Goal: Task Accomplishment & Management: Manage account settings

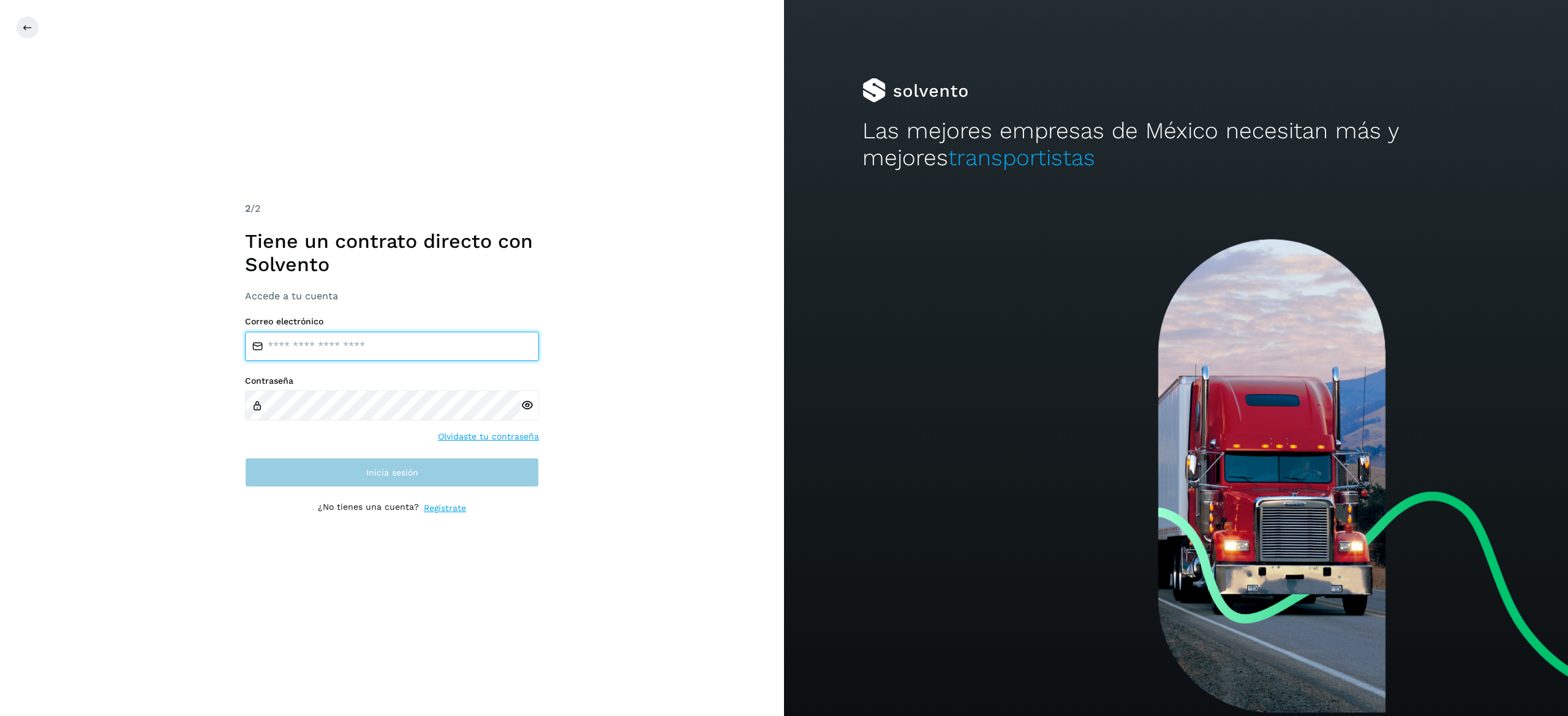
type input "**********"
click at [356, 472] on button "Inicia sesión" at bounding box center [392, 472] width 294 height 29
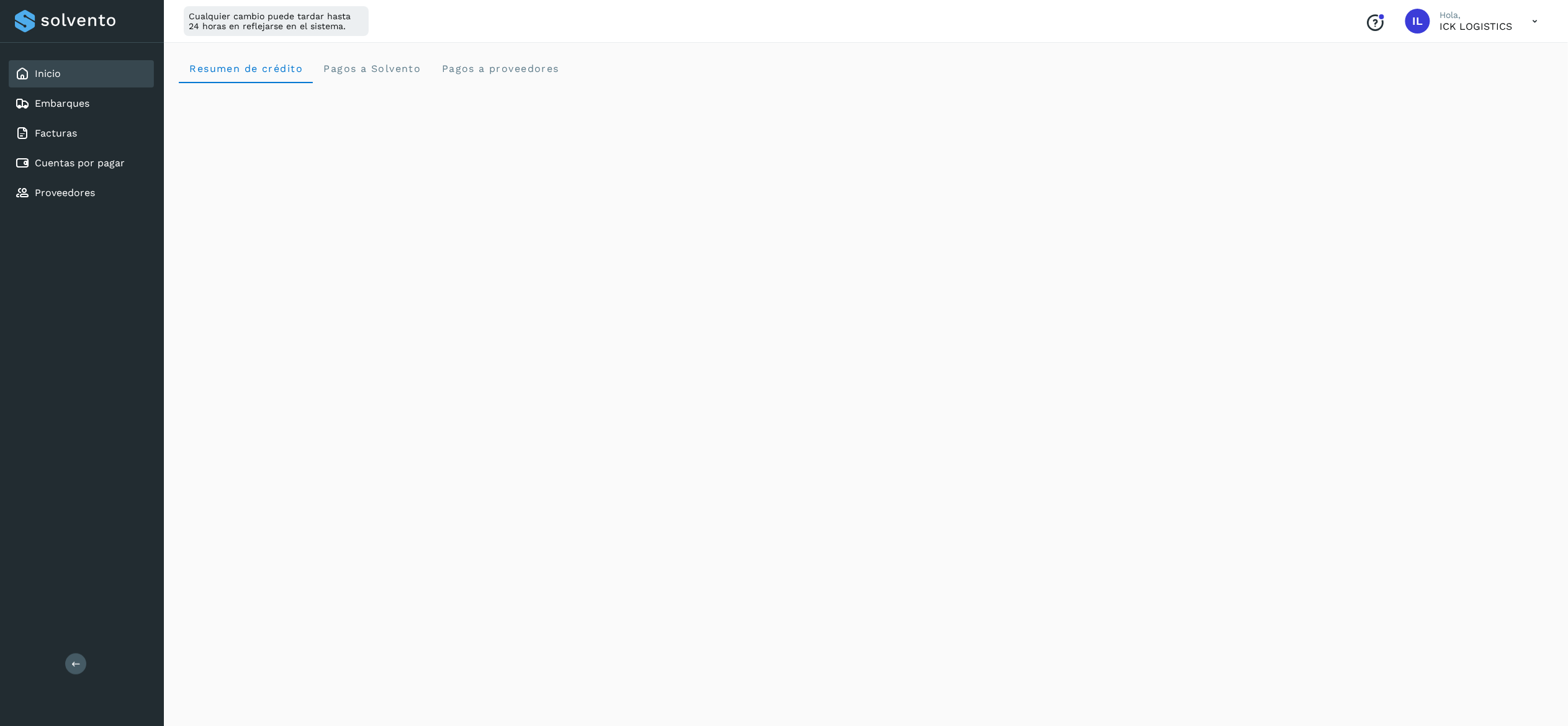
click at [599, 36] on div "Cualquier cambio puede tardar hasta 24 horas en reflejarse en el sistema. Conoc…" at bounding box center [867, 21] width 1405 height 43
click at [120, 166] on link "Cuentas por pagar" at bounding box center [80, 163] width 90 height 12
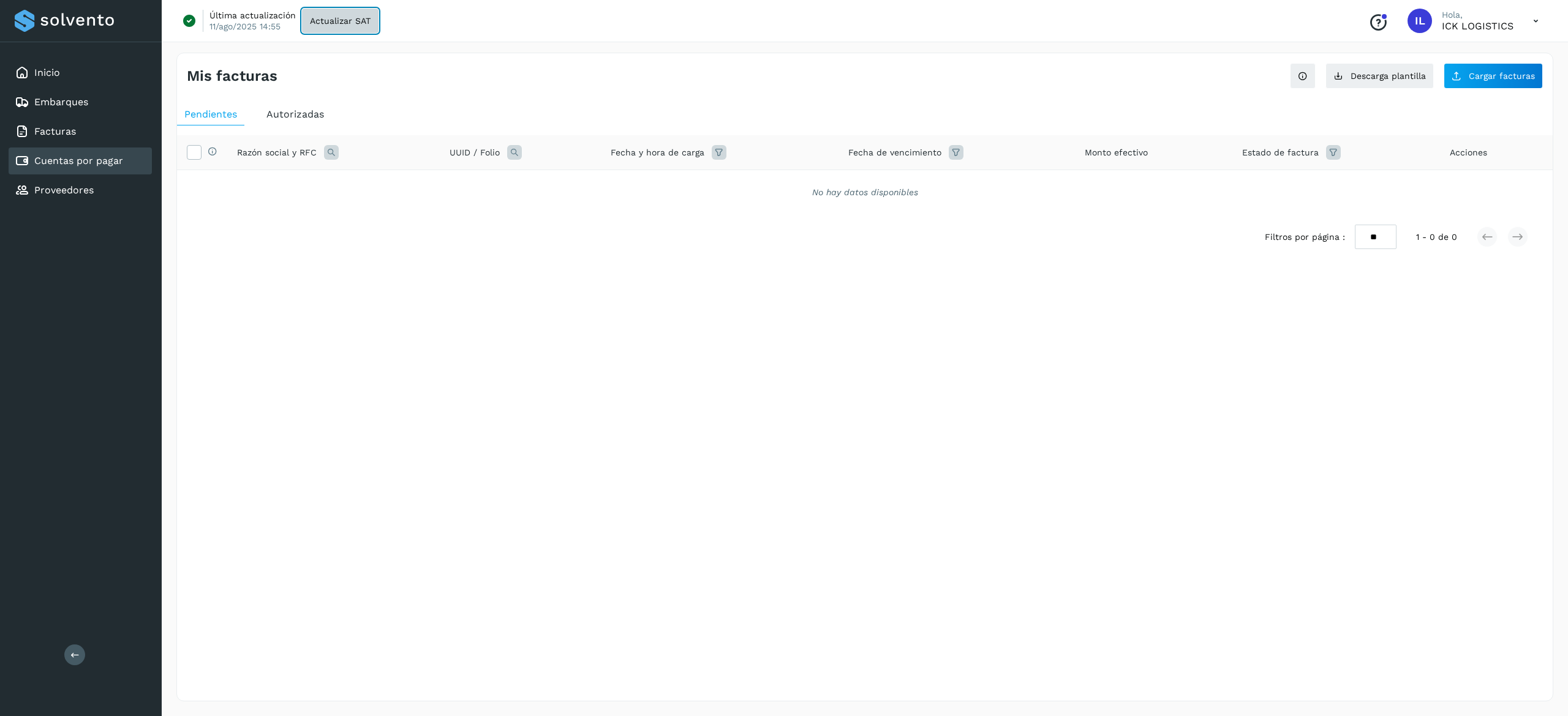
click at [328, 21] on span "Actualizar SAT" at bounding box center [340, 21] width 61 height 8
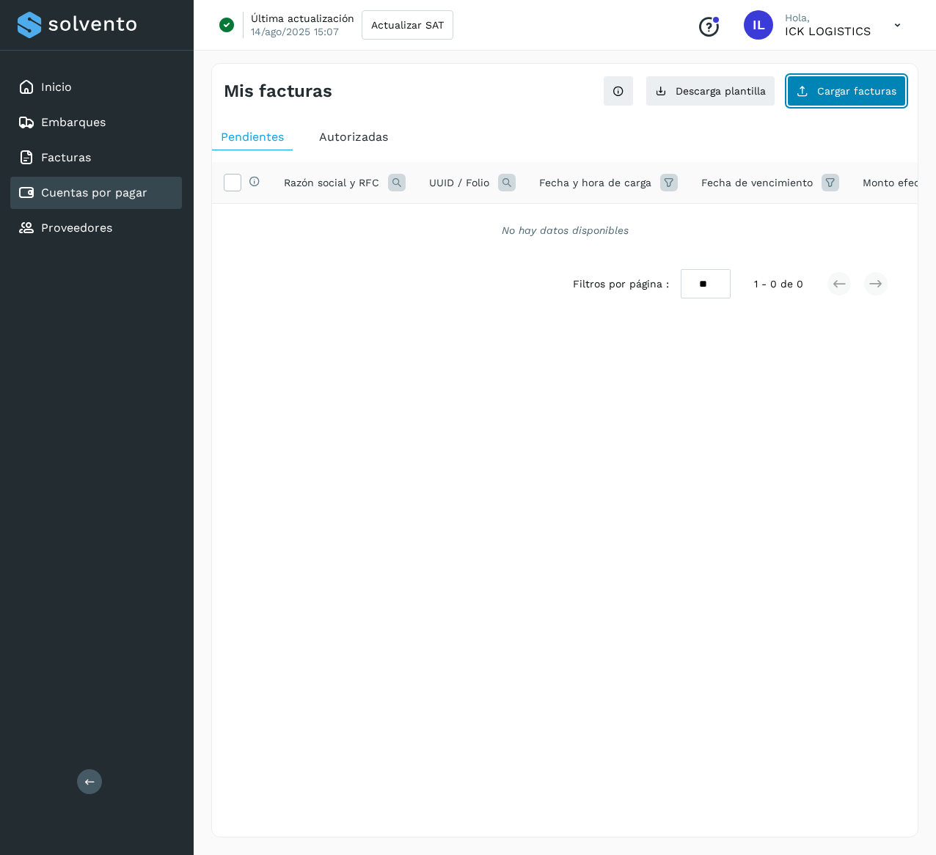
click at [863, 100] on button "Cargar facturas" at bounding box center [846, 91] width 119 height 31
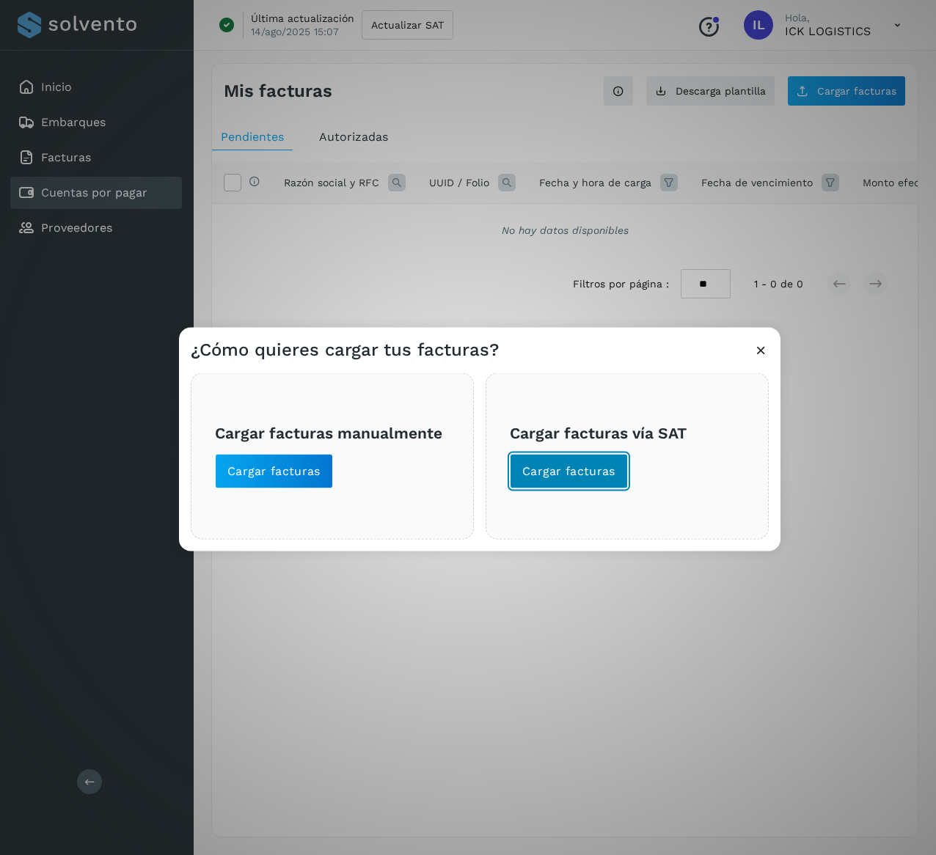
click at [587, 471] on span "Cargar facturas" at bounding box center [568, 472] width 93 height 16
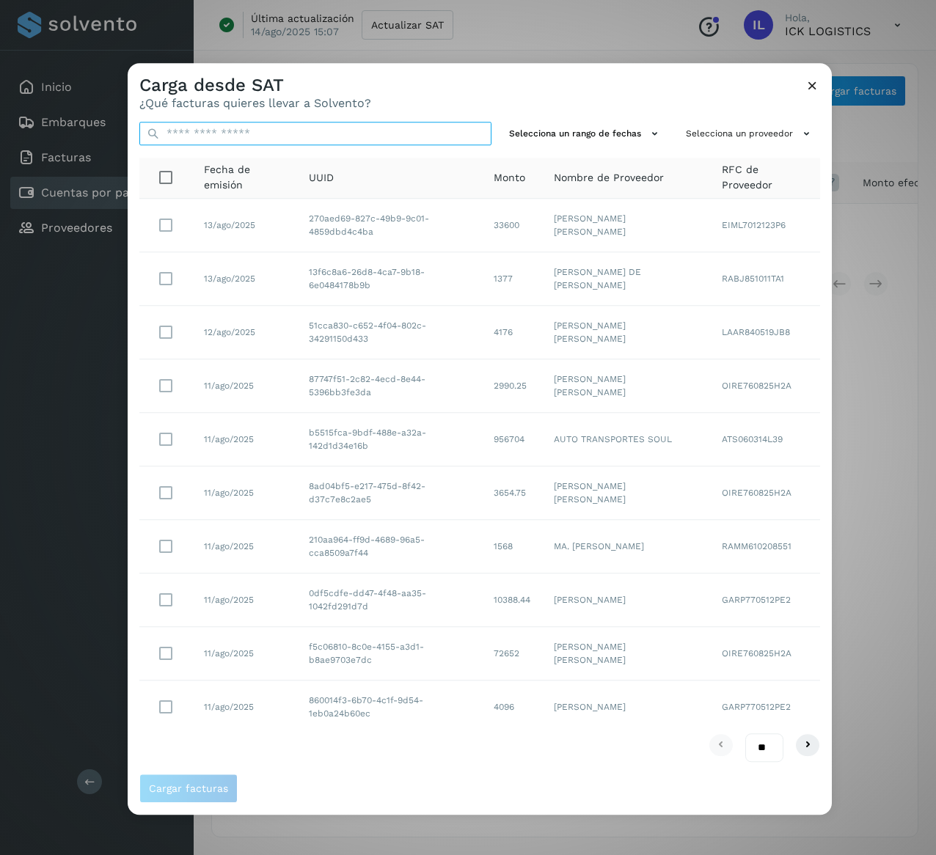
click at [280, 142] on input "text" at bounding box center [315, 133] width 352 height 23
paste input "**********"
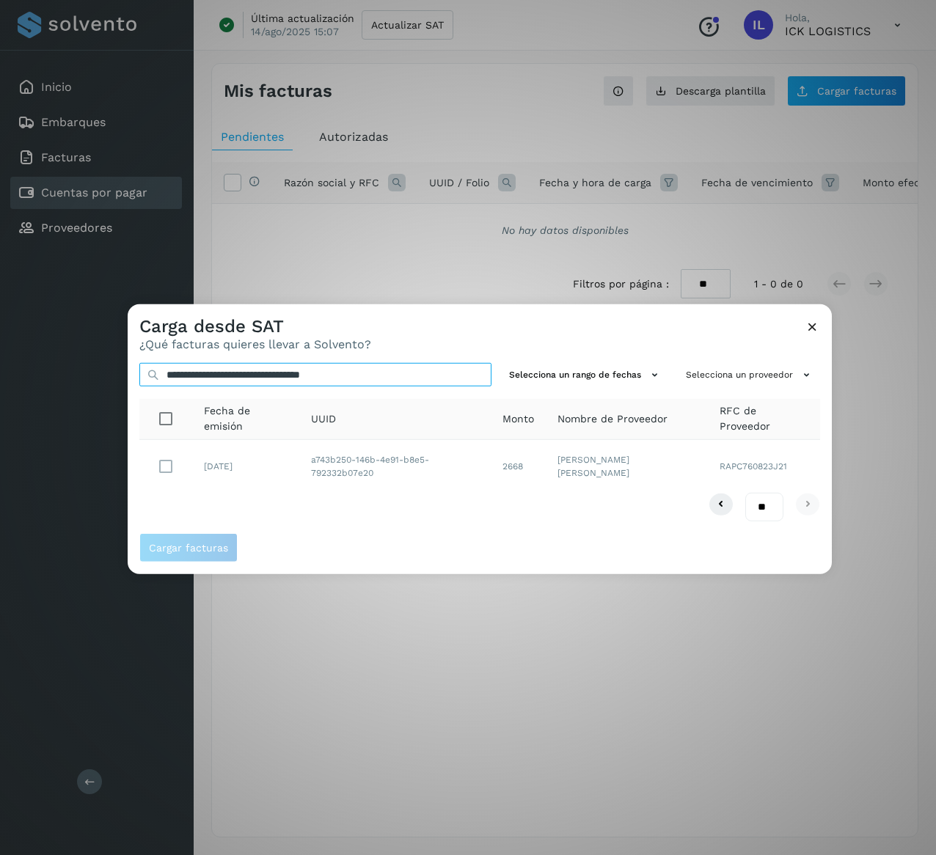
type input "**********"
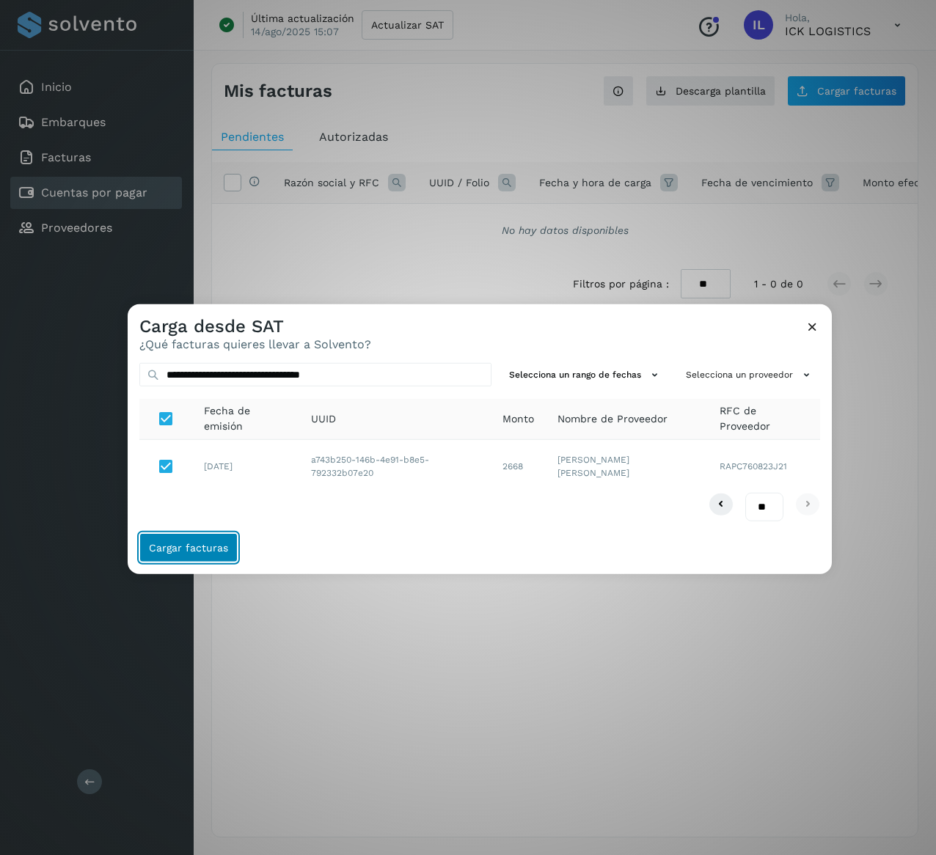
click at [230, 552] on button "Cargar facturas" at bounding box center [188, 547] width 98 height 29
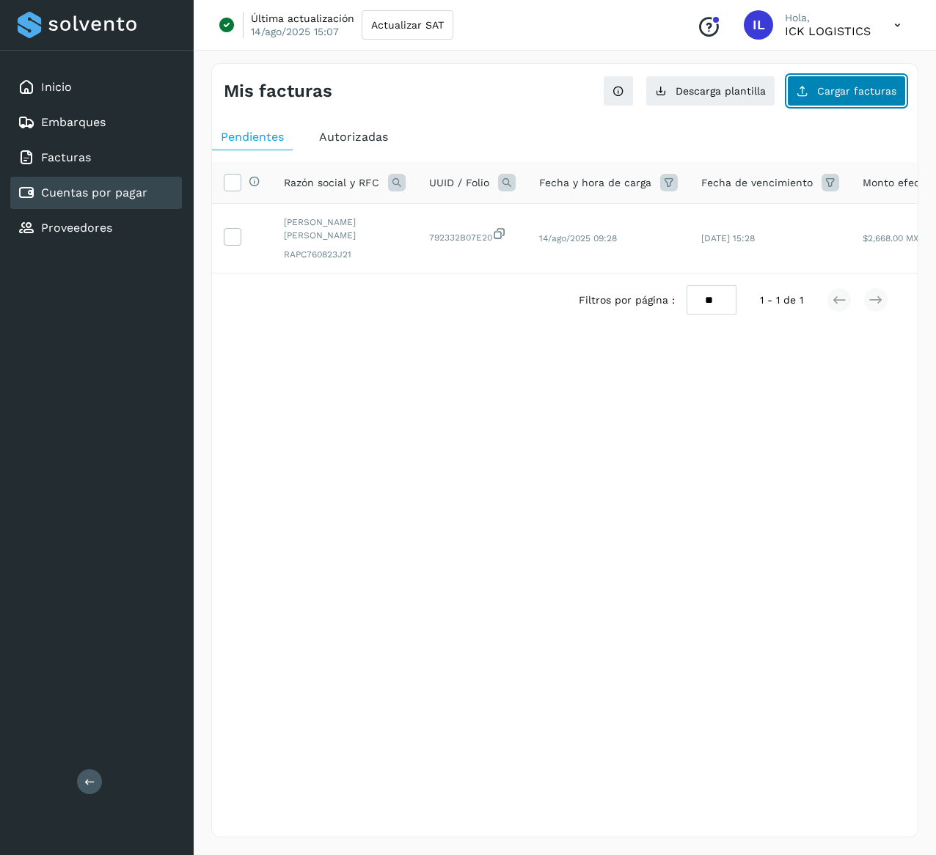
click at [843, 86] on span "Cargar facturas" at bounding box center [856, 91] width 79 height 10
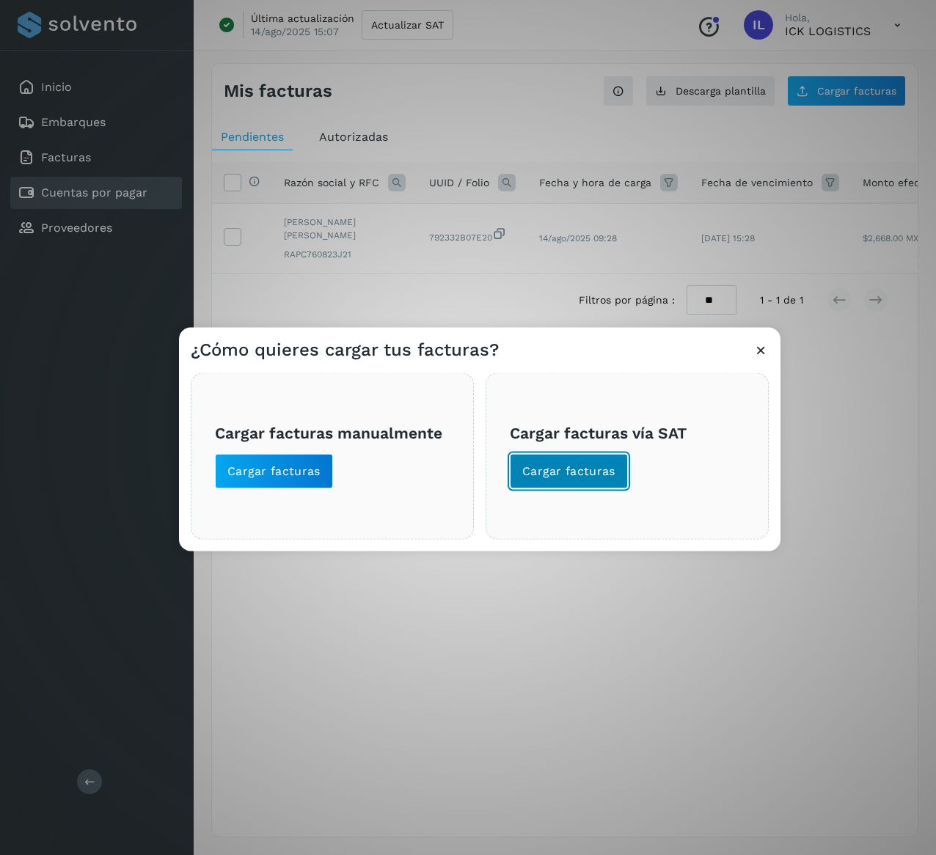
click at [588, 477] on span "Cargar facturas" at bounding box center [568, 472] width 93 height 16
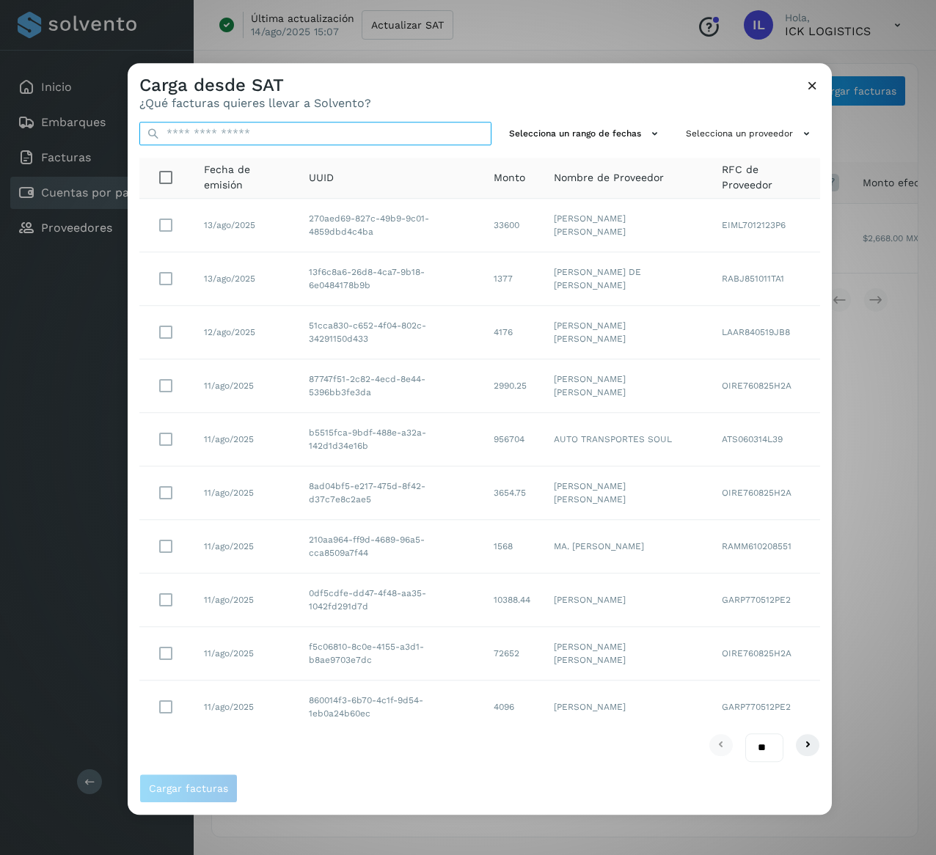
click at [379, 134] on input "text" at bounding box center [315, 133] width 352 height 23
paste input "**********"
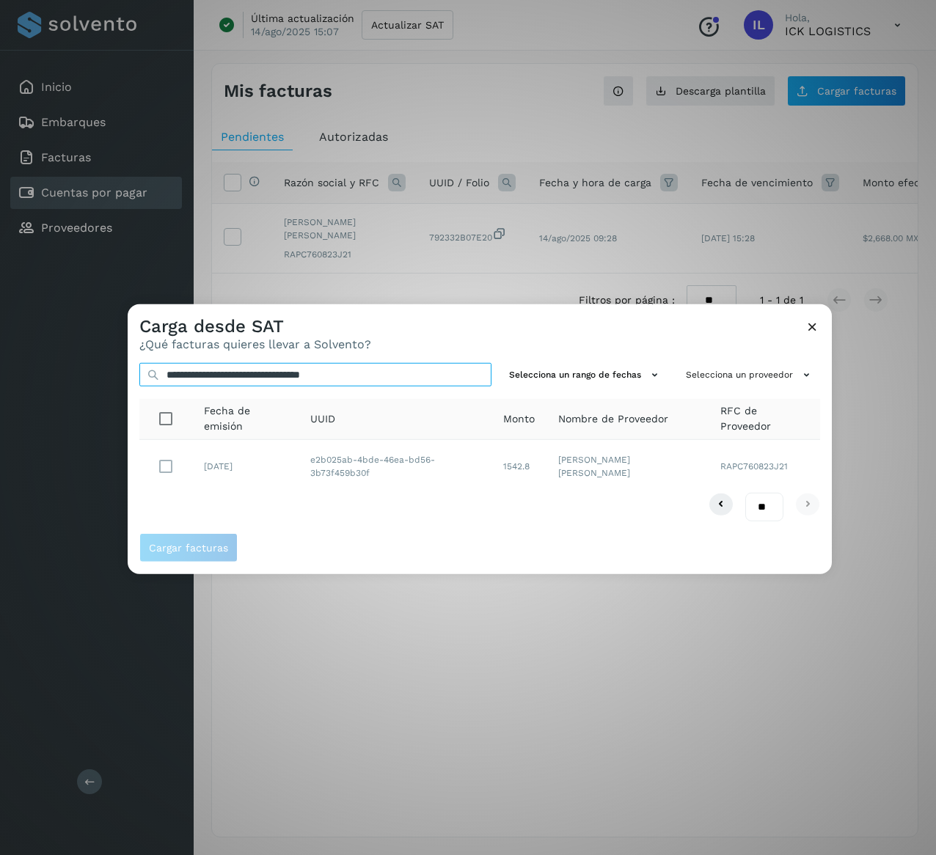
type input "**********"
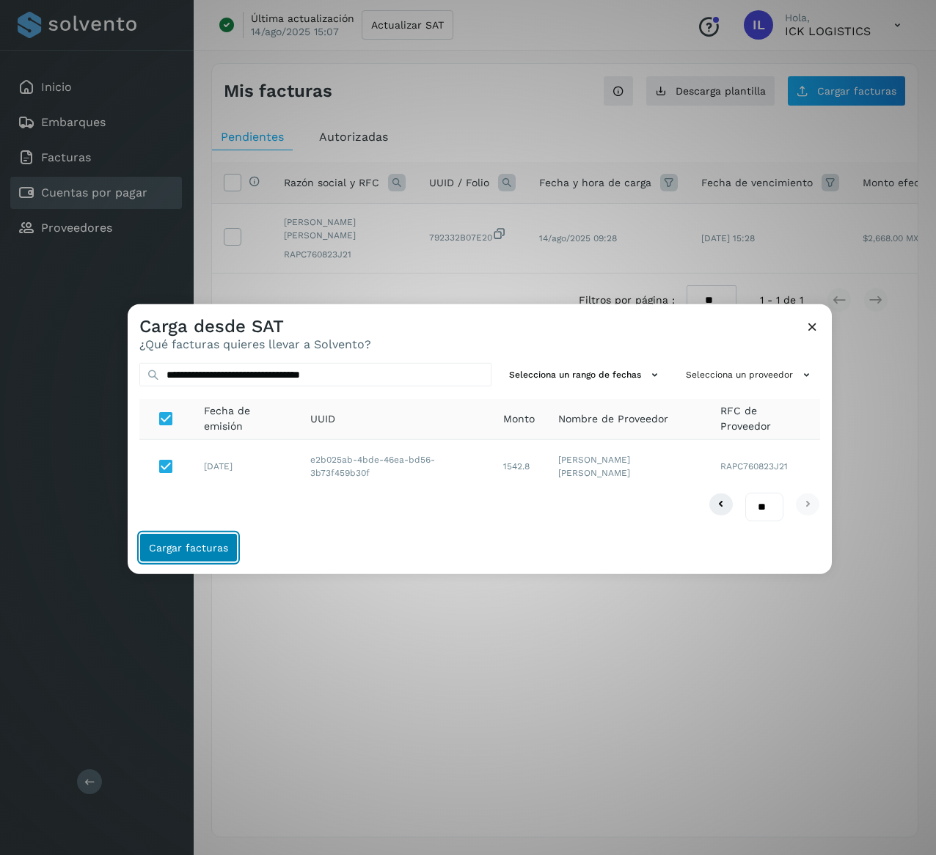
click at [197, 549] on span "Cargar facturas" at bounding box center [188, 548] width 79 height 10
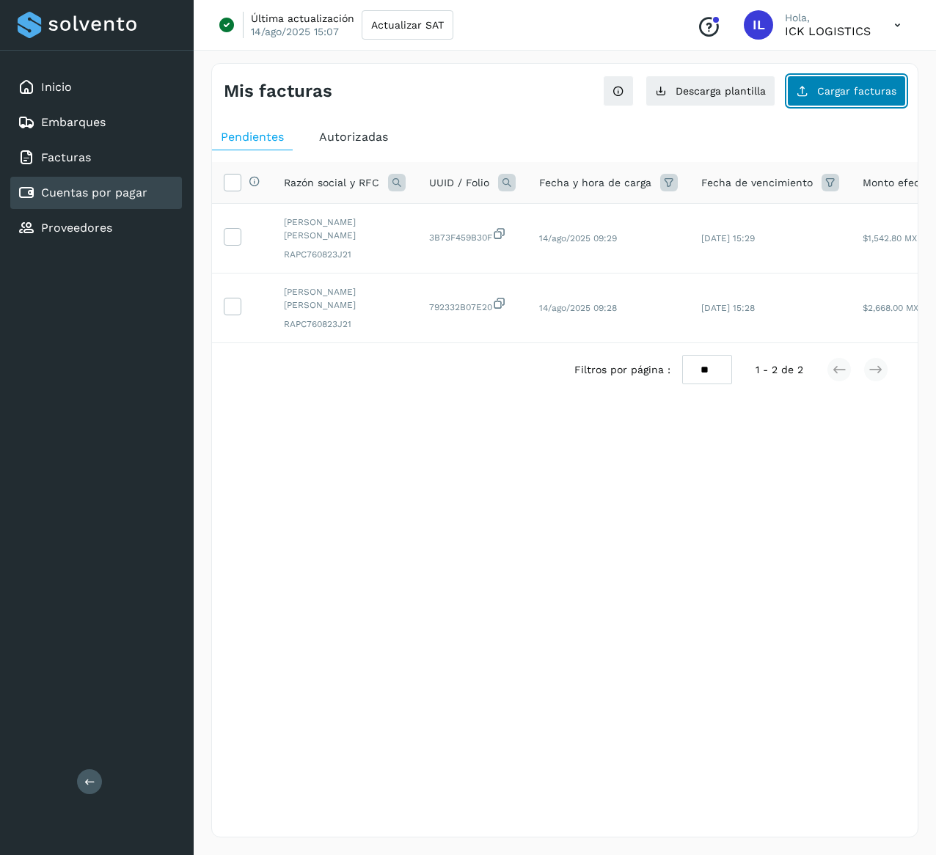
click at [832, 95] on span "Cargar facturas" at bounding box center [856, 91] width 79 height 10
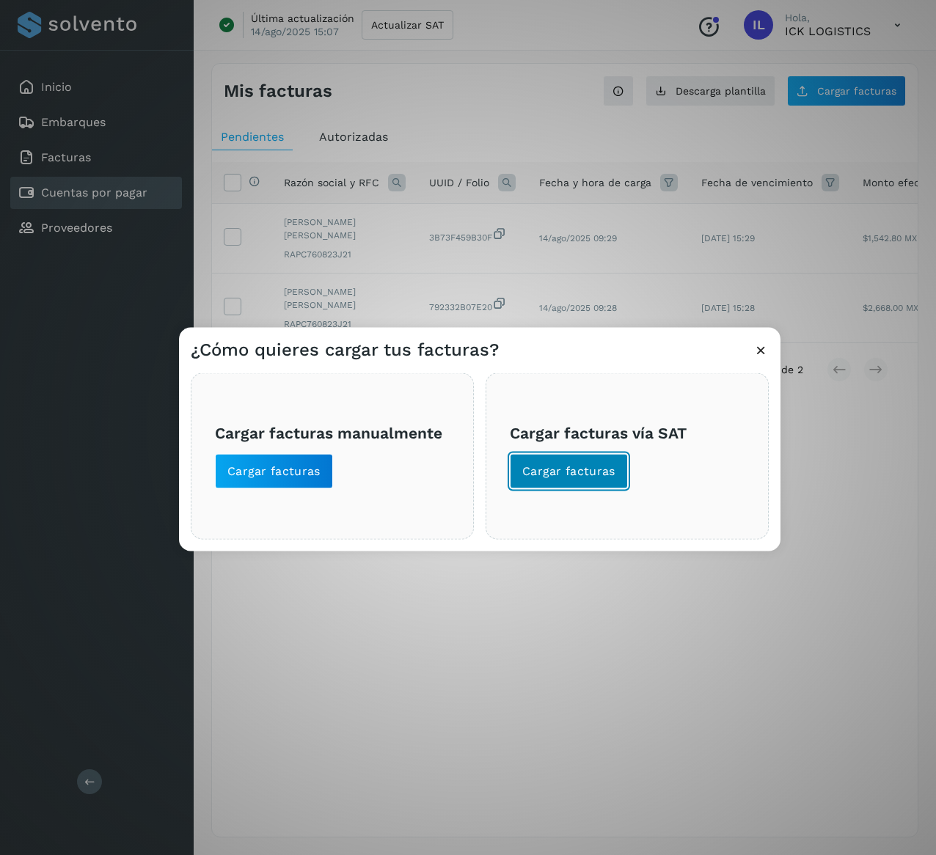
click at [574, 467] on span "Cargar facturas" at bounding box center [568, 472] width 93 height 16
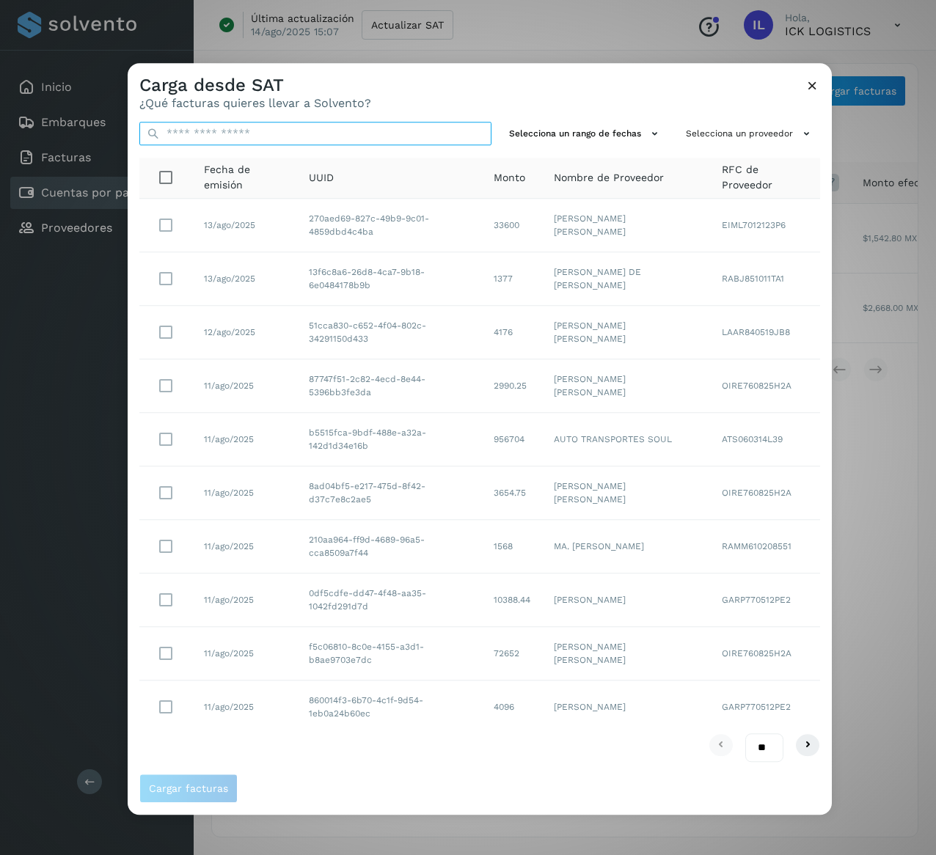
click at [256, 124] on input "text" at bounding box center [315, 133] width 352 height 23
paste input "**********"
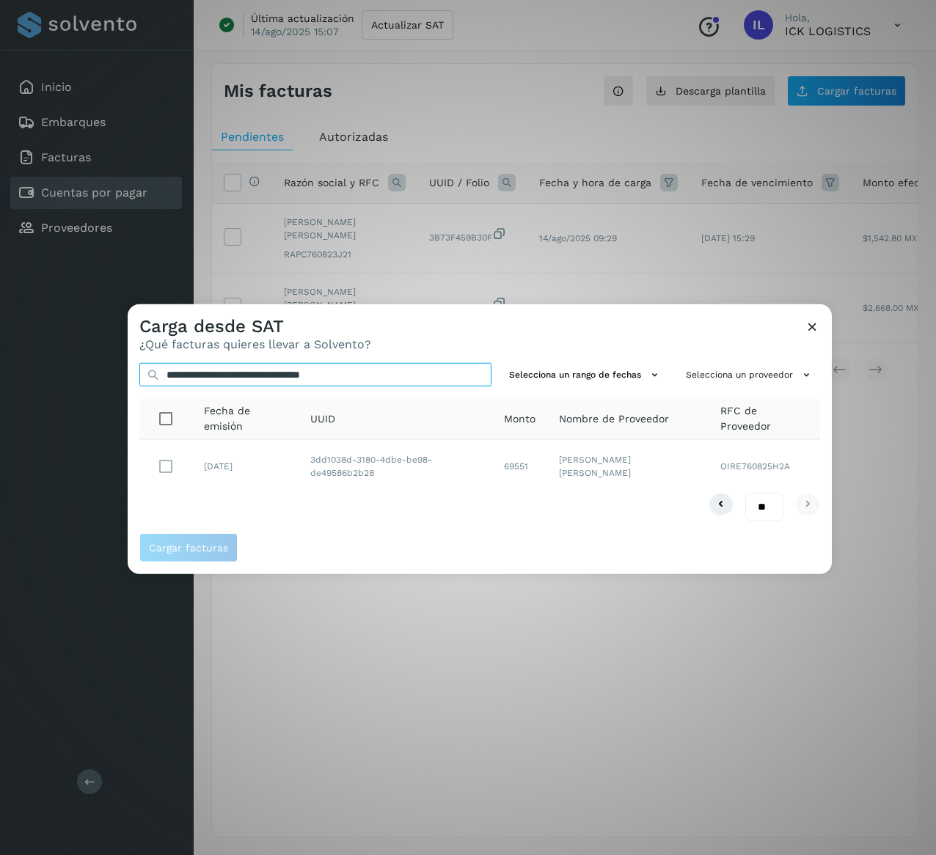
type input "**********"
click at [164, 482] on td at bounding box center [165, 466] width 53 height 53
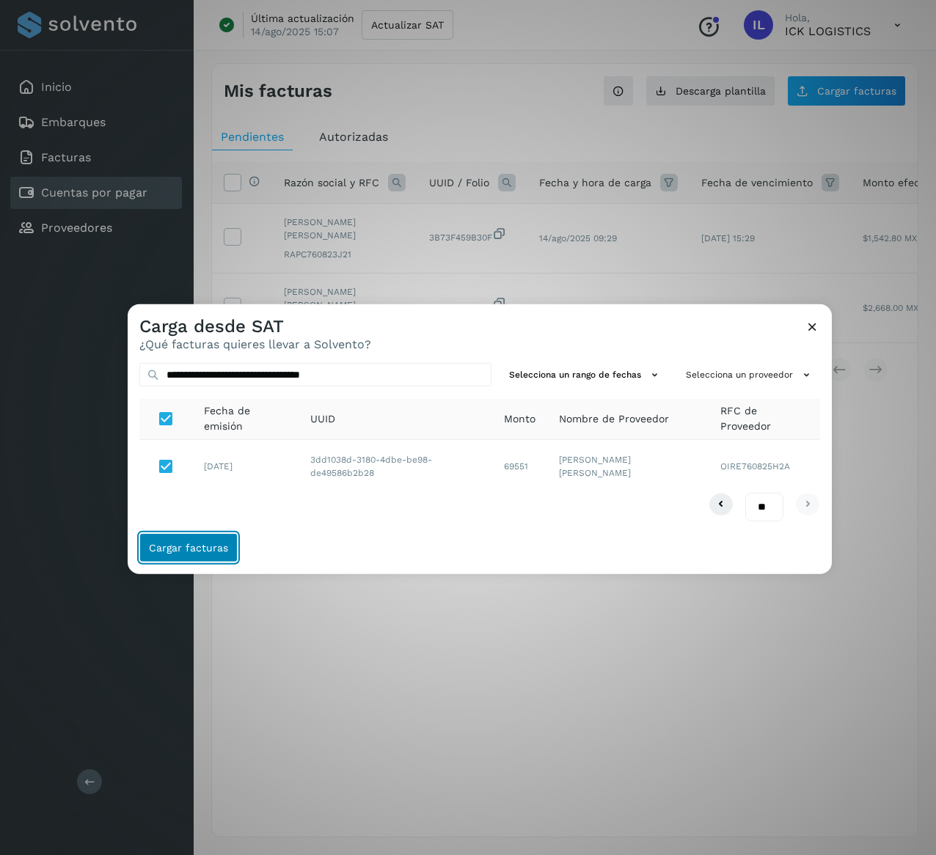
click at [188, 549] on span "Cargar facturas" at bounding box center [188, 548] width 79 height 10
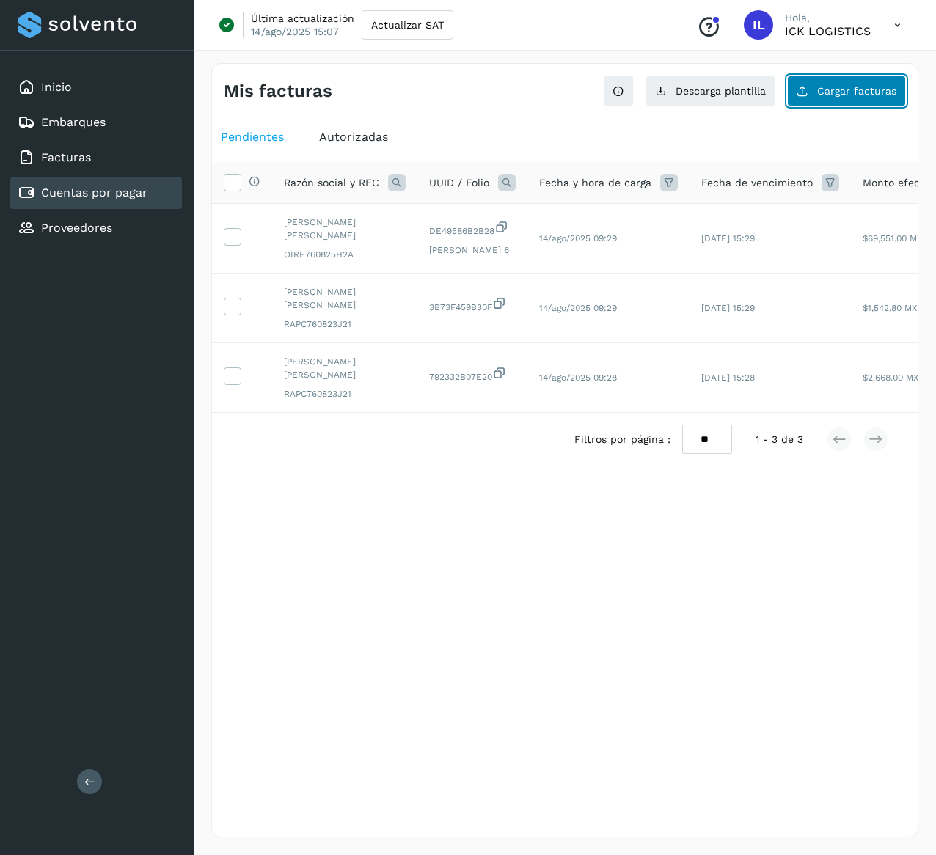
click at [820, 86] on span "Cargar facturas" at bounding box center [856, 91] width 79 height 10
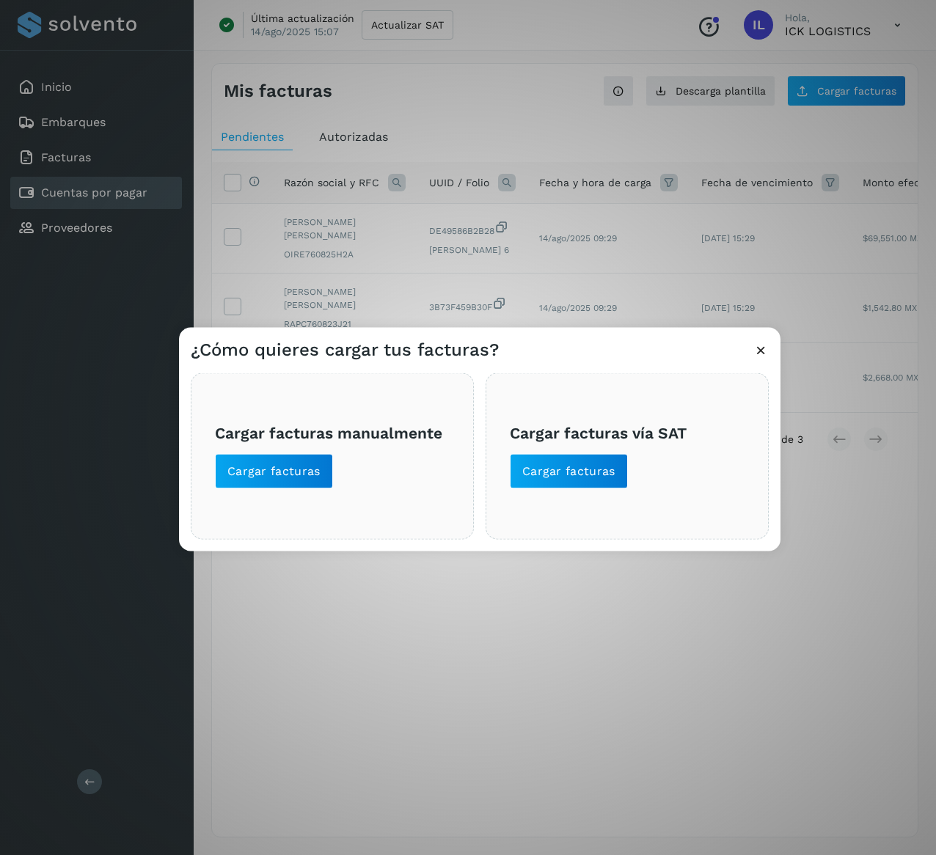
click at [515, 446] on span "Cargar facturas vía SAT Cargar facturas" at bounding box center [627, 455] width 235 height 65
click at [553, 474] on span "Cargar facturas" at bounding box center [568, 472] width 93 height 16
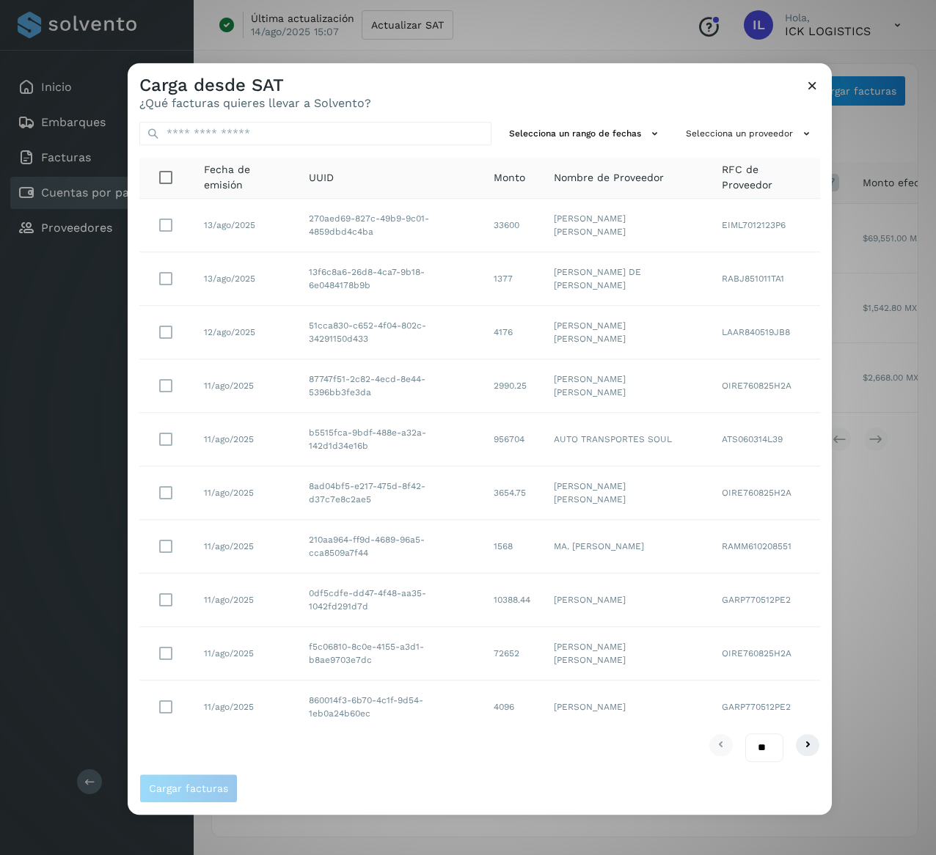
click at [397, 117] on div "Selecciona un rango de fechas Selecciona un proveedor Fecha de emisión UUID Mon…" at bounding box center [480, 442] width 704 height 664
click at [400, 133] on input "text" at bounding box center [315, 133] width 352 height 23
paste input "**********"
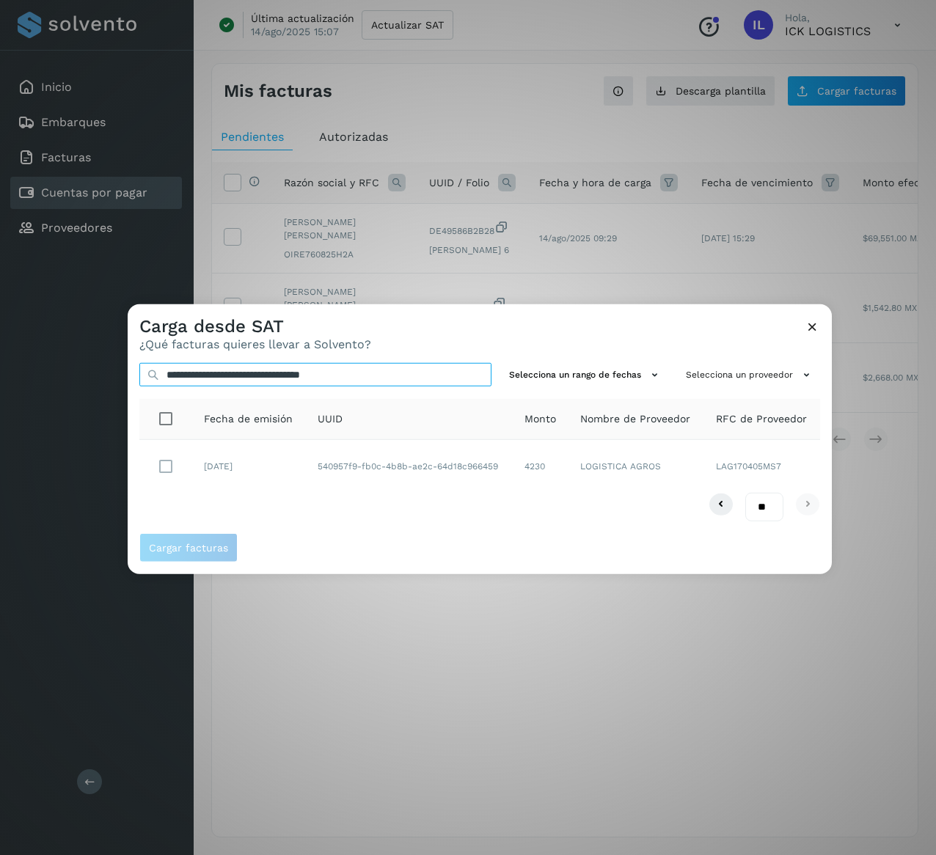
type input "**********"
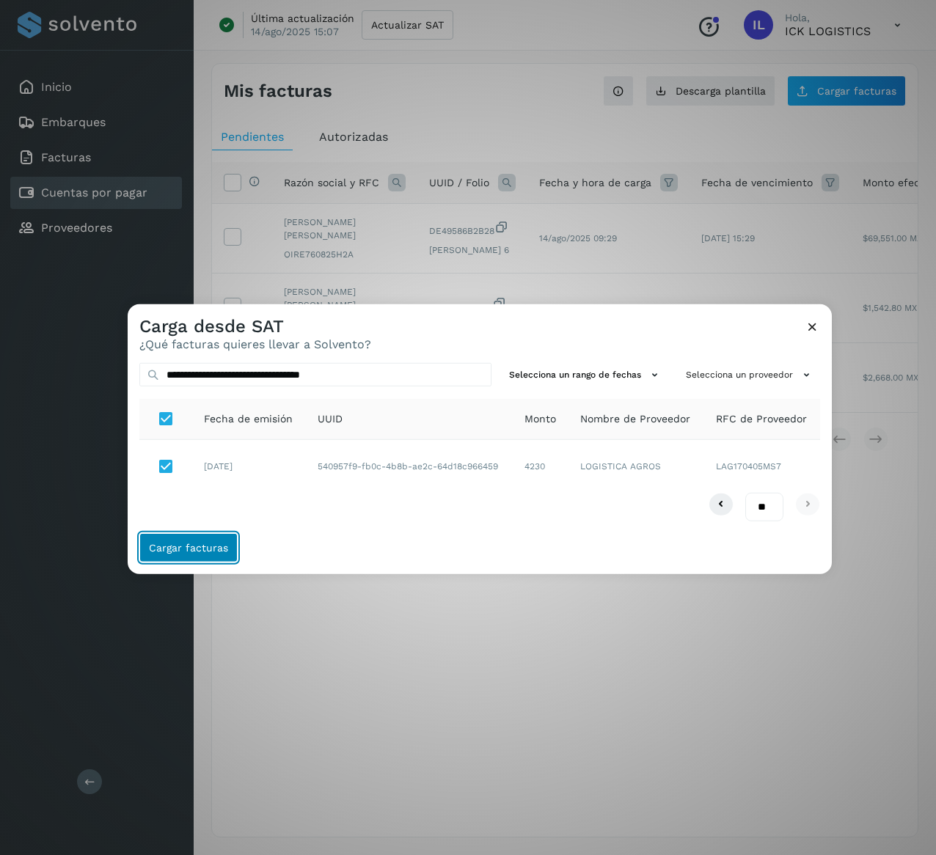
click at [200, 549] on span "Cargar facturas" at bounding box center [188, 548] width 79 height 10
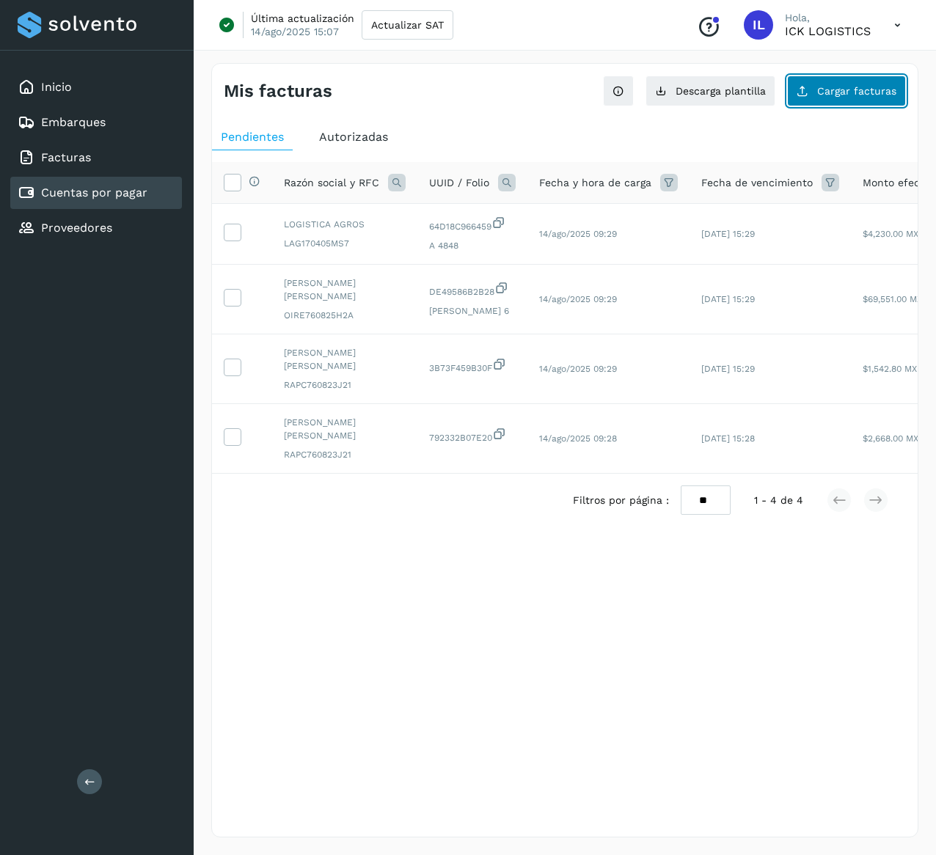
click at [829, 101] on button "Cargar facturas" at bounding box center [846, 91] width 119 height 31
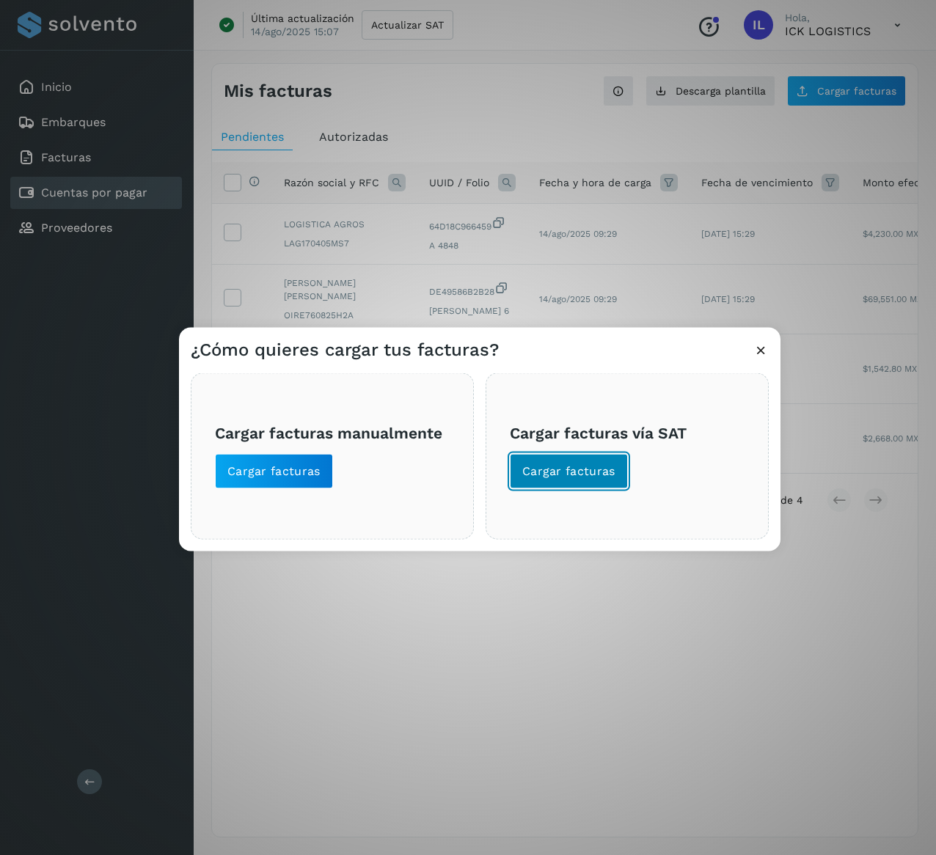
click at [555, 476] on span "Cargar facturas" at bounding box center [568, 472] width 93 height 16
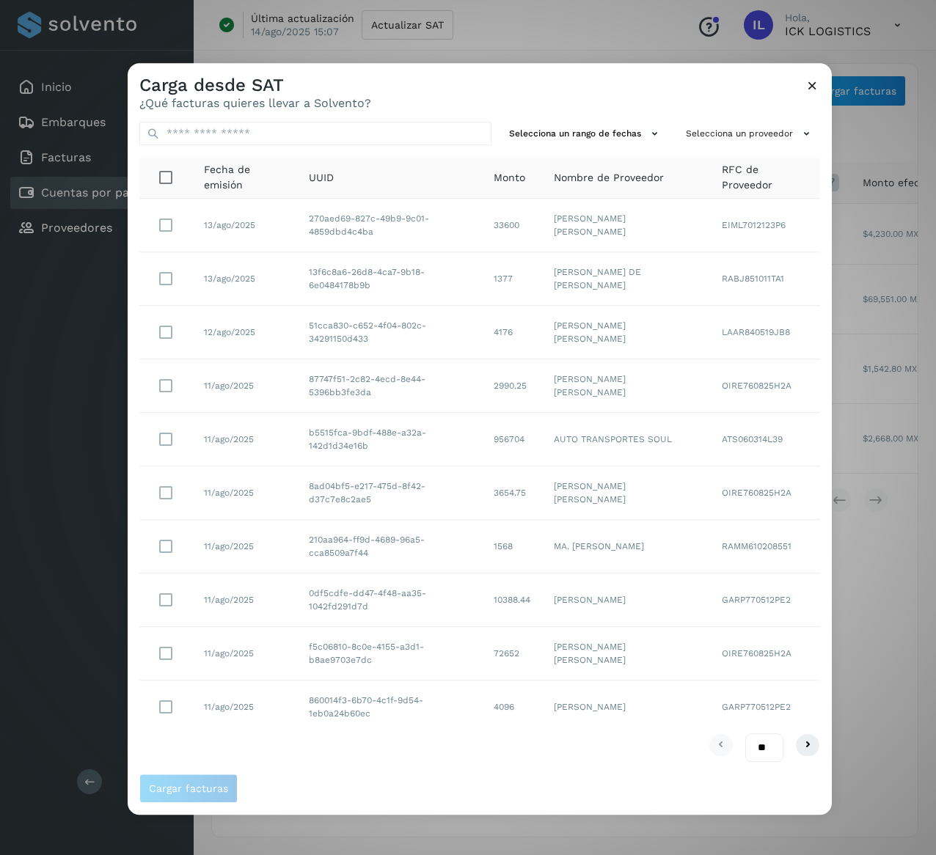
click at [265, 148] on div "Selecciona un rango de fechas Selecciona un proveedor Fecha de emisión UUID Mon…" at bounding box center [480, 442] width 704 height 664
click at [265, 145] on div at bounding box center [315, 134] width 352 height 24
click at [269, 134] on input "text" at bounding box center [315, 133] width 352 height 23
paste input "**********"
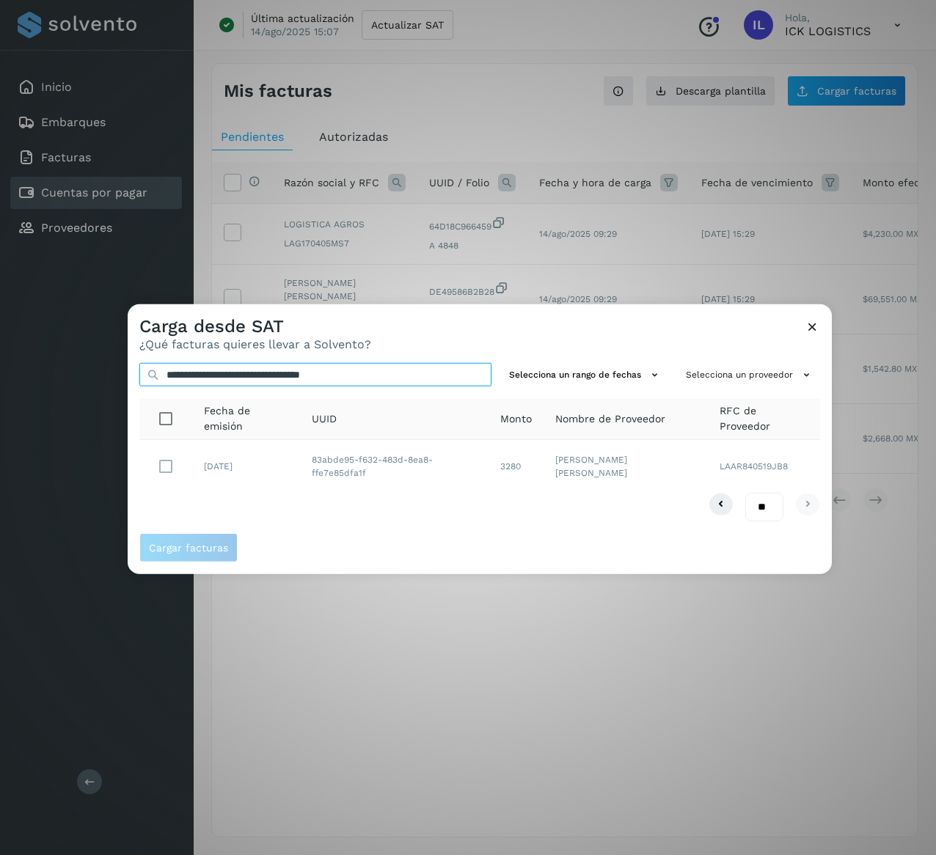
type input "**********"
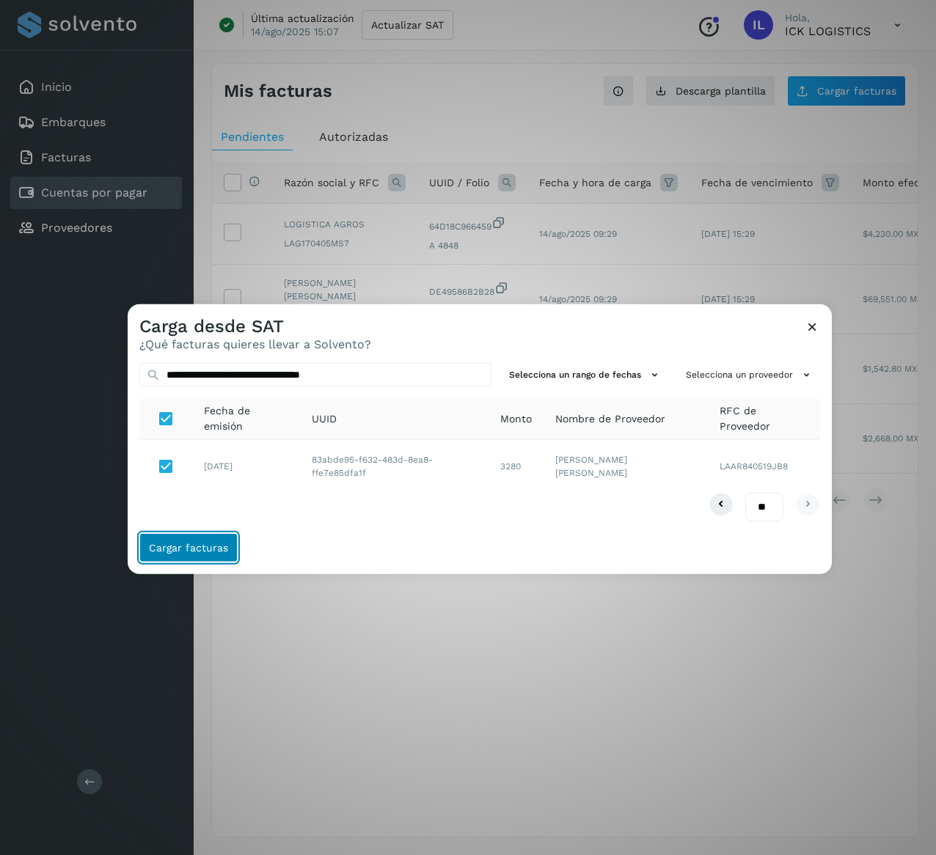
click at [197, 550] on span "Cargar facturas" at bounding box center [188, 548] width 79 height 10
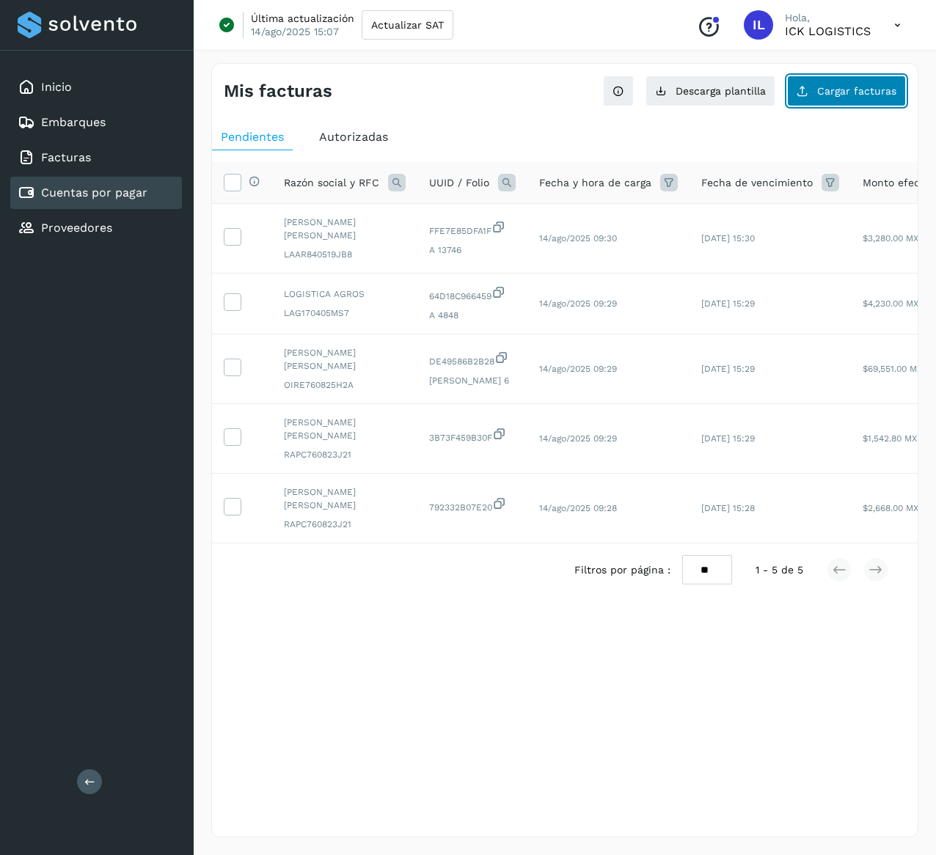
click at [844, 89] on span "Cargar facturas" at bounding box center [856, 91] width 79 height 10
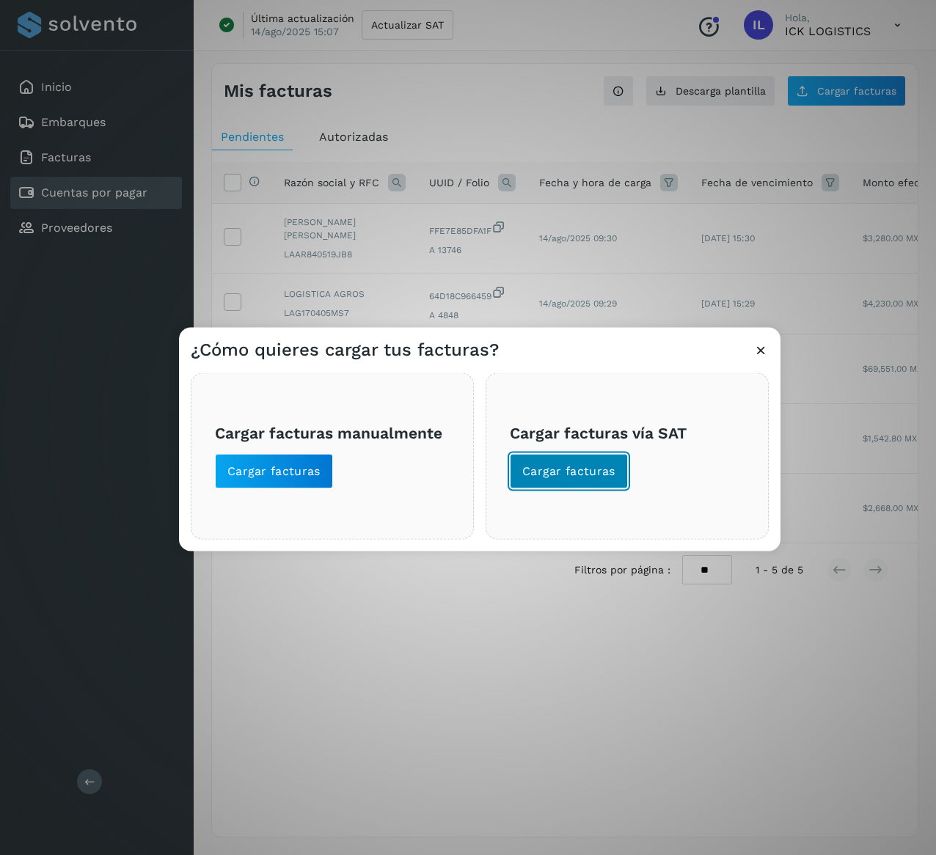
click at [567, 464] on span "Cargar facturas" at bounding box center [568, 472] width 93 height 16
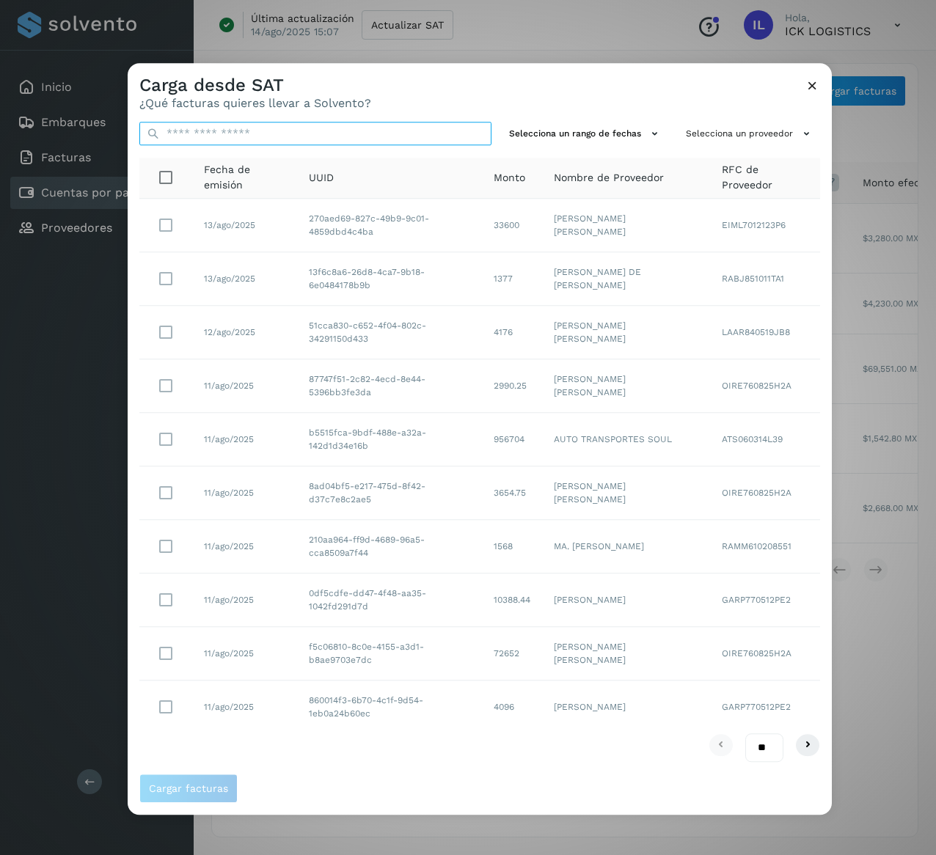
click at [320, 138] on input "text" at bounding box center [315, 133] width 352 height 23
paste input "**********"
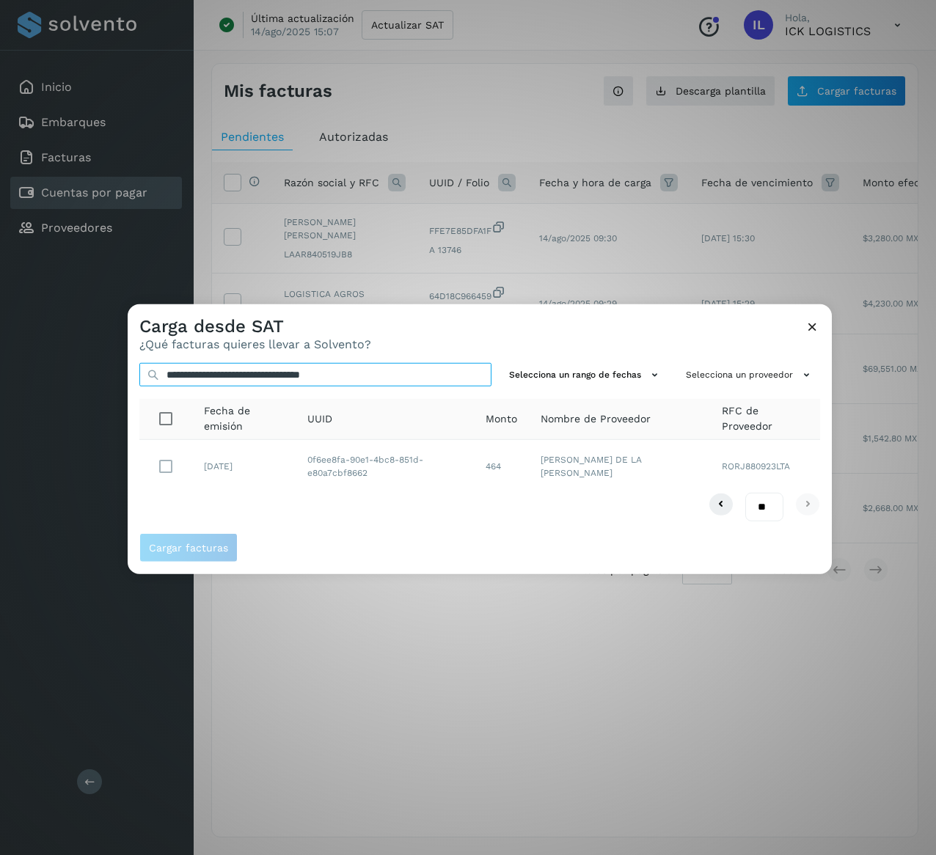
type input "**********"
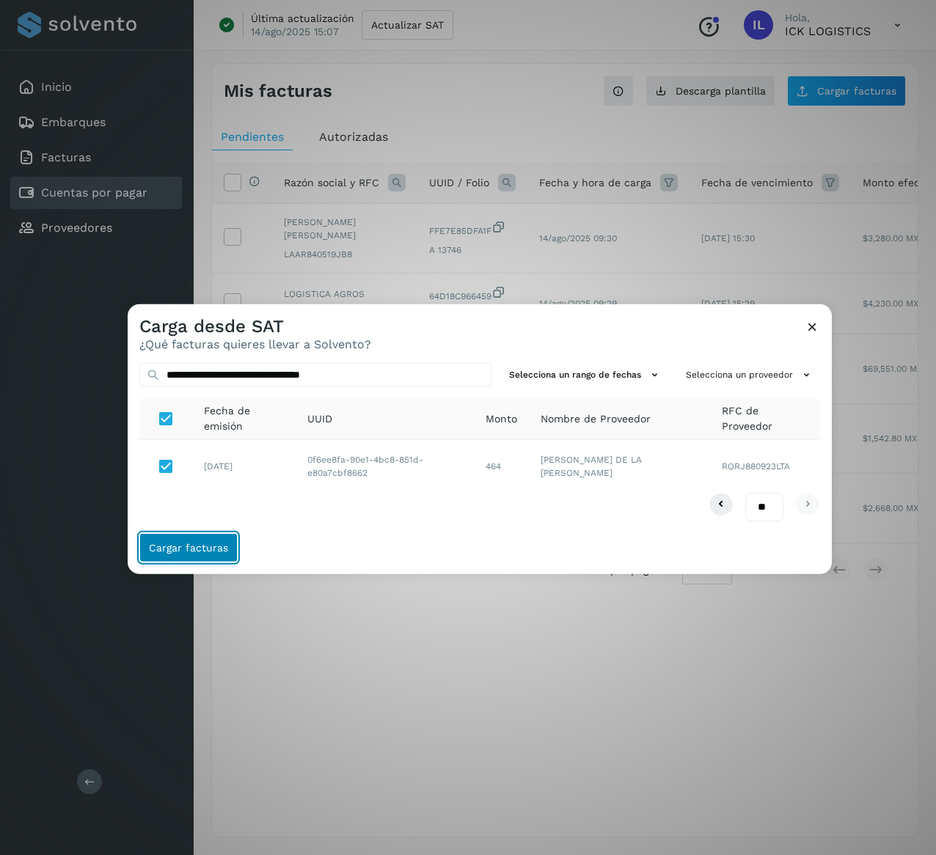
click at [202, 546] on span "Cargar facturas" at bounding box center [188, 548] width 79 height 10
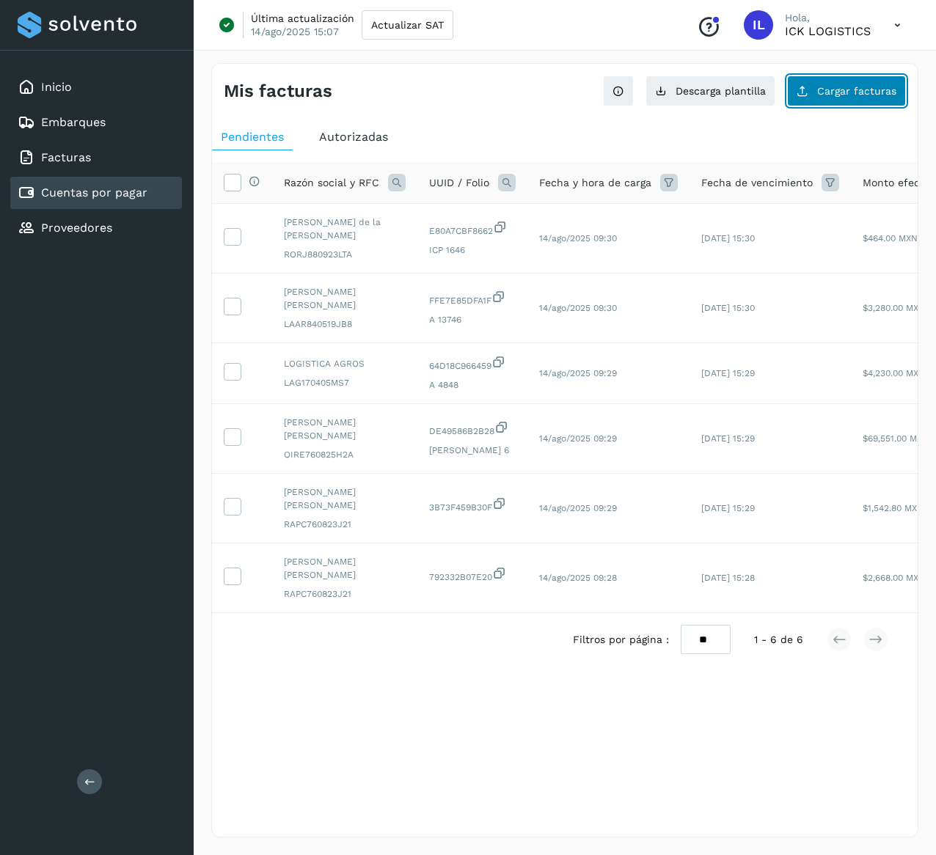
click at [864, 86] on span "Cargar facturas" at bounding box center [856, 91] width 79 height 10
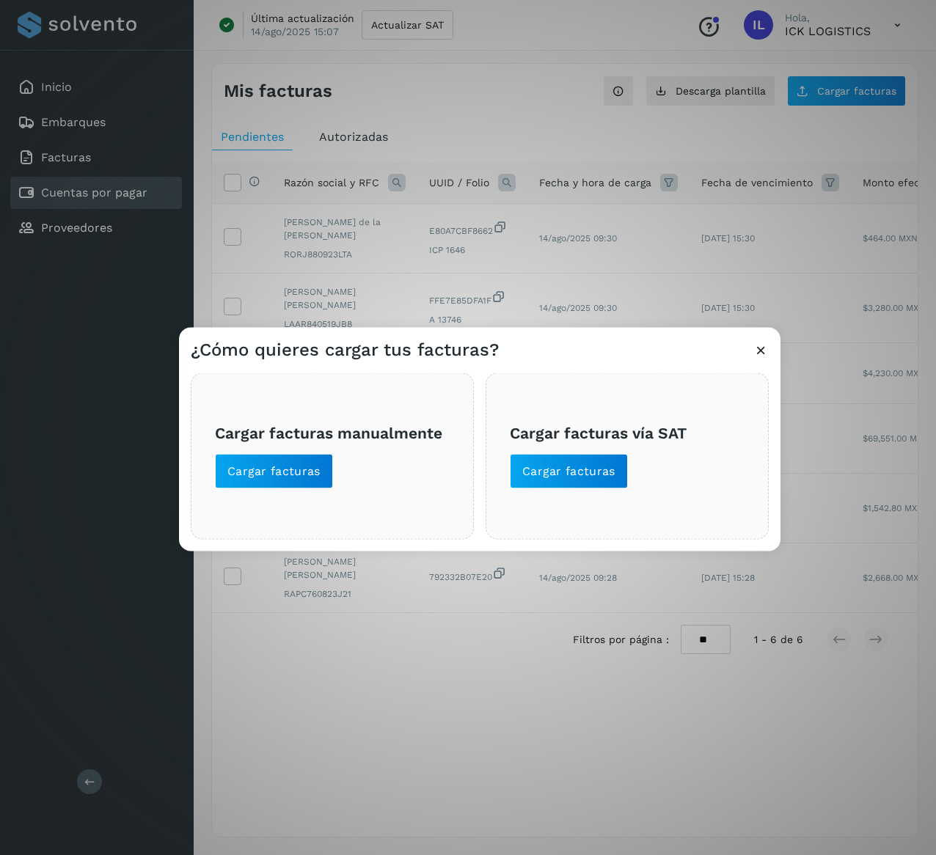
click at [587, 452] on span "Cargar facturas vía SAT Cargar facturas" at bounding box center [627, 455] width 235 height 65
click at [588, 459] on button "Cargar facturas" at bounding box center [569, 471] width 118 height 35
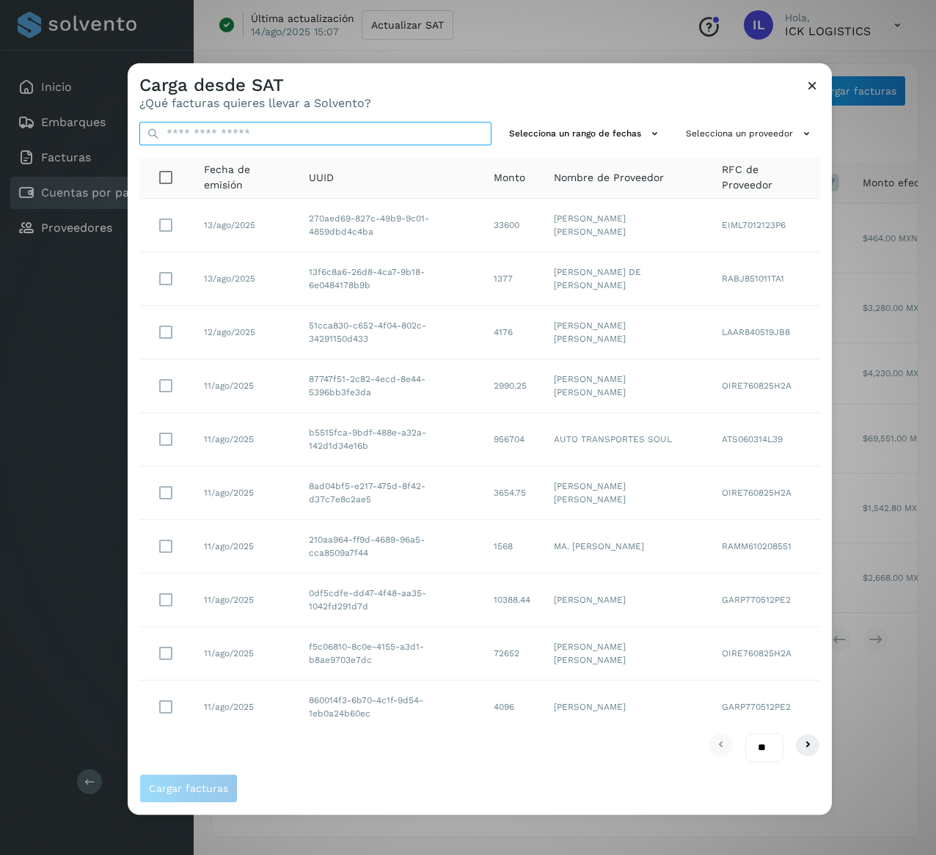
click at [351, 139] on input "text" at bounding box center [315, 133] width 352 height 23
paste input "**********"
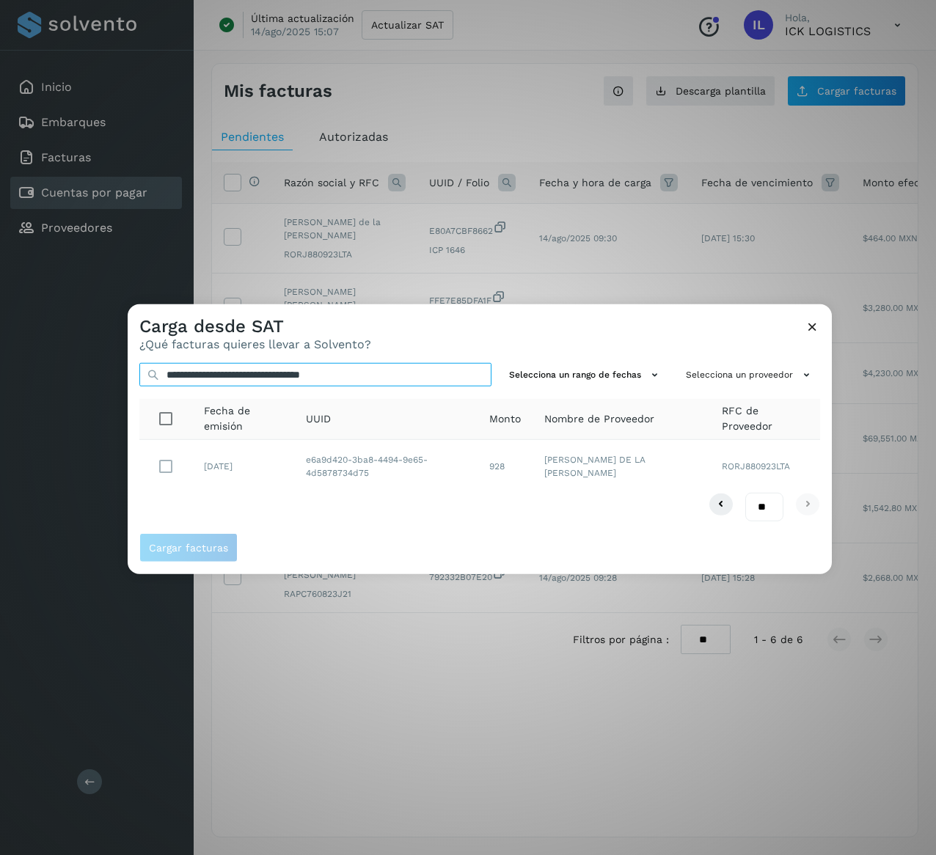
type input "**********"
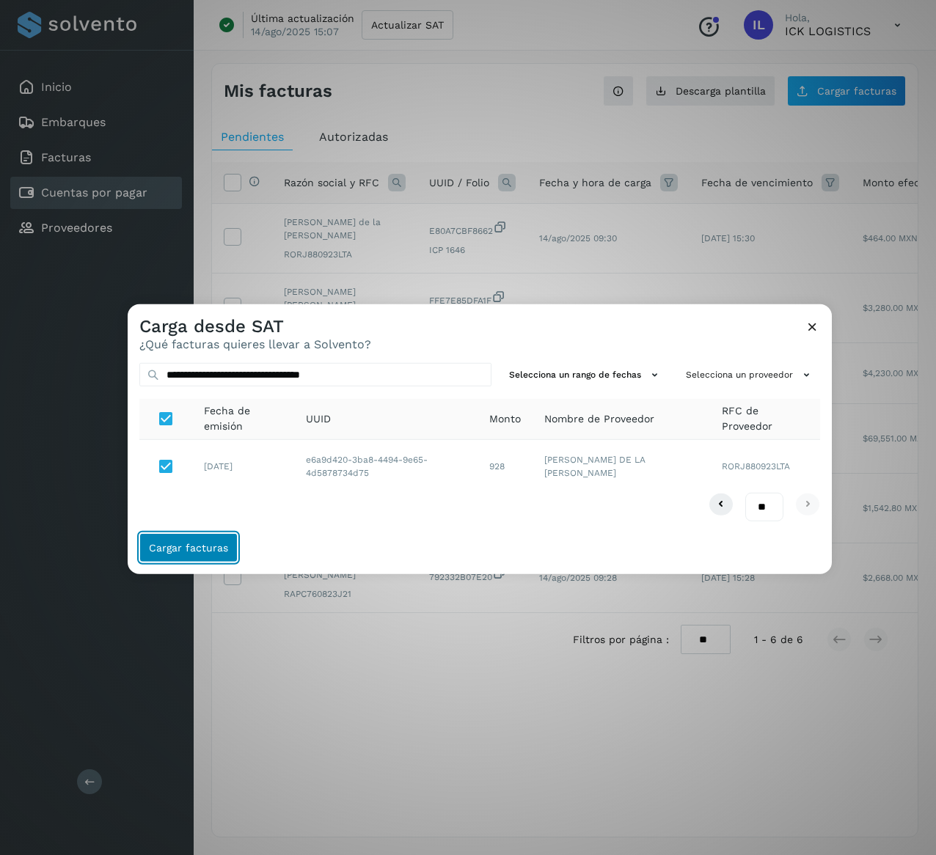
click at [207, 553] on span "Cargar facturas" at bounding box center [188, 548] width 79 height 10
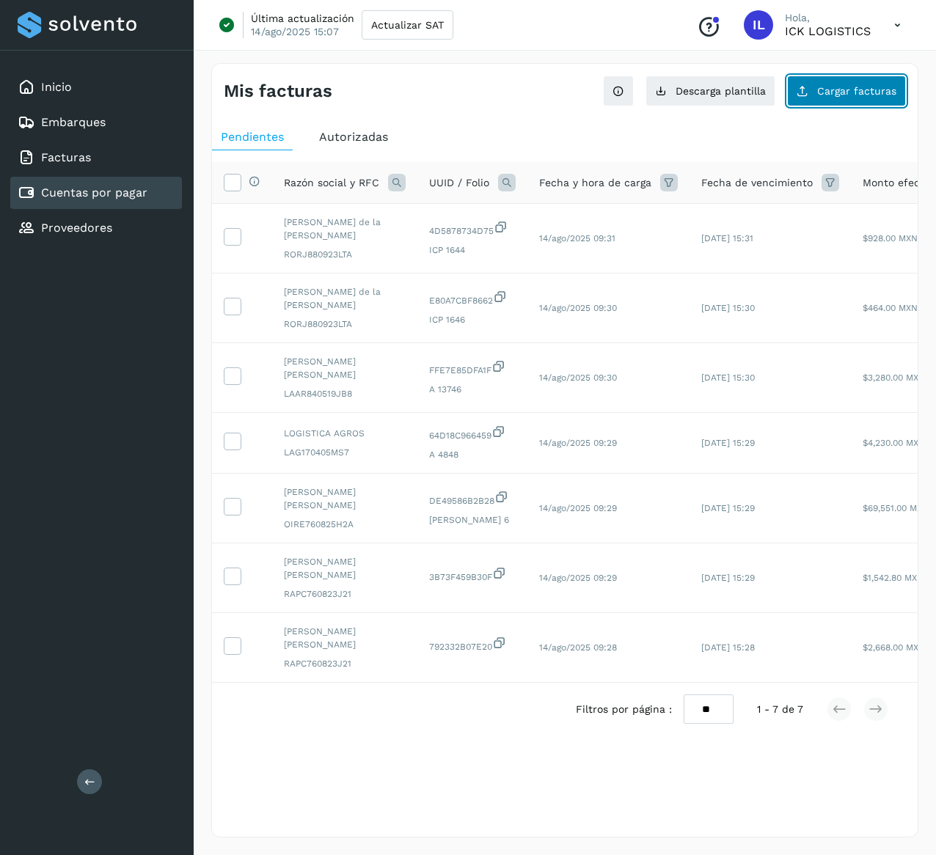
click at [852, 95] on span "Cargar facturas" at bounding box center [856, 91] width 79 height 10
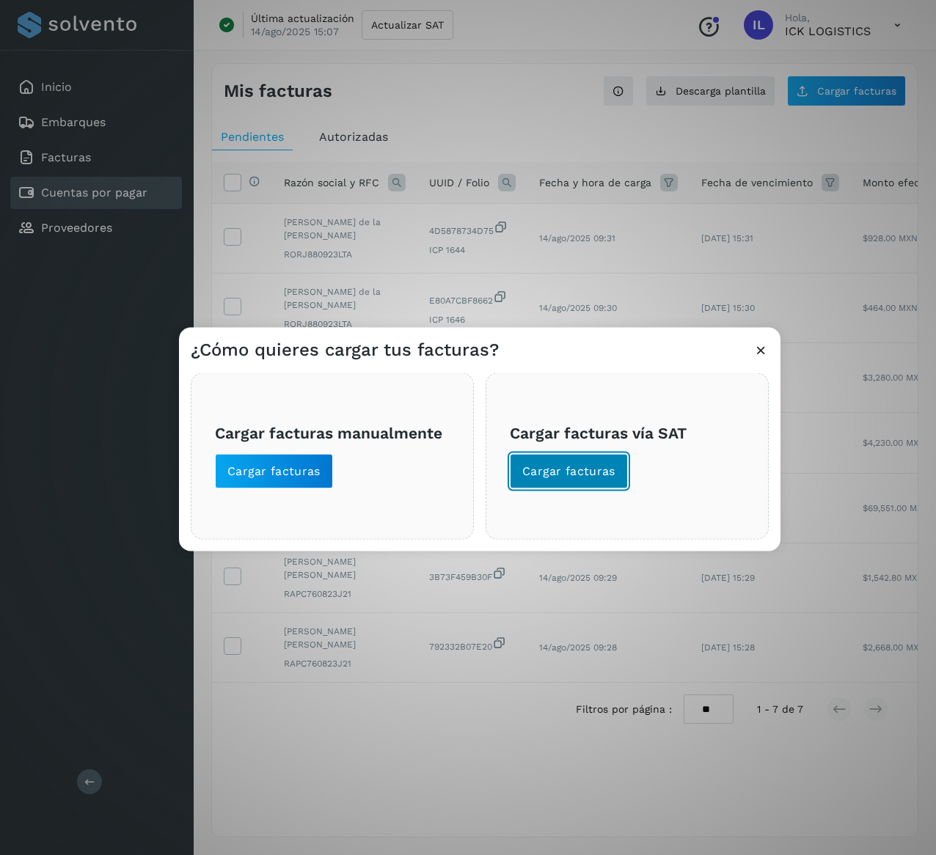
click at [510, 480] on button "Cargar facturas" at bounding box center [569, 471] width 118 height 35
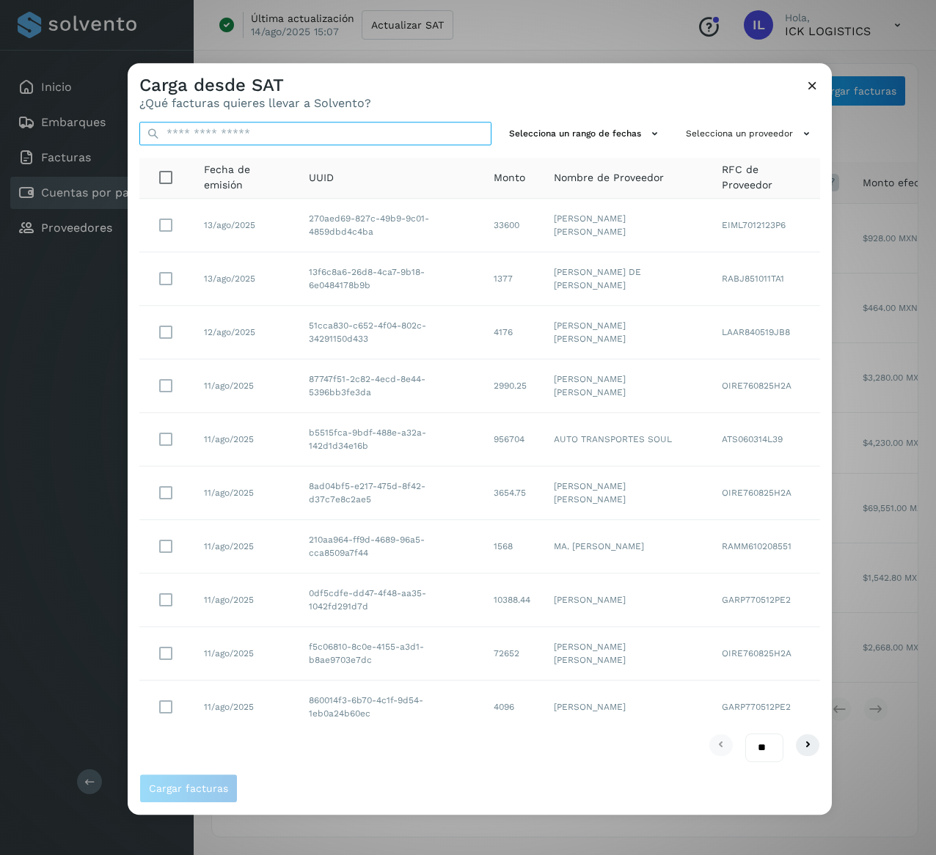
click at [315, 141] on input "text" at bounding box center [315, 133] width 352 height 23
paste input "**********"
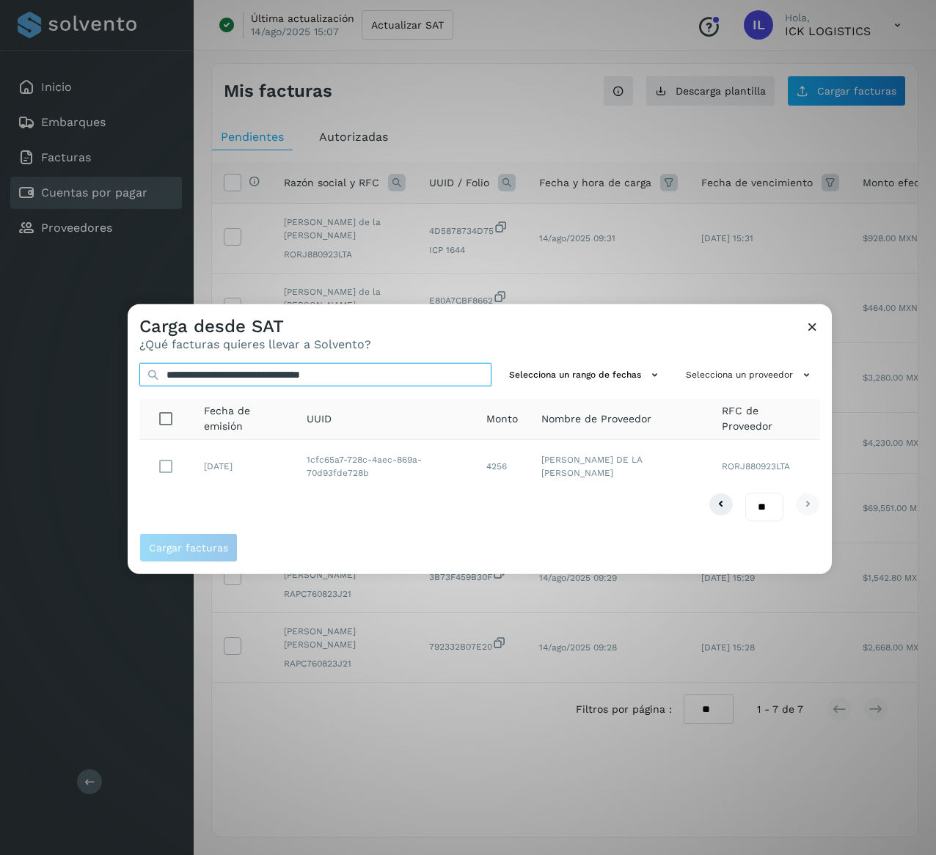
type input "**********"
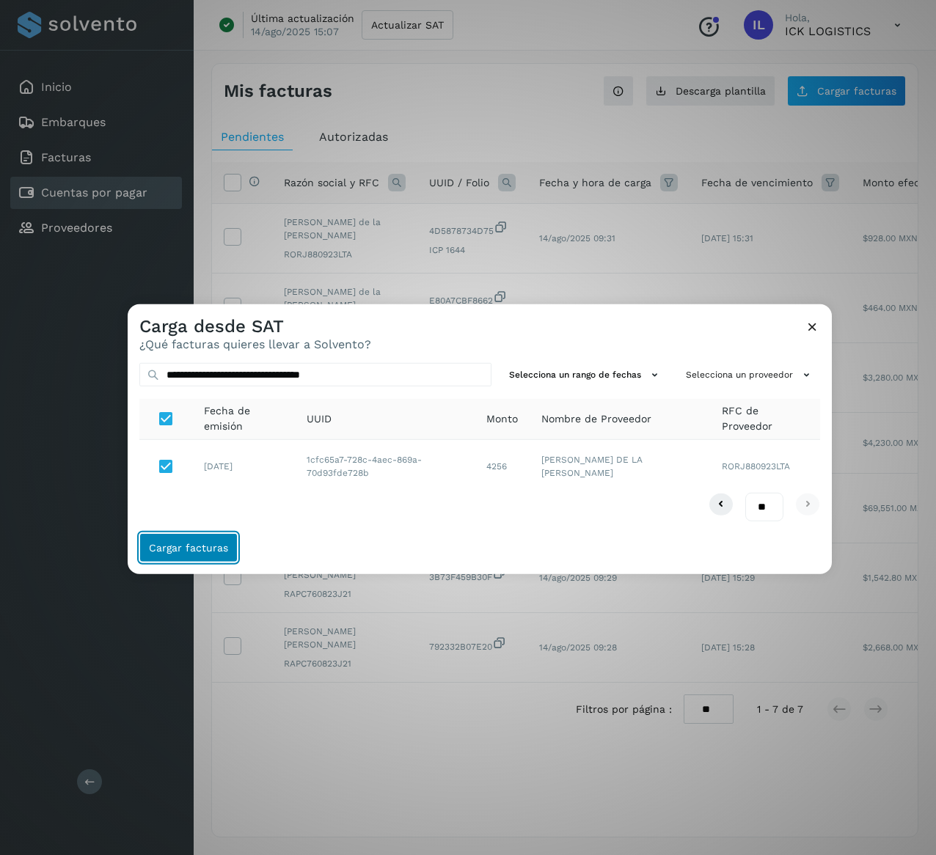
click at [214, 552] on span "Cargar facturas" at bounding box center [188, 548] width 79 height 10
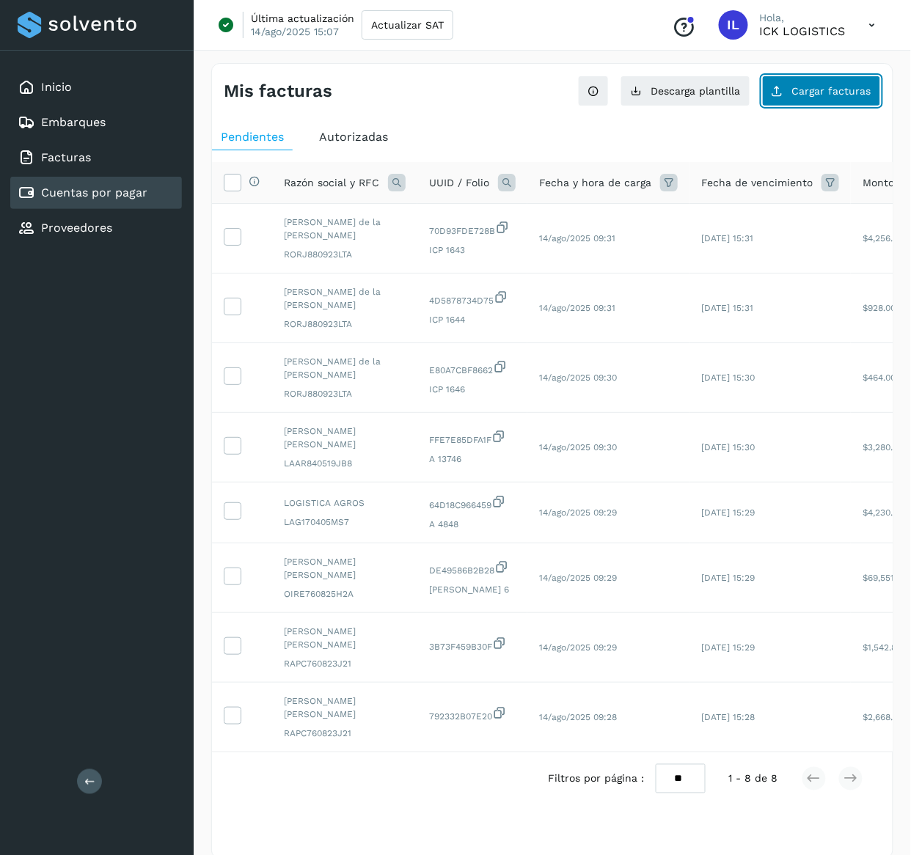
drag, startPoint x: 832, startPoint y: 70, endPoint x: 838, endPoint y: 82, distance: 13.1
click at [838, 82] on button "Cargar facturas" at bounding box center [821, 91] width 119 height 31
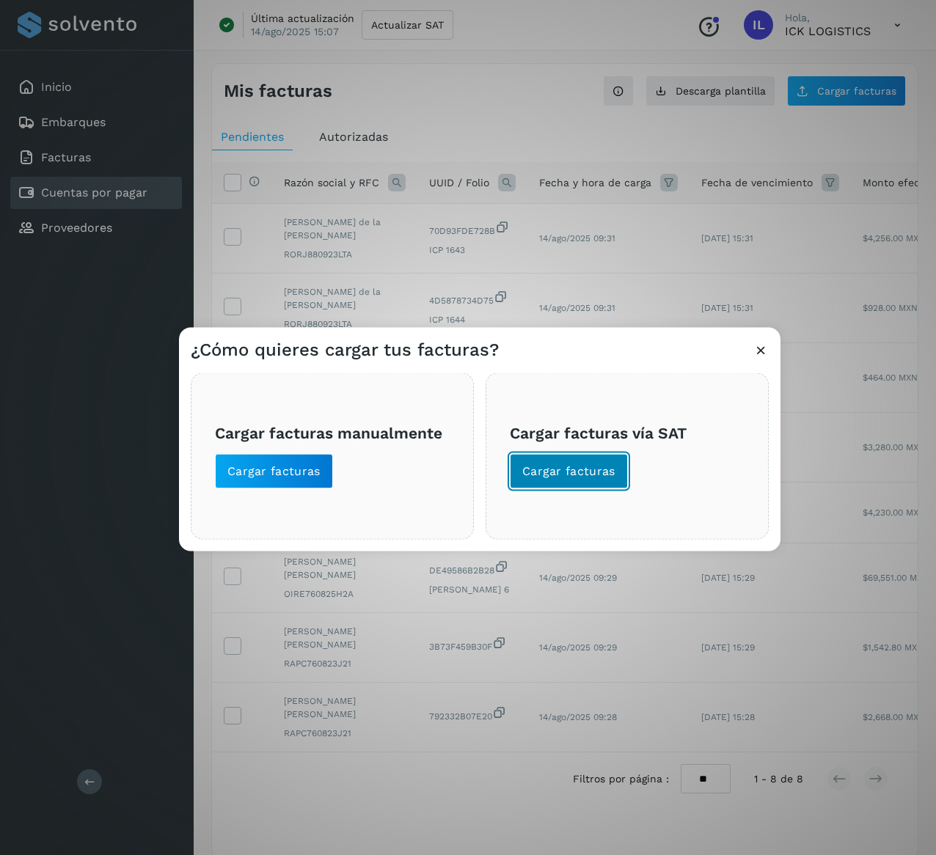
click at [564, 477] on span "Cargar facturas" at bounding box center [568, 472] width 93 height 16
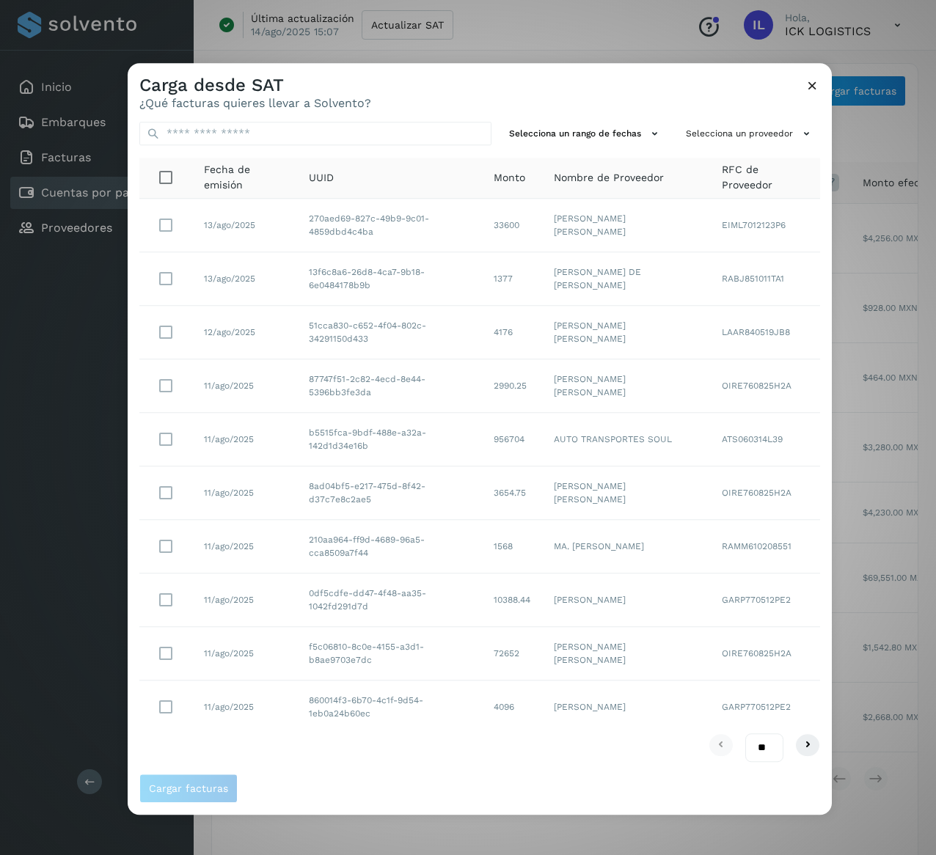
click at [296, 119] on div "Selecciona un rango de fechas Selecciona un proveedor Fecha de emisión UUID Mon…" at bounding box center [480, 442] width 704 height 664
click at [300, 138] on input "text" at bounding box center [315, 133] width 352 height 23
paste input "**********"
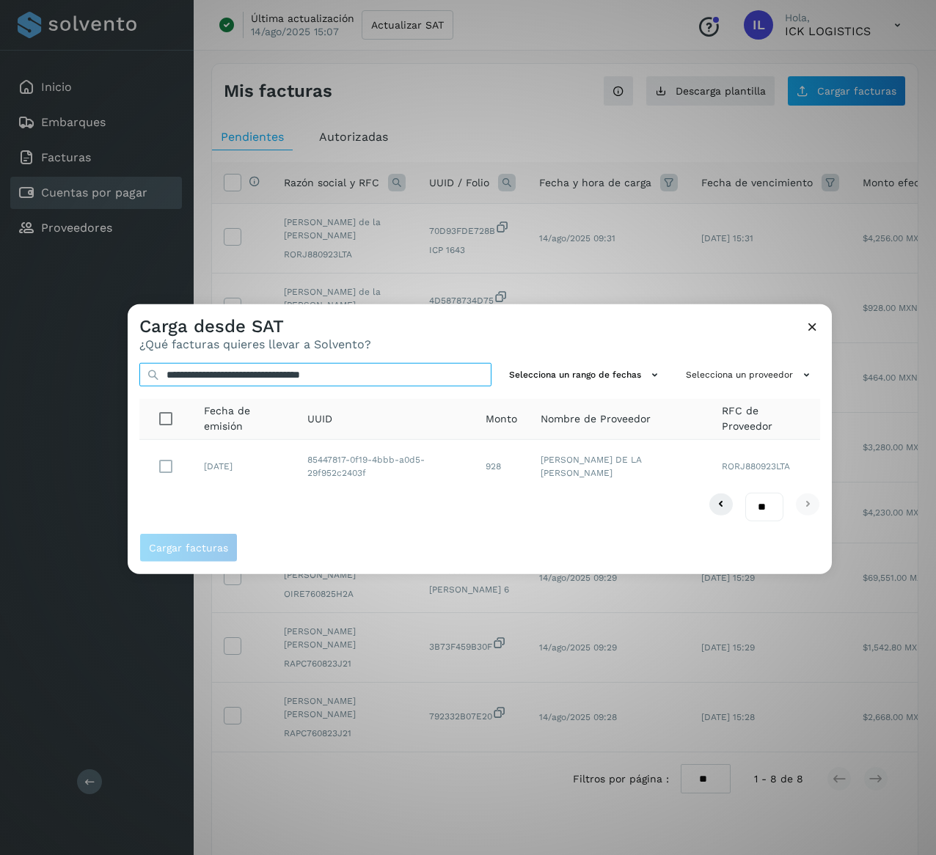
type input "**********"
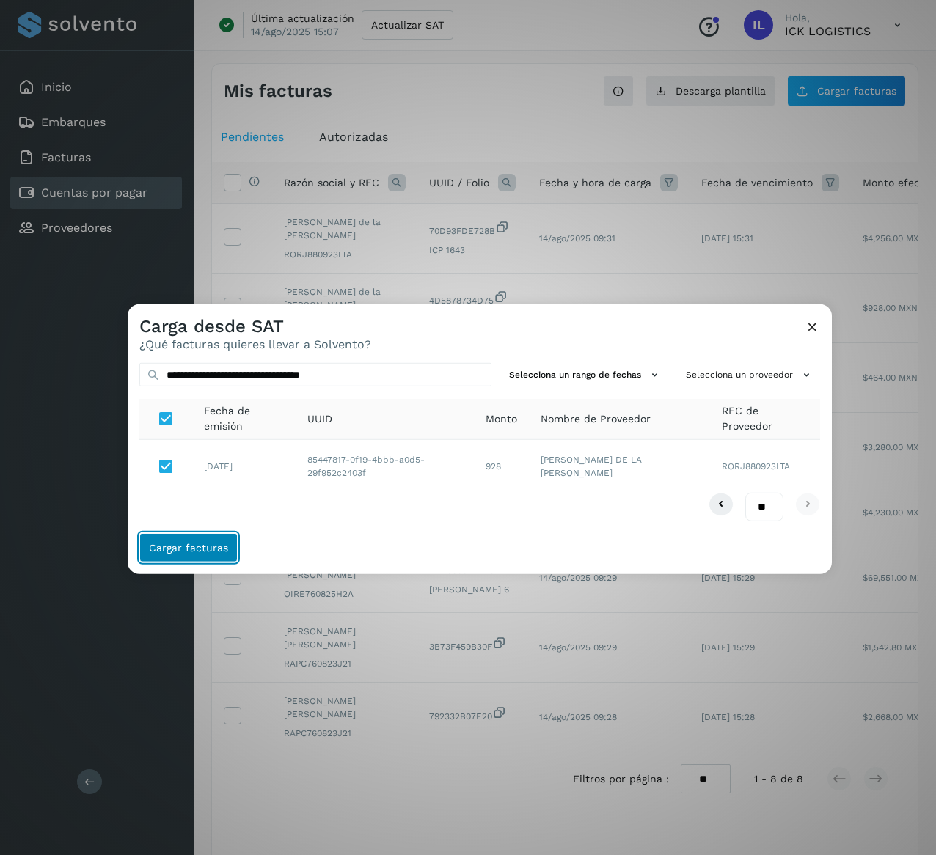
click at [206, 543] on span "Cargar facturas" at bounding box center [188, 548] width 79 height 10
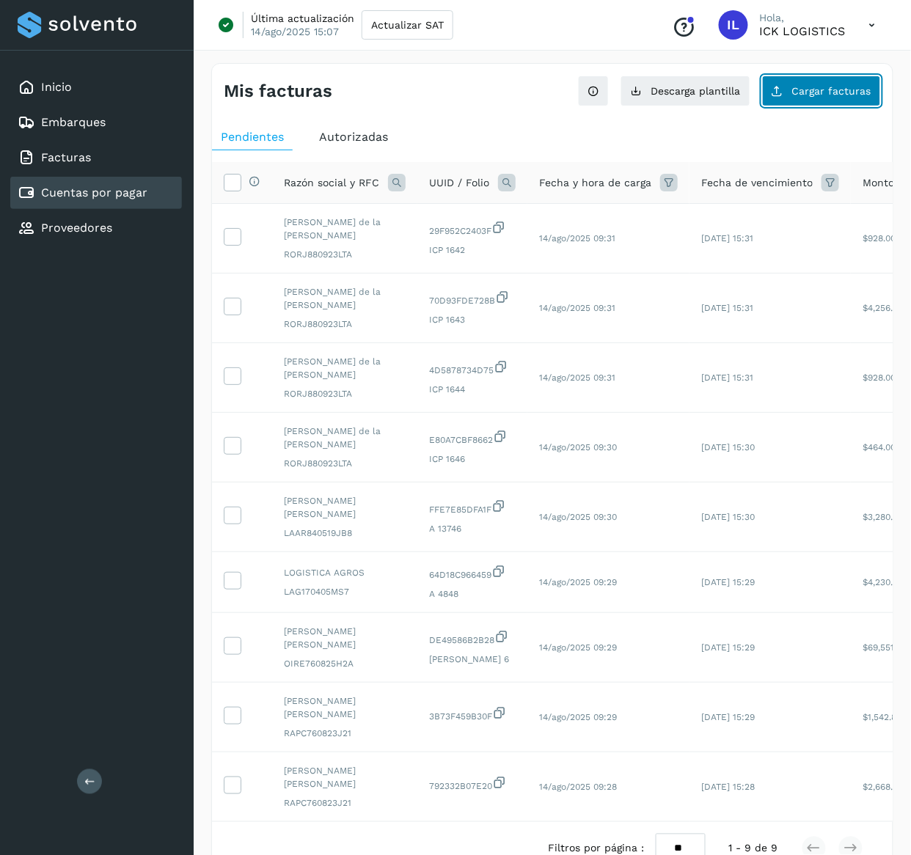
click at [850, 89] on span "Cargar facturas" at bounding box center [831, 91] width 79 height 10
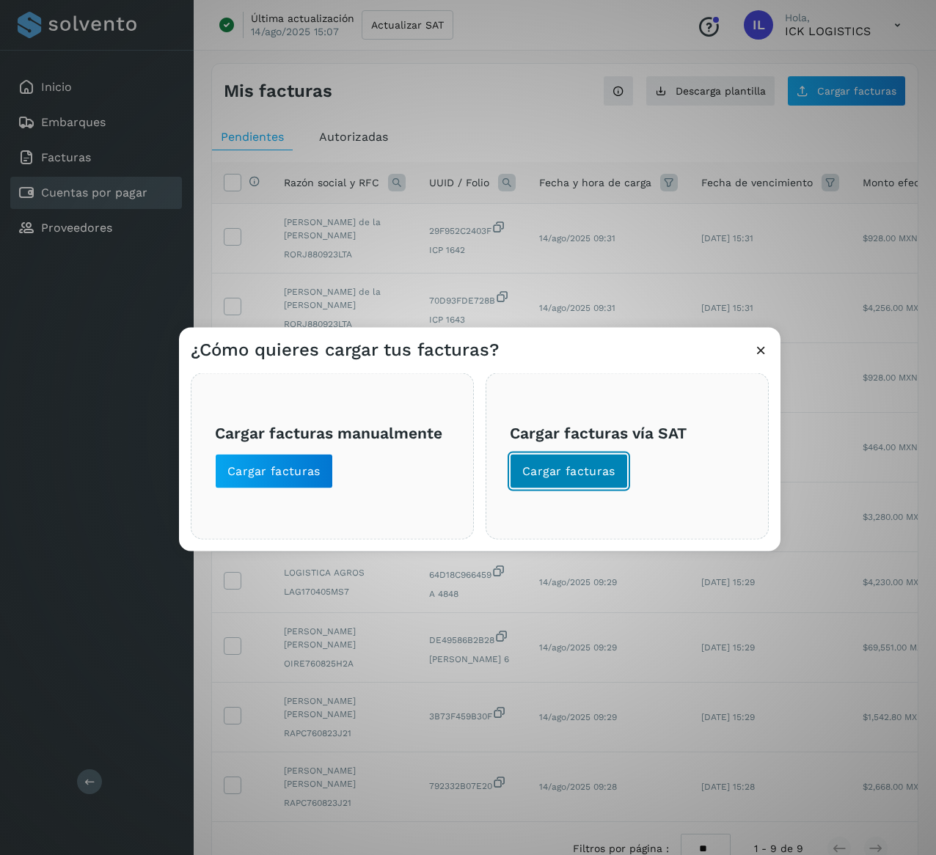
click at [552, 473] on span "Cargar facturas" at bounding box center [568, 472] width 93 height 16
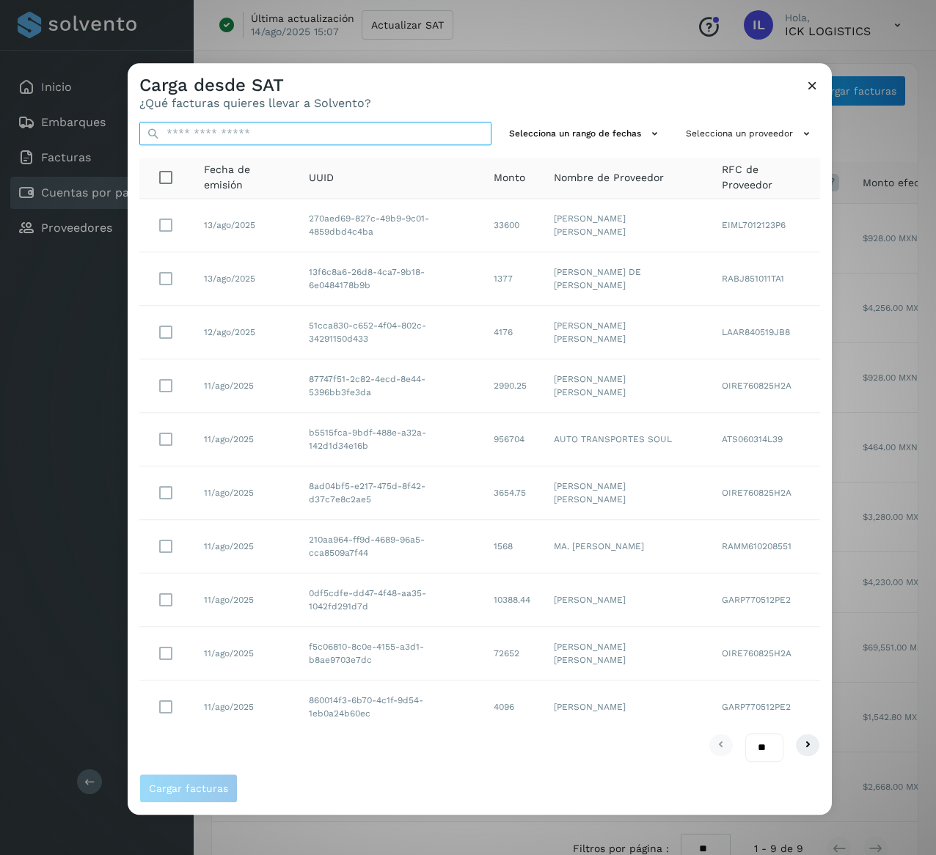
click at [225, 136] on input "text" at bounding box center [315, 133] width 352 height 23
paste input "**********"
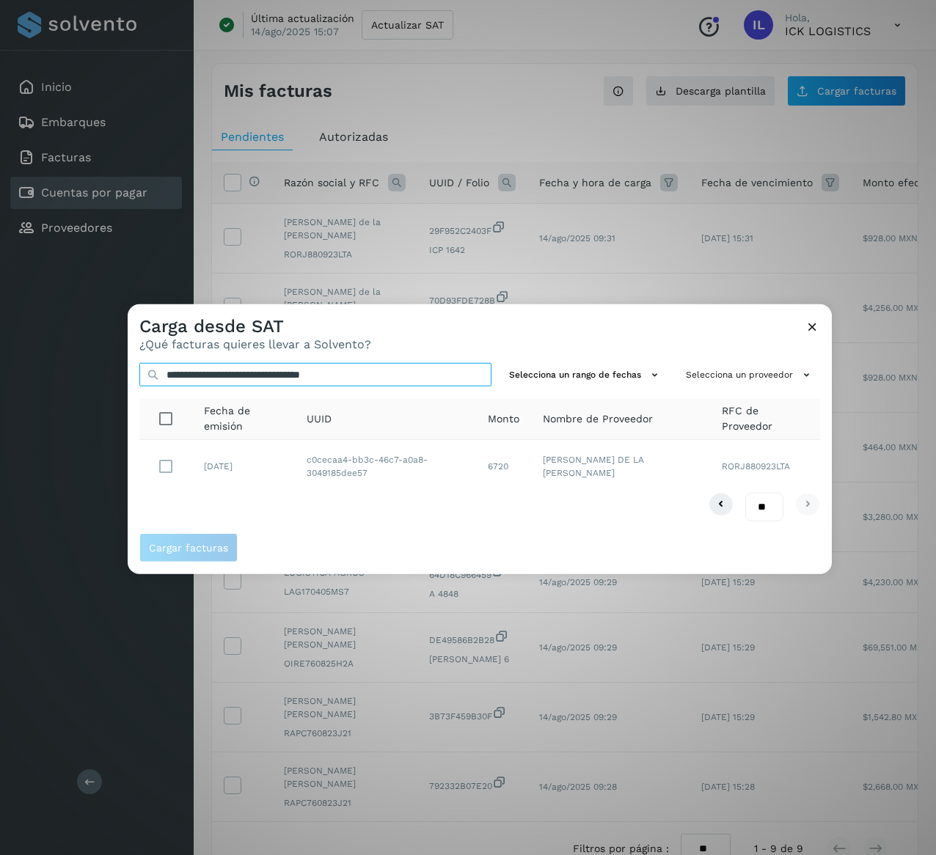
type input "**********"
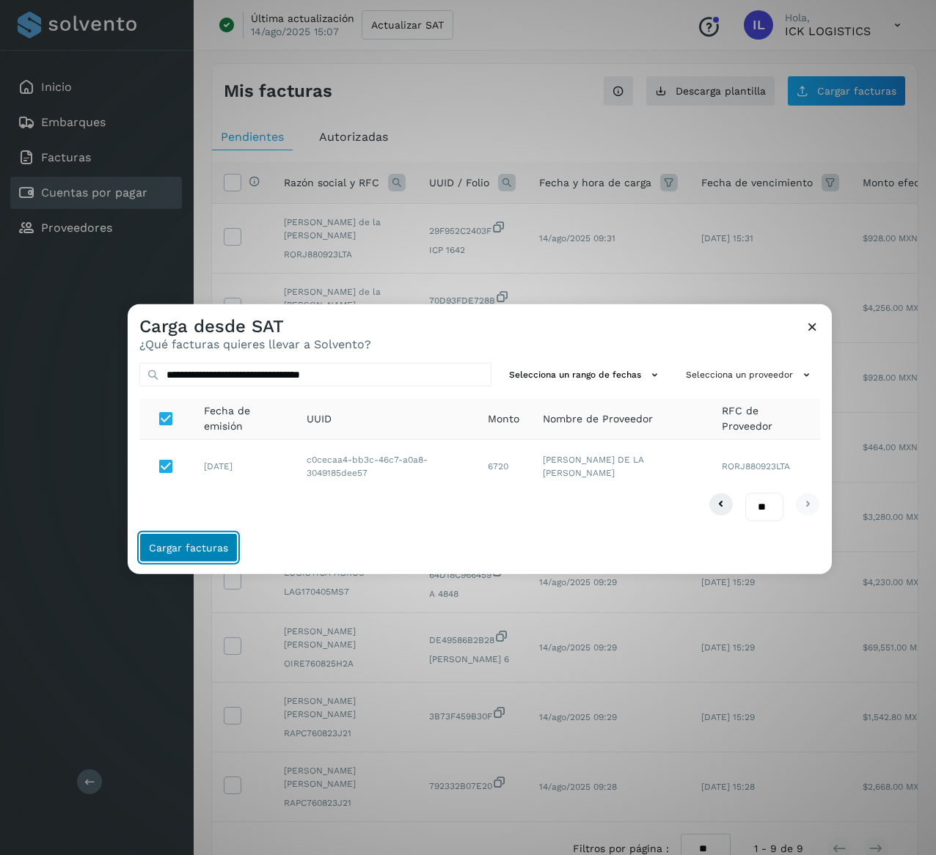
click at [214, 543] on span "Cargar facturas" at bounding box center [188, 548] width 79 height 10
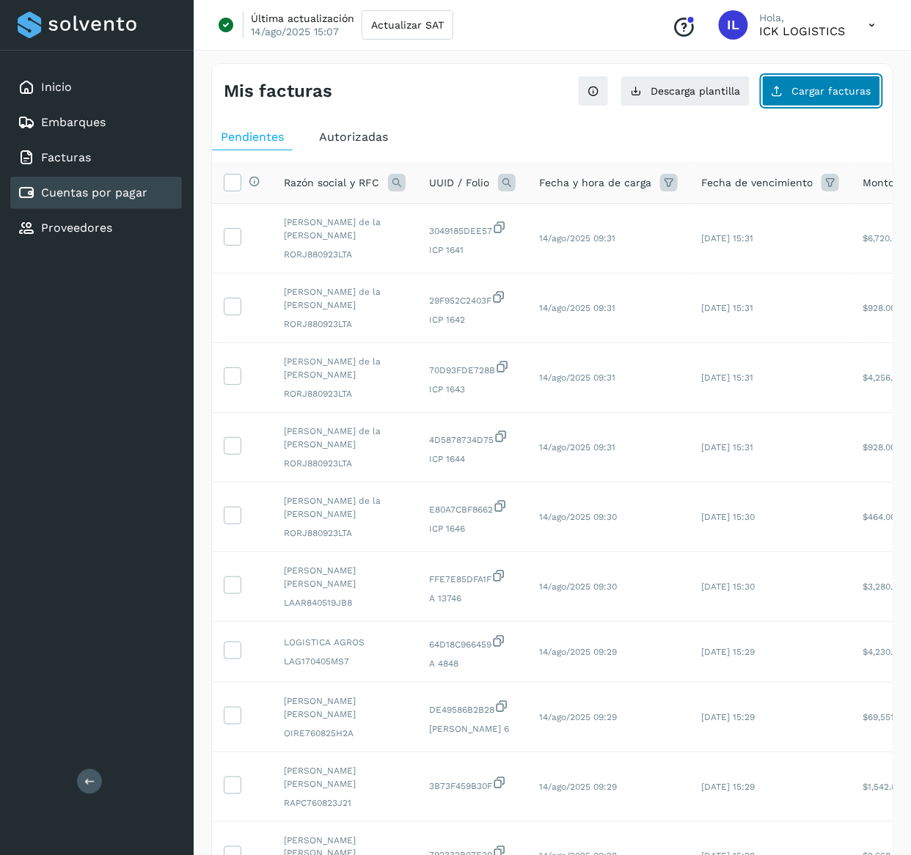
click at [810, 88] on span "Cargar facturas" at bounding box center [831, 91] width 79 height 10
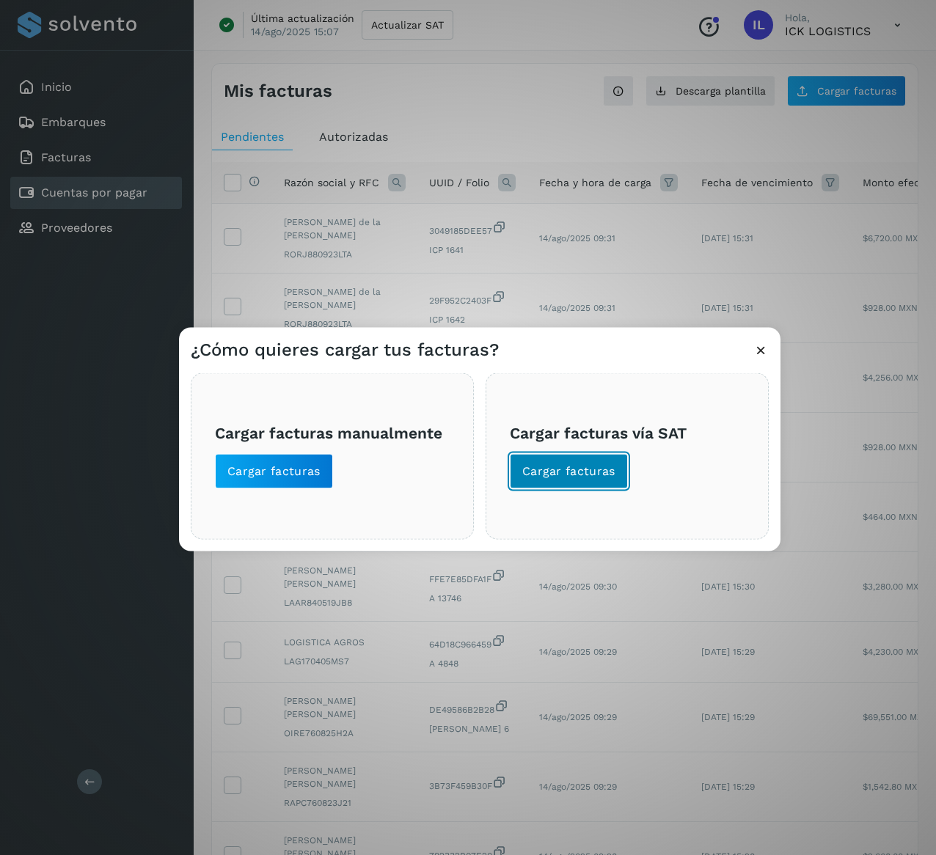
click at [553, 473] on span "Cargar facturas" at bounding box center [568, 472] width 93 height 16
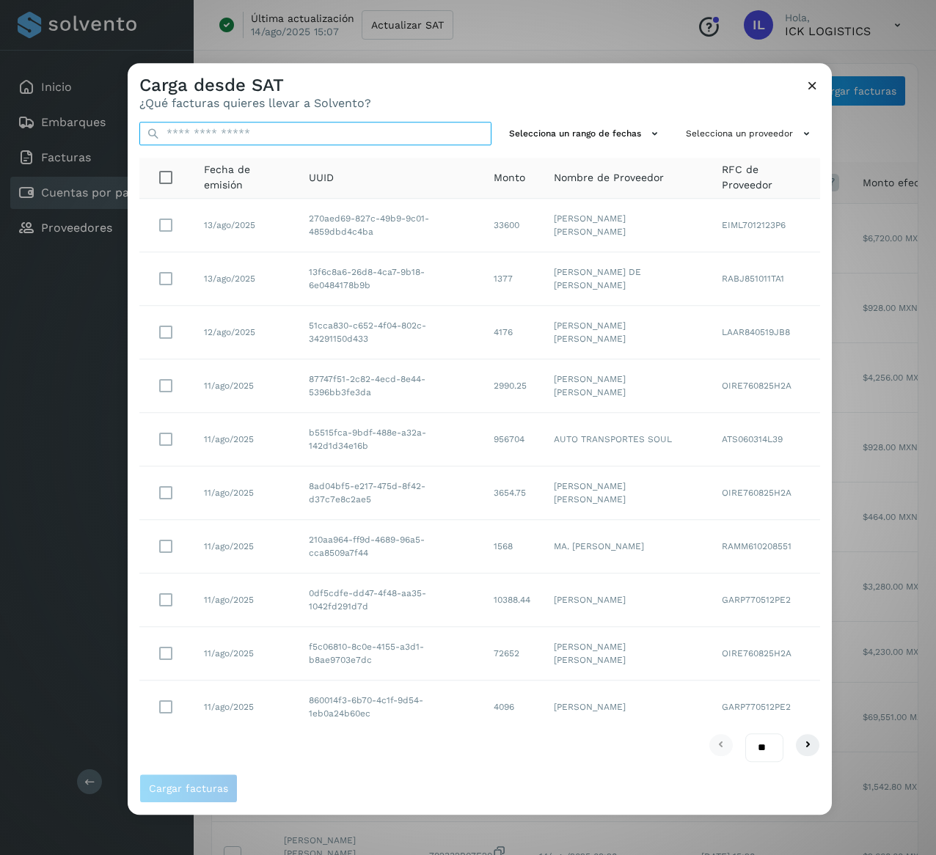
click at [288, 139] on input "text" at bounding box center [315, 133] width 352 height 23
paste input "**********"
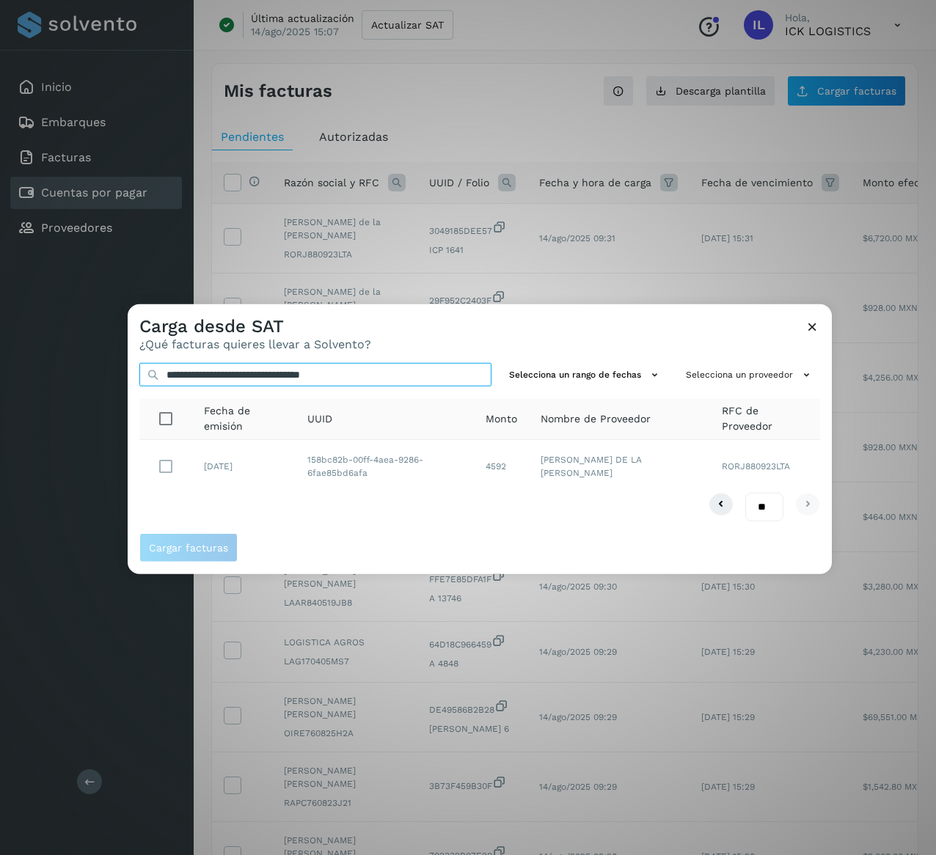
type input "**********"
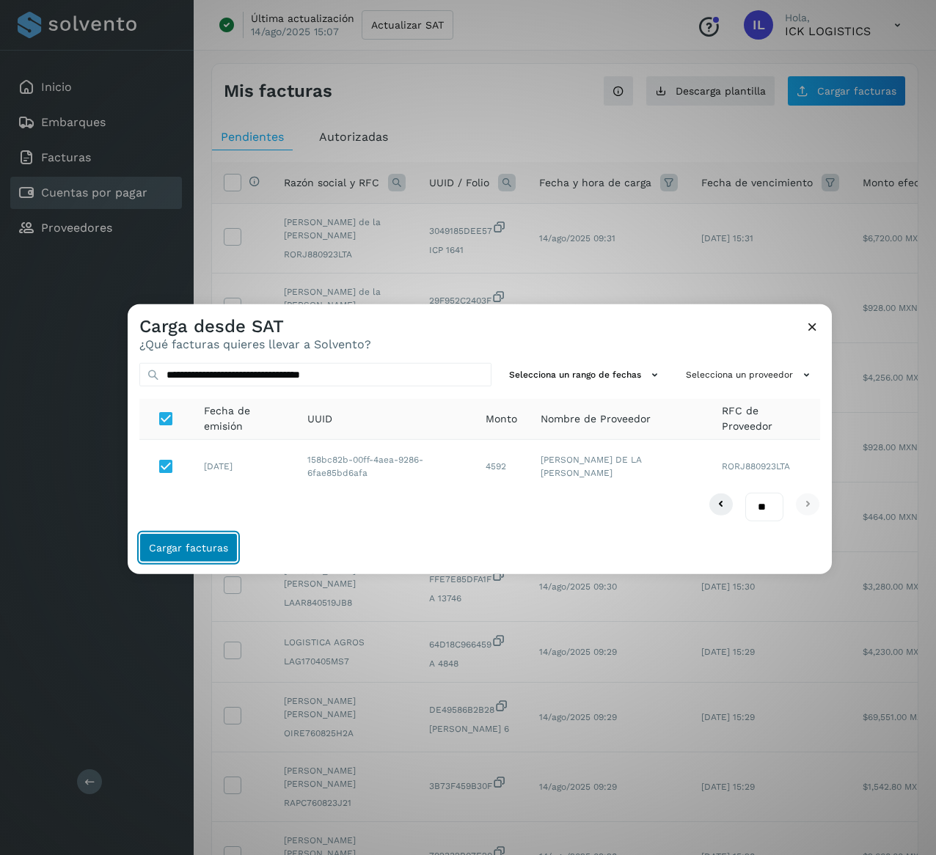
click at [214, 552] on span "Cargar facturas" at bounding box center [188, 548] width 79 height 10
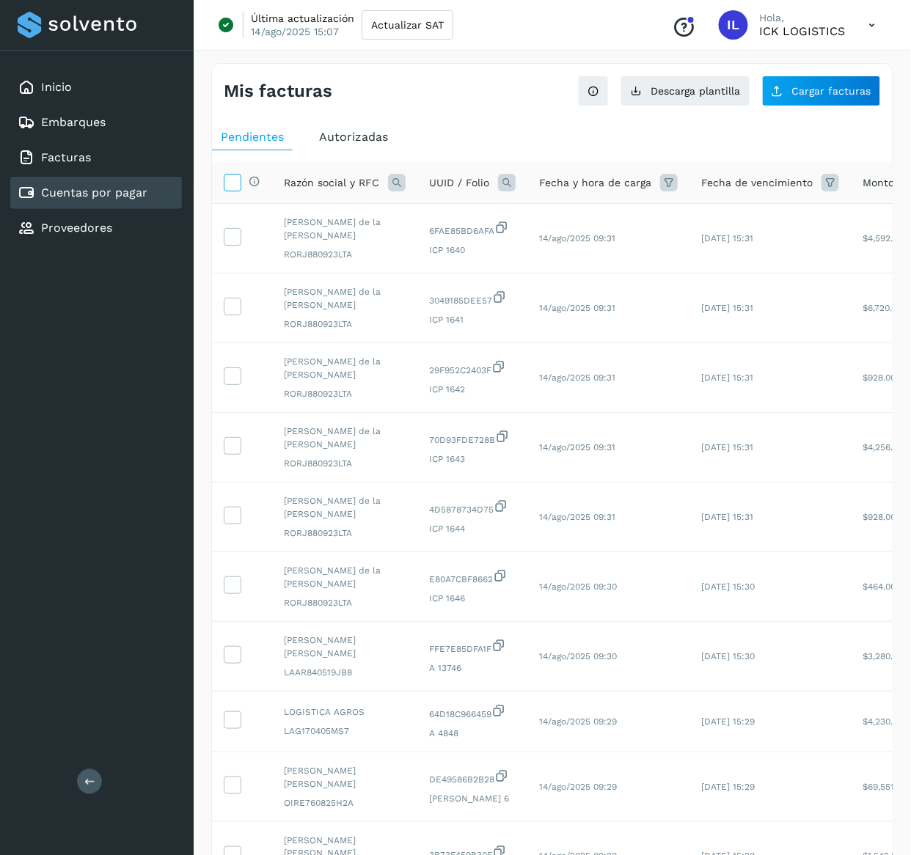
click at [236, 180] on icon at bounding box center [232, 181] width 15 height 15
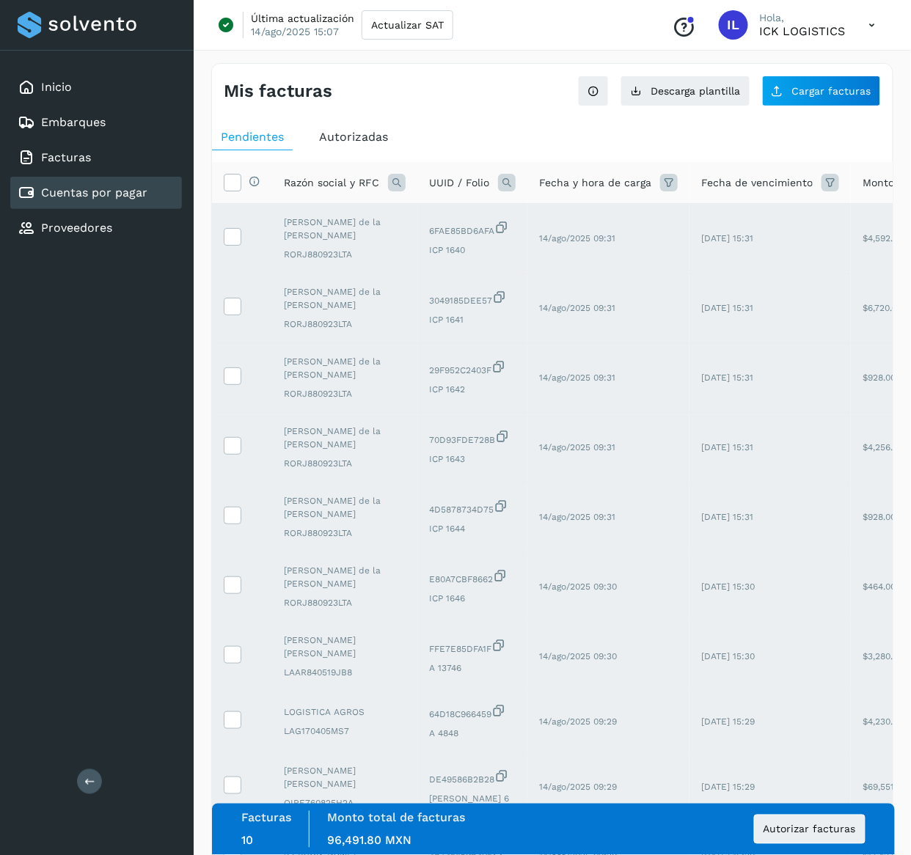
scroll to position [123, 0]
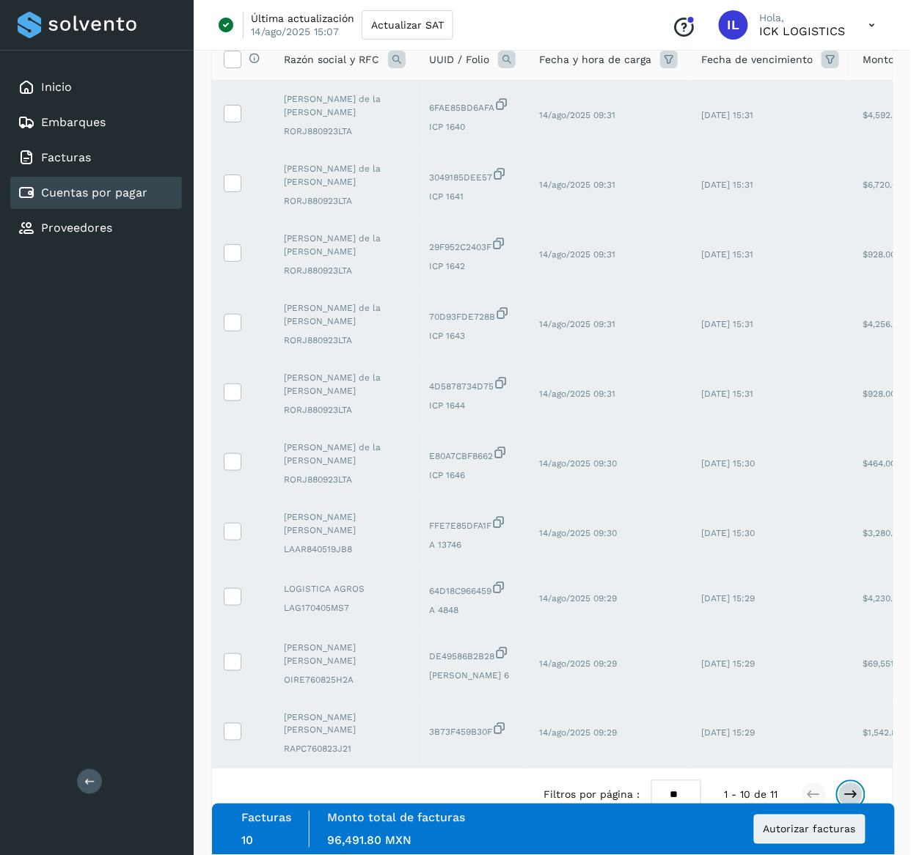
click at [849, 788] on icon at bounding box center [851, 795] width 15 height 15
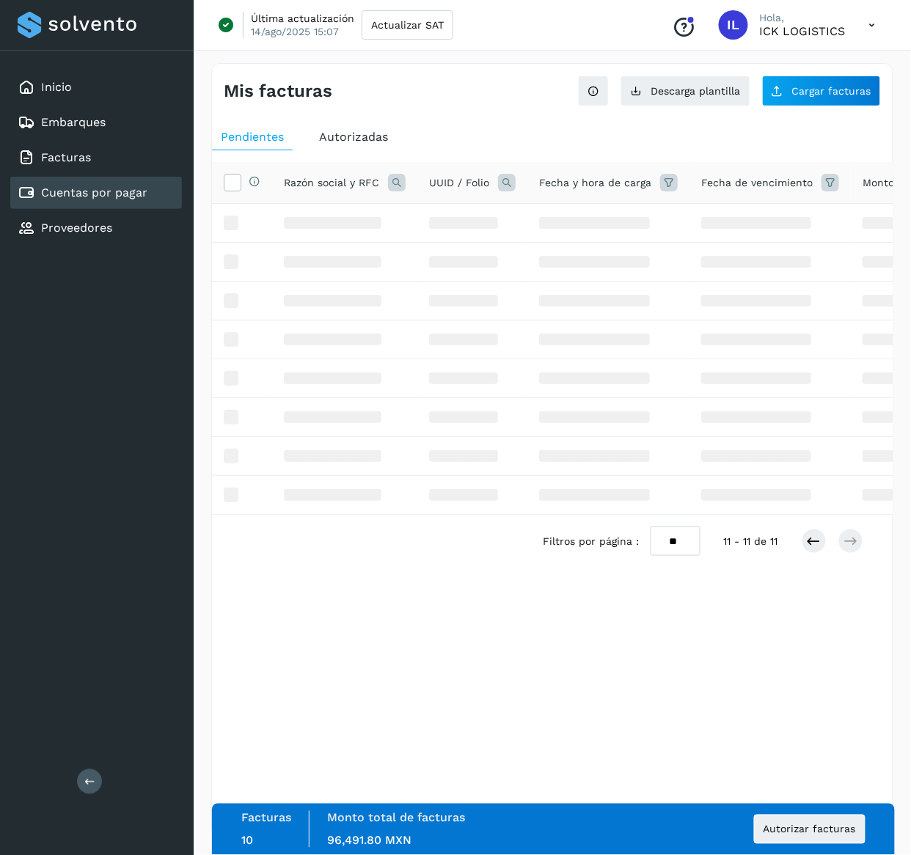
scroll to position [0, 0]
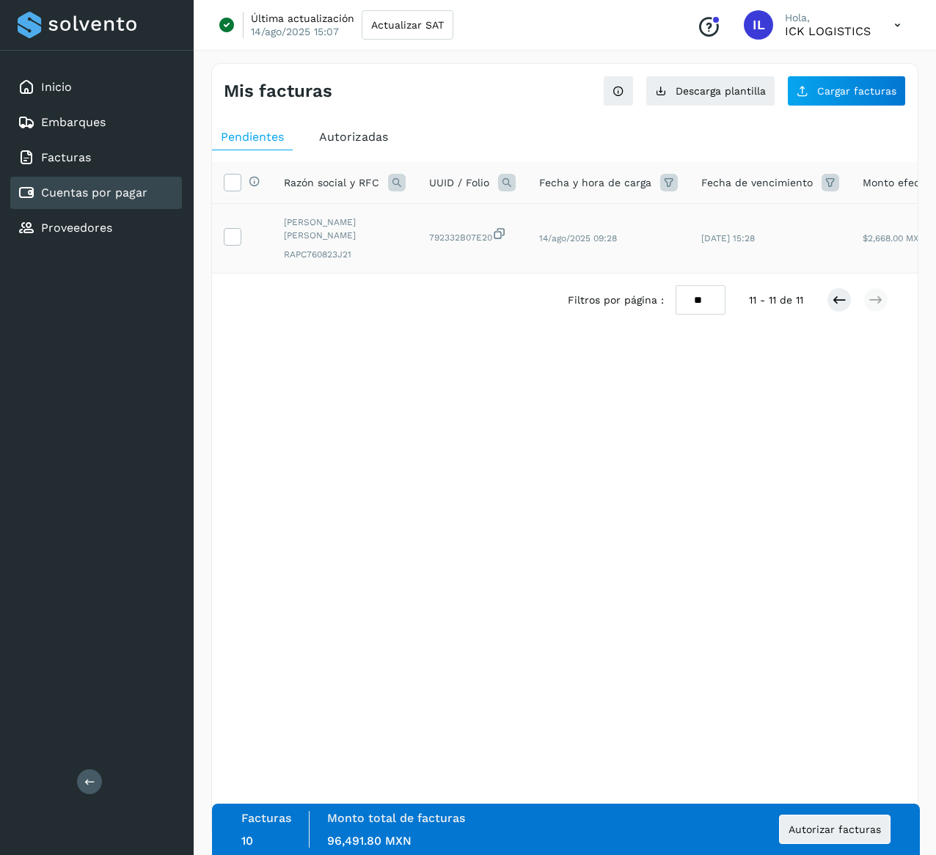
drag, startPoint x: 248, startPoint y: 229, endPoint x: 241, endPoint y: 233, distance: 7.6
click at [248, 230] on td at bounding box center [242, 239] width 60 height 70
click at [238, 235] on icon at bounding box center [232, 235] width 15 height 15
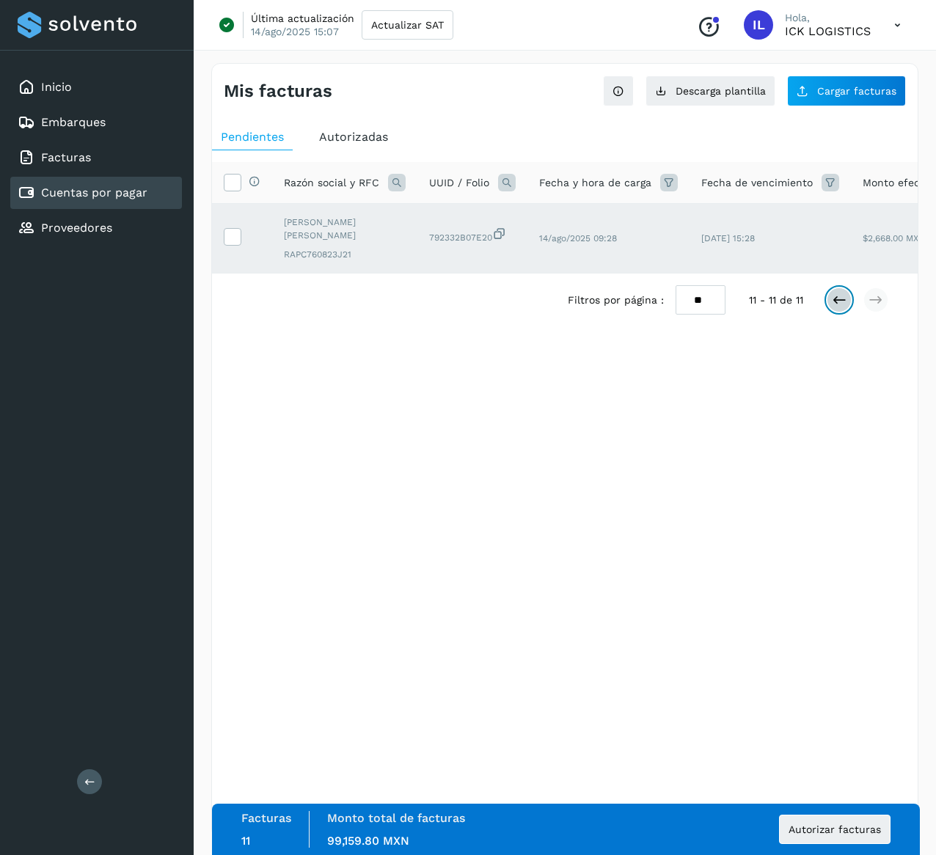
click at [845, 307] on icon at bounding box center [839, 300] width 15 height 15
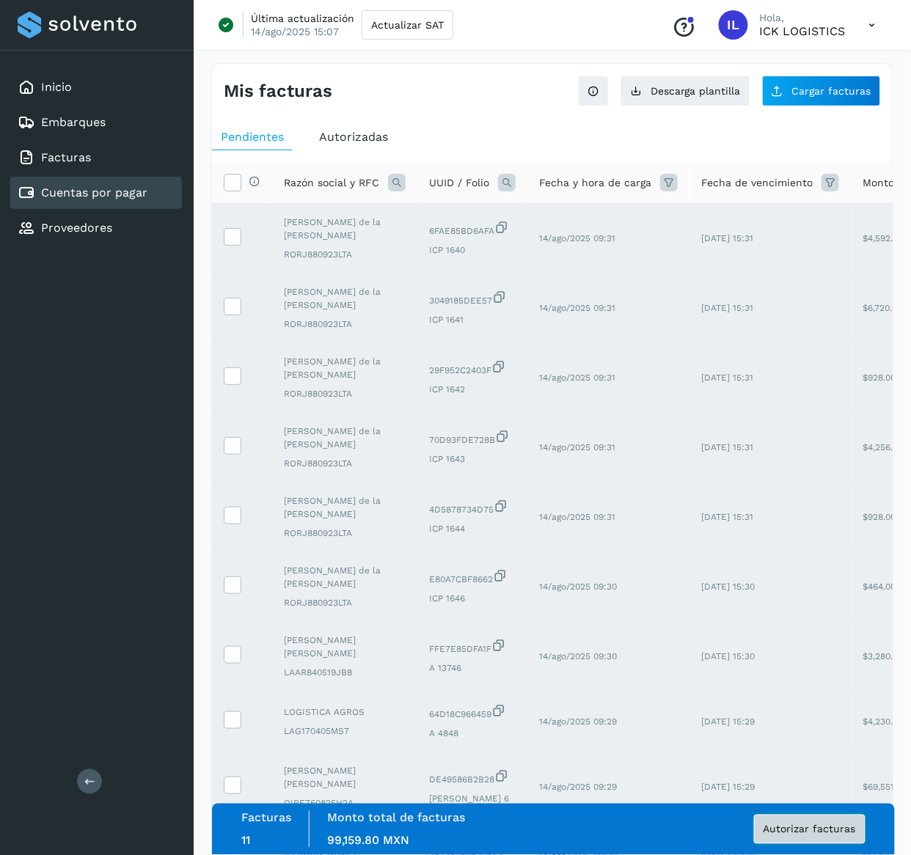
click at [798, 831] on span "Autorizar facturas" at bounding box center [810, 830] width 92 height 10
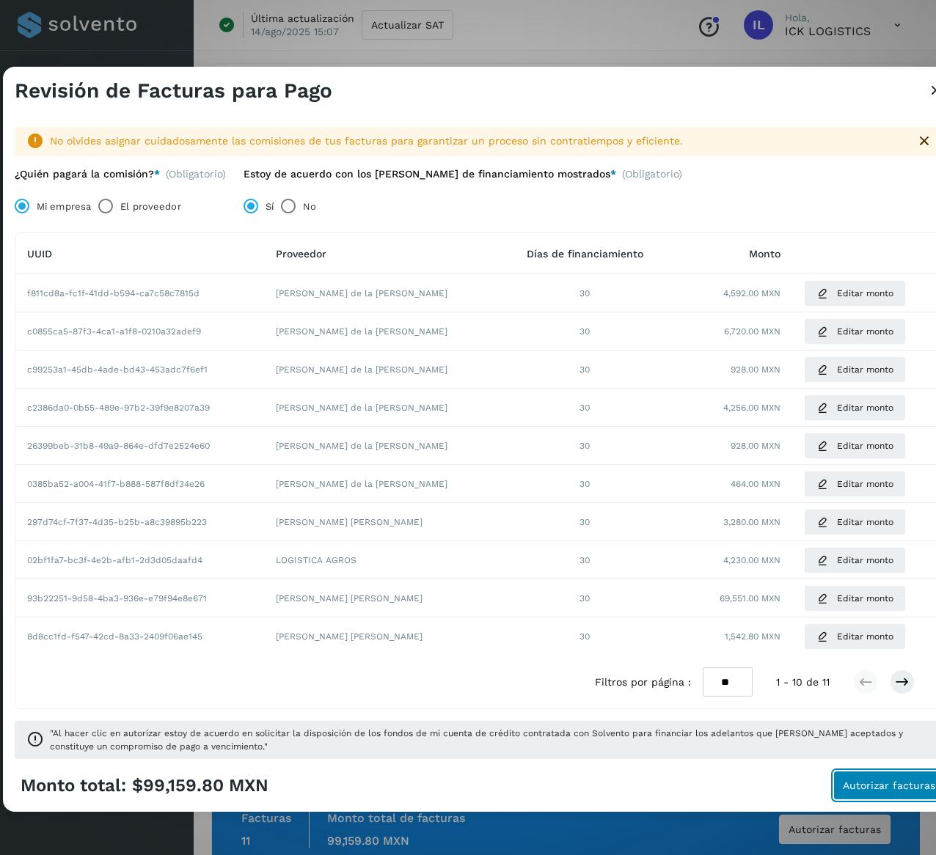
drag, startPoint x: 887, startPoint y: 792, endPoint x: 637, endPoint y: 280, distance: 570.0
click at [637, 280] on div "Revisión de Facturas para Pago No olvides asignar cuidadosamente las comisiones…" at bounding box center [480, 439] width 954 height 745
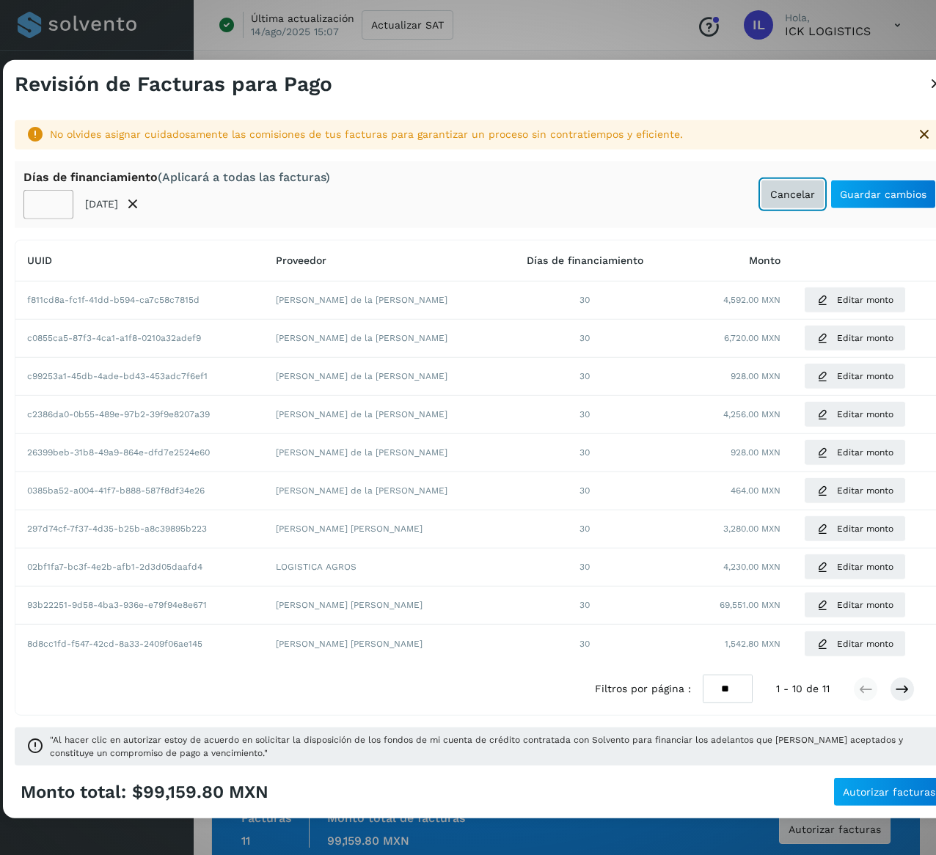
click at [785, 189] on span "Cancelar" at bounding box center [792, 194] width 45 height 10
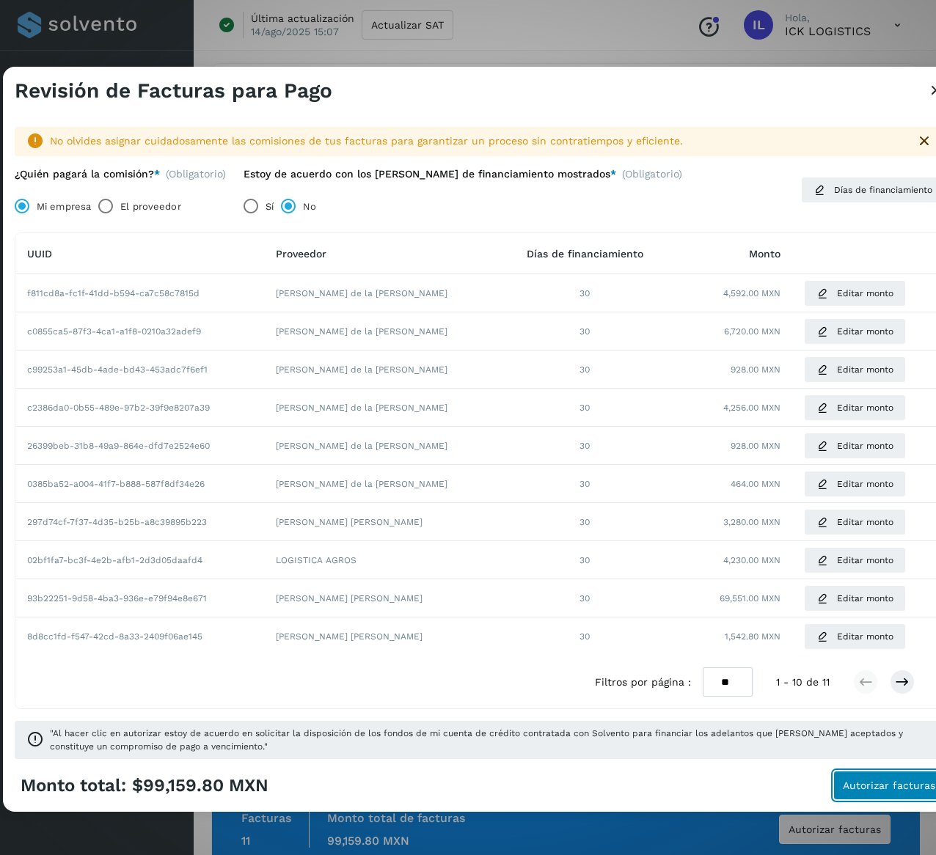
click at [891, 781] on span "Autorizar facturas" at bounding box center [889, 786] width 92 height 10
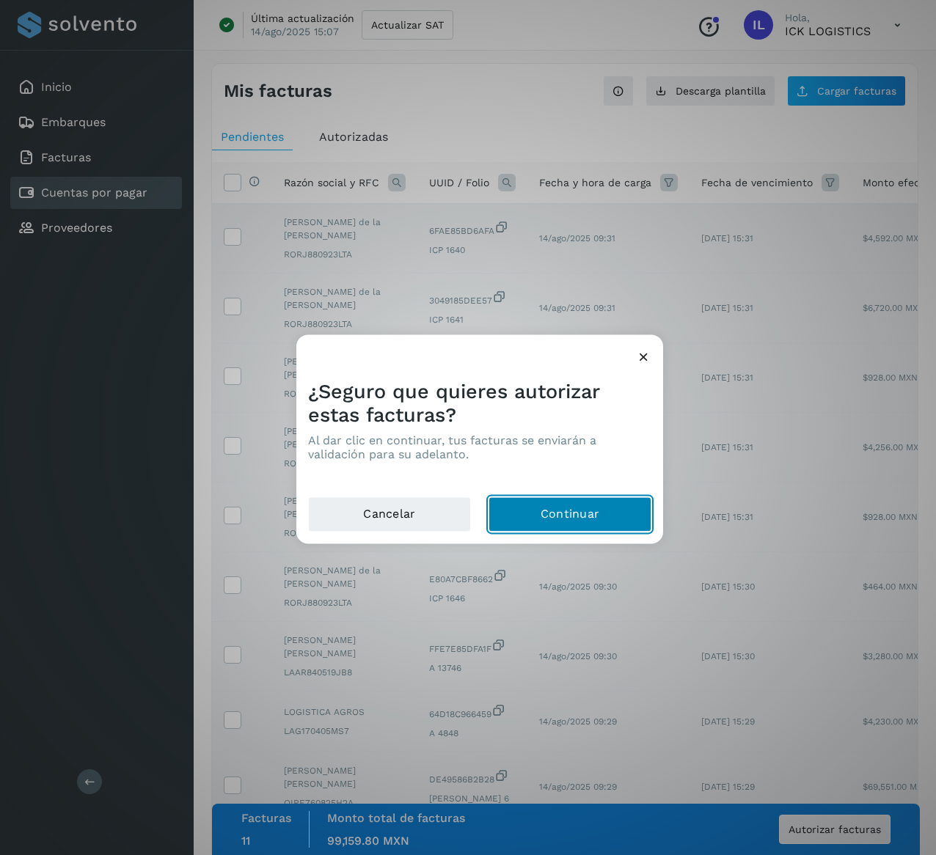
click at [580, 517] on button "Continuar" at bounding box center [570, 514] width 163 height 35
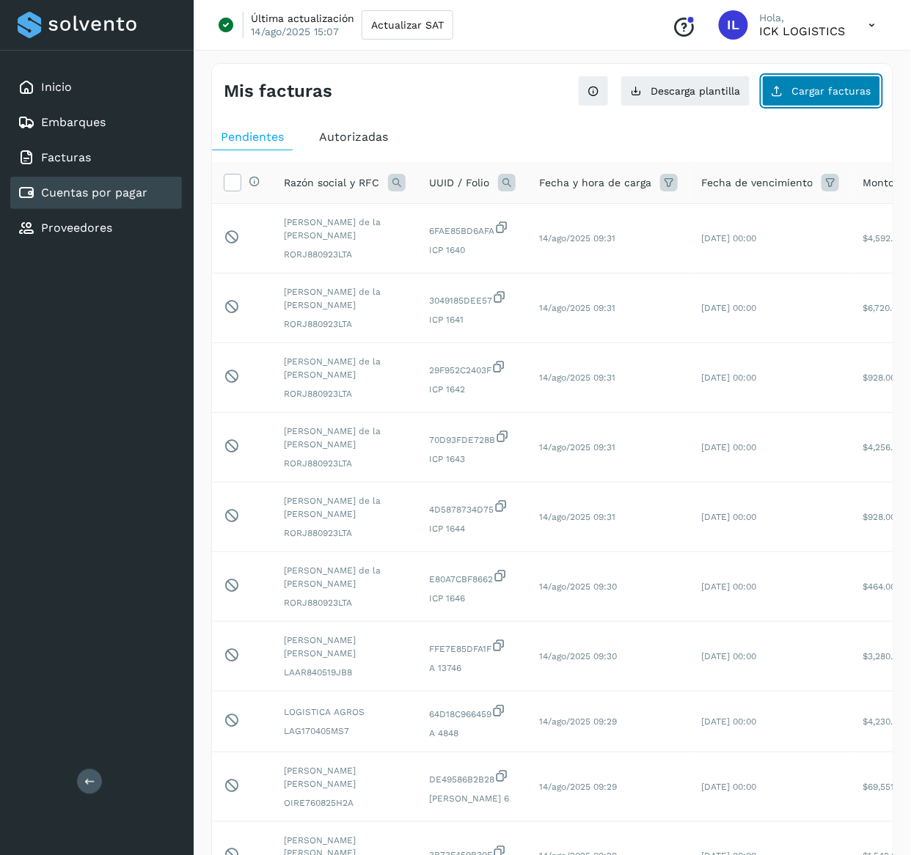
click at [822, 100] on button "Cargar facturas" at bounding box center [821, 91] width 119 height 31
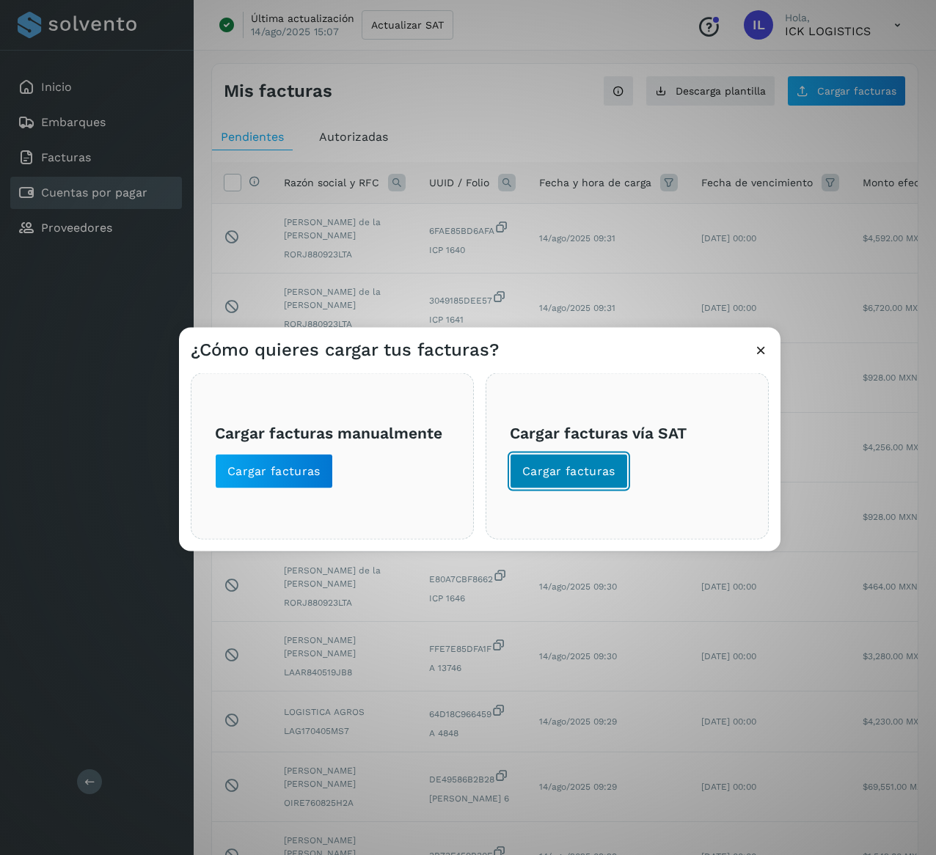
click at [576, 478] on span "Cargar facturas" at bounding box center [568, 472] width 93 height 16
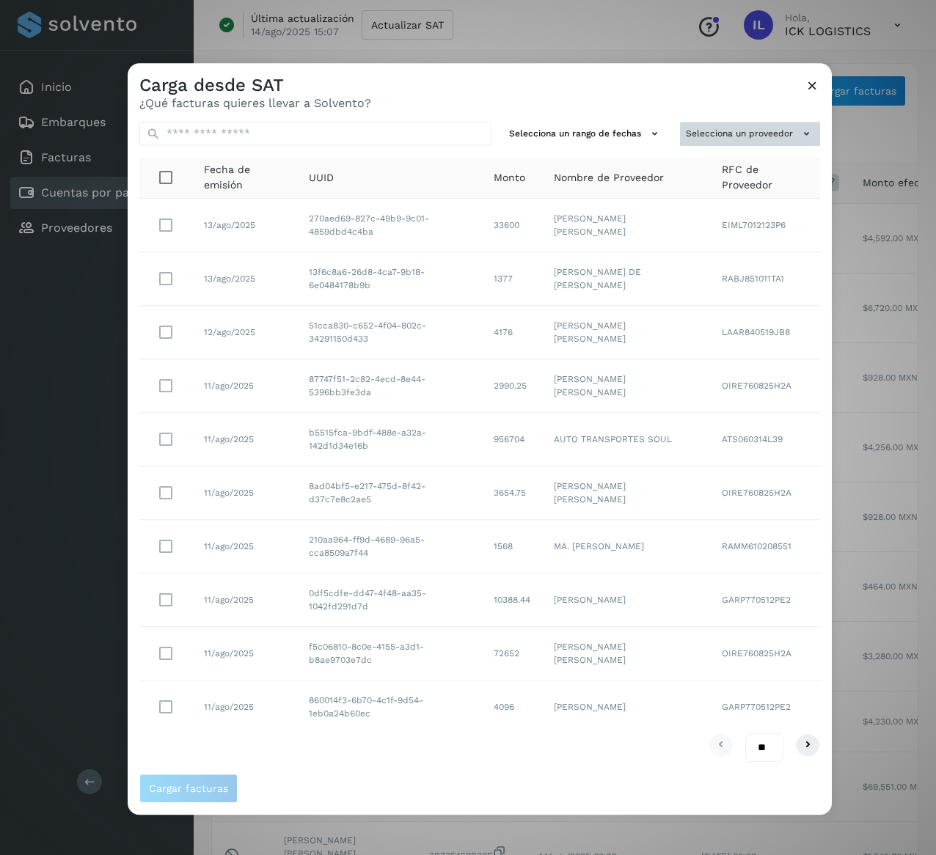
click at [781, 130] on button "Selecciona un proveedor" at bounding box center [750, 134] width 140 height 24
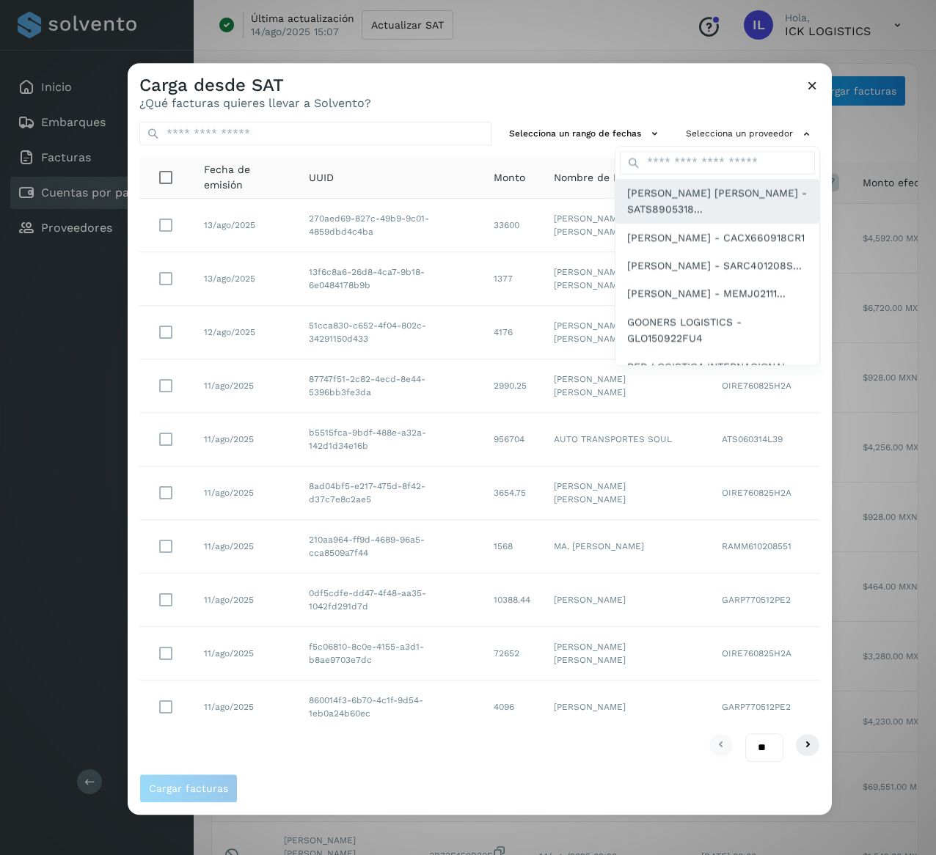
click at [728, 192] on span "[PERSON_NAME] [PERSON_NAME] - SATS8905318..." at bounding box center [717, 201] width 180 height 33
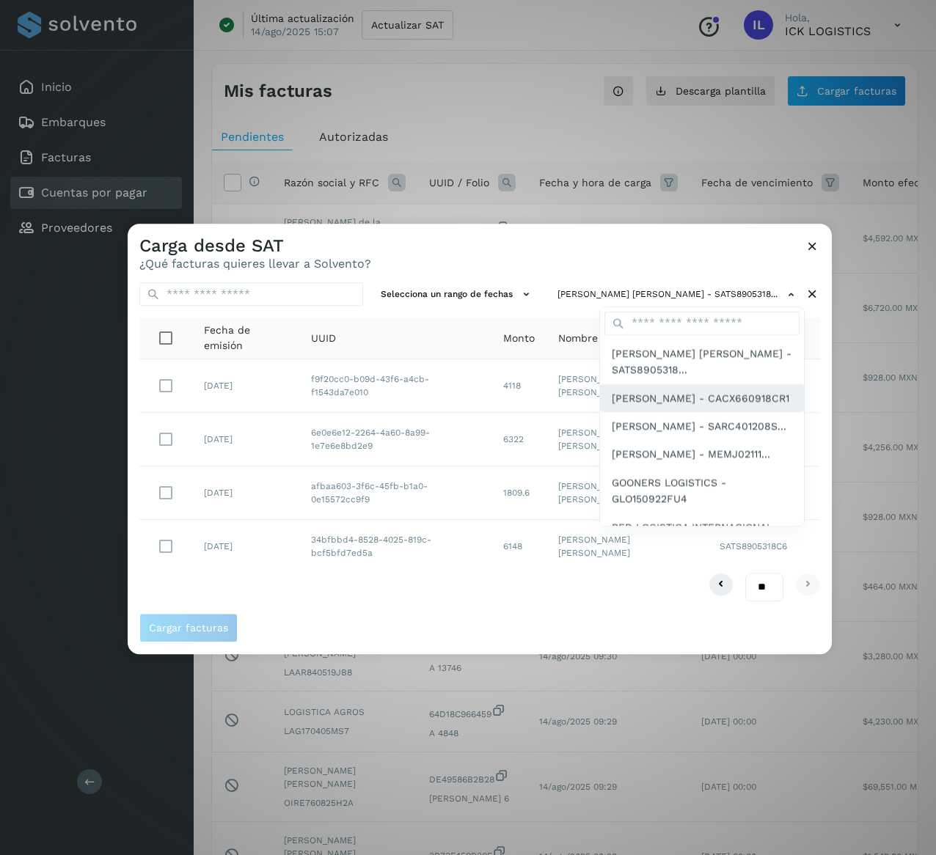
click at [675, 406] on span "[PERSON_NAME] - CACX660918CR1" at bounding box center [701, 398] width 178 height 16
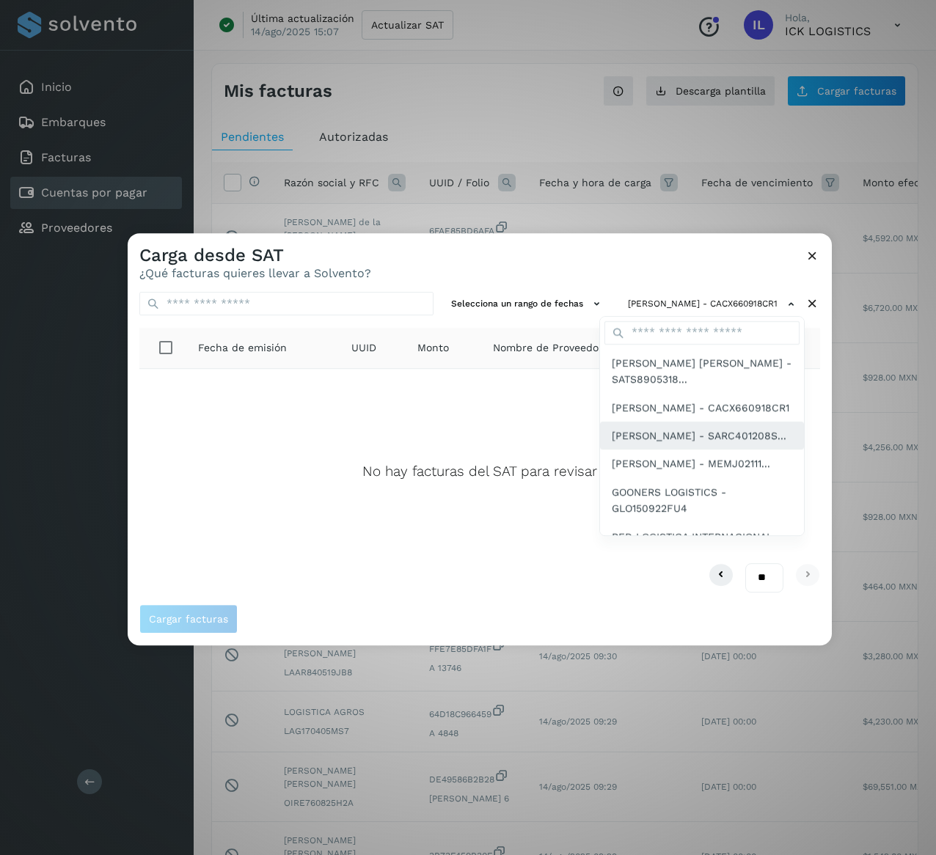
click at [691, 478] on div "[PERSON_NAME] - SARC401208S..." at bounding box center [702, 500] width 204 height 45
click at [710, 472] on span "[PERSON_NAME] - MEMJ02111..." at bounding box center [691, 464] width 158 height 16
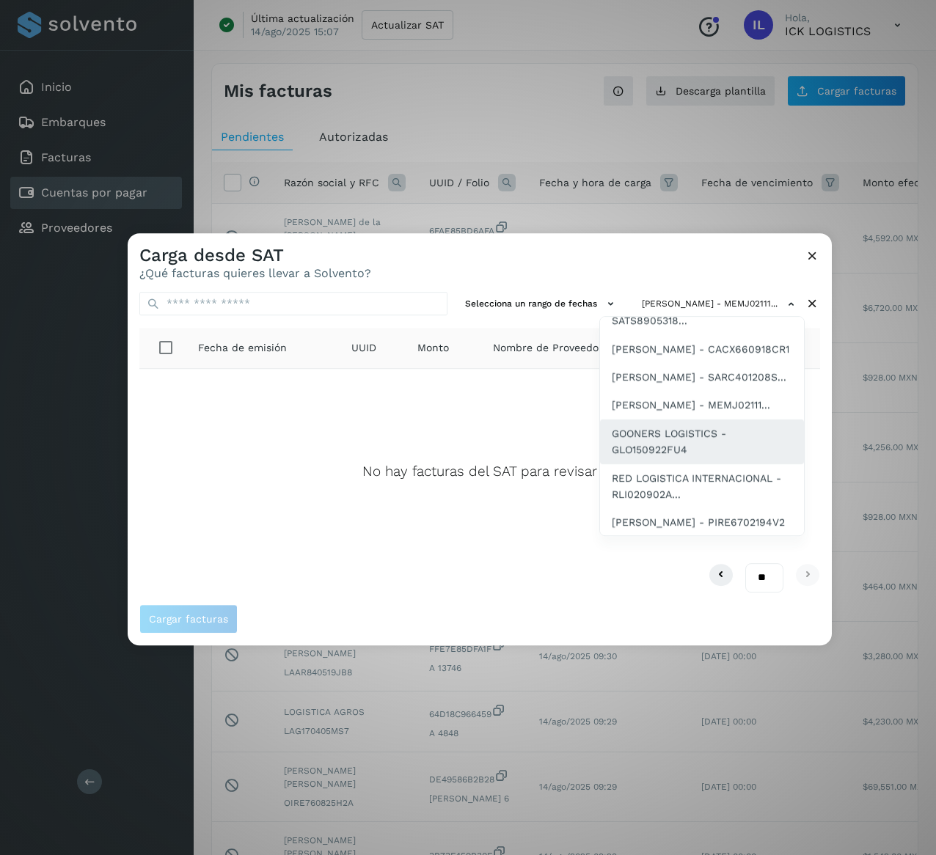
click at [709, 459] on span "GOONERS LOGISTICS - GLO150922FU4" at bounding box center [702, 442] width 180 height 33
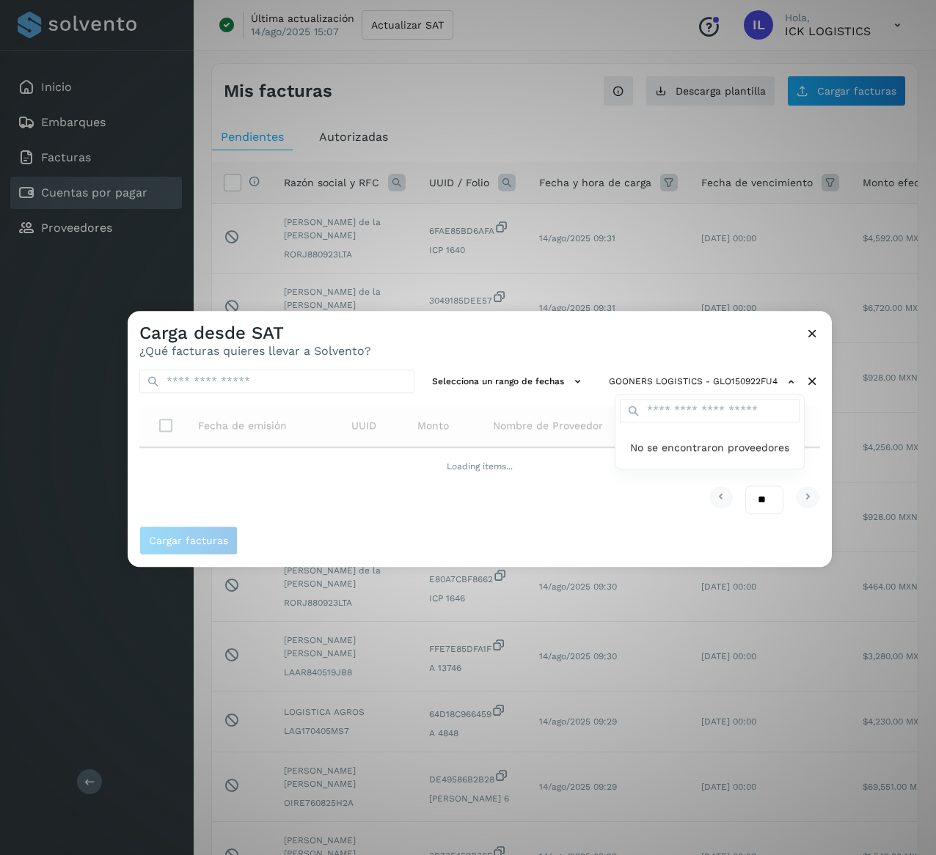
scroll to position [0, 0]
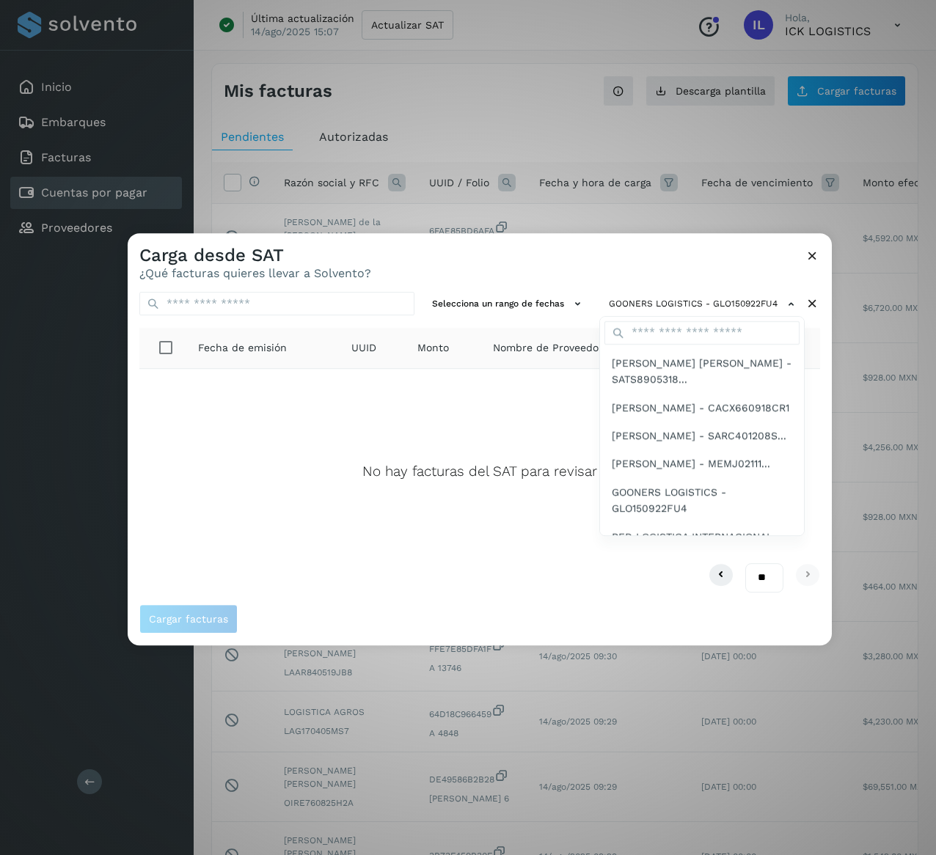
click at [801, 521] on div "[PERSON_NAME] [PERSON_NAME] - SATS8905318... [PERSON_NAME] - CACX660918CR1 [PER…" at bounding box center [701, 426] width 205 height 220
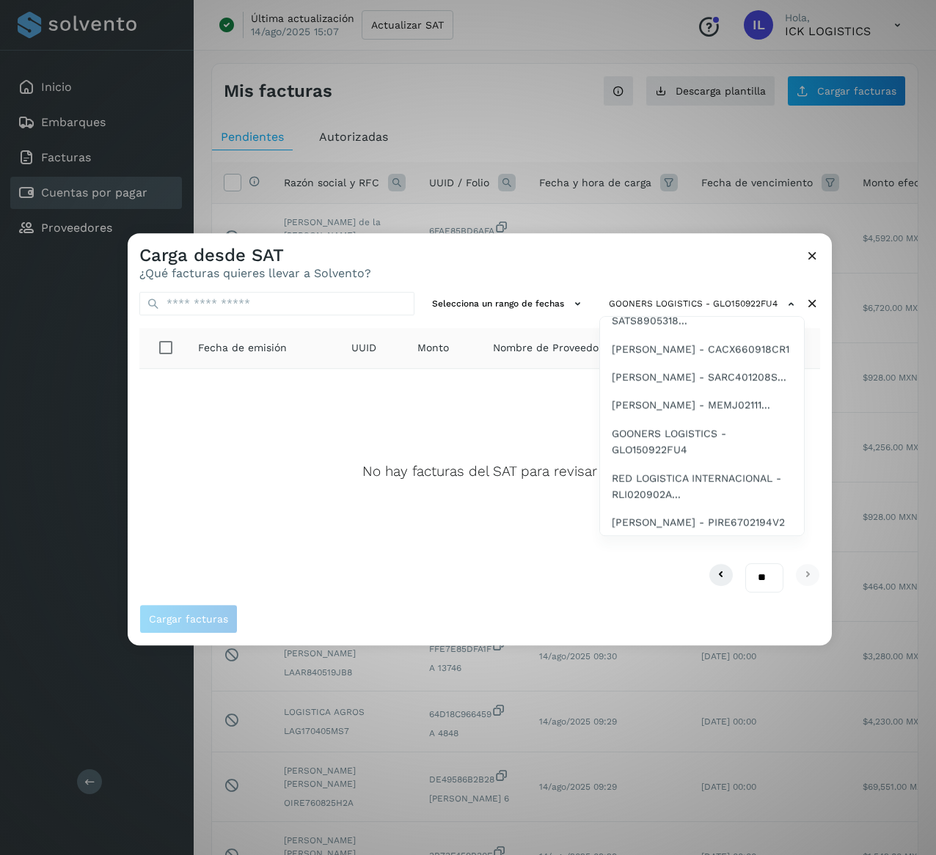
scroll to position [117, 0]
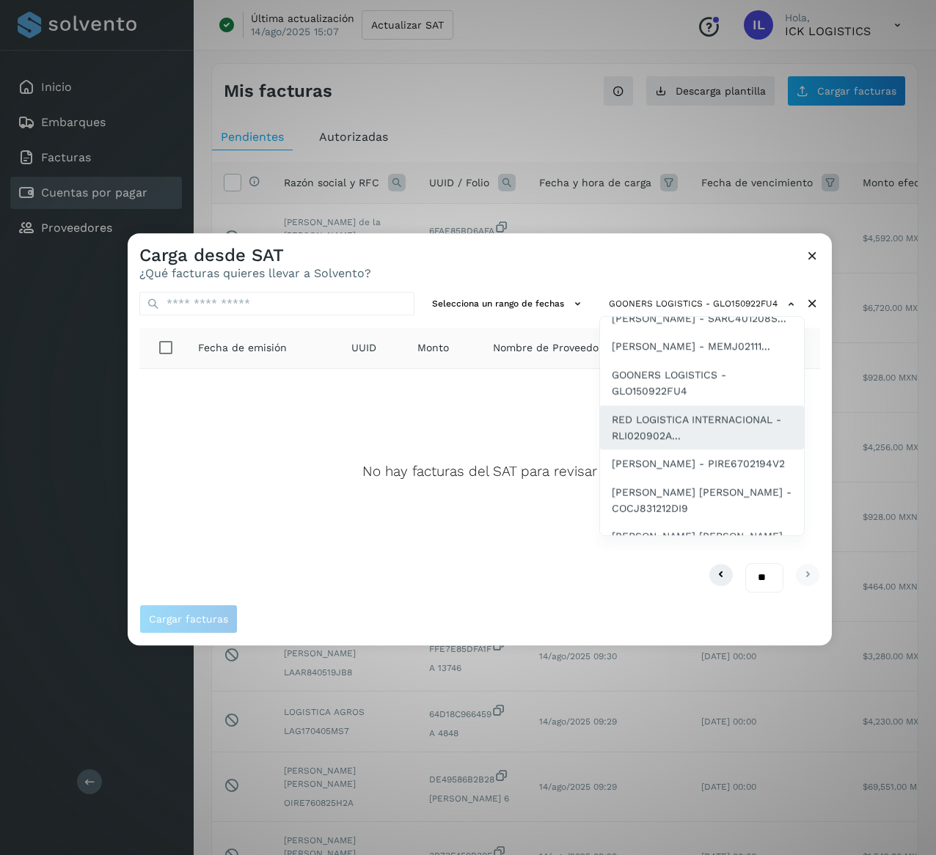
click at [700, 445] on span "RED LOGISTICA INTERNACIONAL - RLI020902A..." at bounding box center [702, 428] width 180 height 33
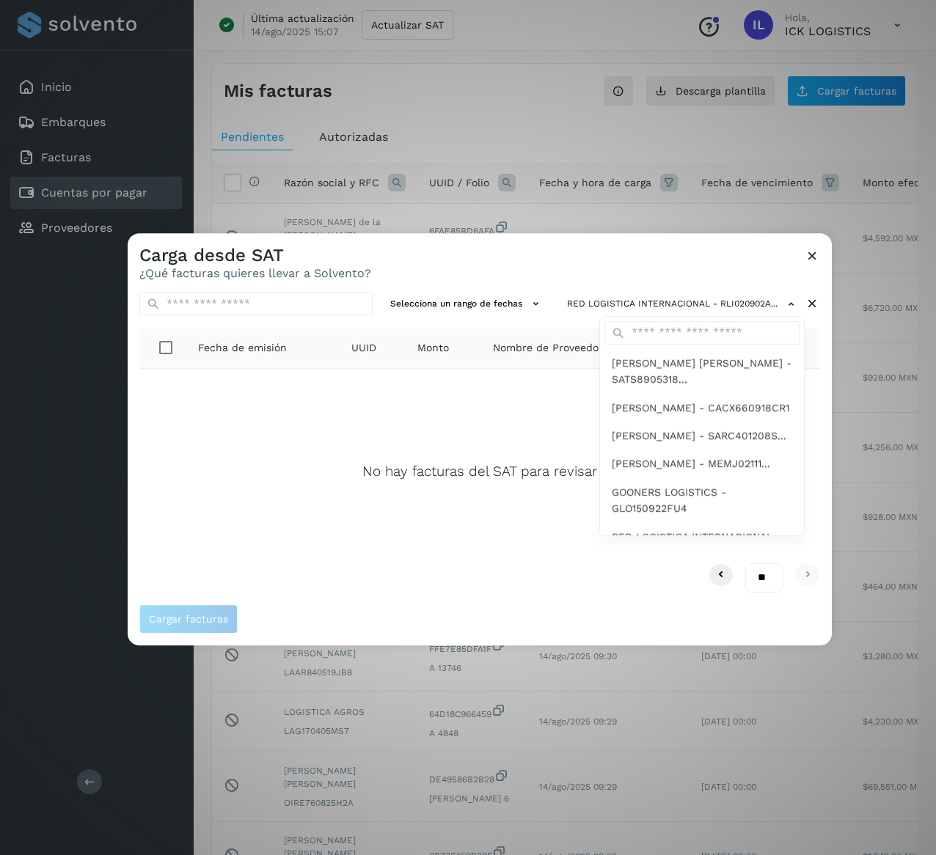
scroll to position [191, 0]
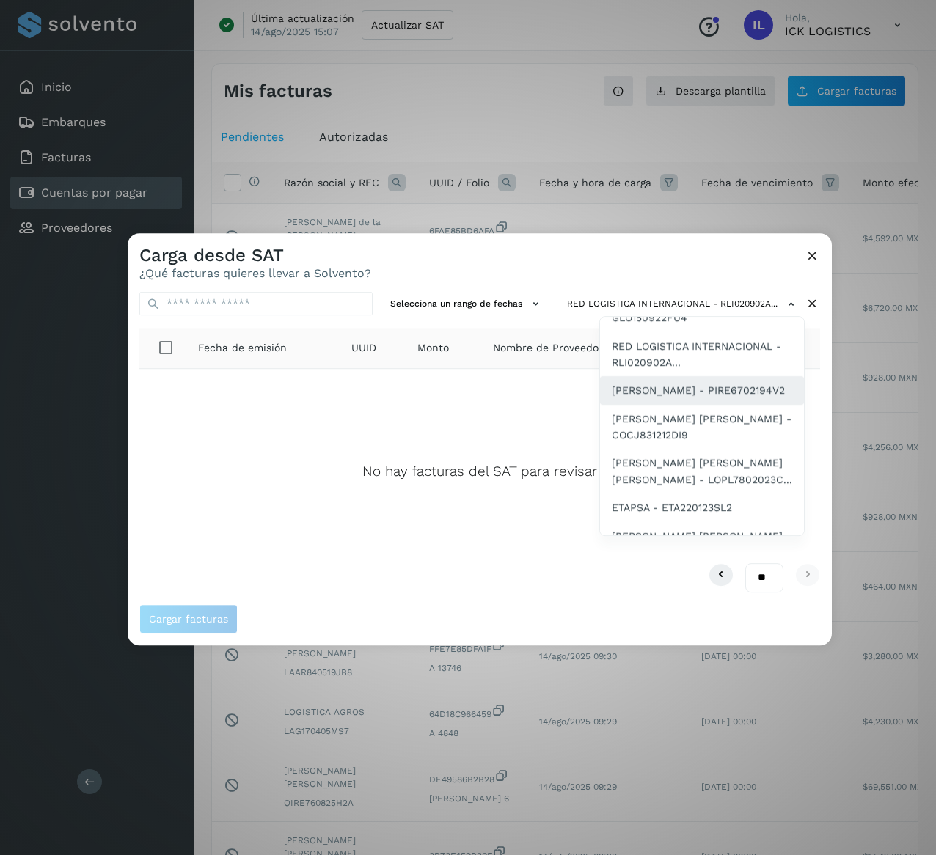
click at [660, 398] on span "[PERSON_NAME] - PIRE6702194V2" at bounding box center [698, 390] width 173 height 16
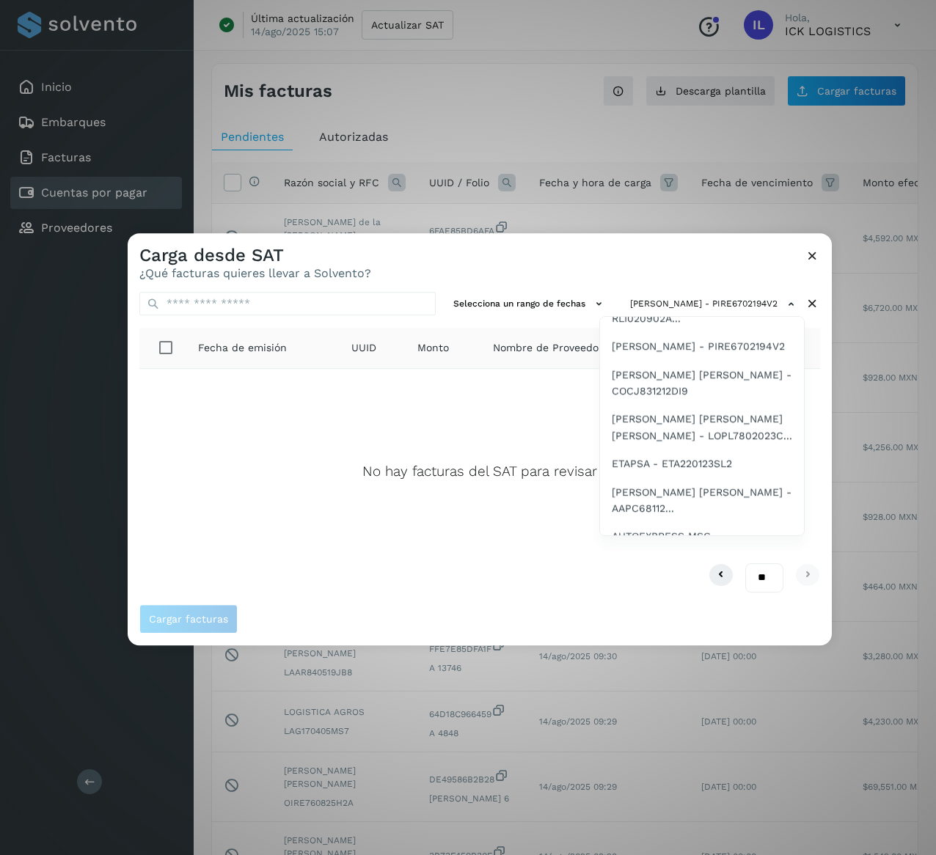
scroll to position [293, 0]
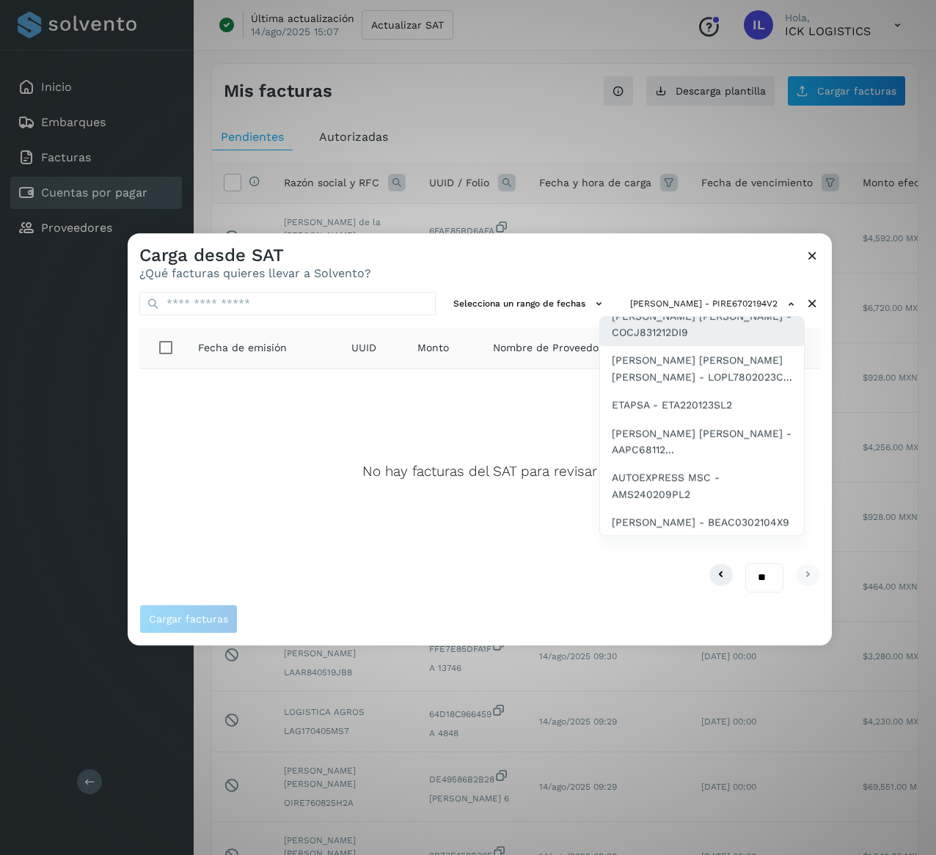
click at [646, 341] on span "[PERSON_NAME] [PERSON_NAME] - COCJ831212DI9" at bounding box center [702, 324] width 180 height 33
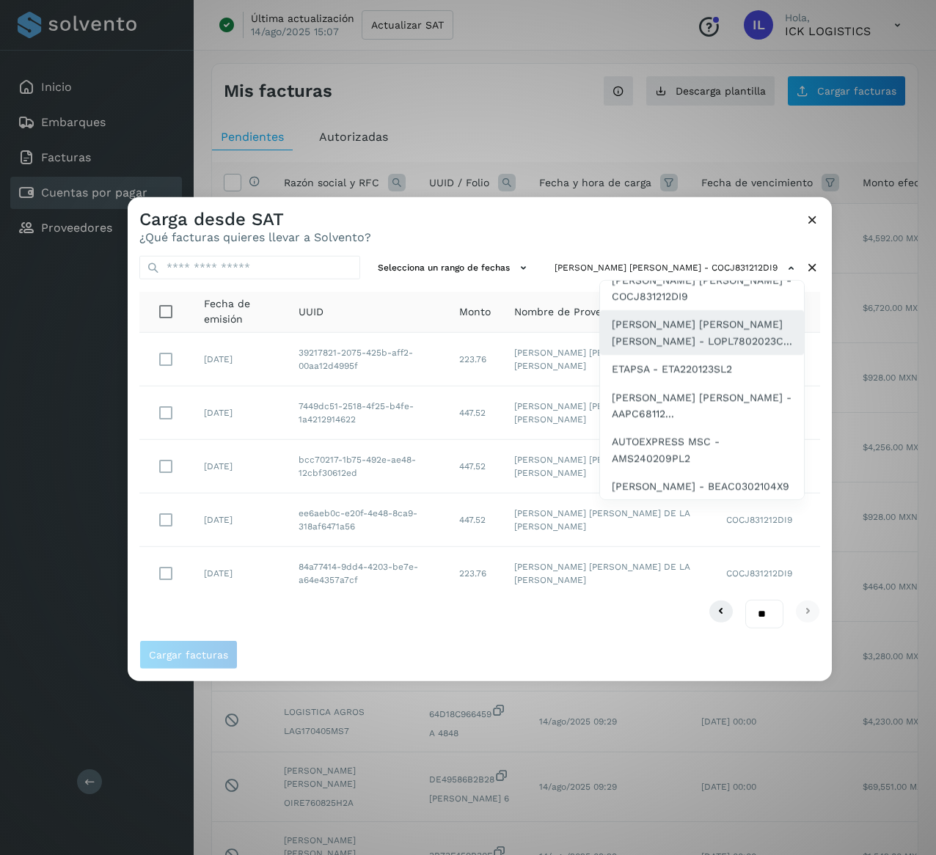
click at [703, 349] on span "[PERSON_NAME] [PERSON_NAME] [PERSON_NAME] - LOPL7802023C..." at bounding box center [702, 332] width 180 height 33
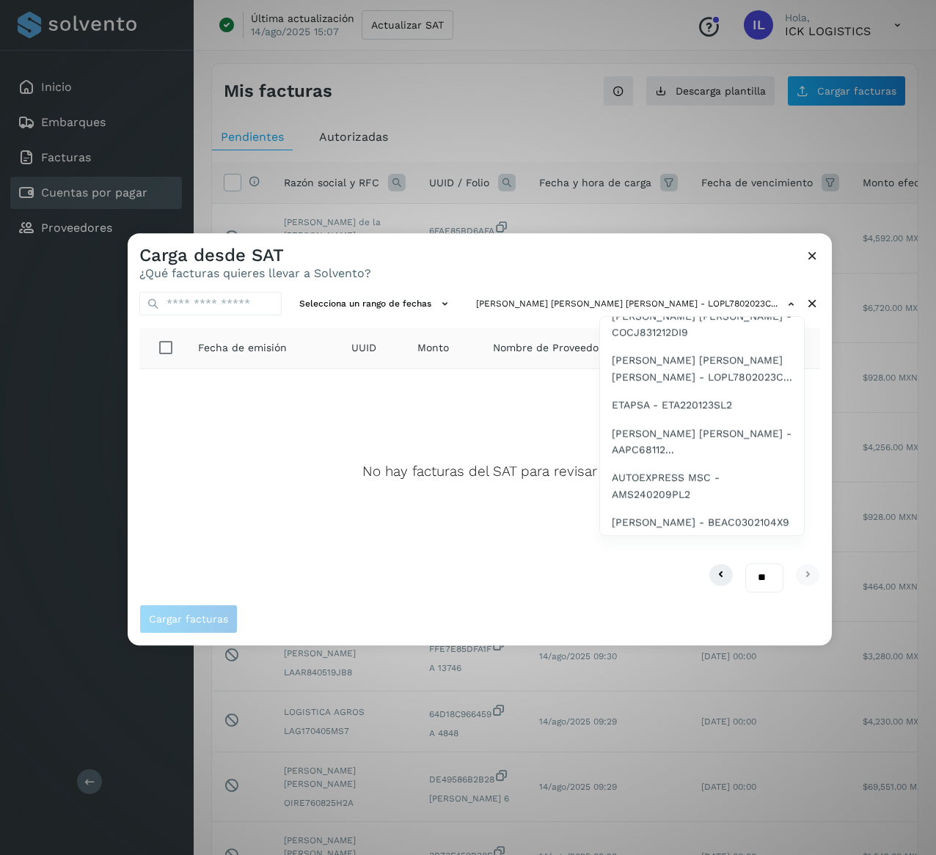
scroll to position [352, 0]
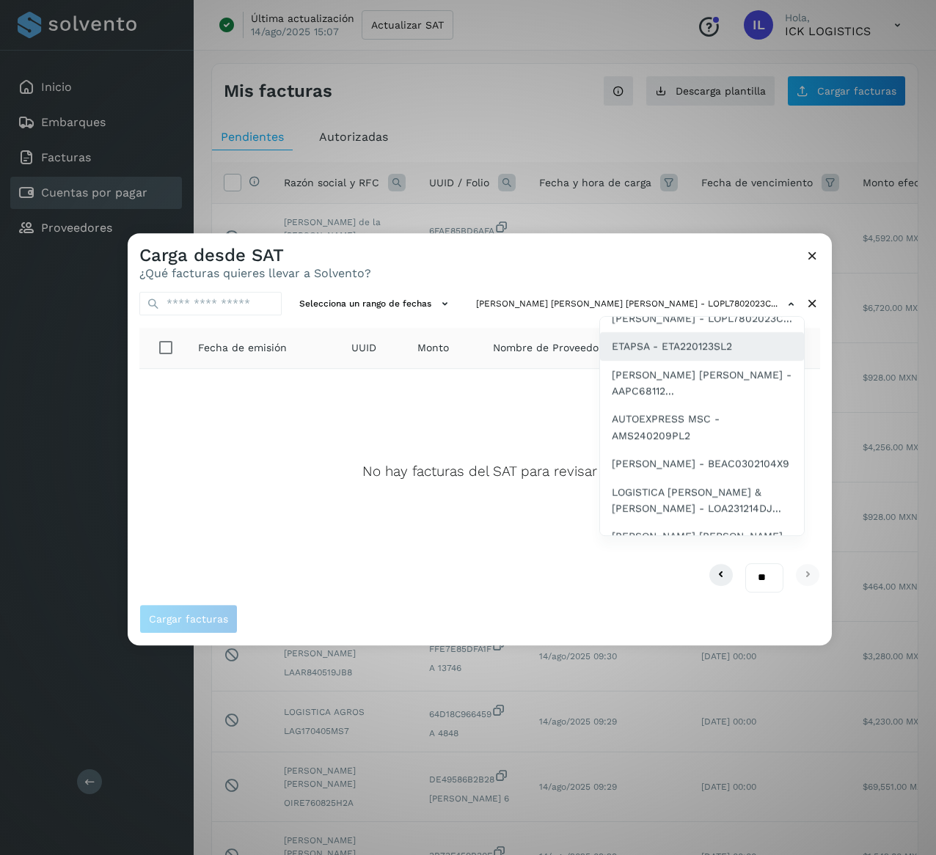
click at [717, 439] on div "ETAPSA - ETA220123SL2" at bounding box center [702, 428] width 204 height 45
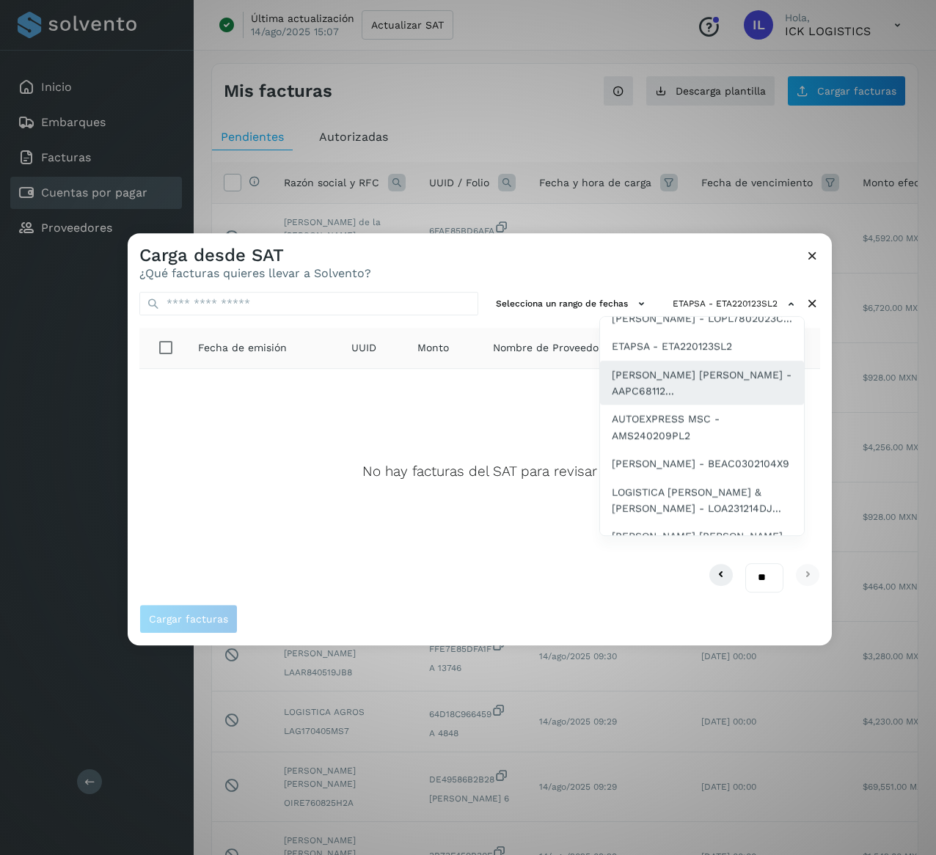
click at [704, 400] on span "[PERSON_NAME] [PERSON_NAME] - AAPC68112..." at bounding box center [702, 383] width 180 height 33
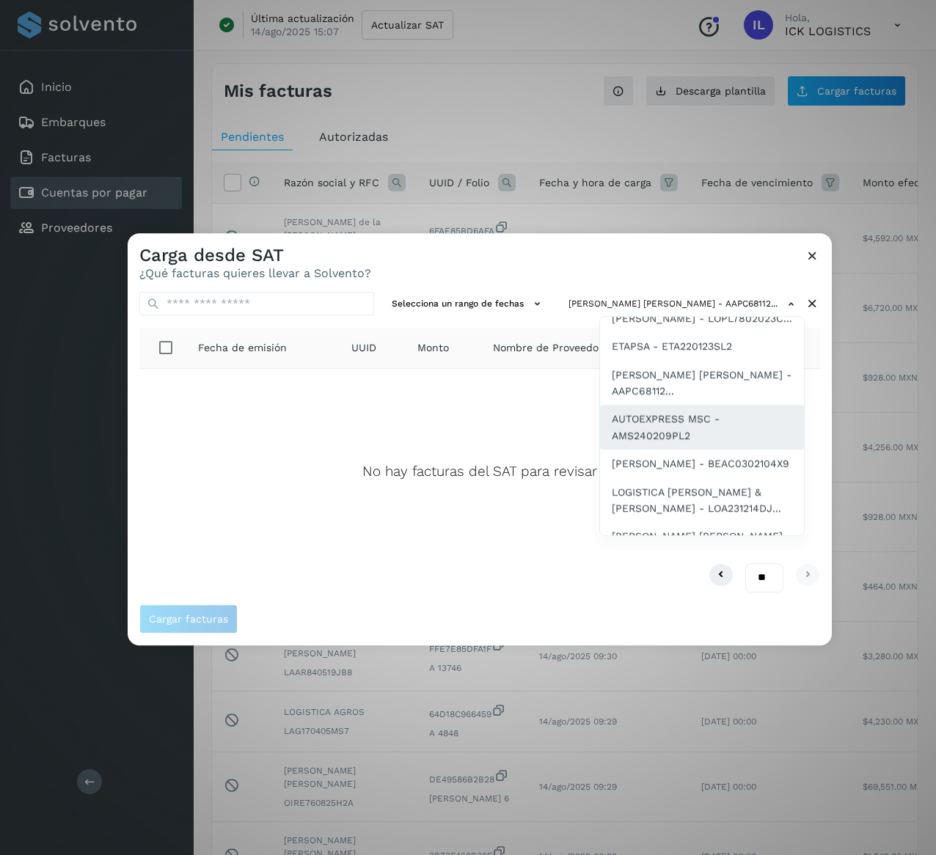
click at [702, 445] on span "AUTOEXPRESS MSC - AMS240209PL2" at bounding box center [702, 428] width 180 height 33
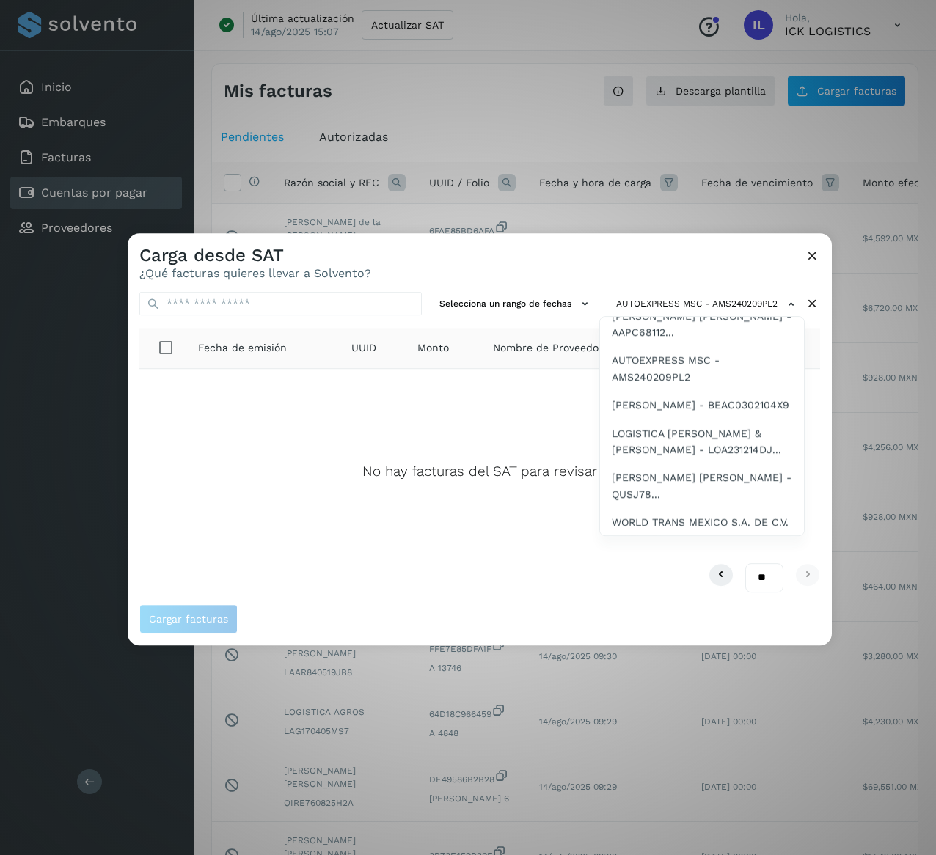
scroll to position [470, 0]
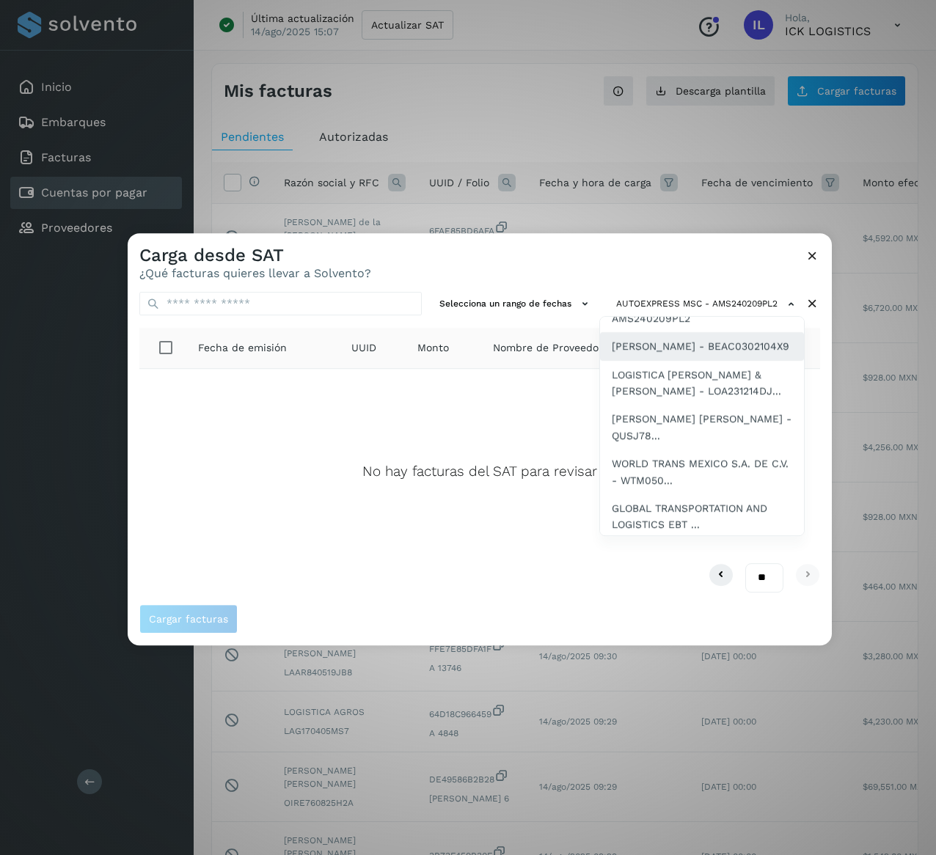
click at [696, 354] on span "[PERSON_NAME] - BEAC0302104X9" at bounding box center [701, 346] width 178 height 16
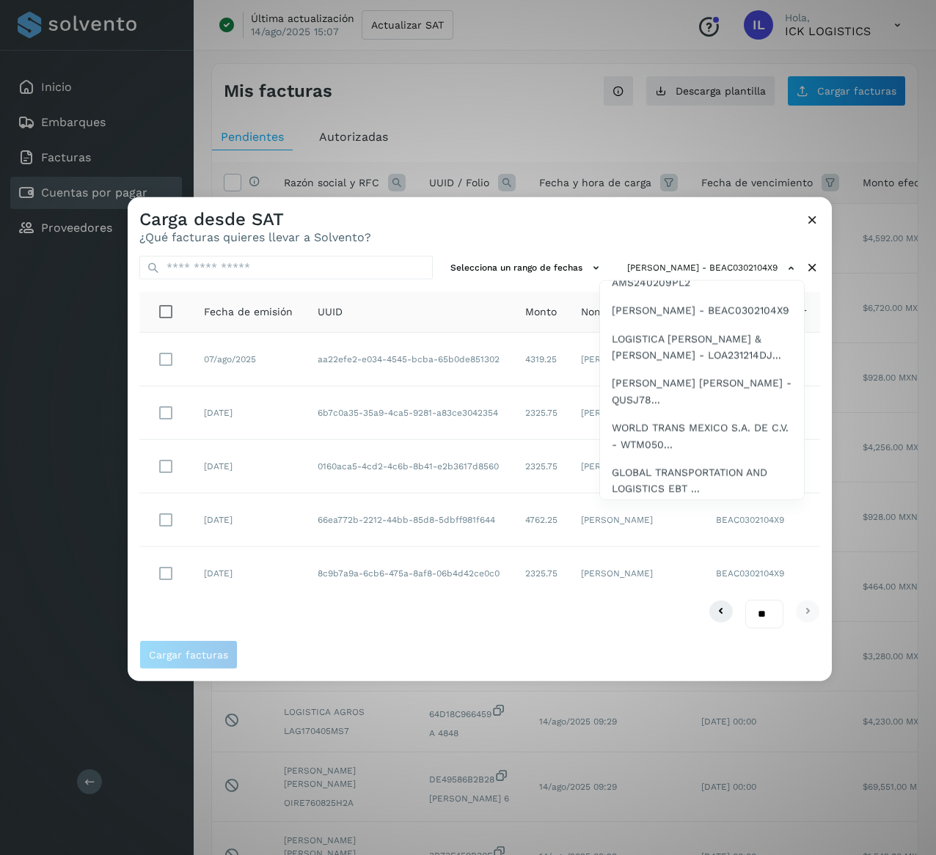
scroll to position [528, 0]
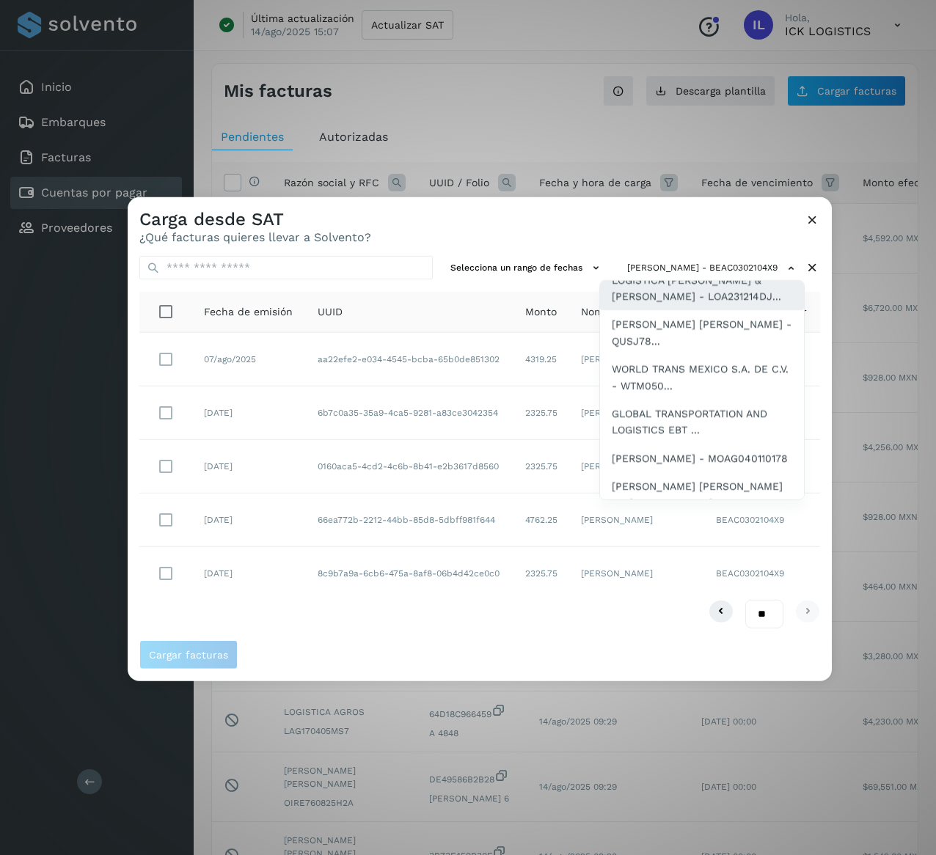
click at [694, 304] on span "LOGISTICA [PERSON_NAME] & [PERSON_NAME] - LOA231214DJ..." at bounding box center [702, 287] width 180 height 33
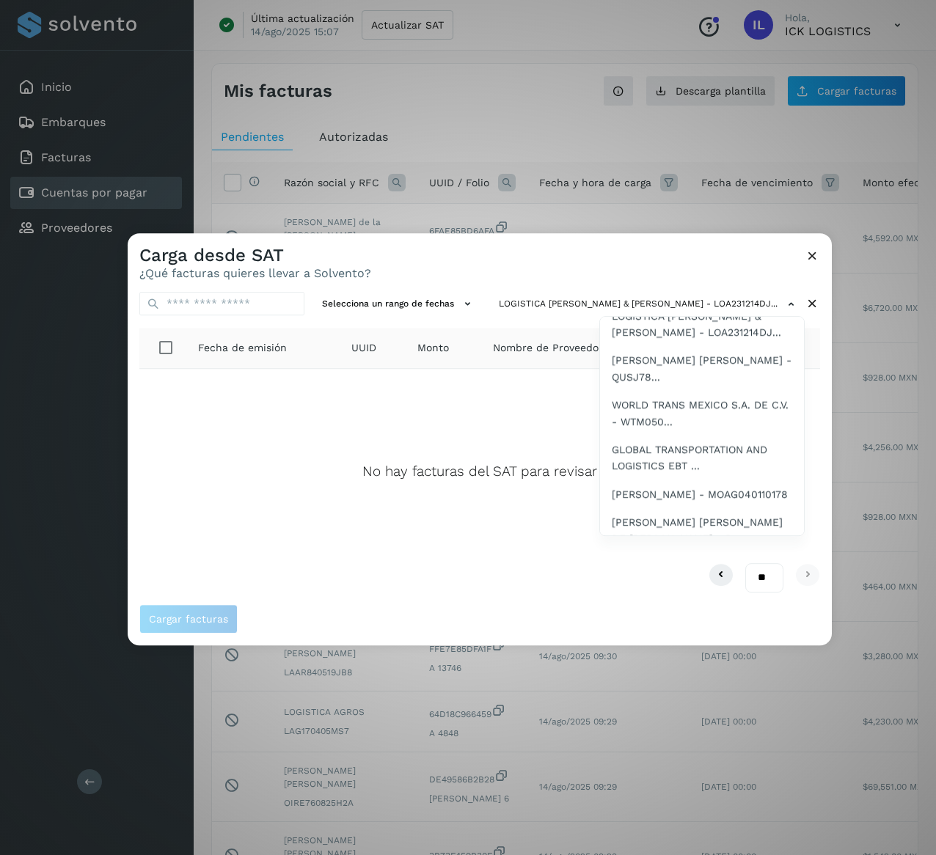
scroll to position [587, 0]
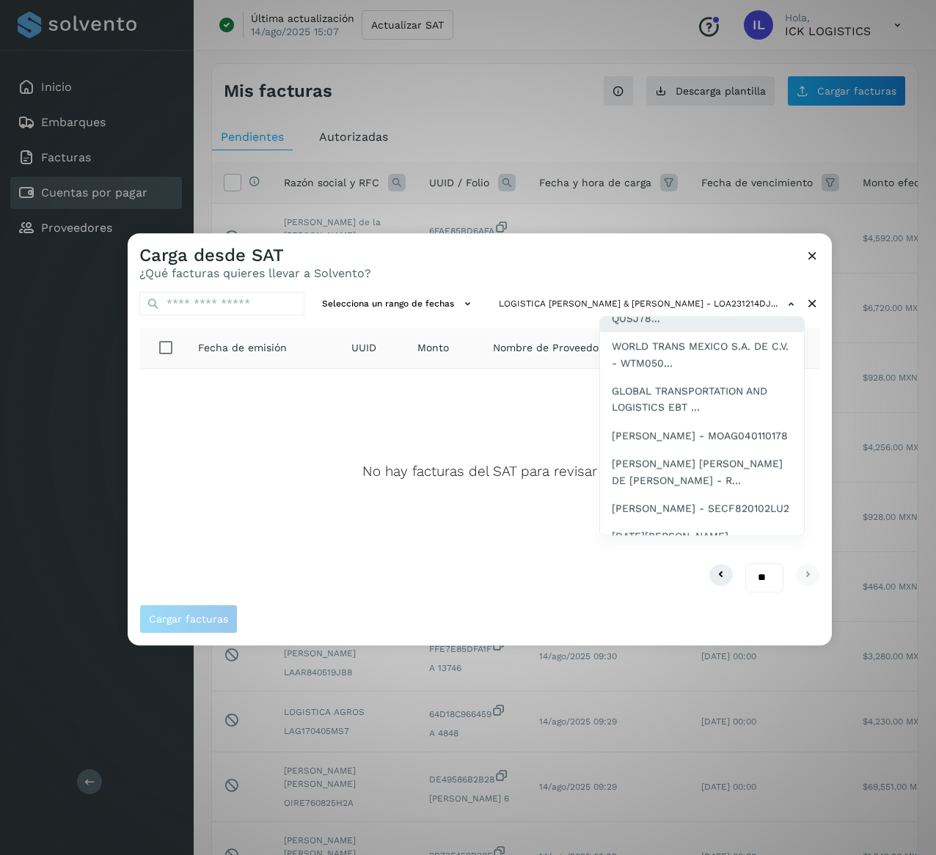
click at [710, 327] on span "[PERSON_NAME] [PERSON_NAME] - QUSJ78..." at bounding box center [702, 310] width 180 height 33
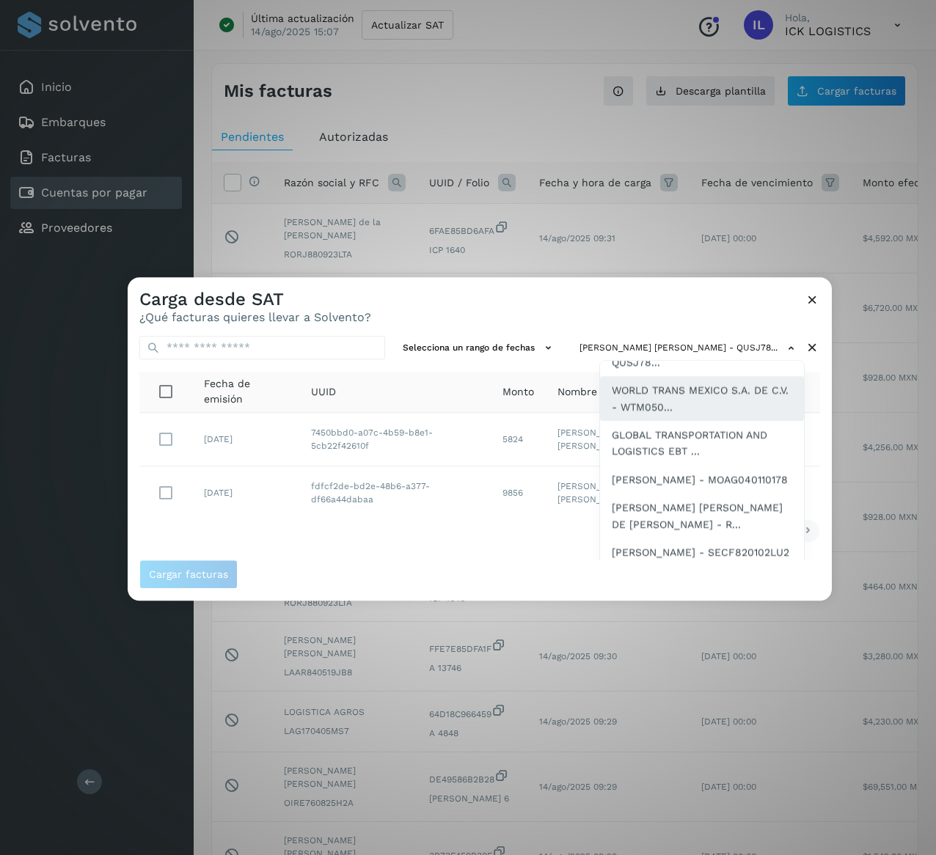
click at [675, 415] on span "WORLD TRANS MEXICO S.A. DE C.V. - WTM050..." at bounding box center [702, 398] width 180 height 33
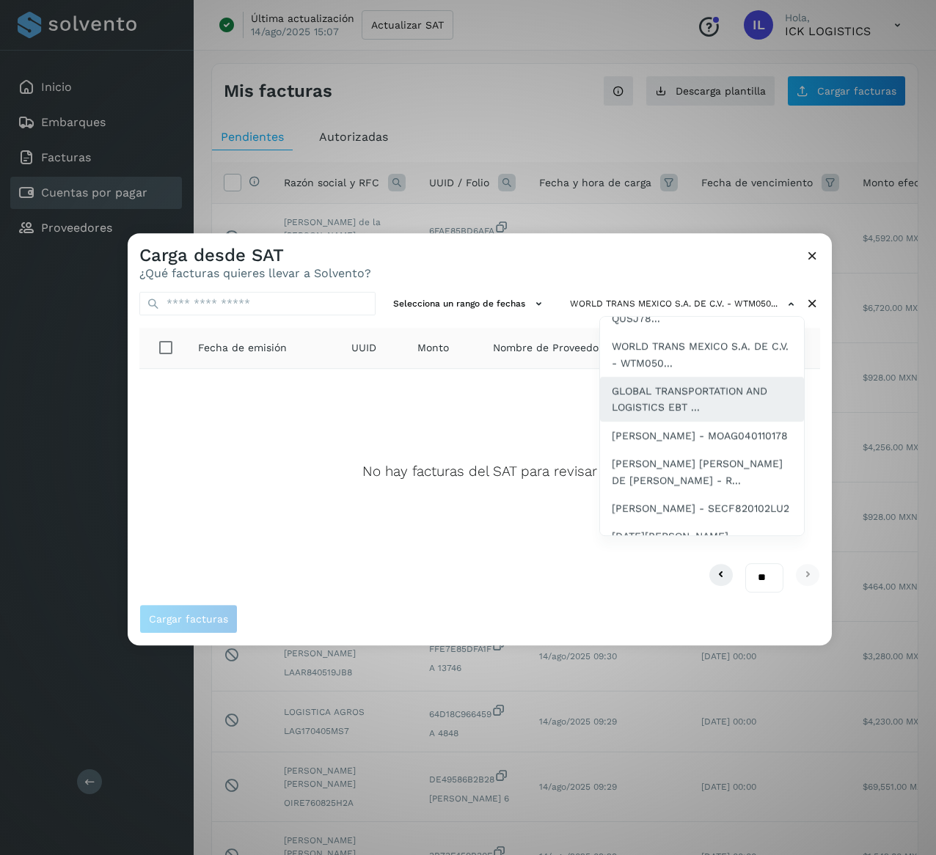
click at [726, 416] on span "GLOBAL TRANSPORTATION AND LOGISTICS EBT ..." at bounding box center [702, 399] width 180 height 33
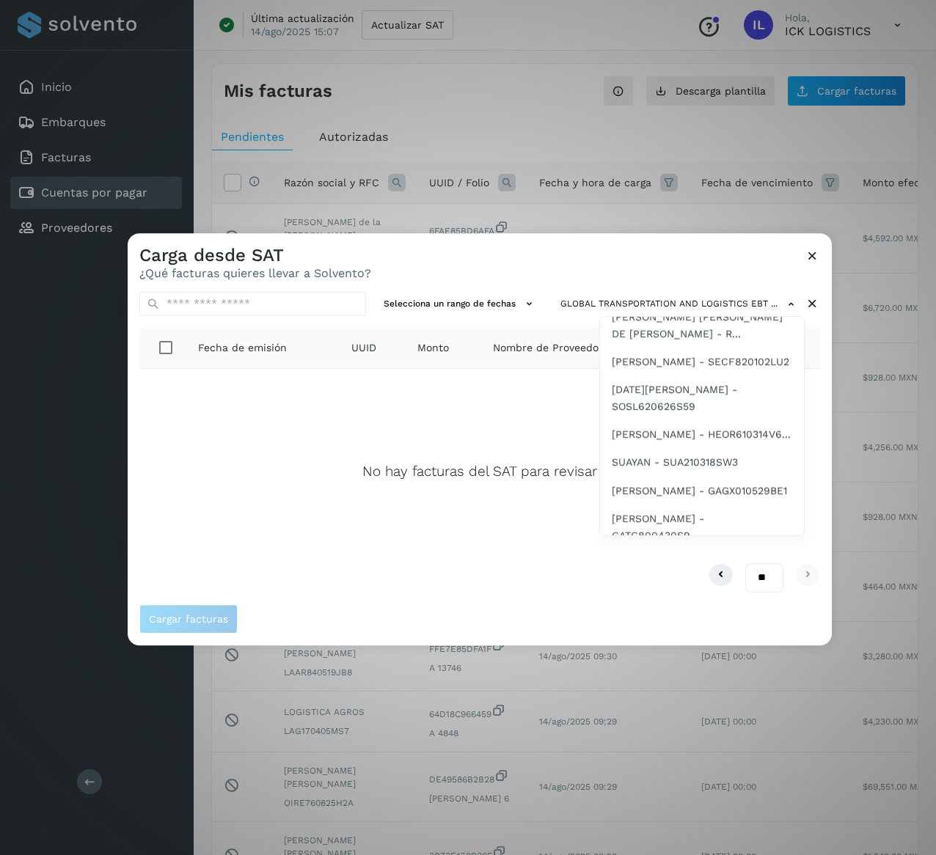
click at [720, 297] on span "[PERSON_NAME] - MOAG040110178" at bounding box center [700, 289] width 176 height 16
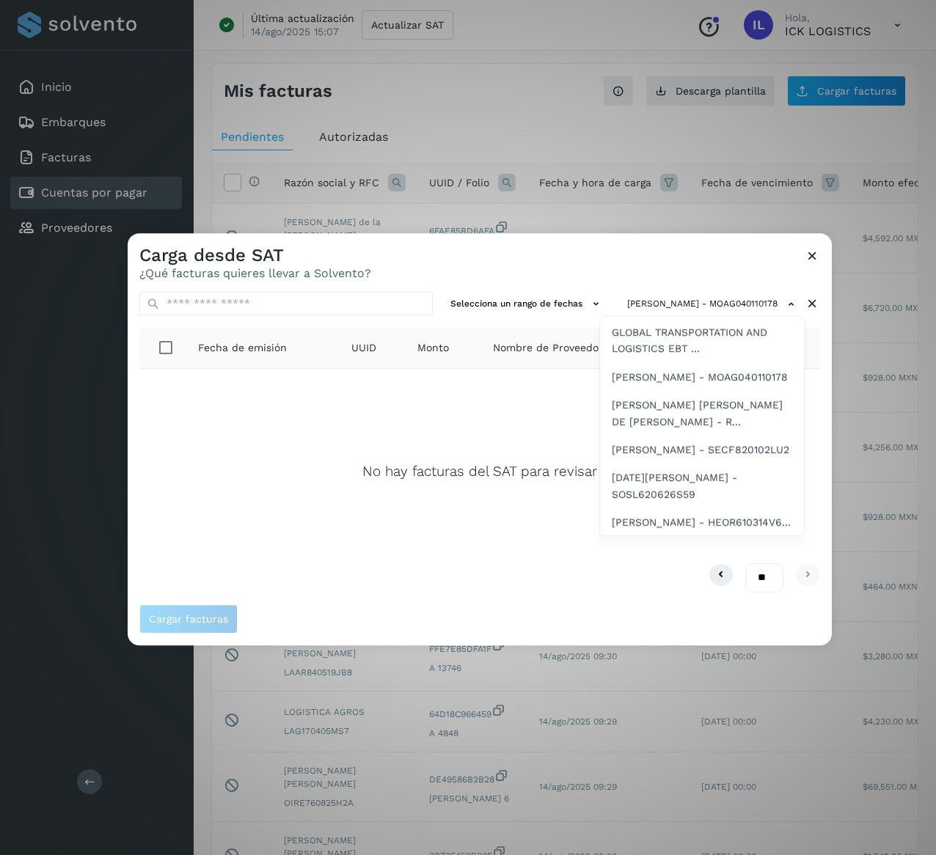
scroll to position [704, 0]
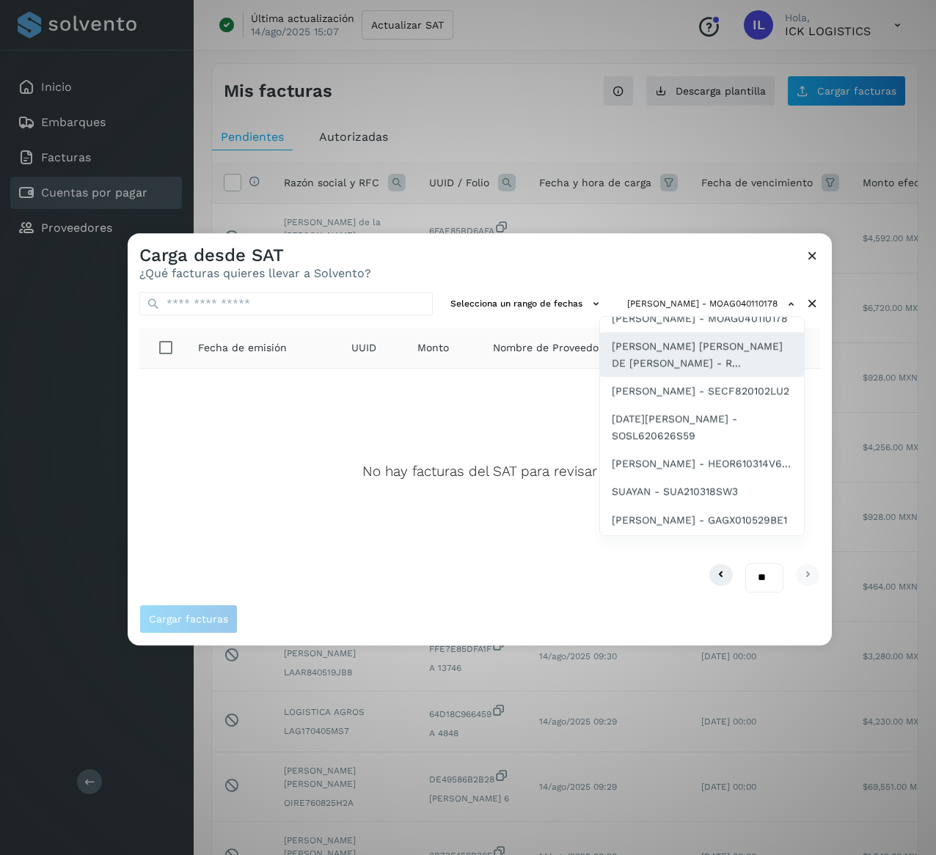
click at [723, 371] on span "[PERSON_NAME] [PERSON_NAME] DE [PERSON_NAME] - R..." at bounding box center [702, 354] width 180 height 33
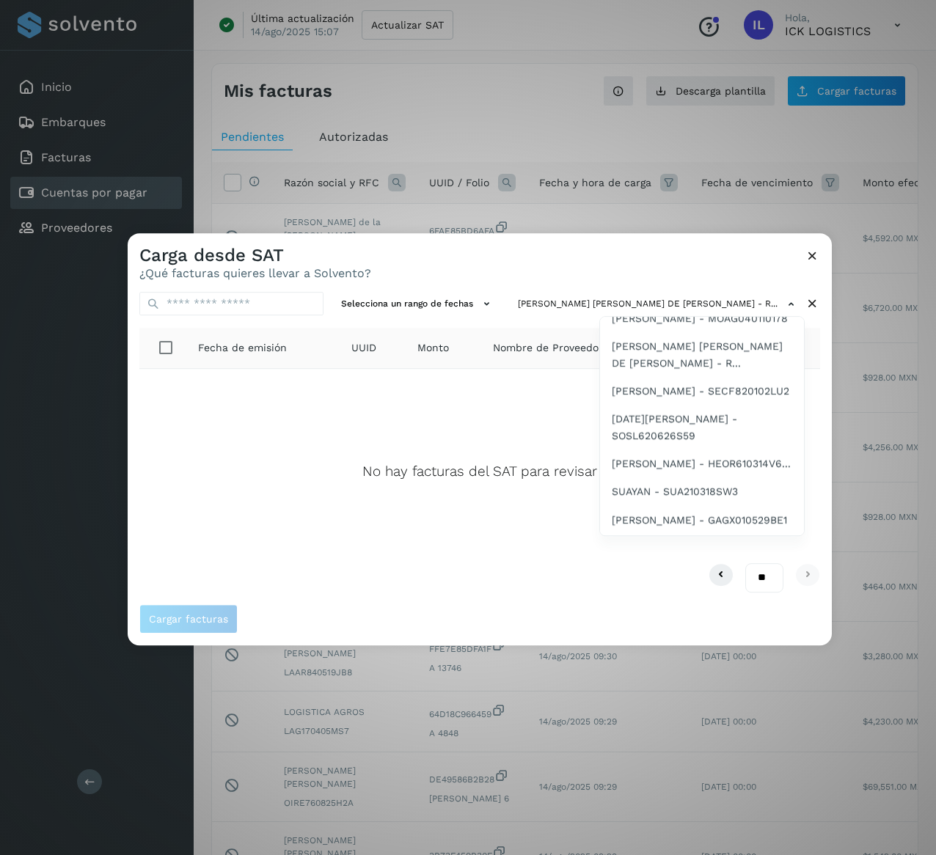
scroll to position [763, 0]
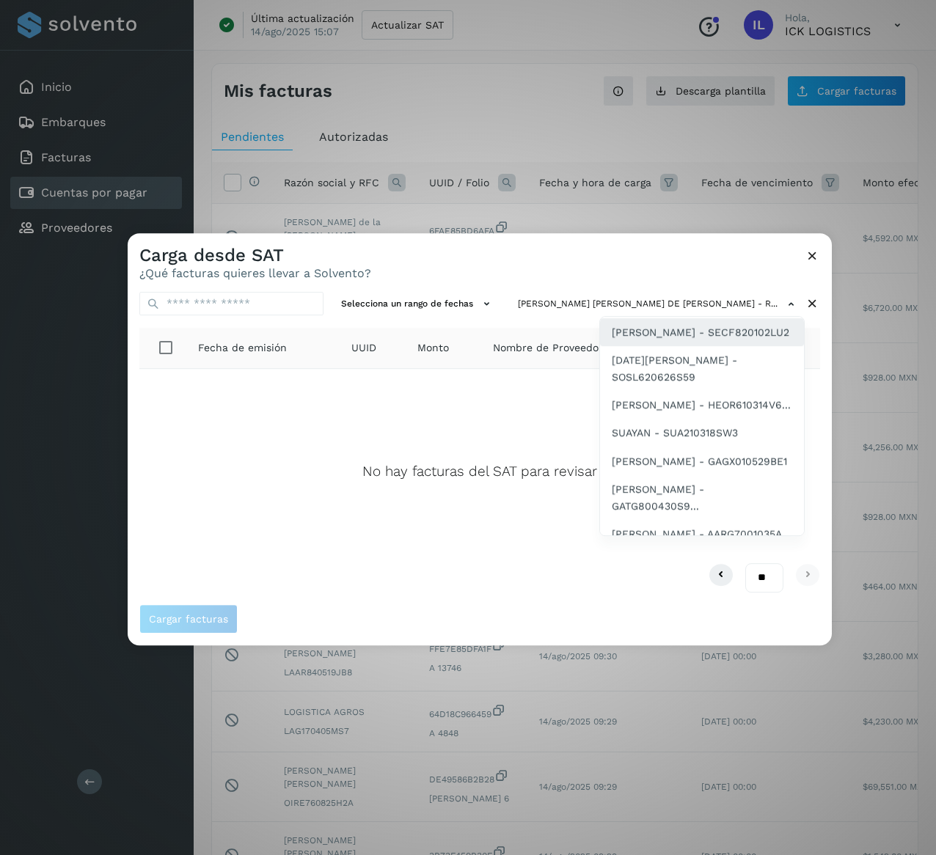
click at [707, 340] on span "[PERSON_NAME] - SECF820102LU2" at bounding box center [701, 332] width 178 height 16
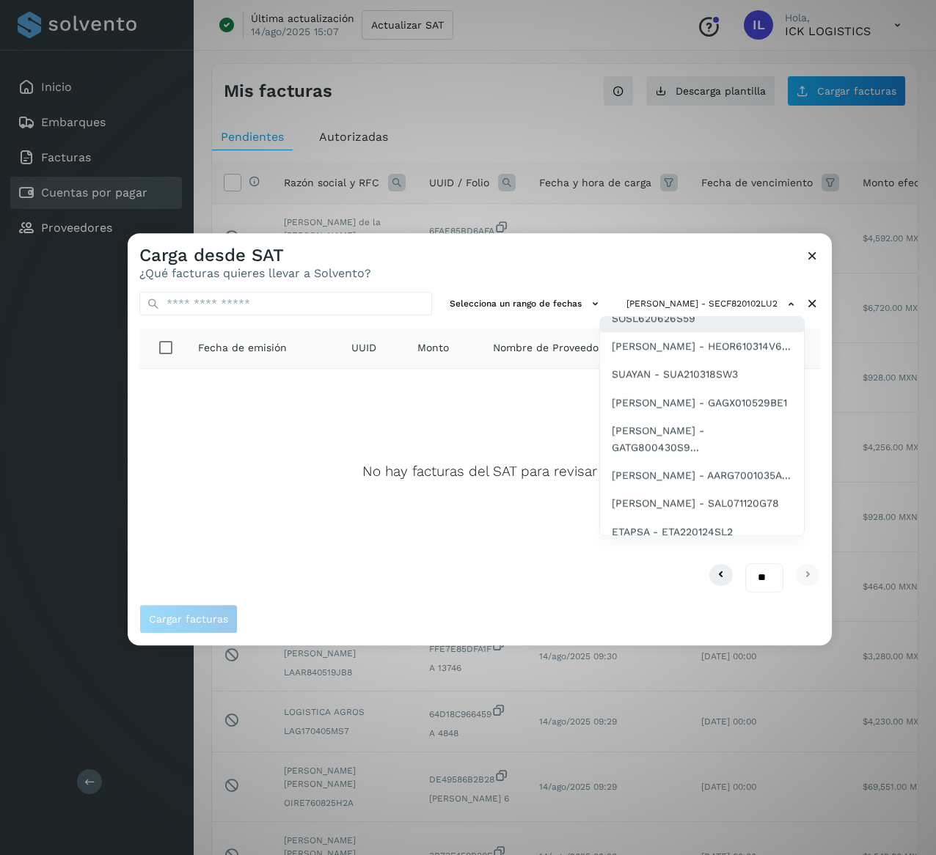
click at [687, 326] on span "[DATE][PERSON_NAME] - SOSL620626S59" at bounding box center [702, 309] width 180 height 33
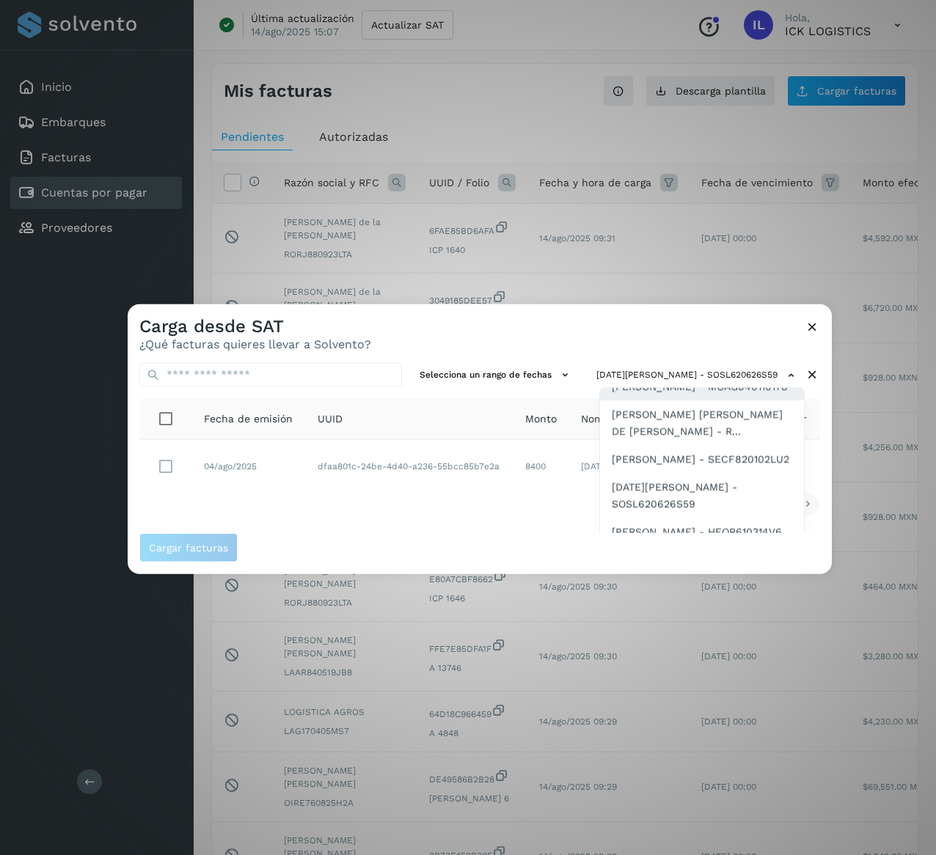
scroll to position [854, 0]
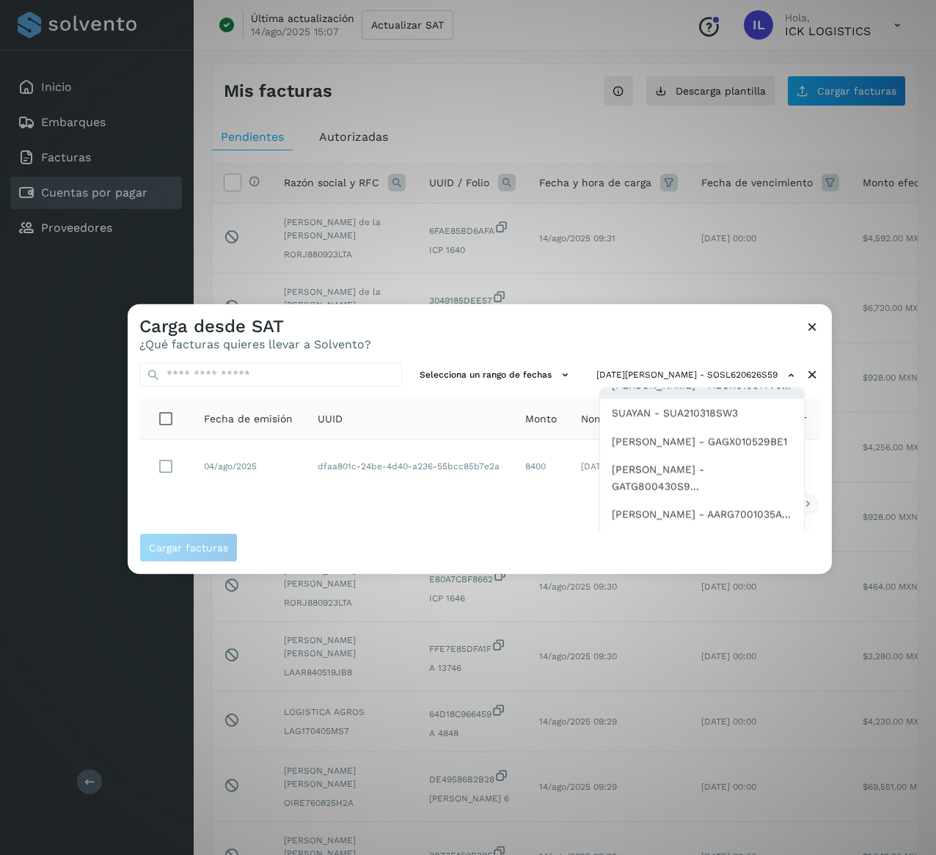
click at [693, 393] on span "[PERSON_NAME] - HEOR610314V6..." at bounding box center [701, 385] width 179 height 16
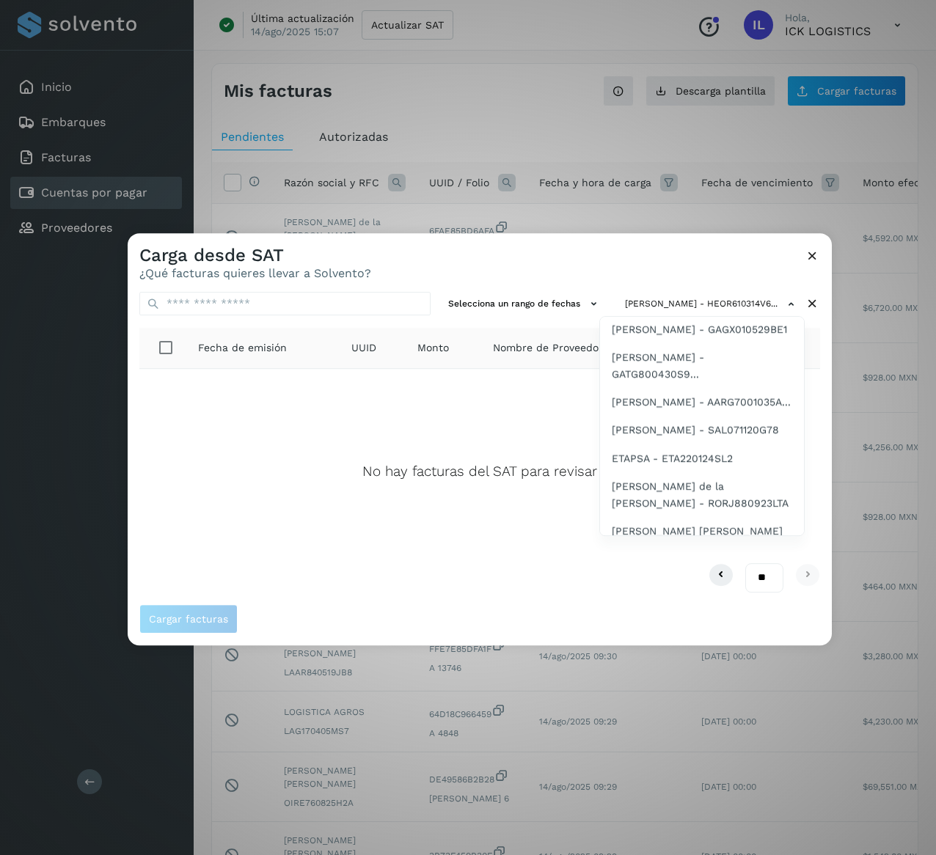
scroll to position [954, 0]
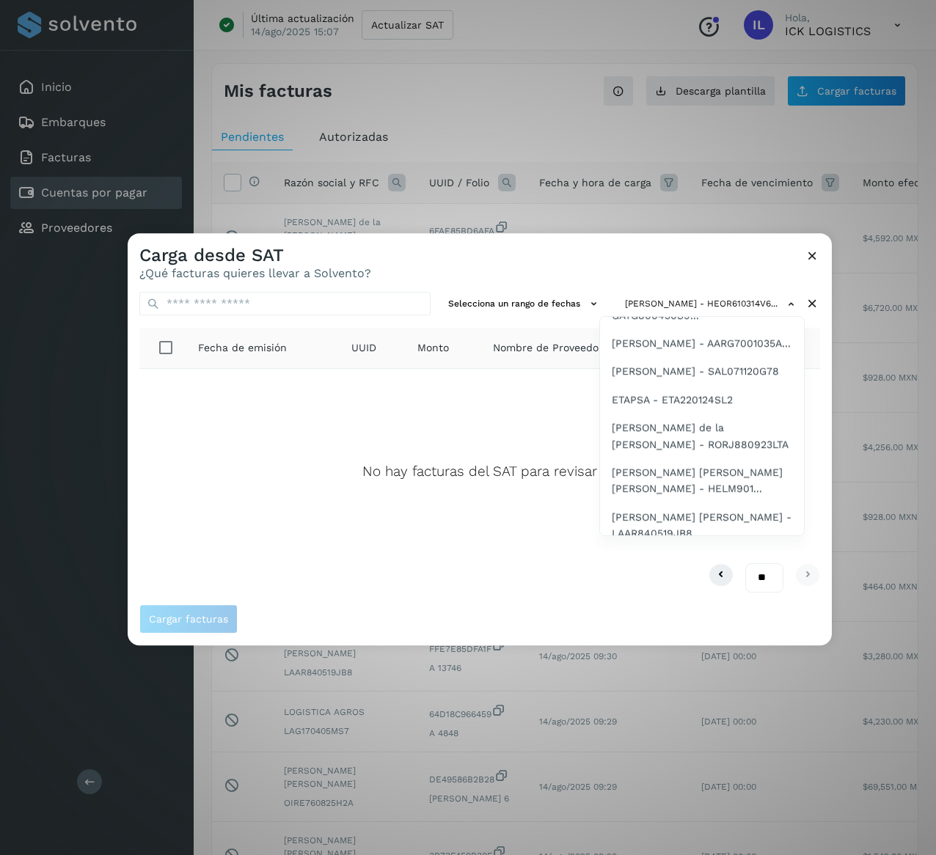
click at [696, 251] on span "SUAYAN - SUA210318SW3" at bounding box center [675, 243] width 126 height 16
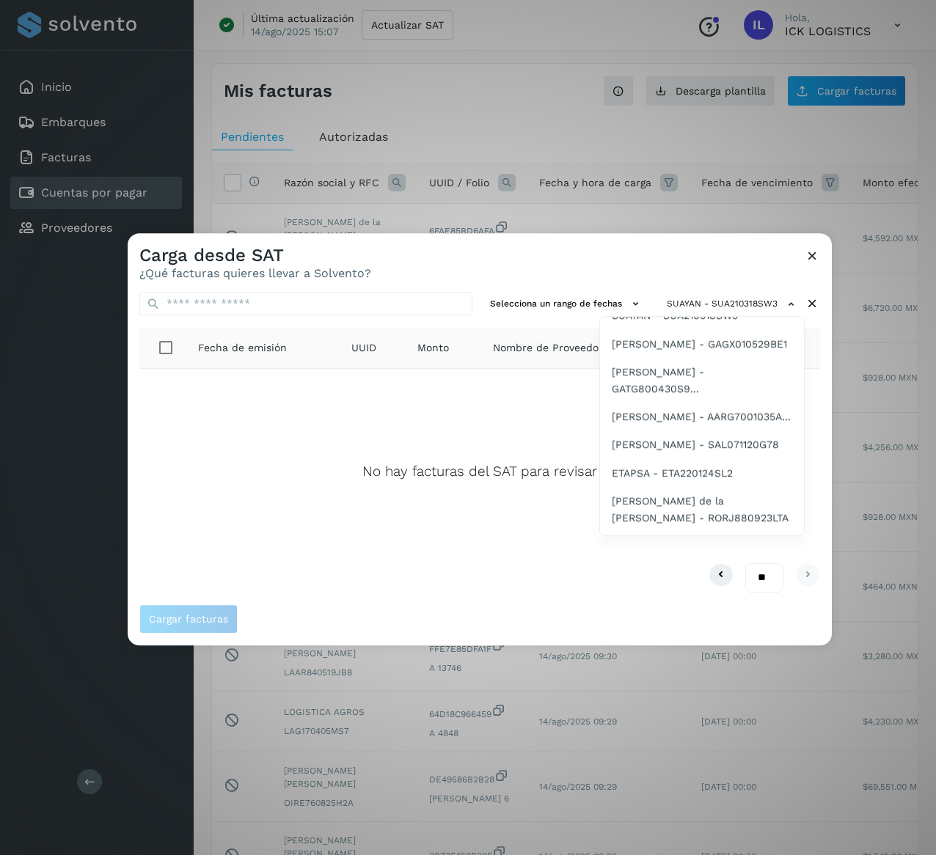
scroll to position [939, 0]
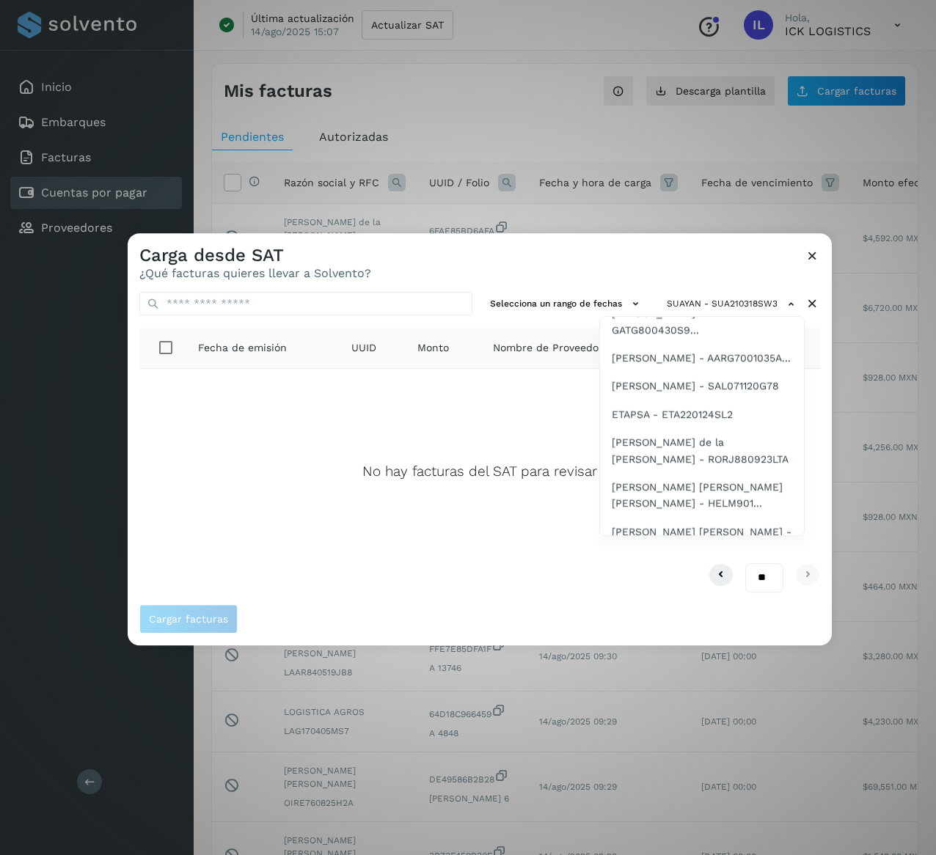
click at [676, 293] on span "[PERSON_NAME] - GAGX010529BE1" at bounding box center [699, 285] width 175 height 16
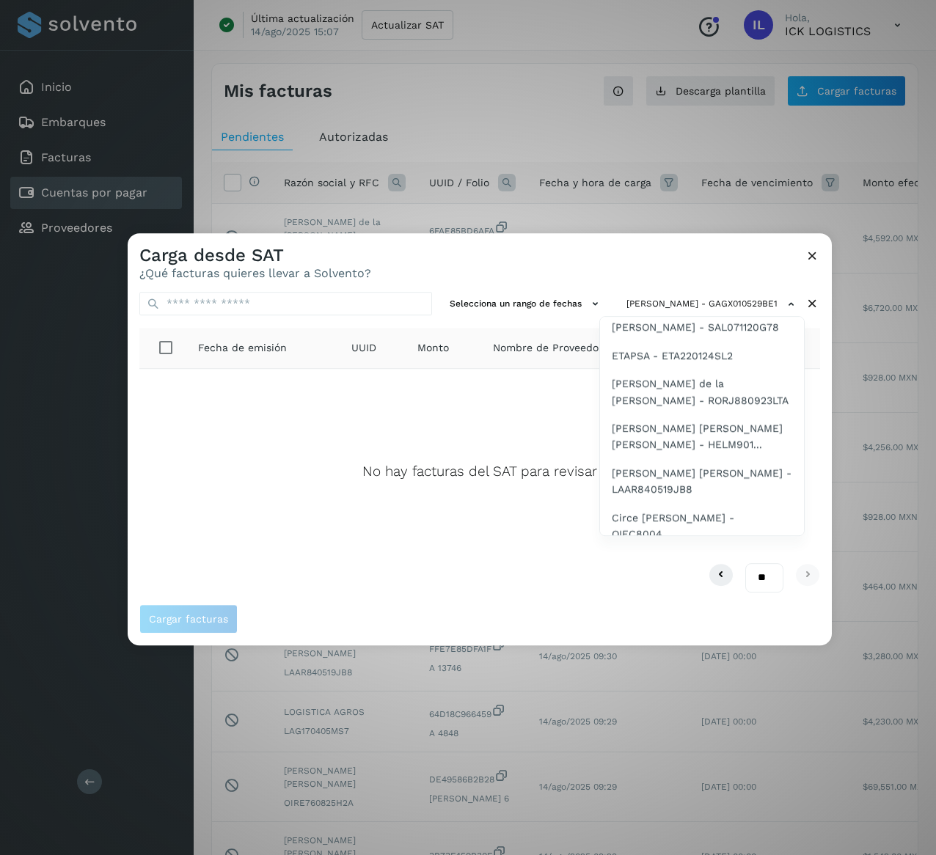
click at [699, 280] on span "[PERSON_NAME] - GATG800430S9..." at bounding box center [702, 263] width 180 height 33
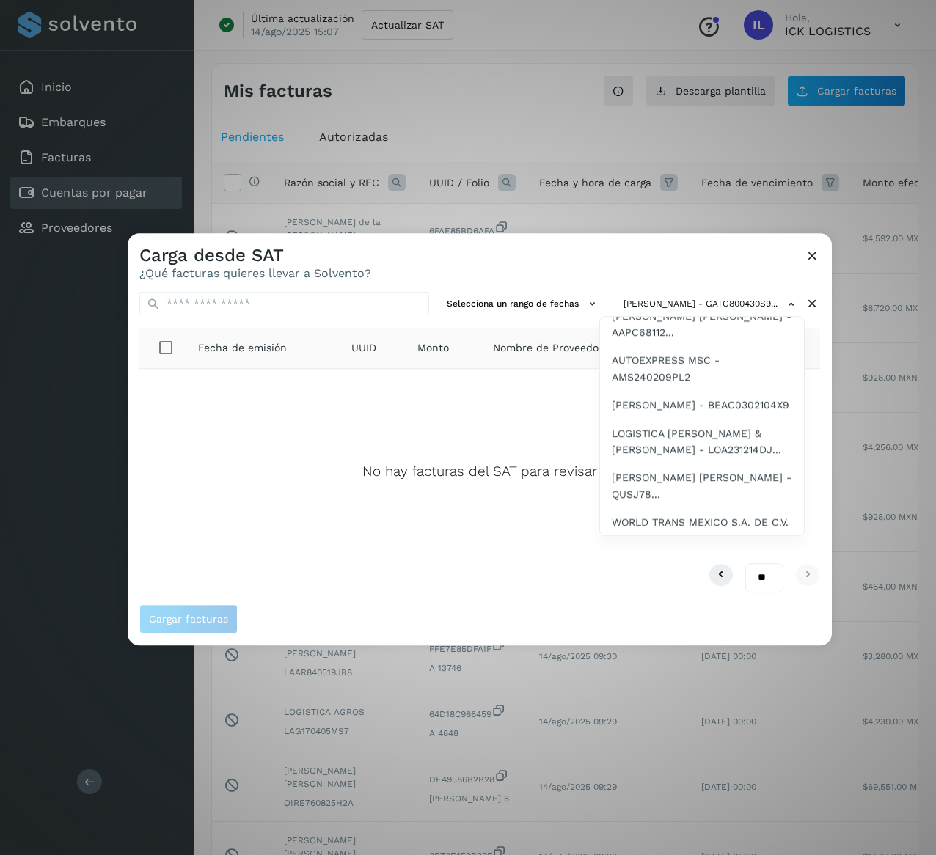
click at [804, 515] on div "[PERSON_NAME] [PERSON_NAME] - SATS8905318... [PERSON_NAME] - CACX660918CR1 [PER…" at bounding box center [701, 426] width 205 height 220
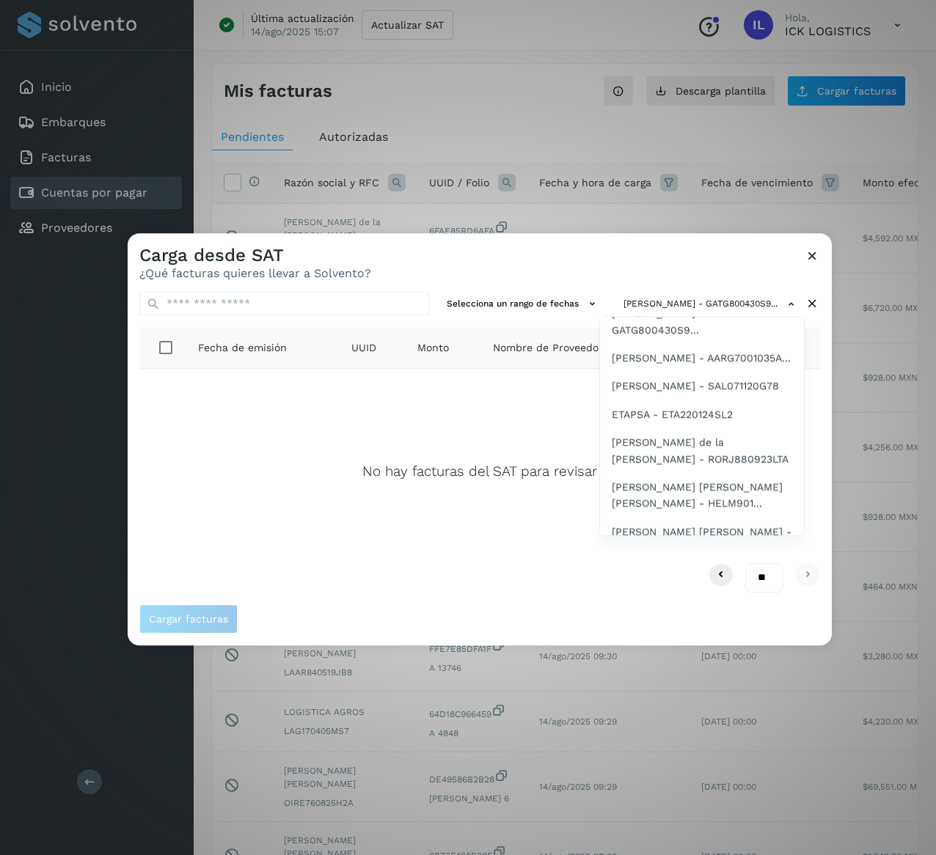
scroll to position [998, 0]
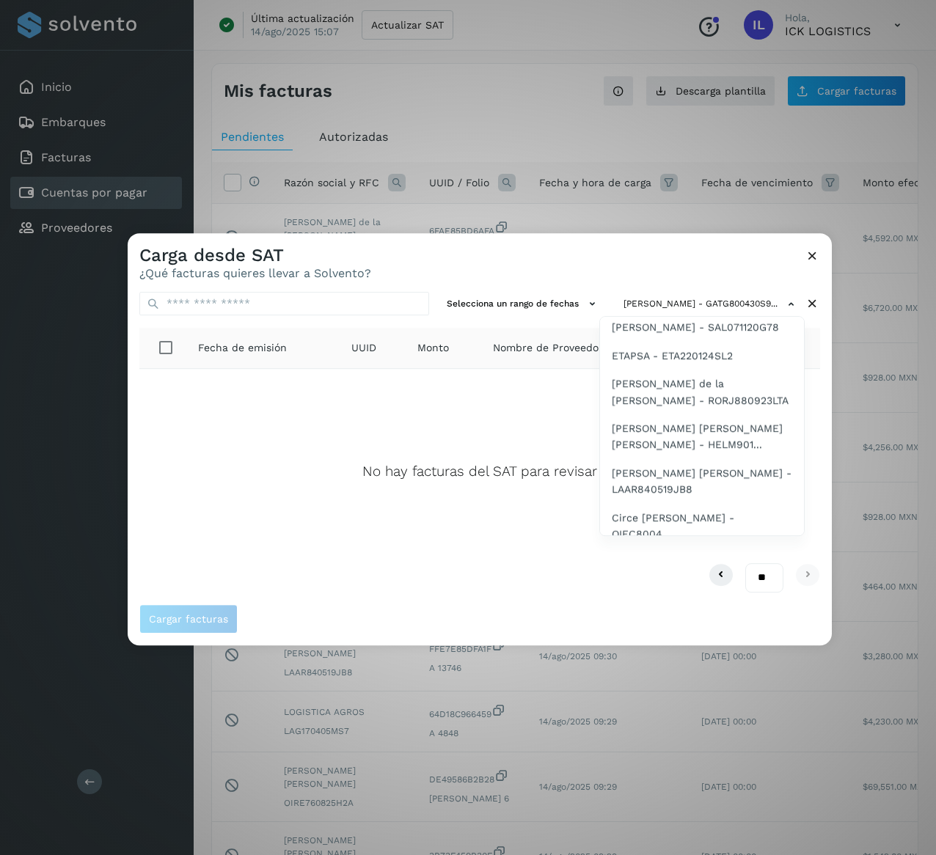
click at [703, 307] on span "[PERSON_NAME] - AARG7001035A..." at bounding box center [701, 299] width 179 height 16
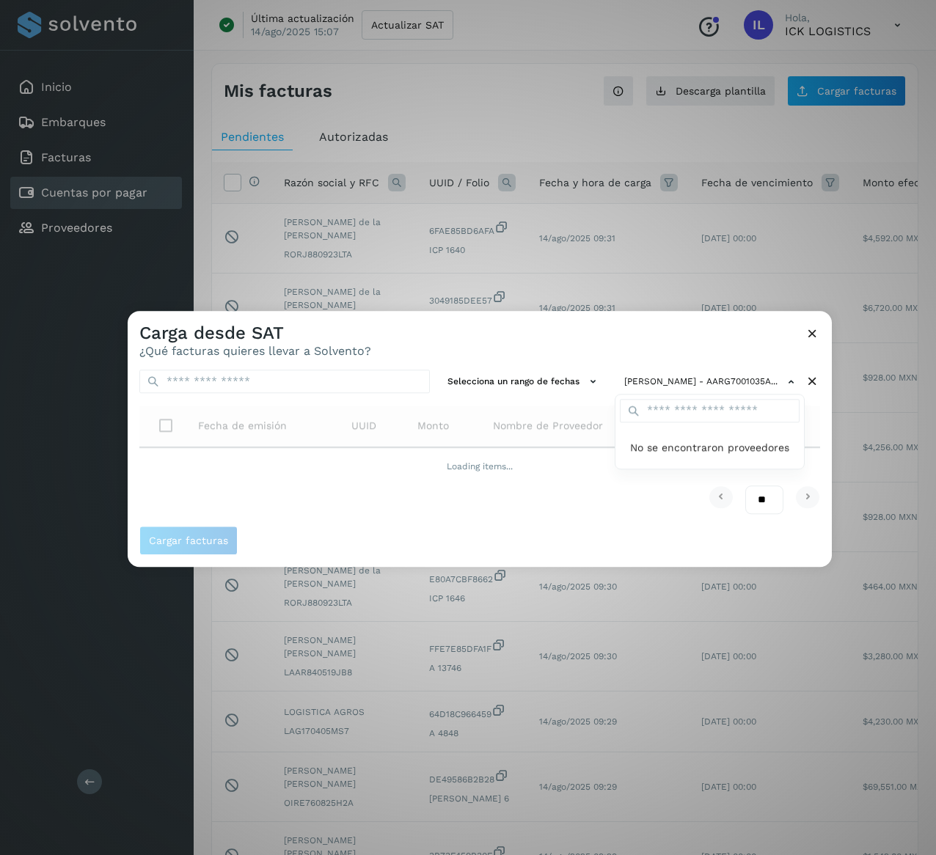
scroll to position [0, 0]
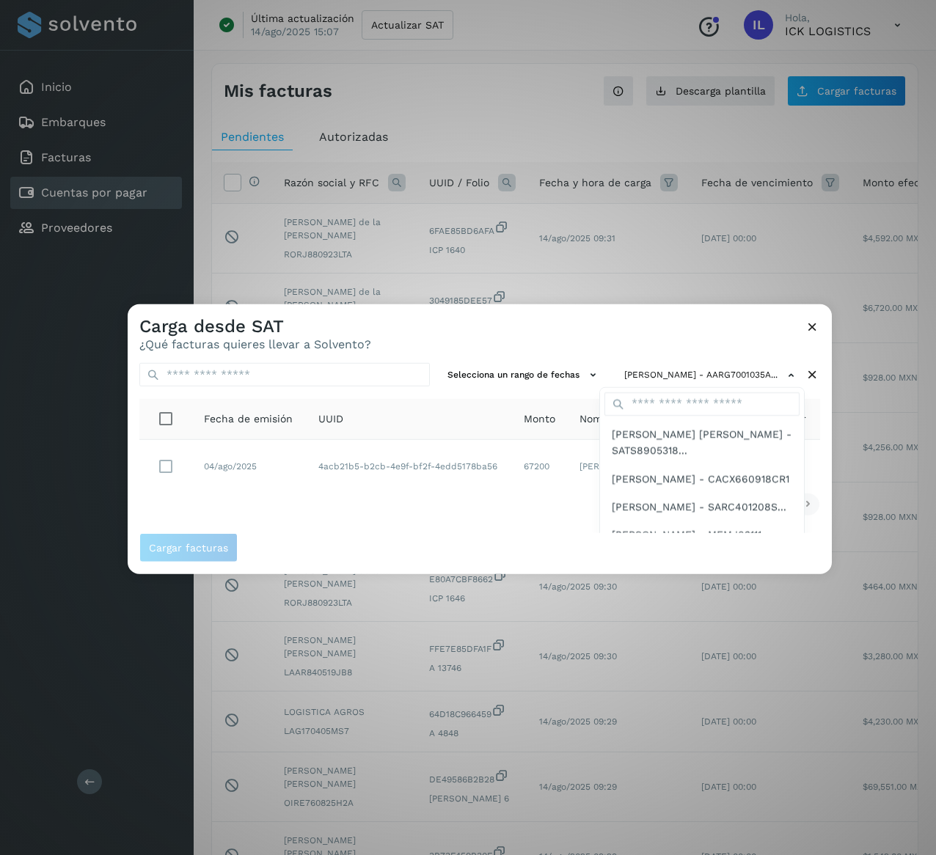
click at [417, 497] on div at bounding box center [596, 731] width 936 height 855
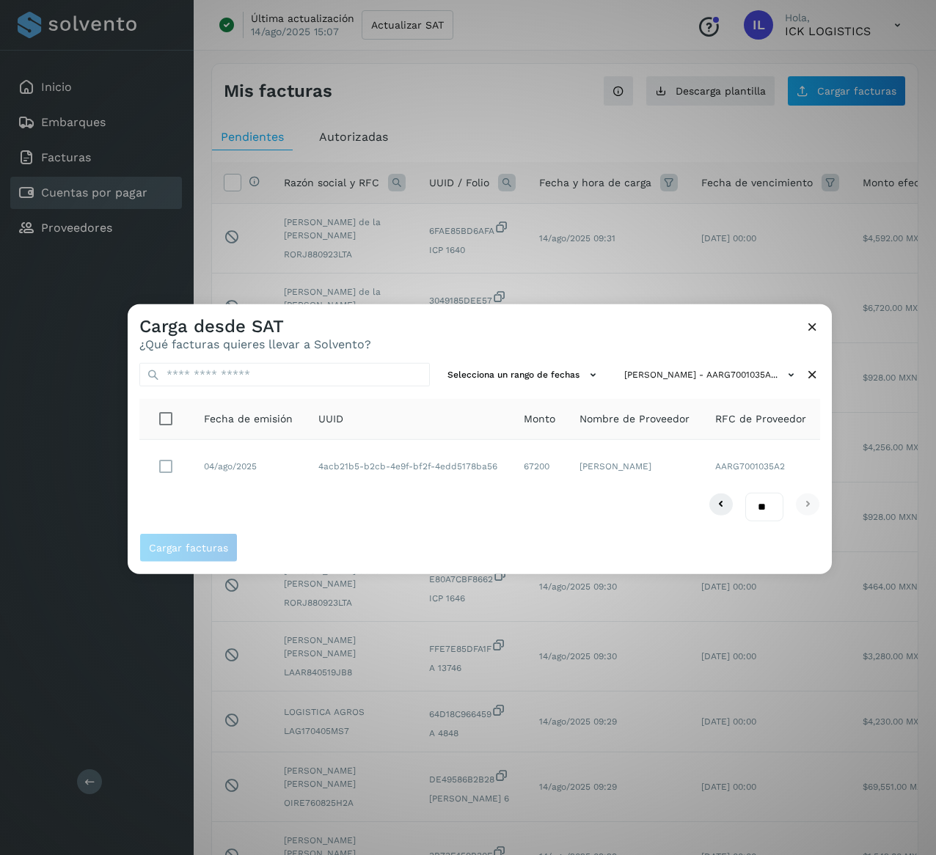
click at [813, 376] on icon at bounding box center [812, 375] width 15 height 15
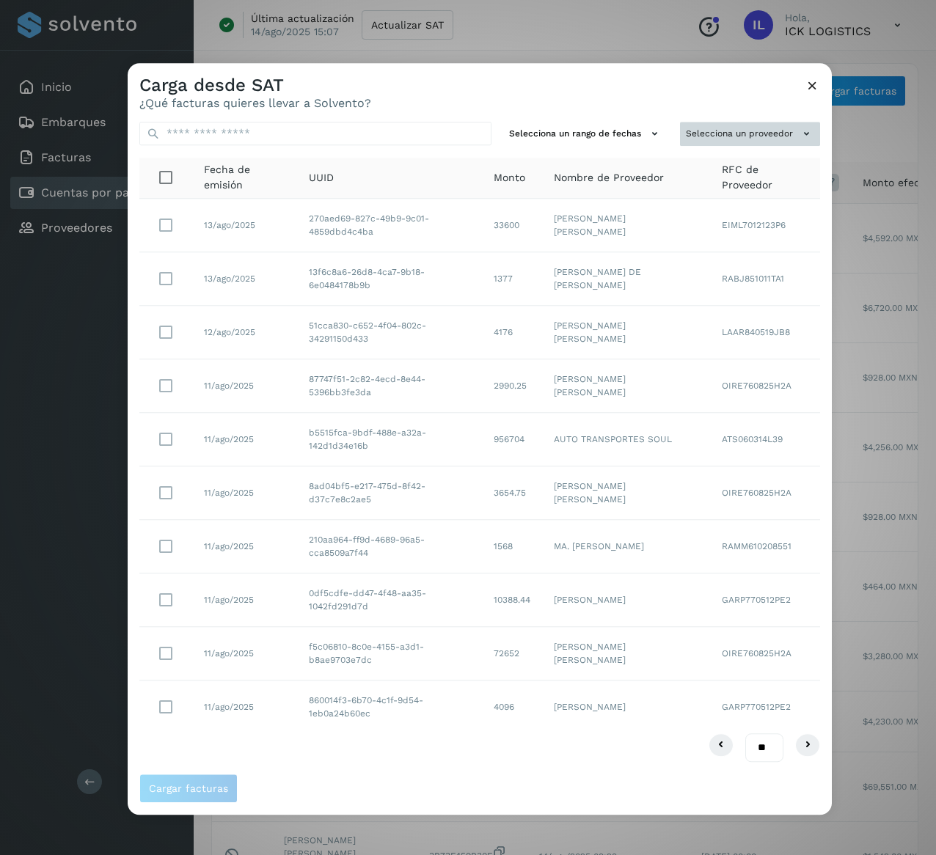
click at [808, 134] on icon at bounding box center [806, 133] width 15 height 15
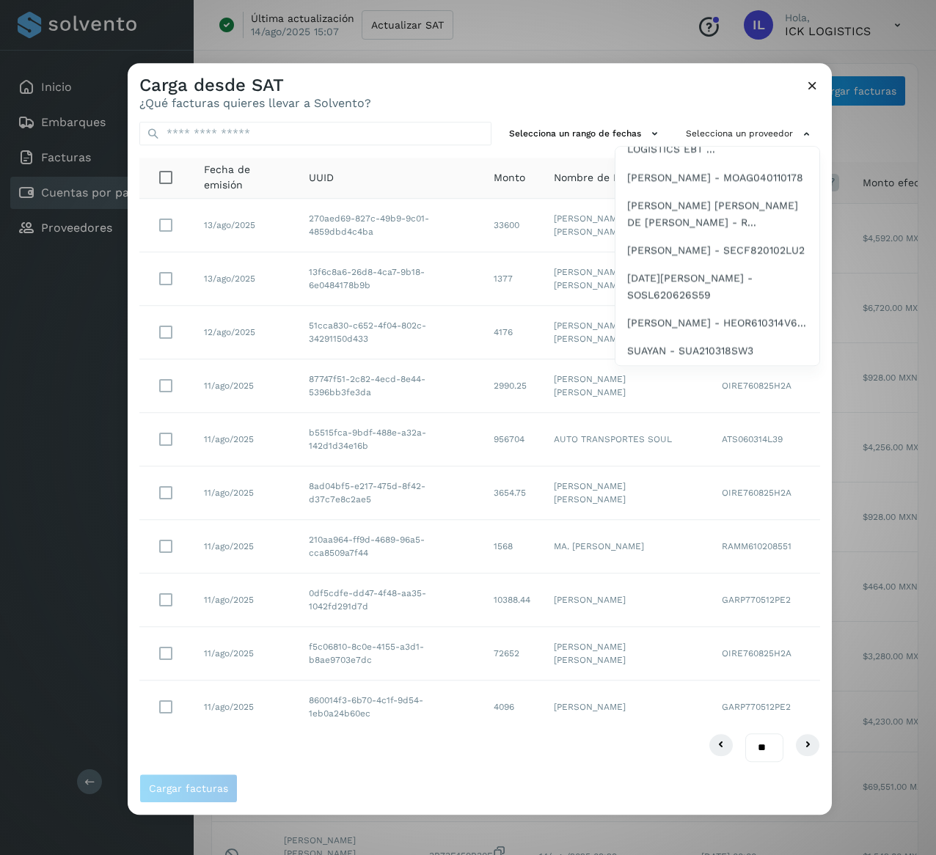
scroll to position [734, 0]
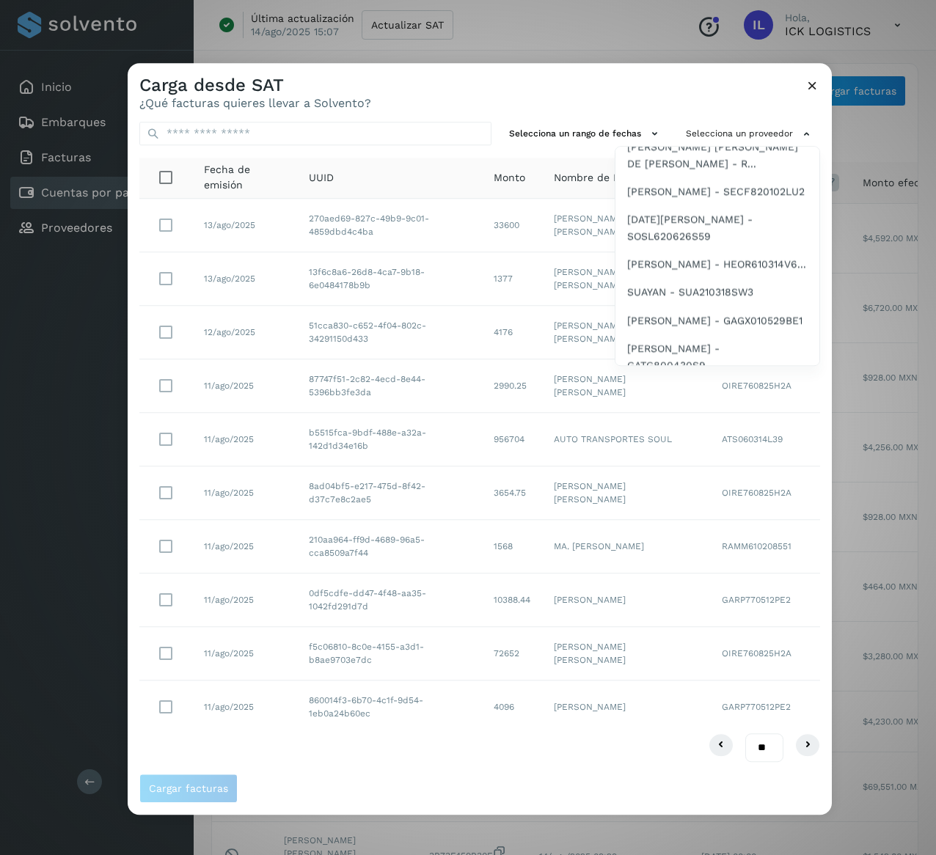
click at [709, 99] on span "GLOBAL TRANSPORTATION AND LOGISTICS EBT ..." at bounding box center [717, 82] width 180 height 33
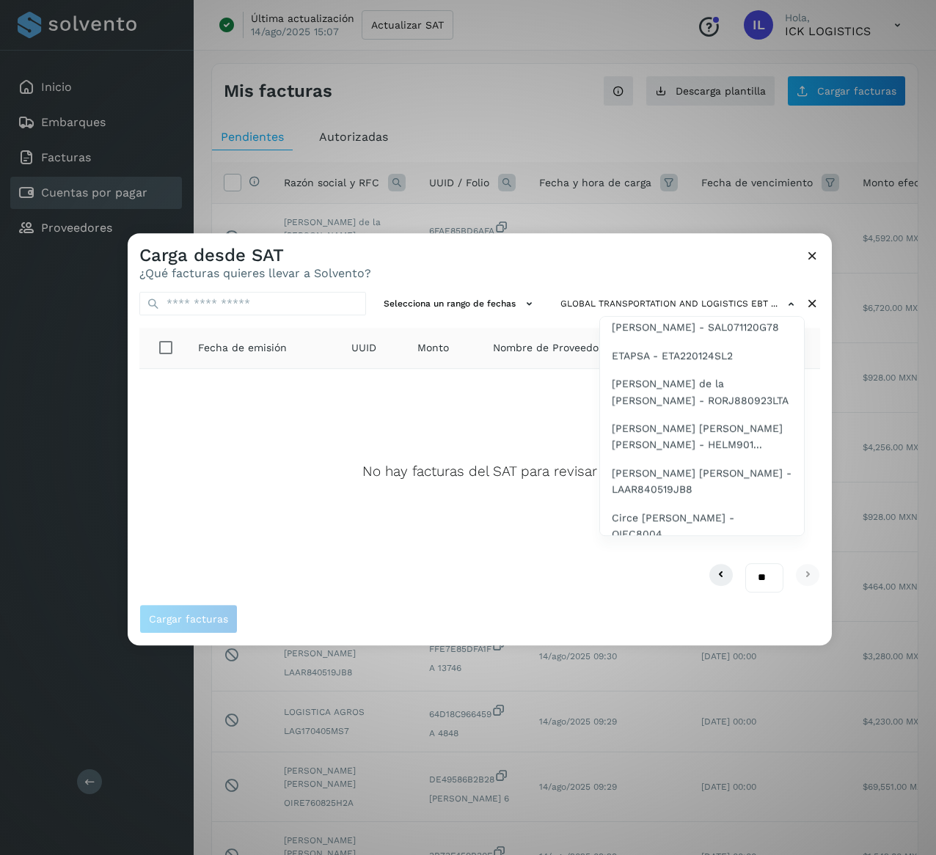
scroll to position [1057, 0]
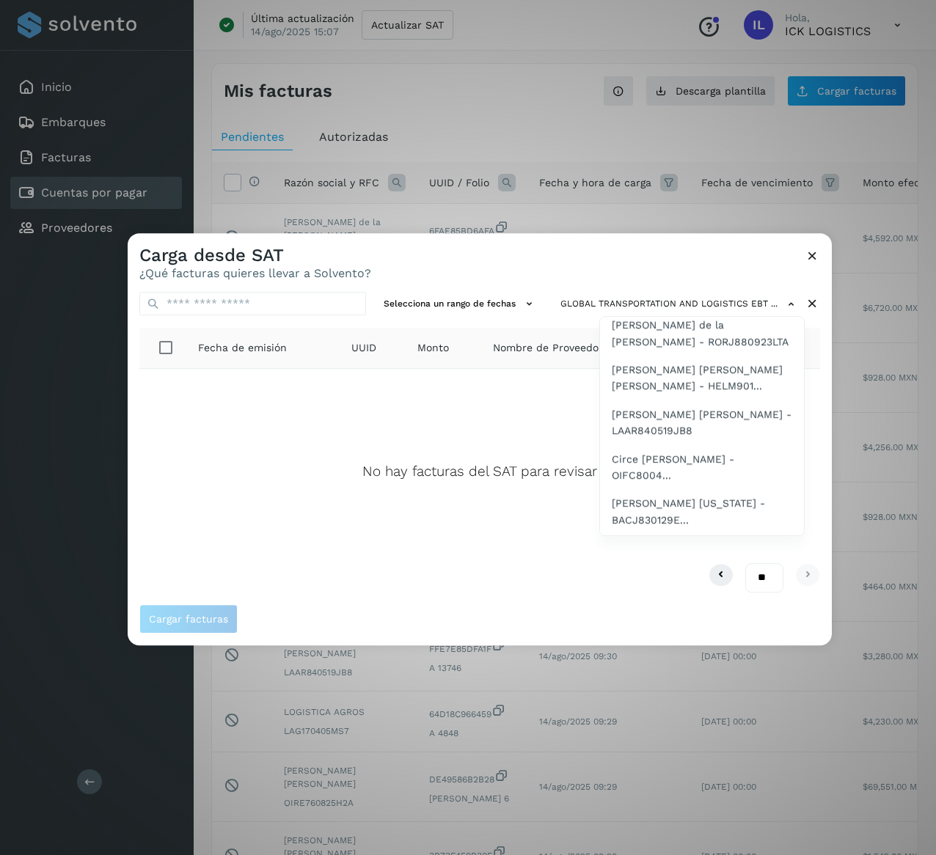
click at [717, 277] on span "[PERSON_NAME] - SAL071120G78" at bounding box center [695, 269] width 167 height 16
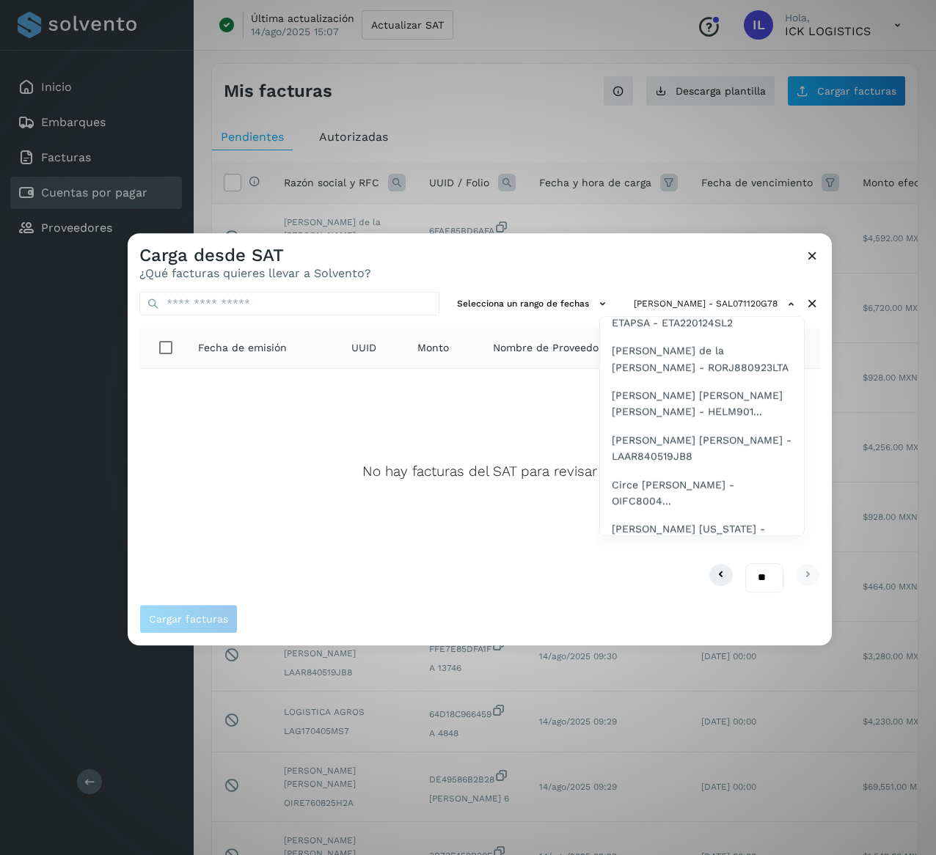
scroll to position [1090, 0]
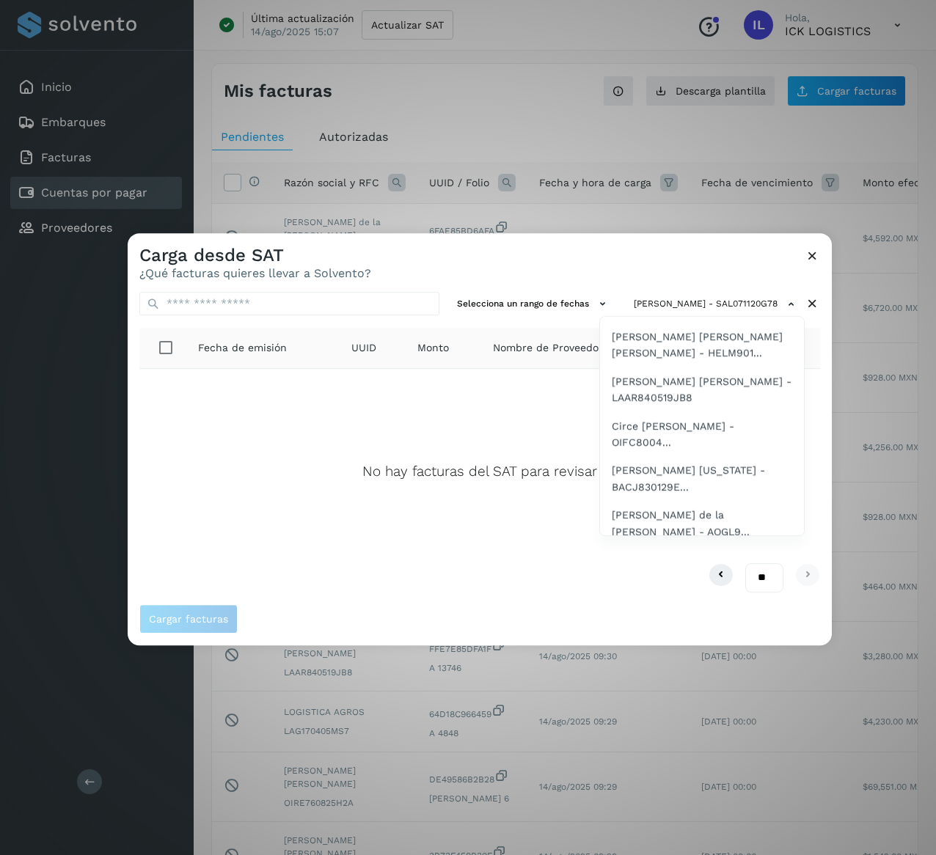
click at [704, 272] on span "ETAPSA - ETA220124SL2" at bounding box center [672, 264] width 121 height 16
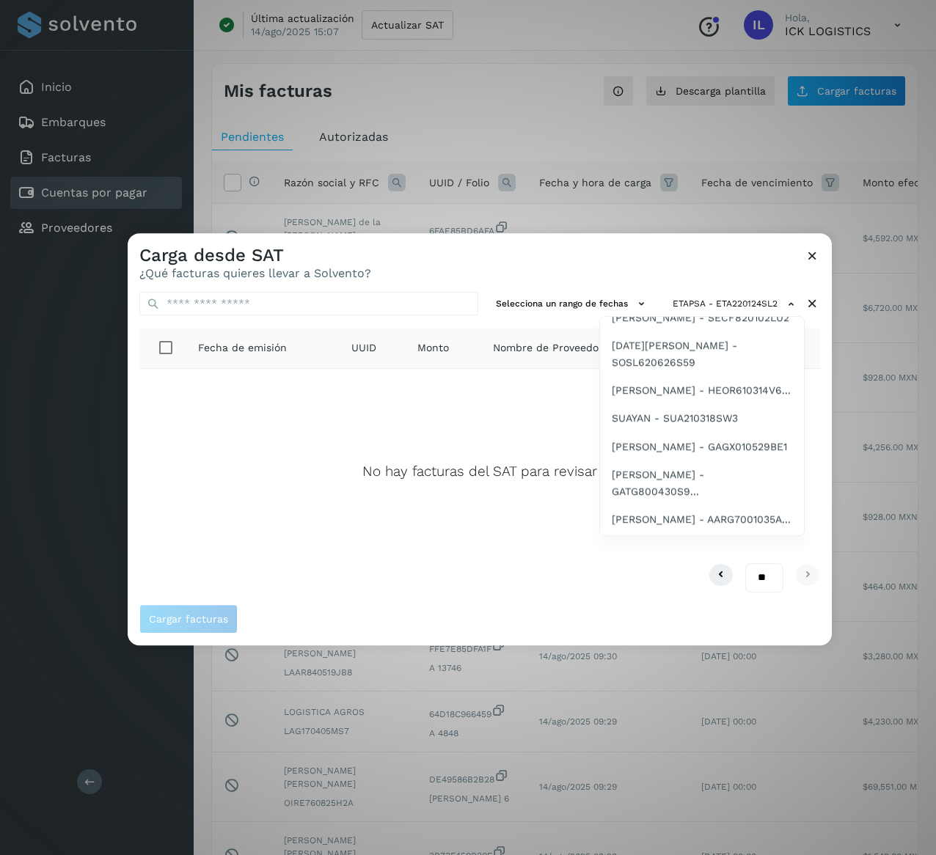
scroll to position [1145, 0]
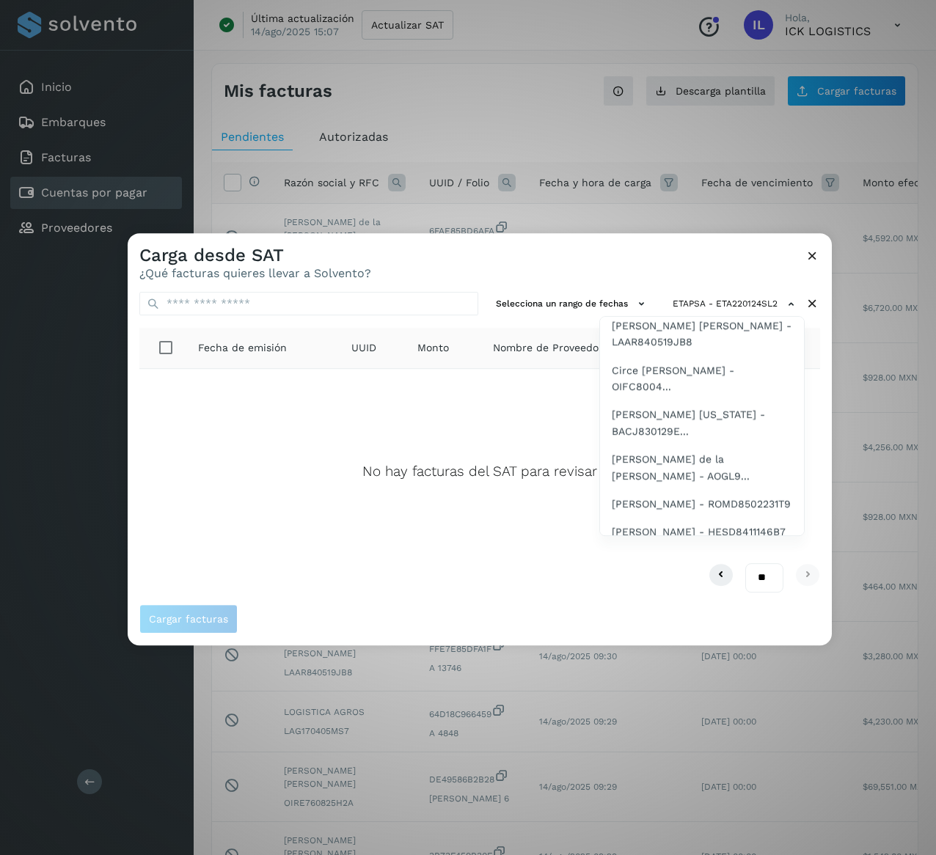
click at [672, 261] on span "[PERSON_NAME] de la [PERSON_NAME] - RORJ880923LTA" at bounding box center [702, 244] width 180 height 33
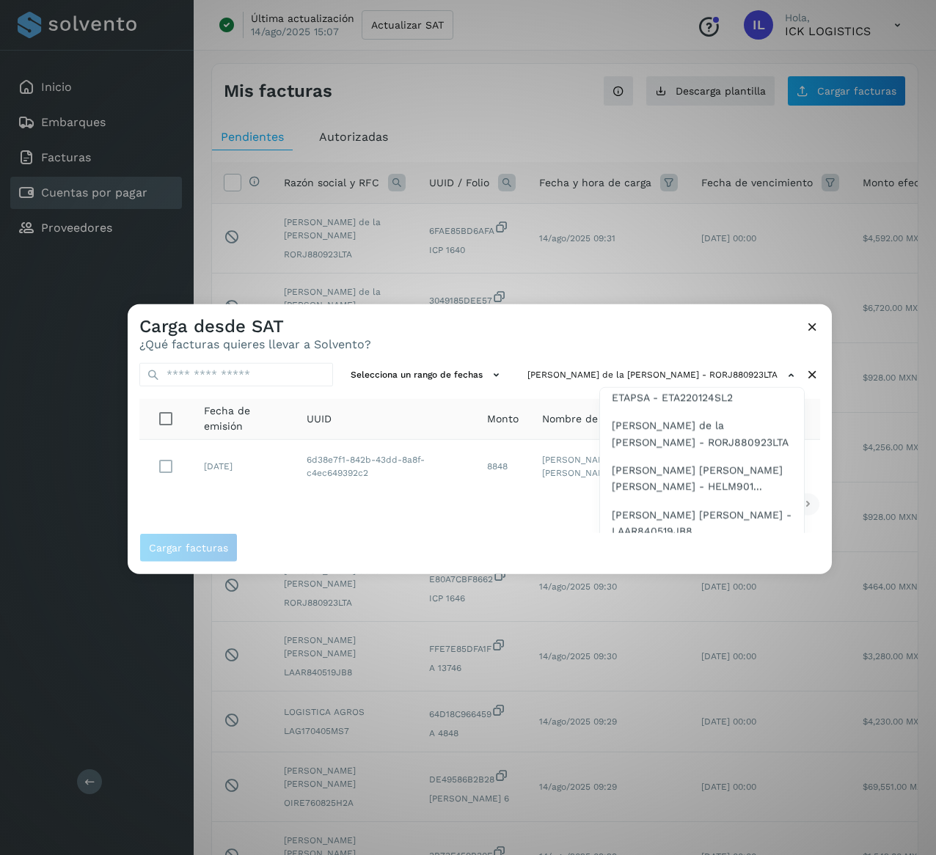
scroll to position [1174, 0]
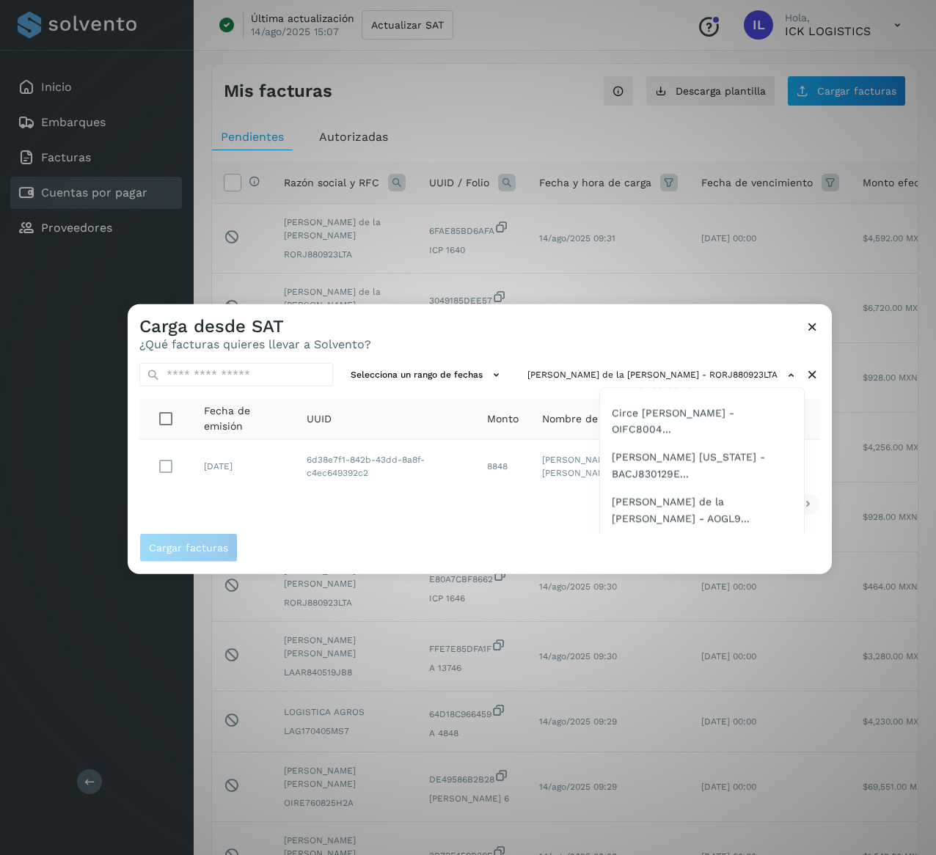
click at [663, 349] on span "[PERSON_NAME] [PERSON_NAME] [PERSON_NAME] - HELM901..." at bounding box center [702, 331] width 180 height 33
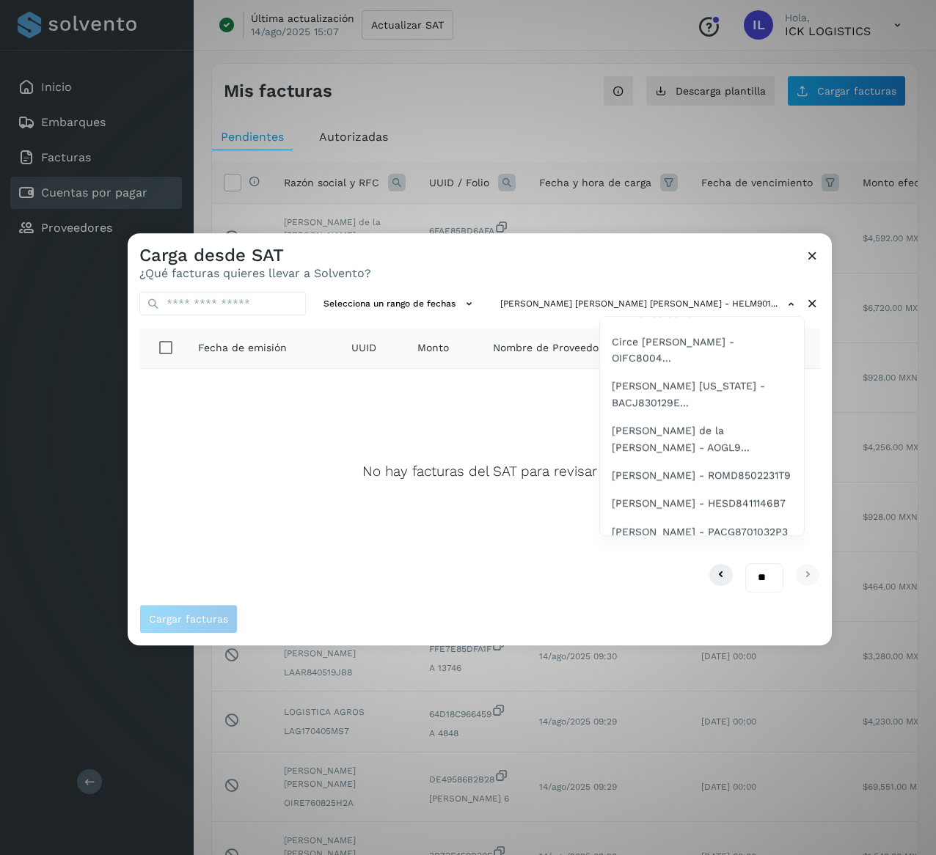
scroll to position [1233, 0]
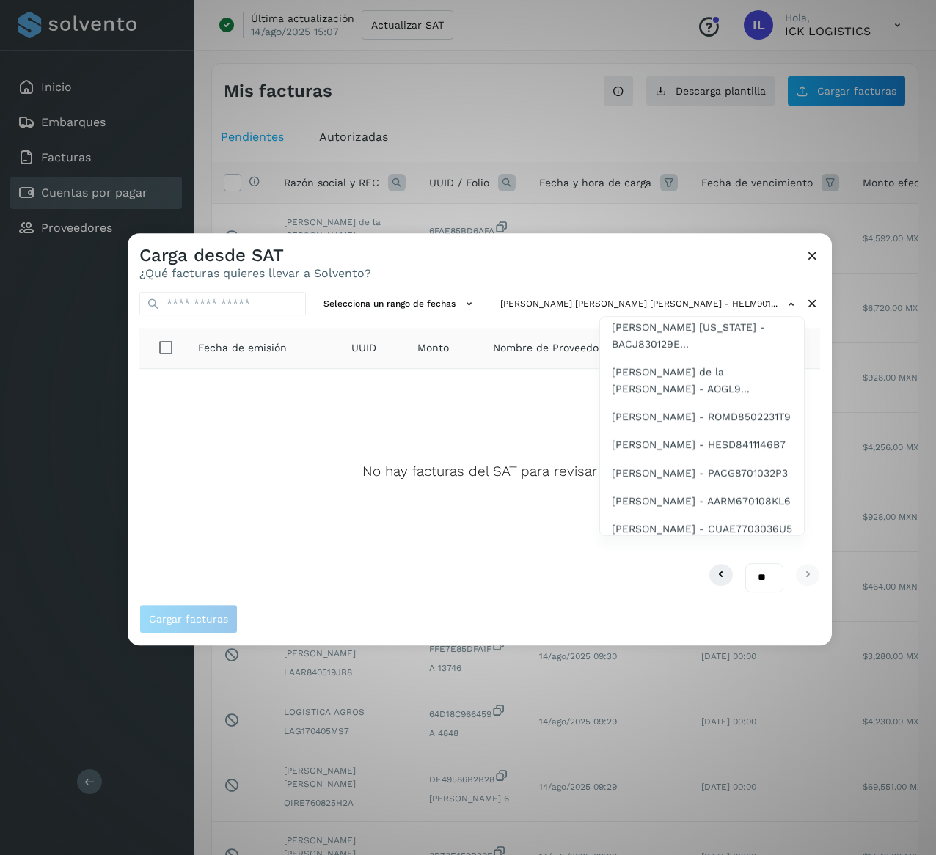
click at [700, 263] on span "[PERSON_NAME] [PERSON_NAME] - LAAR840519JB8" at bounding box center [702, 246] width 180 height 33
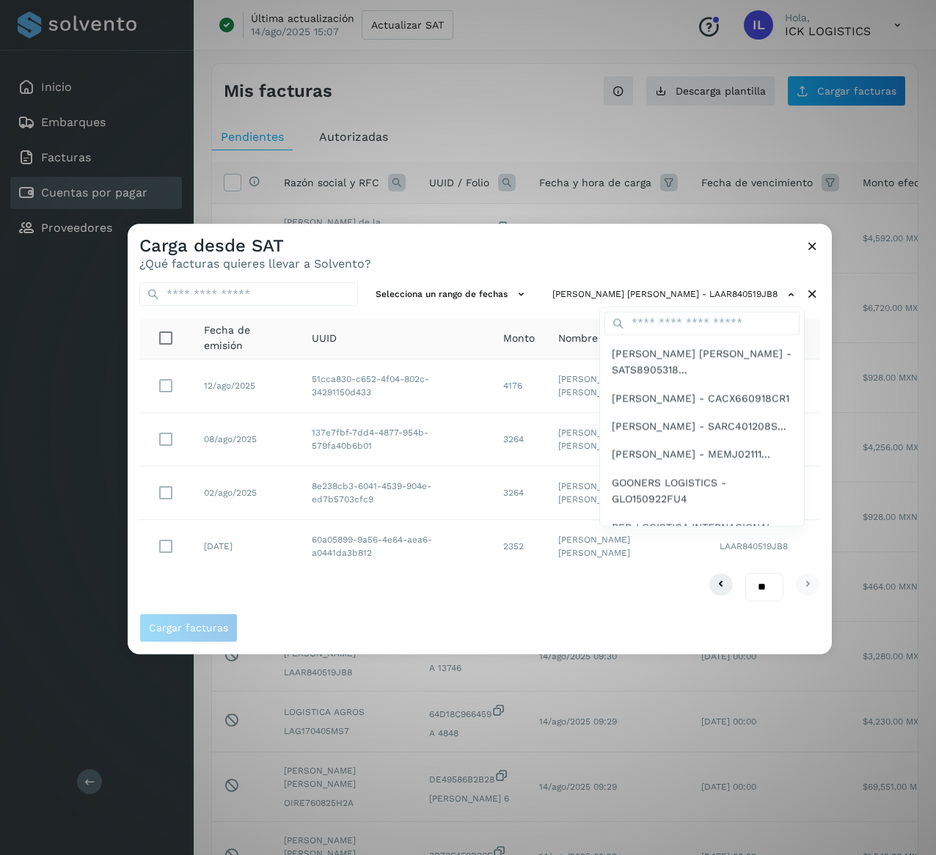
click at [405, 517] on div at bounding box center [596, 651] width 936 height 855
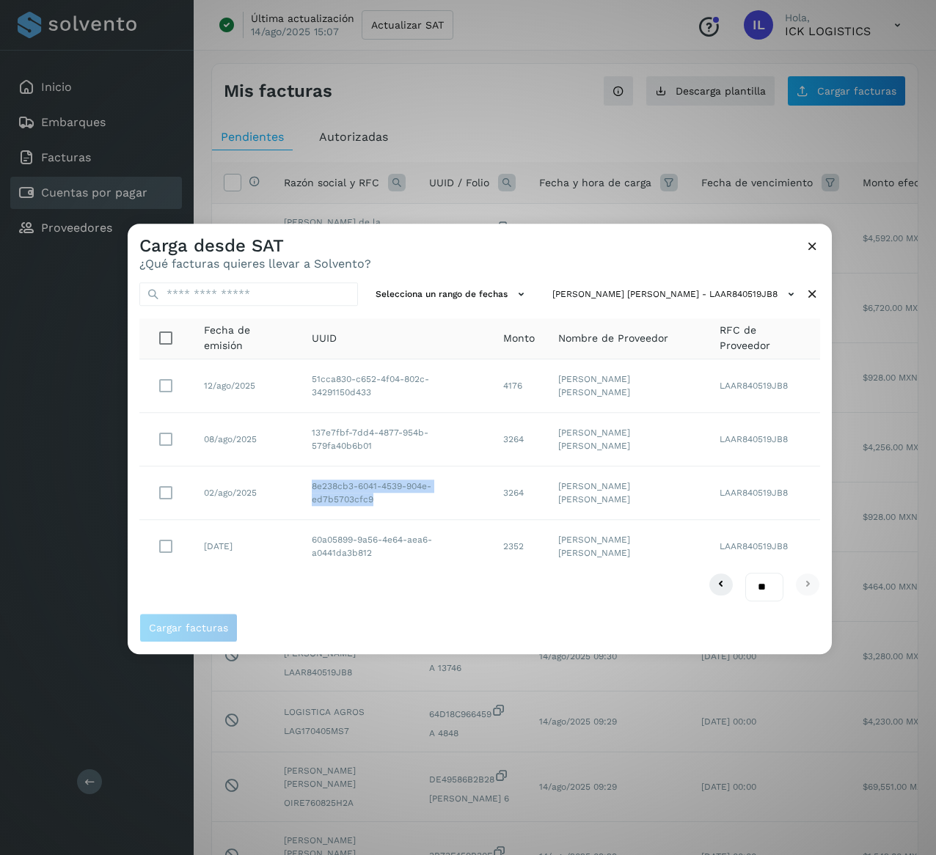
drag, startPoint x: 505, startPoint y: 497, endPoint x: 310, endPoint y: 505, distance: 195.3
click at [310, 505] on td "8e238cb3-6041-4539-904e-ed7b5703cfc9" at bounding box center [395, 494] width 191 height 54
copy td "8e238cb3-6041-4539-904e-ed7b5703cfc9"
drag, startPoint x: 547, startPoint y: 497, endPoint x: 521, endPoint y: 503, distance: 26.3
click at [521, 503] on td "3264" at bounding box center [519, 494] width 55 height 54
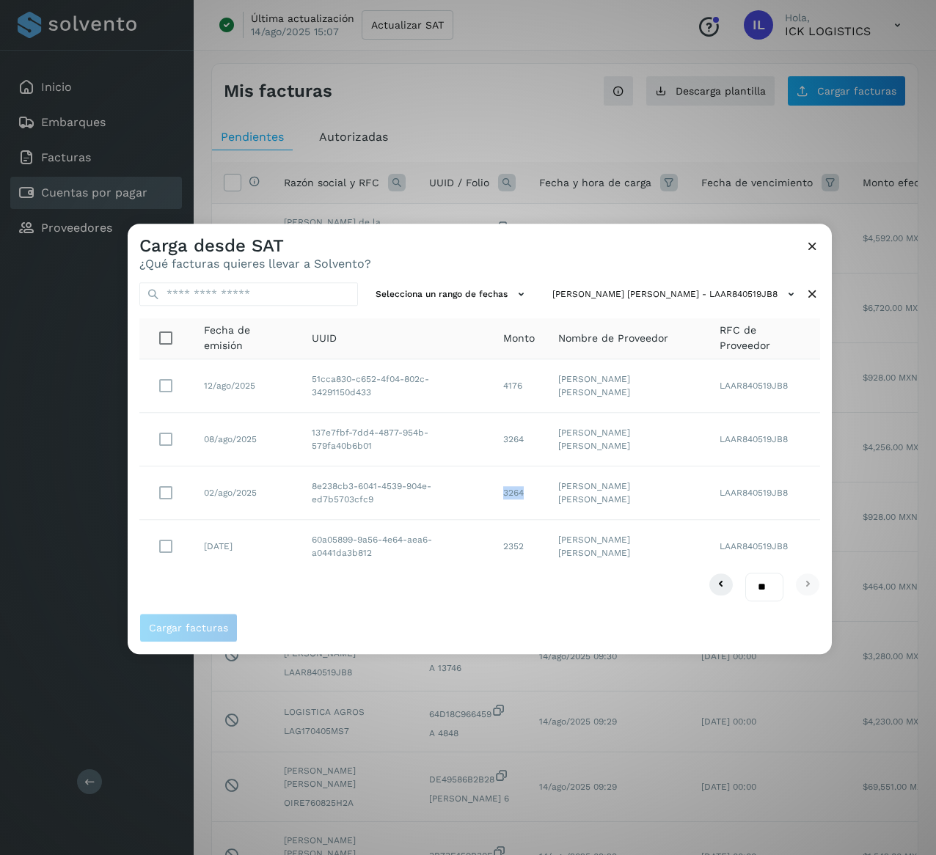
copy td "3264"
drag, startPoint x: 503, startPoint y: 437, endPoint x: 305, endPoint y: 464, distance: 199.1
click at [305, 464] on td "137e7fbf-7dd4-4877-954b-579fa40b6b01" at bounding box center [395, 440] width 191 height 54
copy td "137e7fbf-7dd4-4877-954b-579fa40b6b01"
drag, startPoint x: 499, startPoint y: 379, endPoint x: 310, endPoint y: 382, distance: 189.3
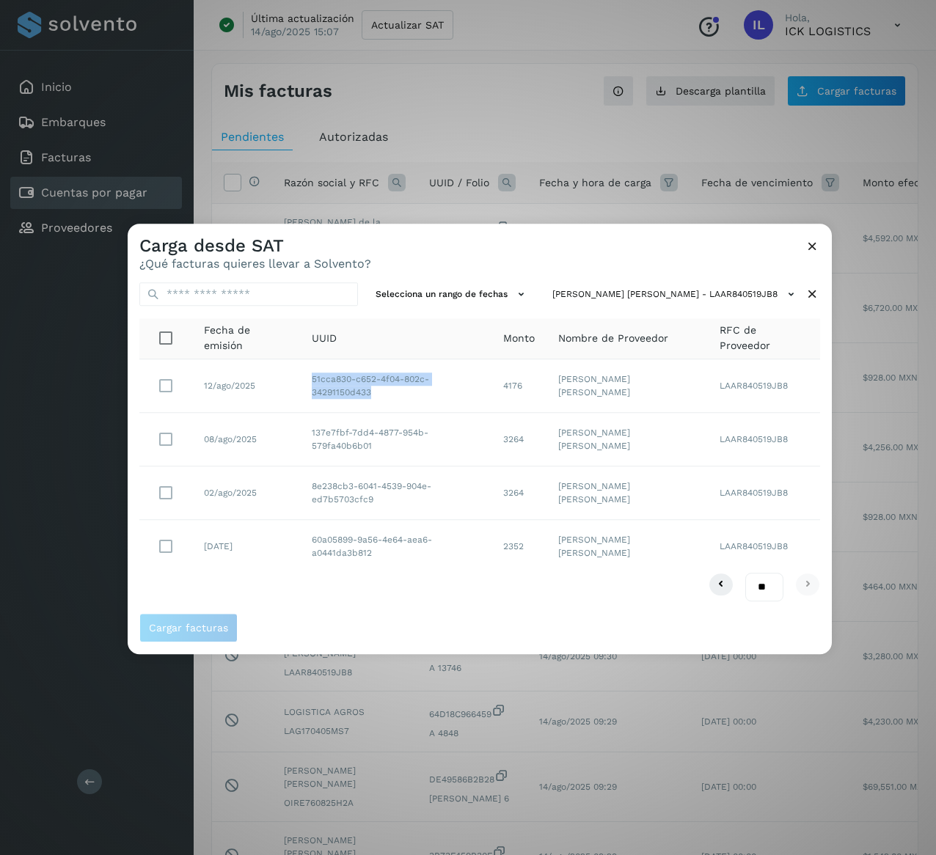
click at [310, 382] on td "51cca830-c652-4f04-802c-34291150d433" at bounding box center [395, 387] width 191 height 54
copy td "51cca830-c652-4f04-802c-34291150d433"
click at [811, 289] on icon at bounding box center [812, 294] width 15 height 15
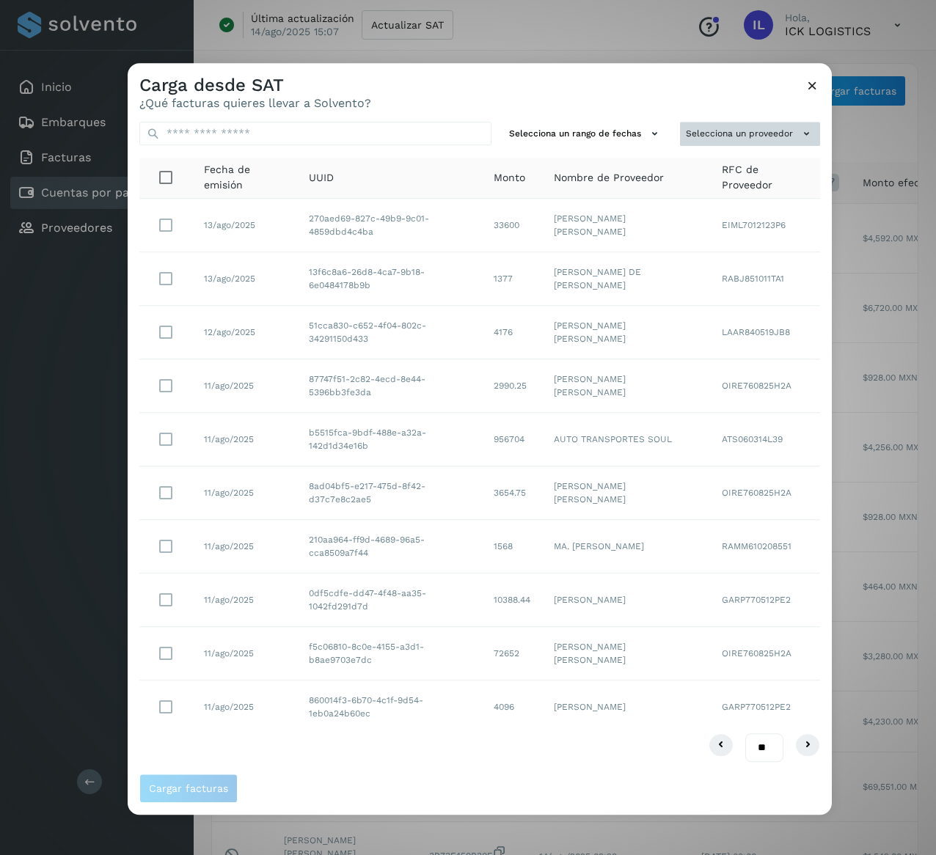
click at [758, 131] on button "Selecciona un proveedor" at bounding box center [750, 134] width 140 height 24
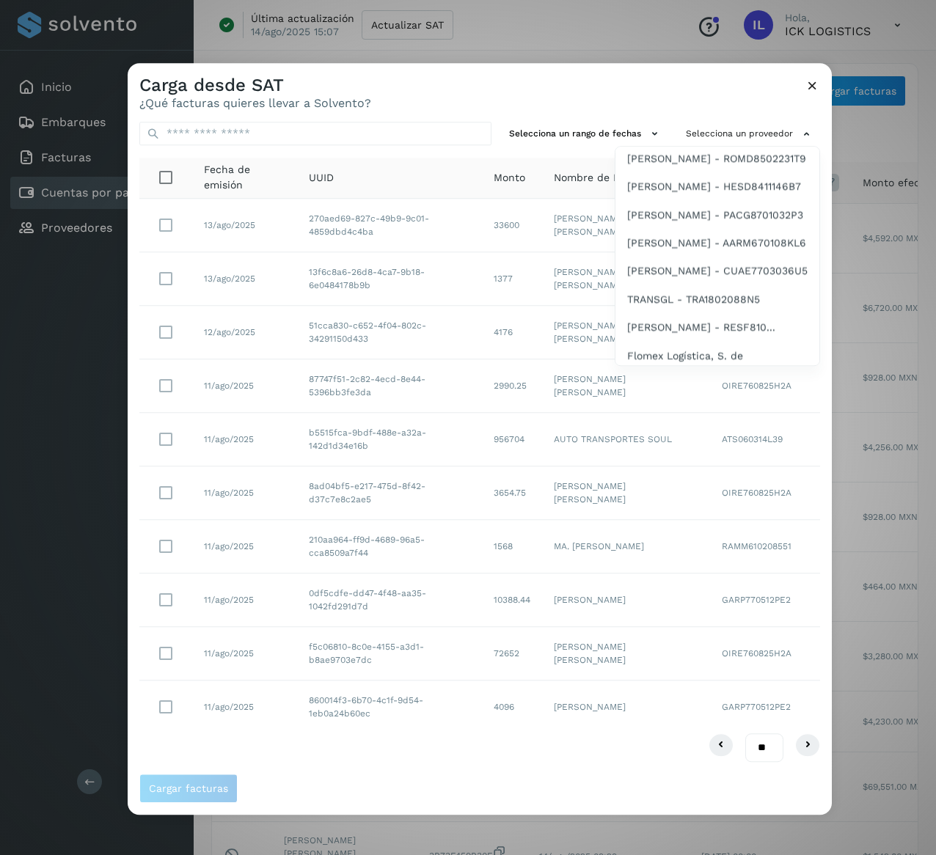
scroll to position [1467, 0]
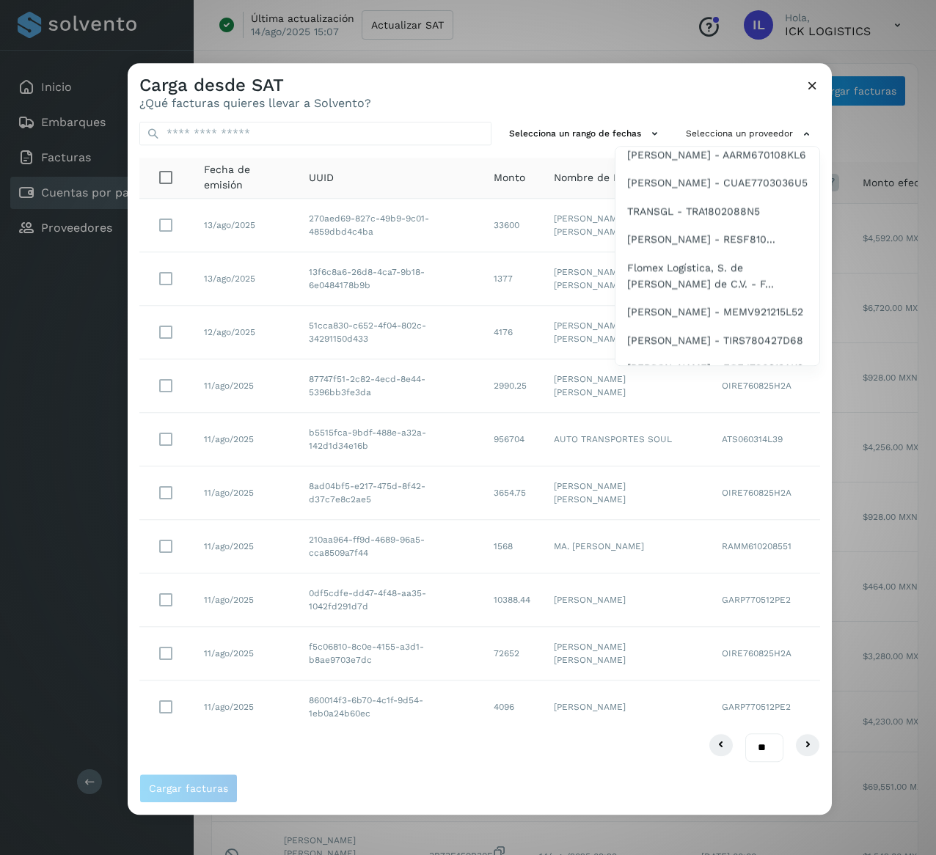
click at [819, 156] on div "[PERSON_NAME] [PERSON_NAME] - SATS8905318... [PERSON_NAME] - CACX660918CR1 [PER…" at bounding box center [717, 256] width 205 height 220
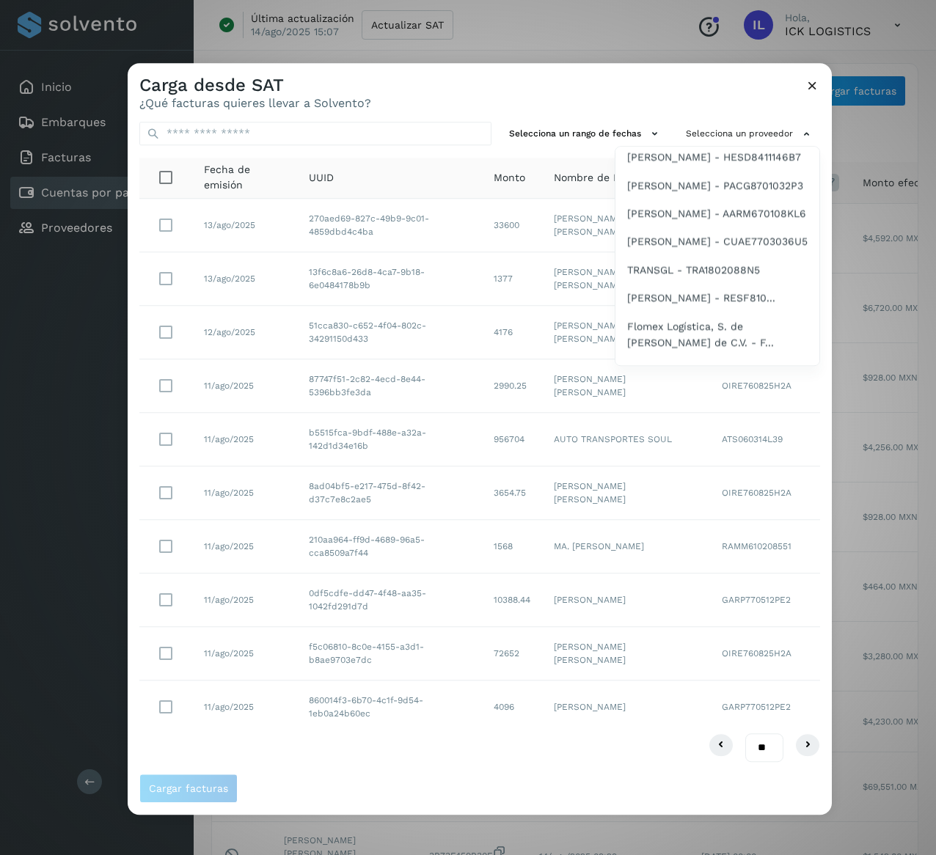
click at [819, 156] on div "[PERSON_NAME] [PERSON_NAME] - SATS8905318... [PERSON_NAME] - CACX660918CR1 [PER…" at bounding box center [717, 256] width 205 height 220
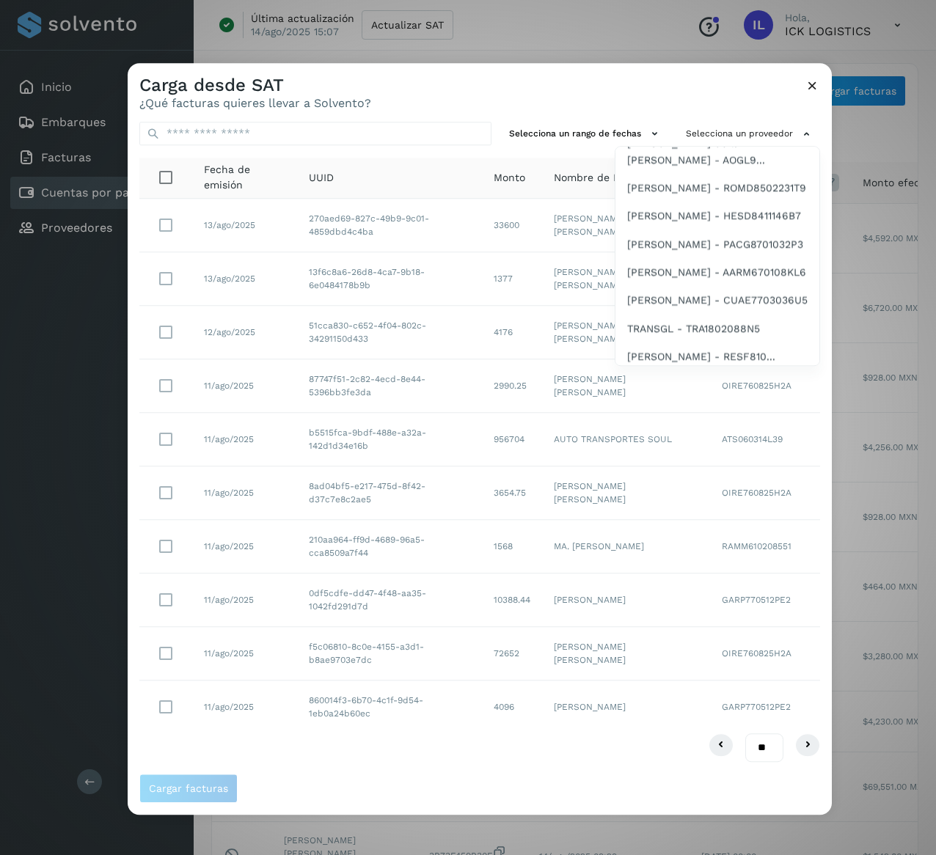
click at [819, 156] on div "[PERSON_NAME] [PERSON_NAME] - SATS8905318... [PERSON_NAME] - CACX660918CR1 [PER…" at bounding box center [717, 256] width 205 height 220
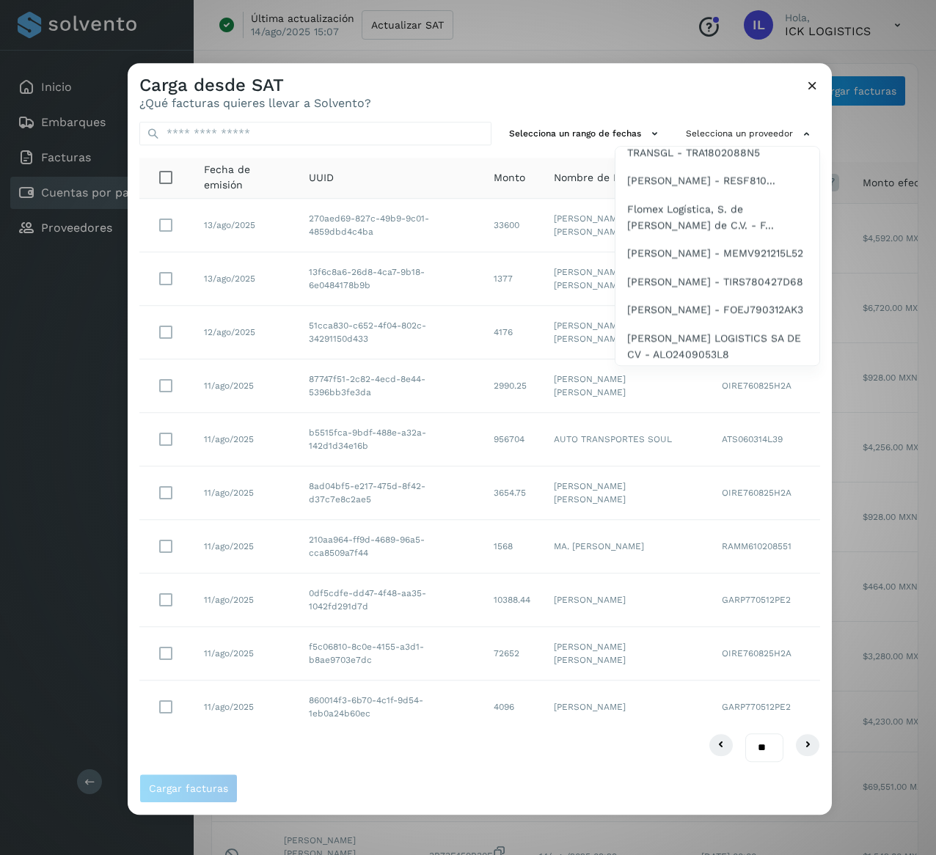
scroll to position [1526, 0]
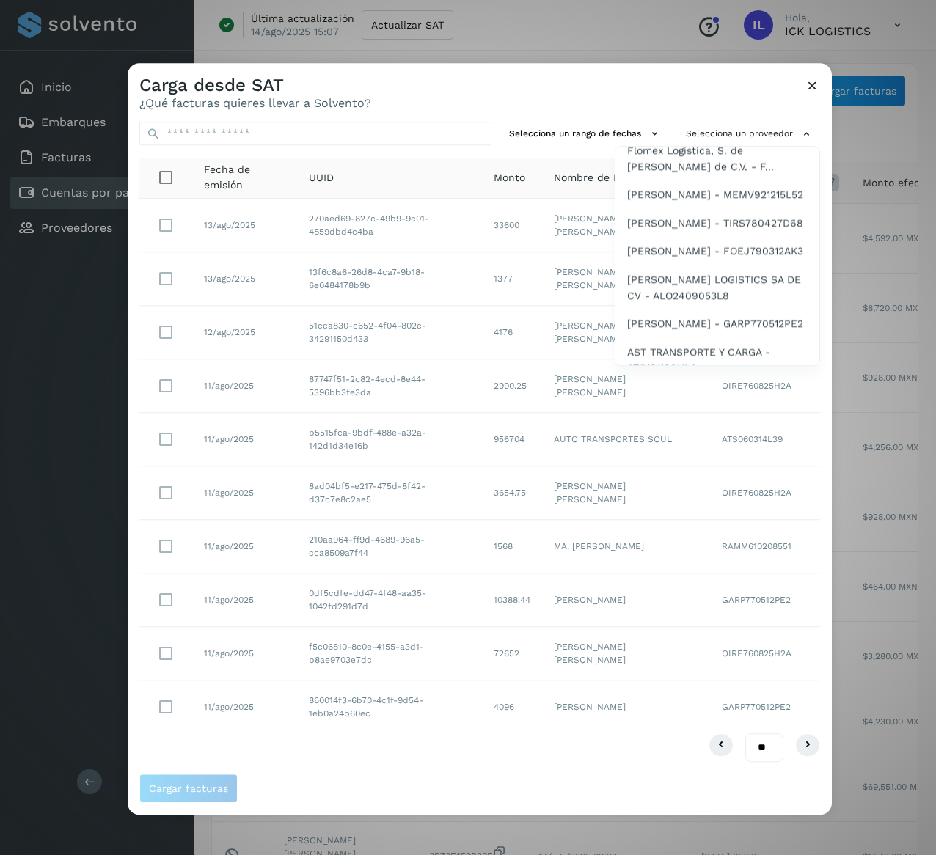
click at [737, 74] on span "[PERSON_NAME] - CUAE7703036U5" at bounding box center [717, 66] width 180 height 16
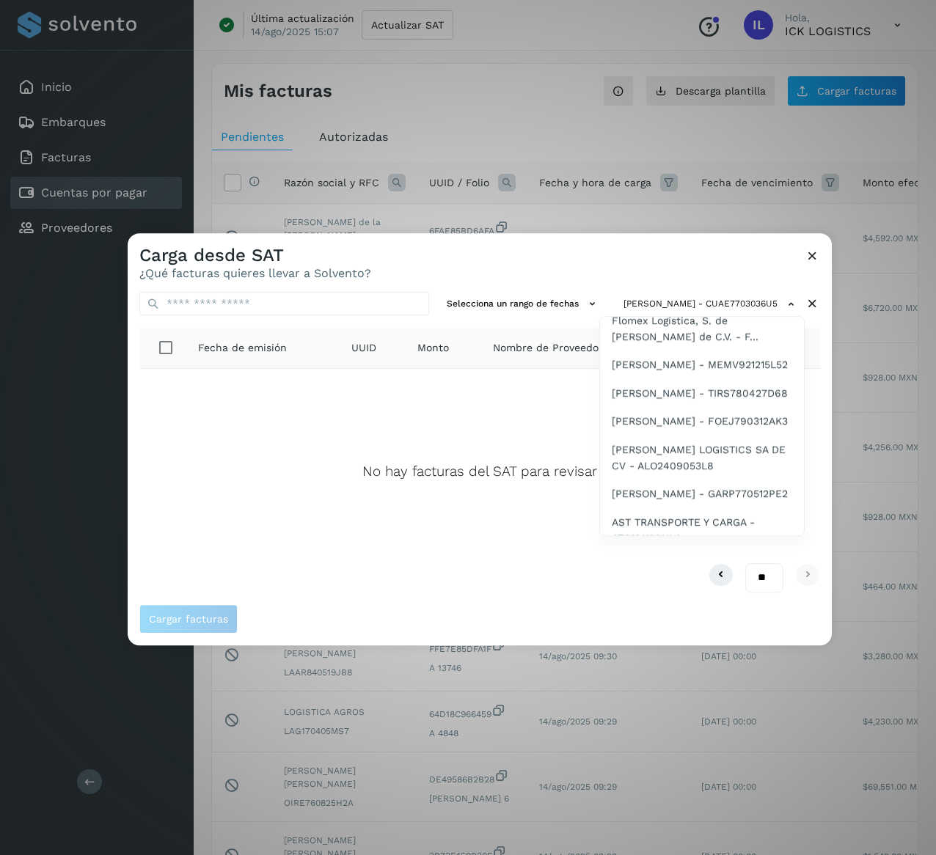
scroll to position [1585, 0]
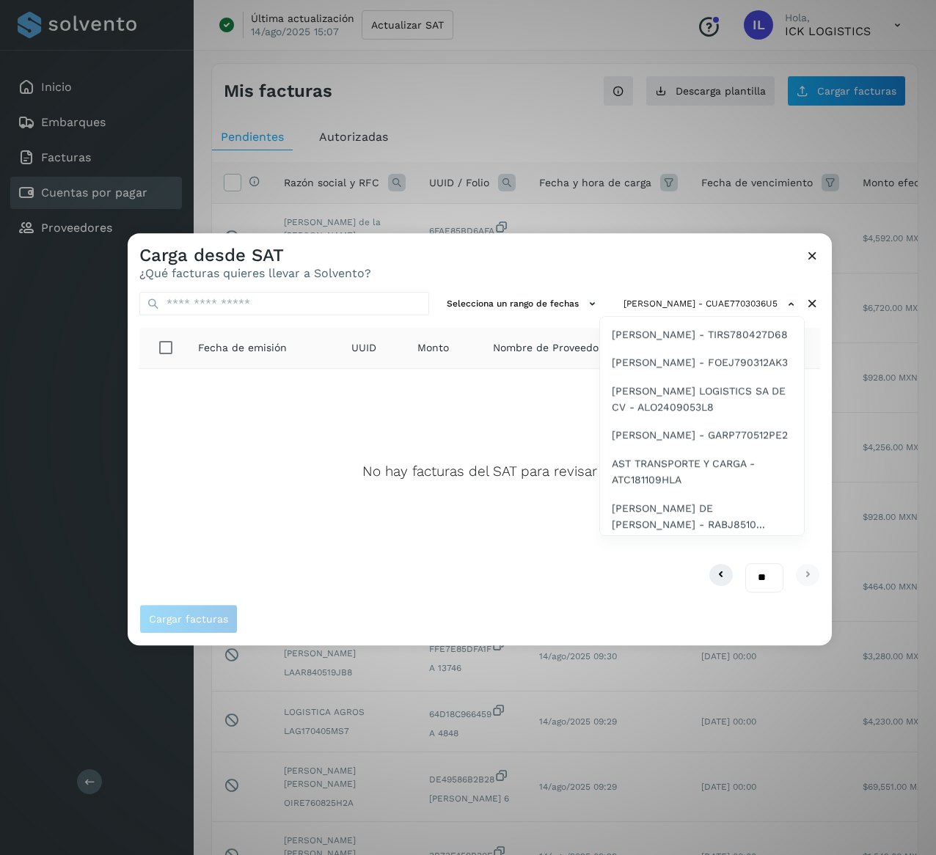
click at [734, 214] on span "TRANSGL - TRA1802088N5" at bounding box center [678, 205] width 133 height 16
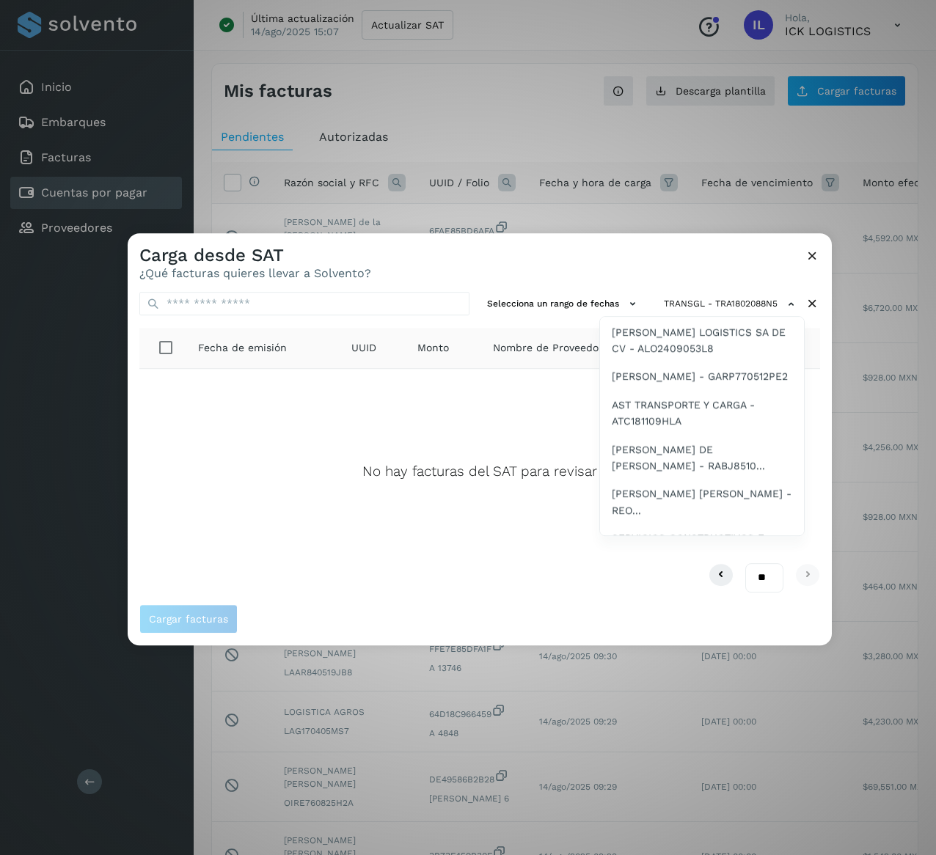
click at [694, 183] on span "[PERSON_NAME] - RESF810..." at bounding box center [686, 175] width 148 height 16
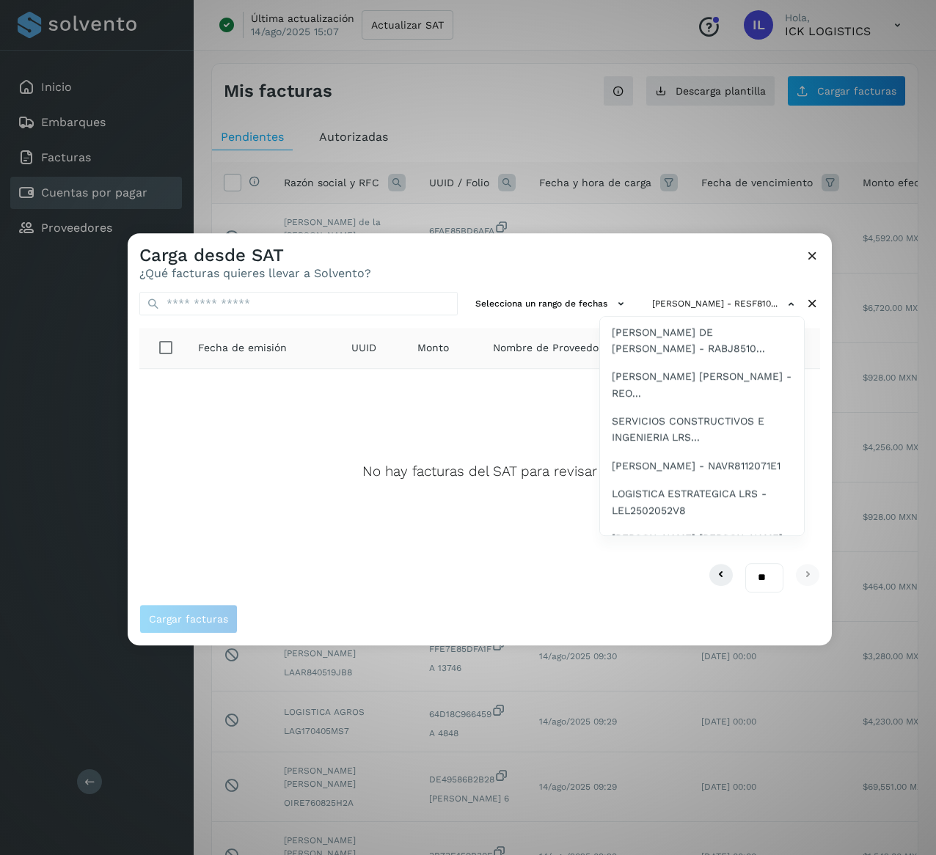
scroll to position [1614, 0]
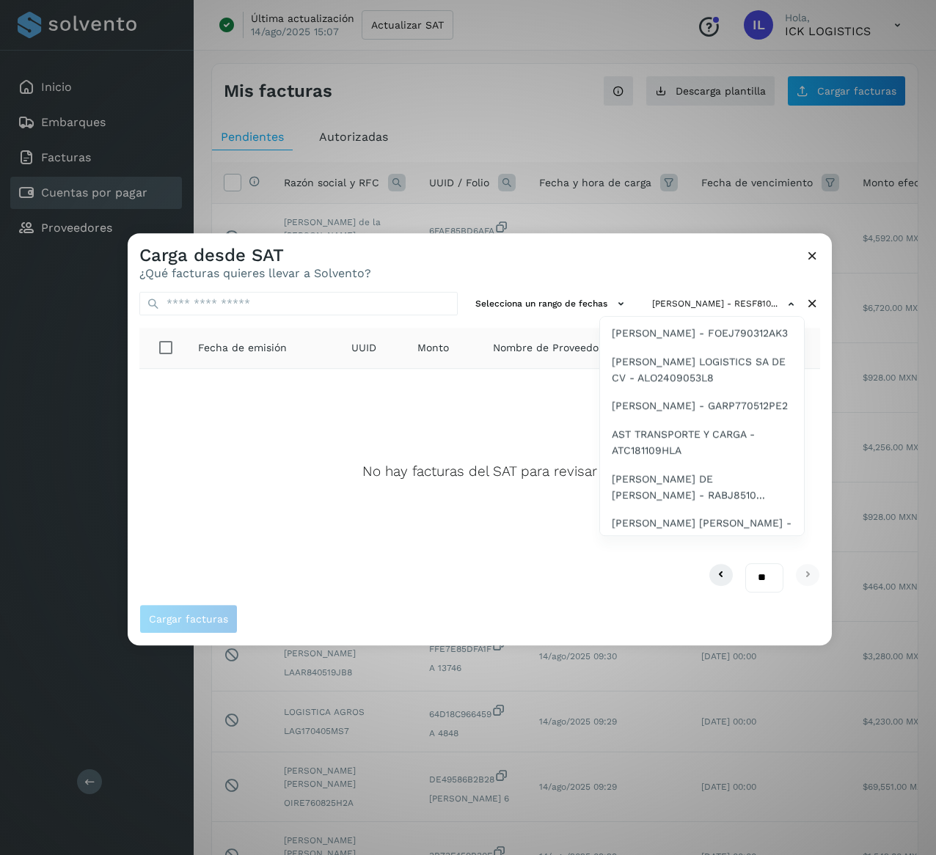
click at [704, 258] on span "Flomex Logística, S. de [PERSON_NAME] de C.V. - F..." at bounding box center [702, 241] width 180 height 33
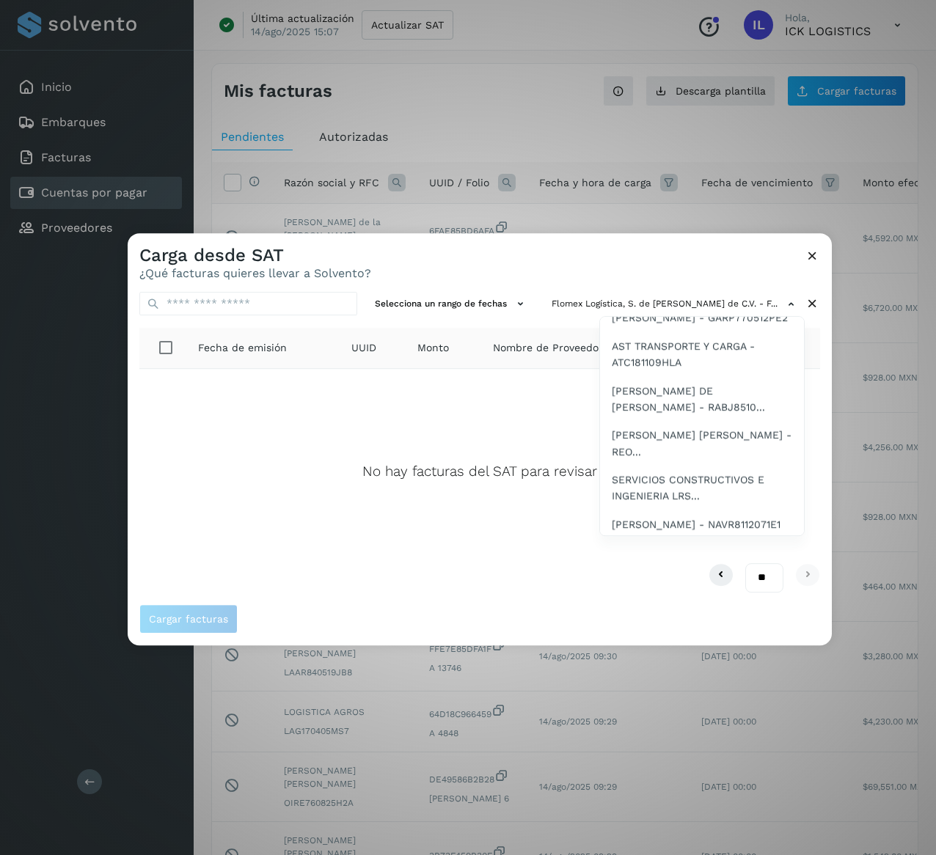
scroll to position [1761, 0]
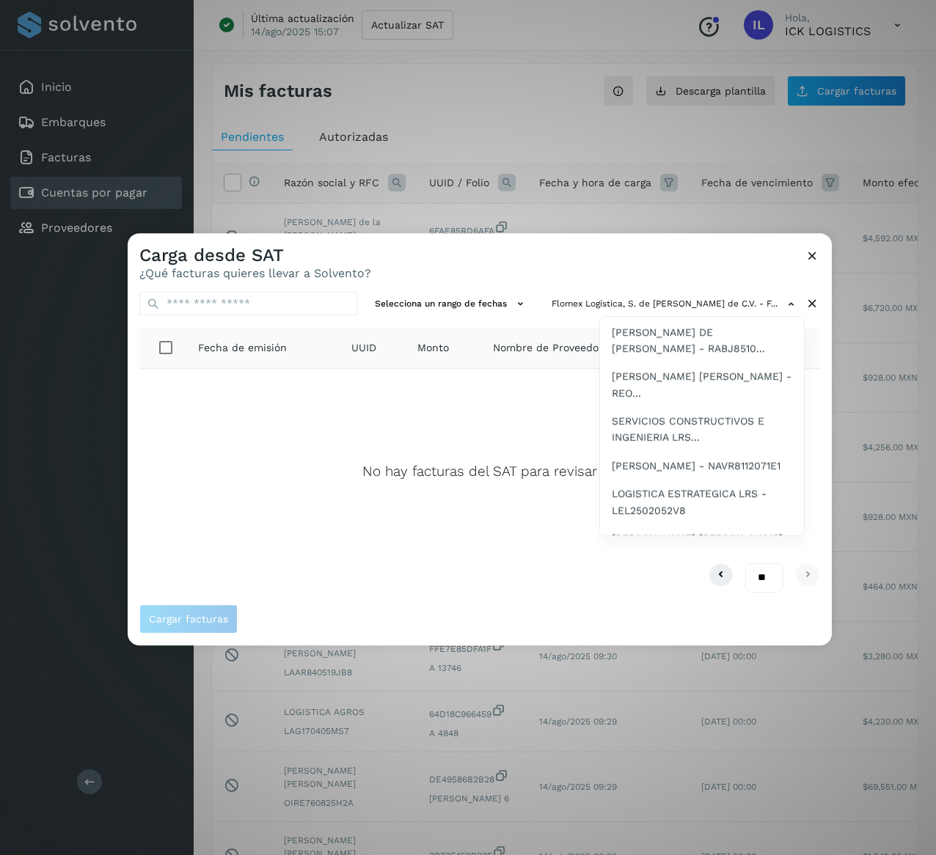
click at [704, 139] on span "[PERSON_NAME] - MEMV921215L52" at bounding box center [700, 131] width 176 height 16
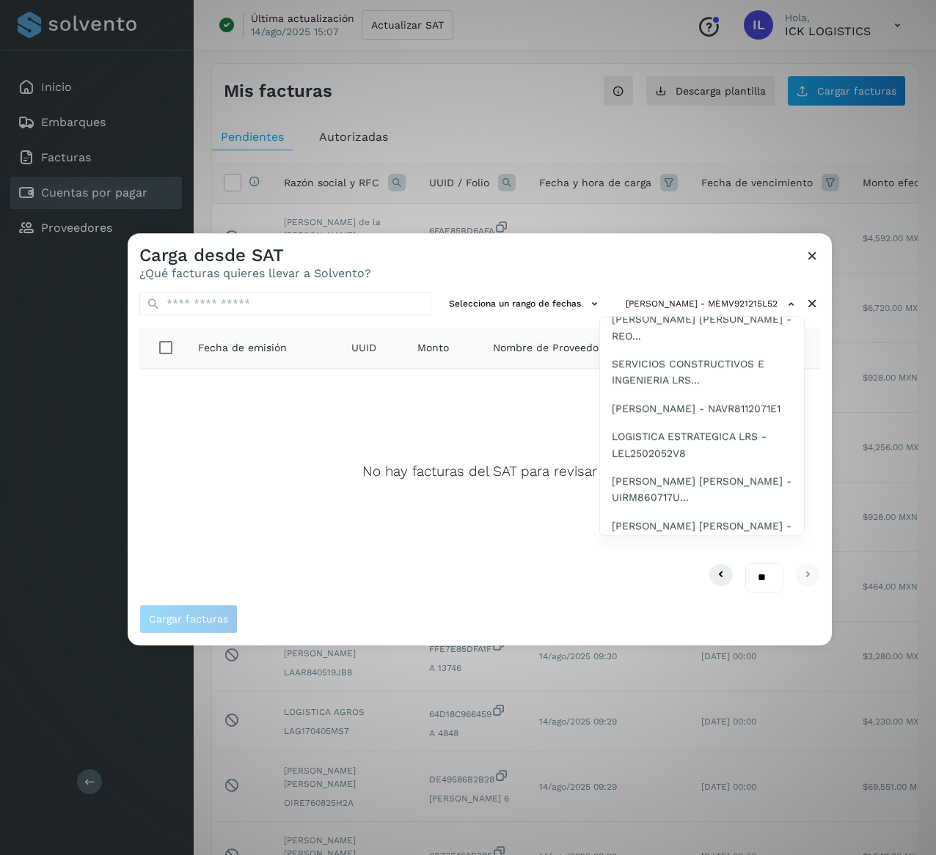
scroll to position [1759, 0]
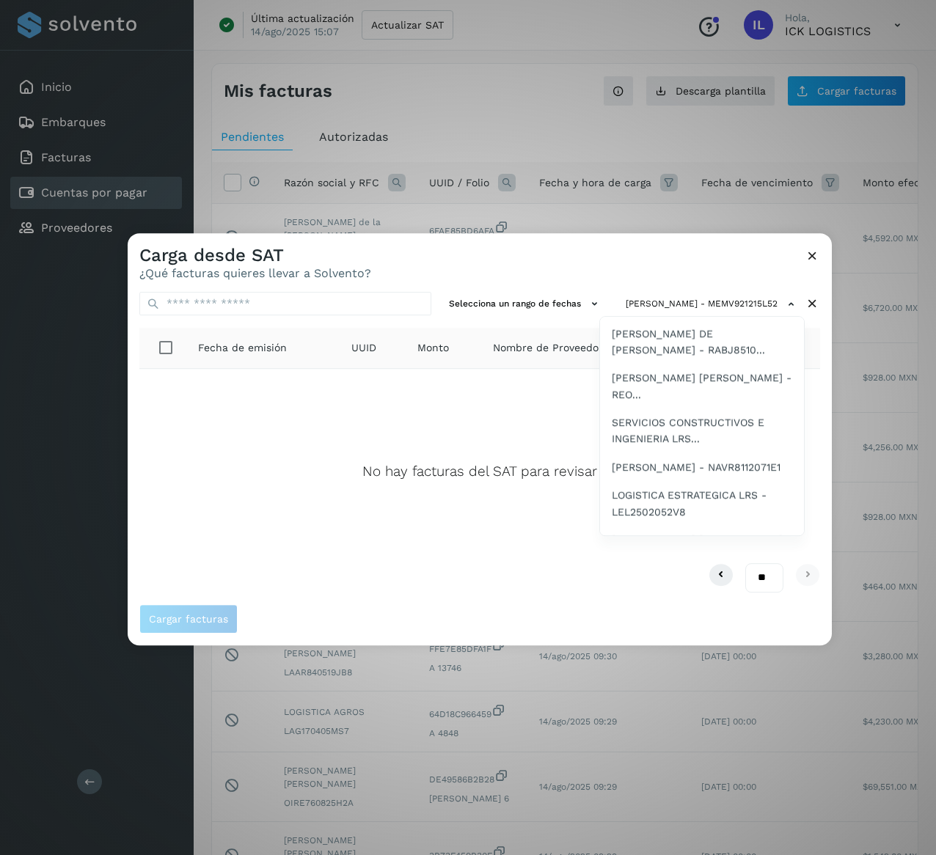
click at [690, 168] on span "[PERSON_NAME] - TIRS780427D68" at bounding box center [700, 160] width 176 height 16
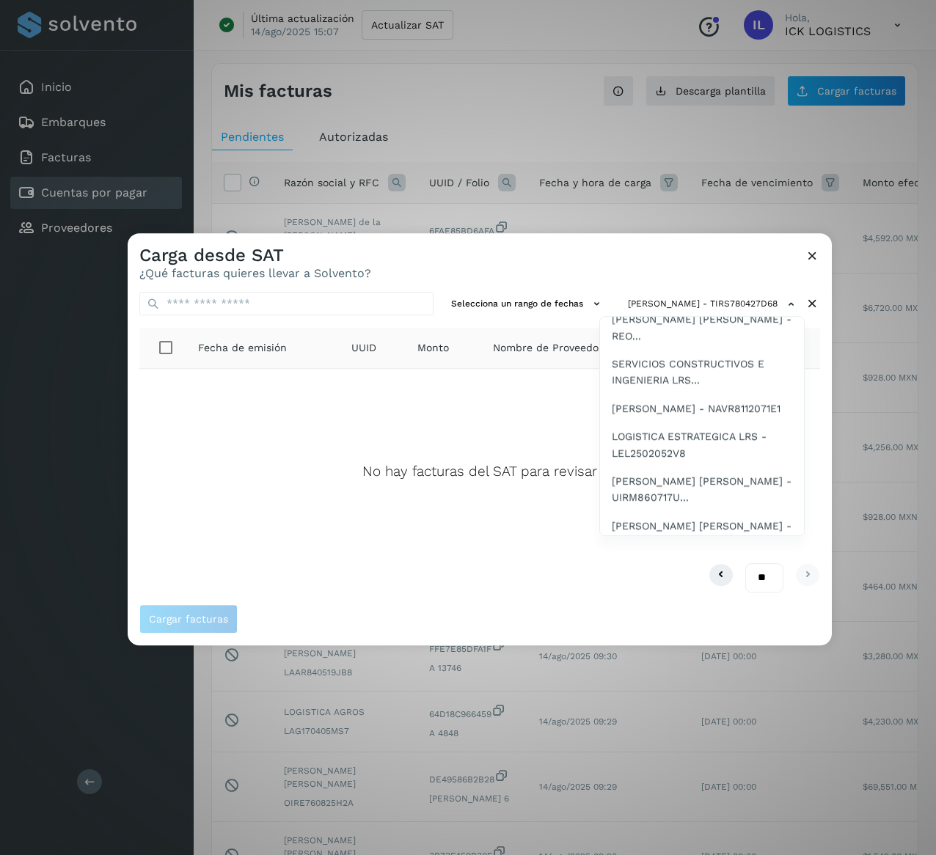
click at [729, 137] on span "[PERSON_NAME] - FOEJ790312AK3" at bounding box center [700, 129] width 176 height 16
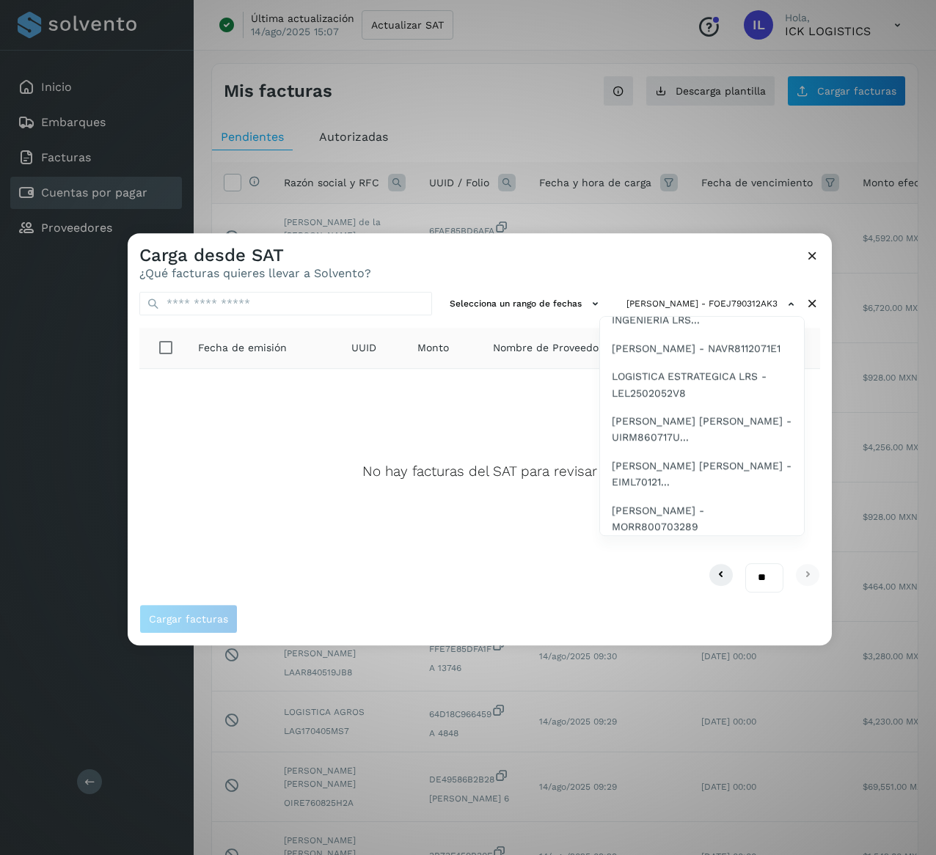
click at [715, 123] on span "[PERSON_NAME] LOGISTICS SA DE CV - ALO2409053L8" at bounding box center [702, 106] width 180 height 33
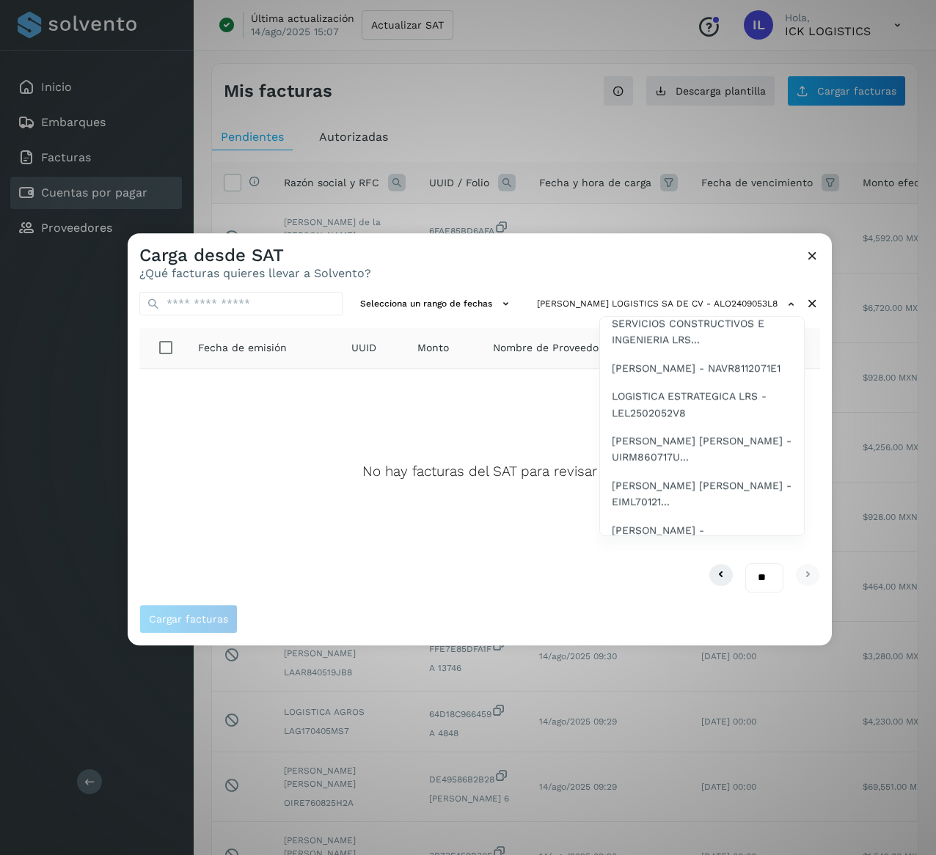
scroll to position [1917, 0]
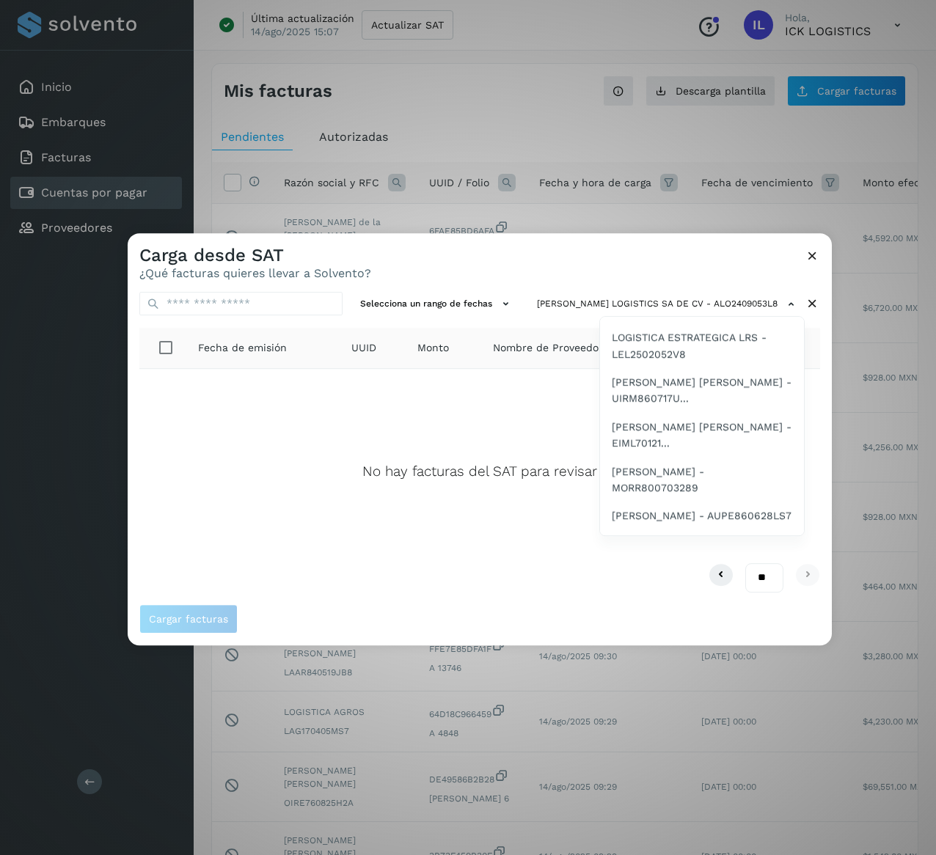
click at [717, 112] on span "[PERSON_NAME] - GARP770512PE2" at bounding box center [700, 103] width 176 height 16
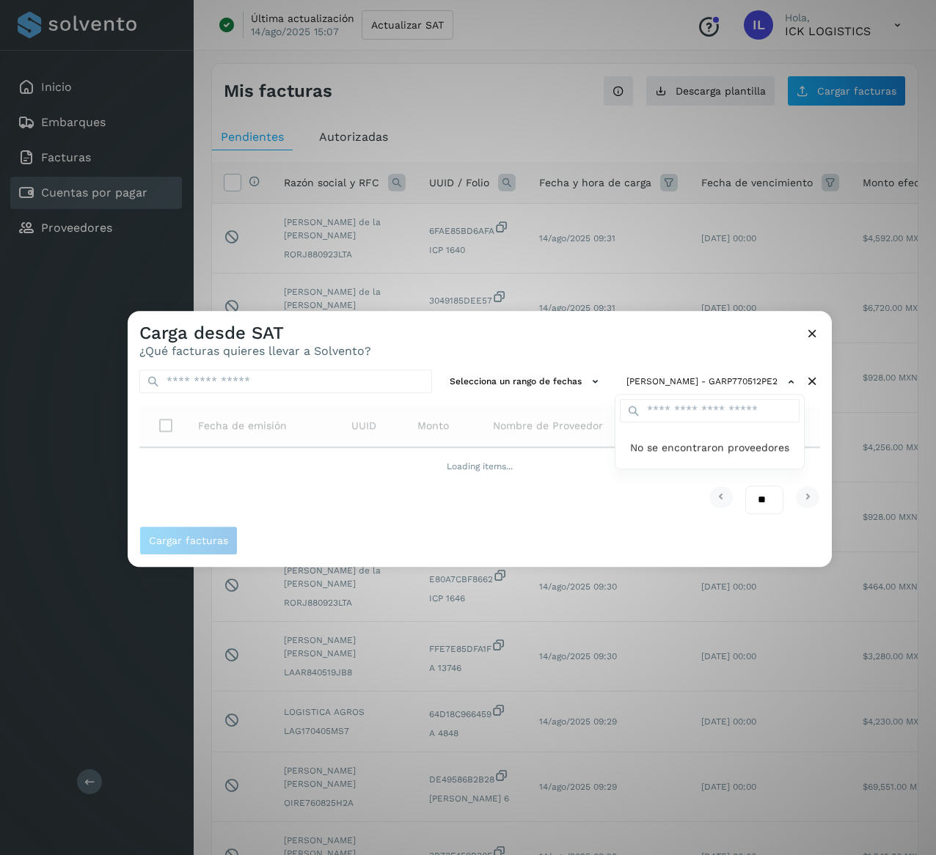
scroll to position [0, 0]
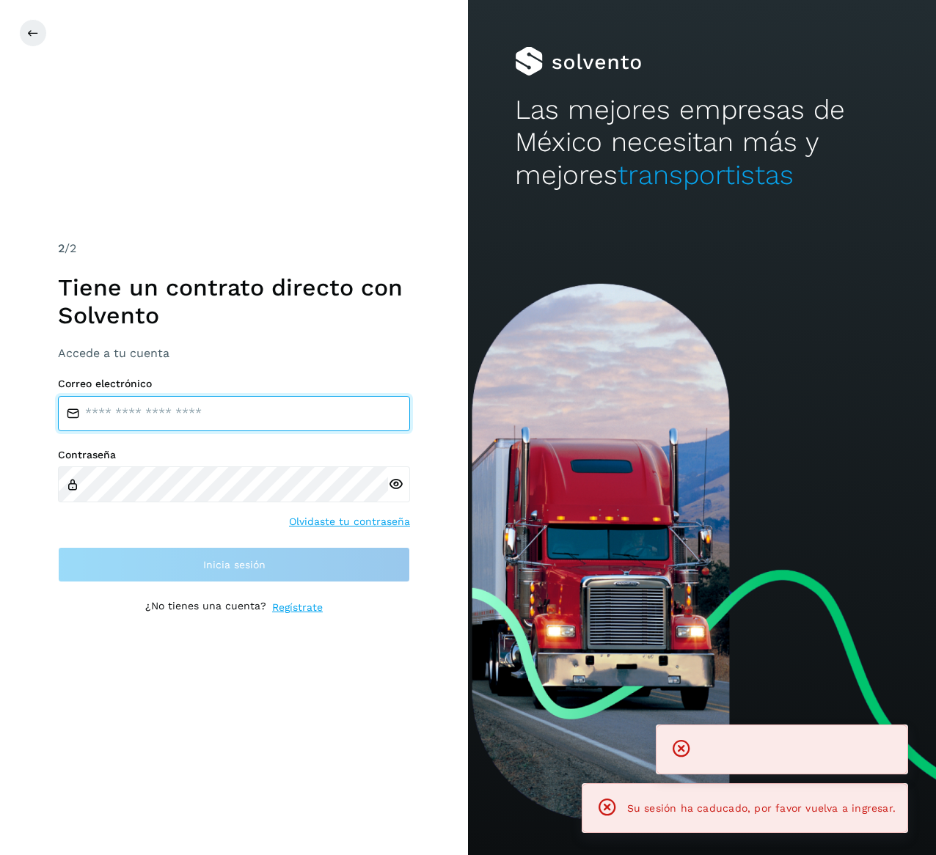
type input "**********"
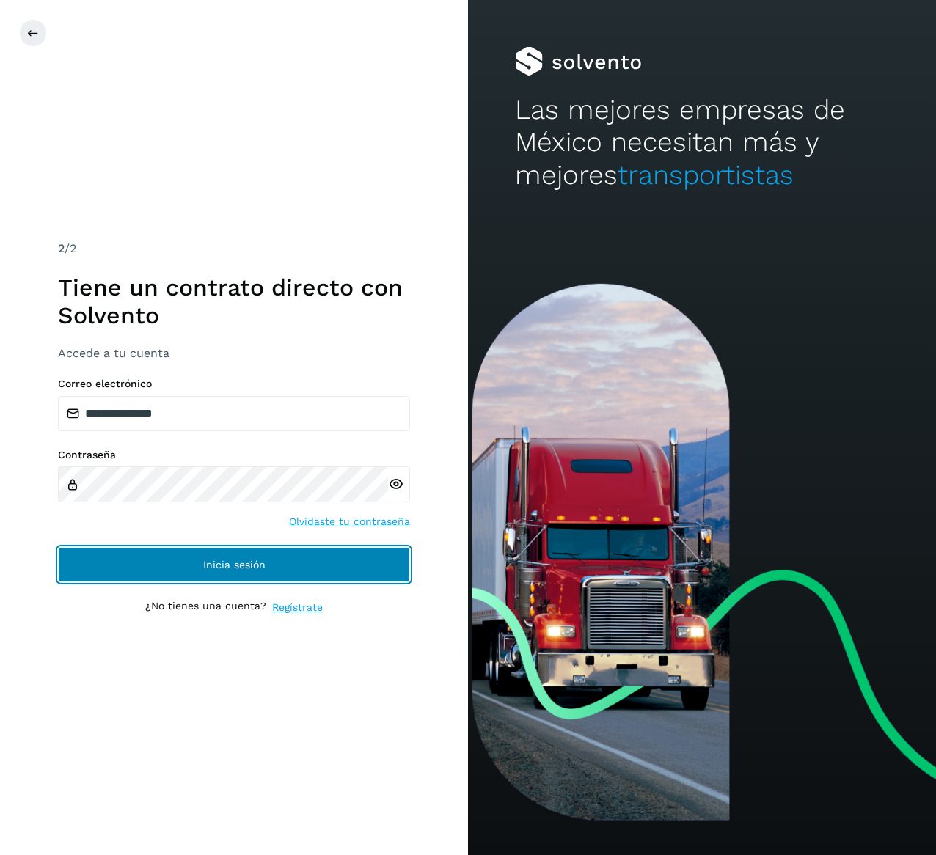
click at [271, 576] on button "Inicia sesión" at bounding box center [234, 564] width 352 height 35
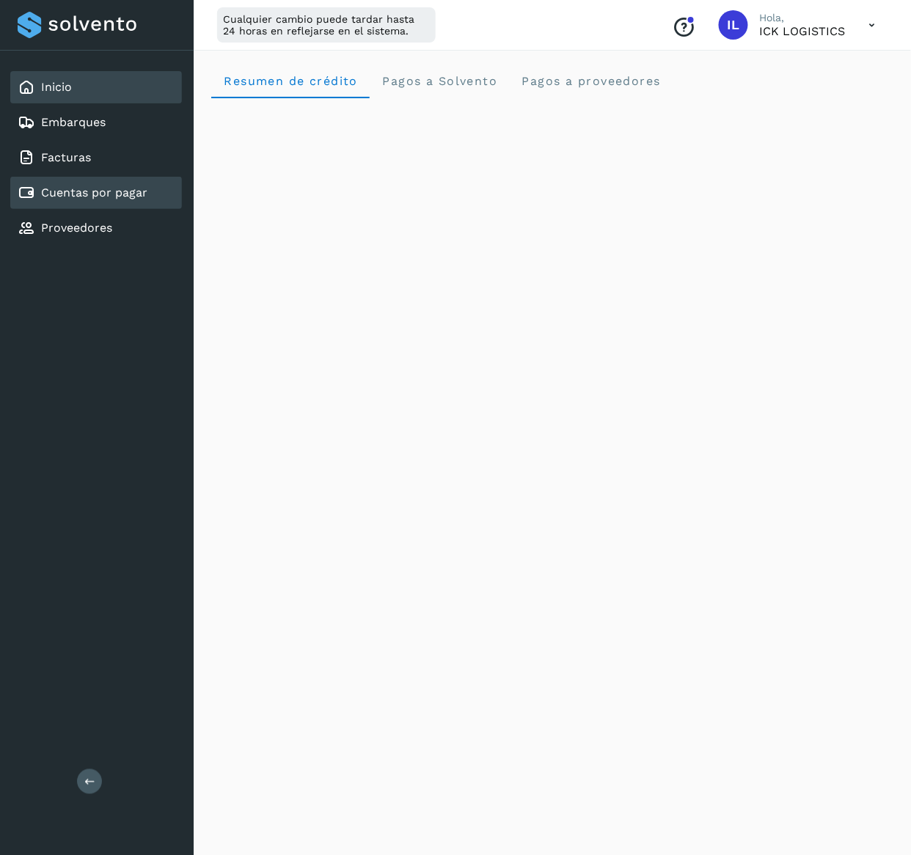
click at [114, 191] on link "Cuentas por pagar" at bounding box center [94, 193] width 106 height 14
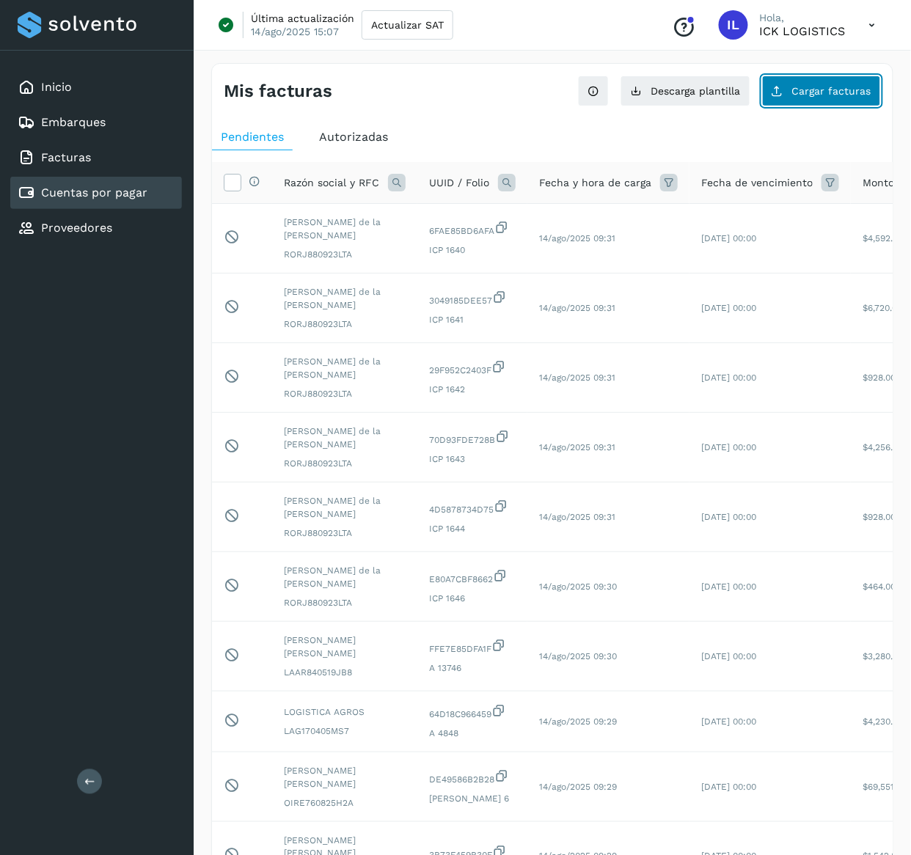
click at [831, 89] on span "Cargar facturas" at bounding box center [831, 91] width 79 height 10
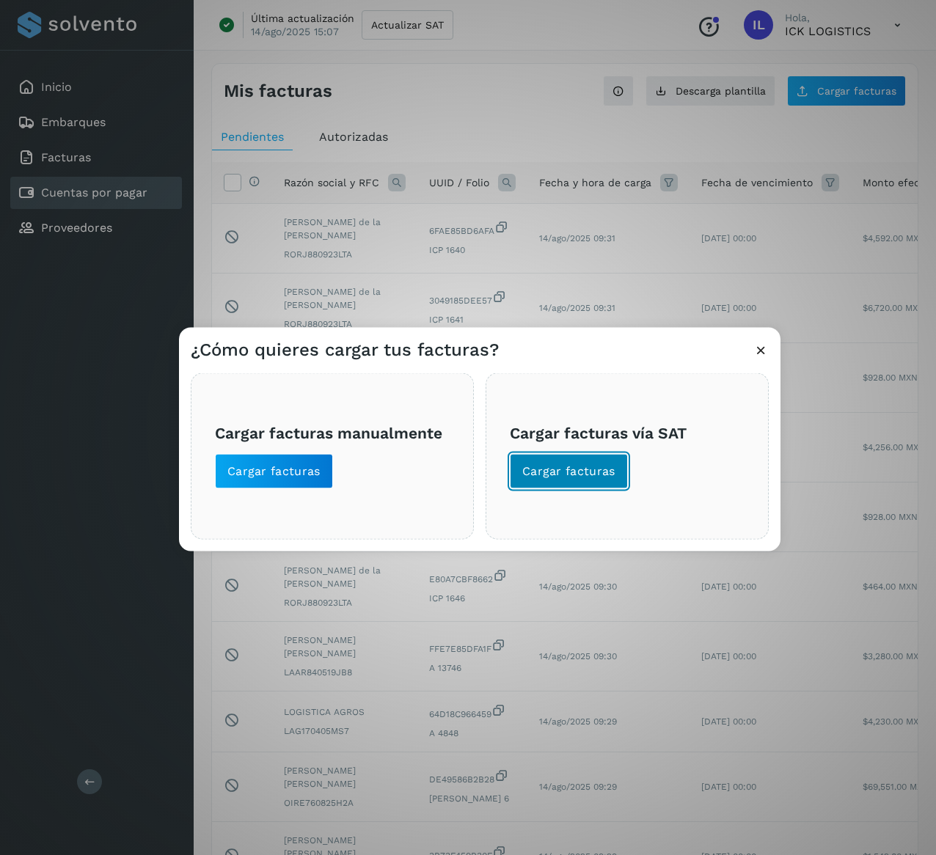
click at [582, 471] on span "Cargar facturas" at bounding box center [568, 472] width 93 height 16
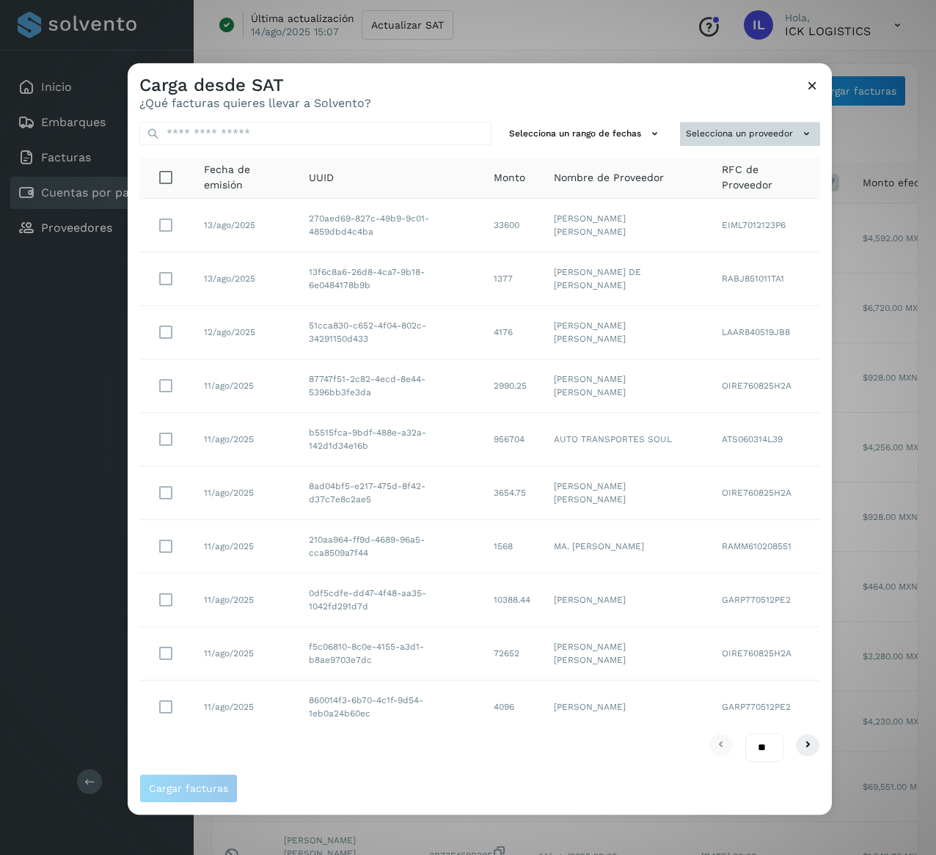
click at [756, 141] on button "Selecciona un proveedor" at bounding box center [750, 134] width 140 height 24
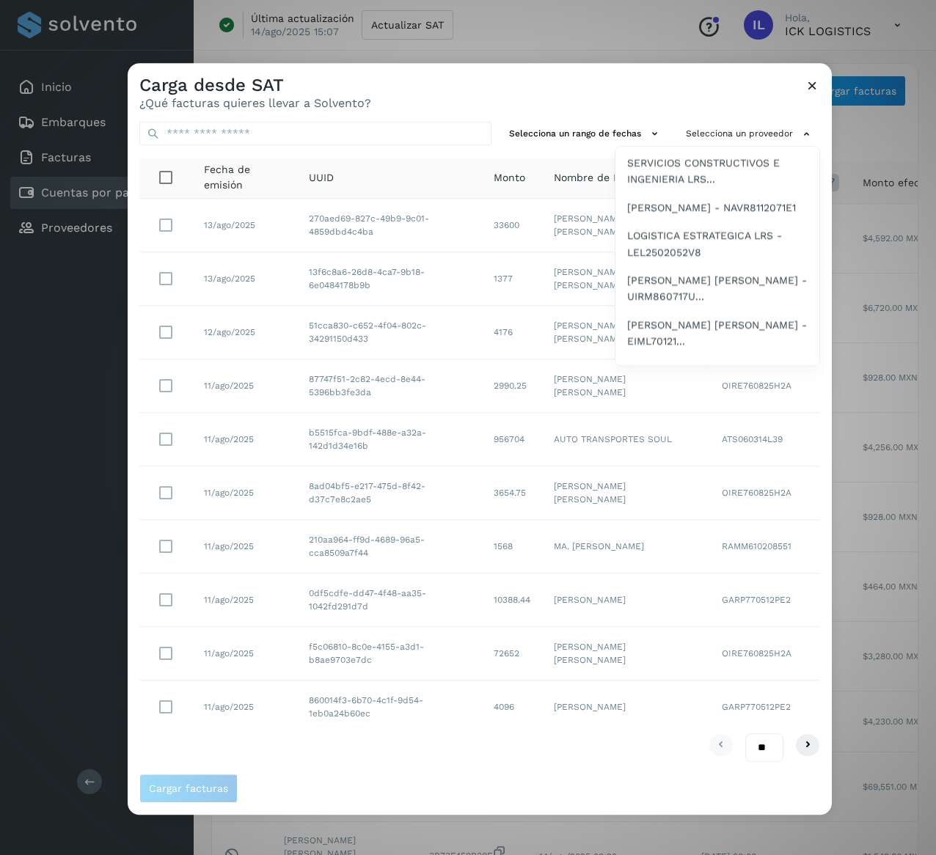
scroll to position [1908, 0]
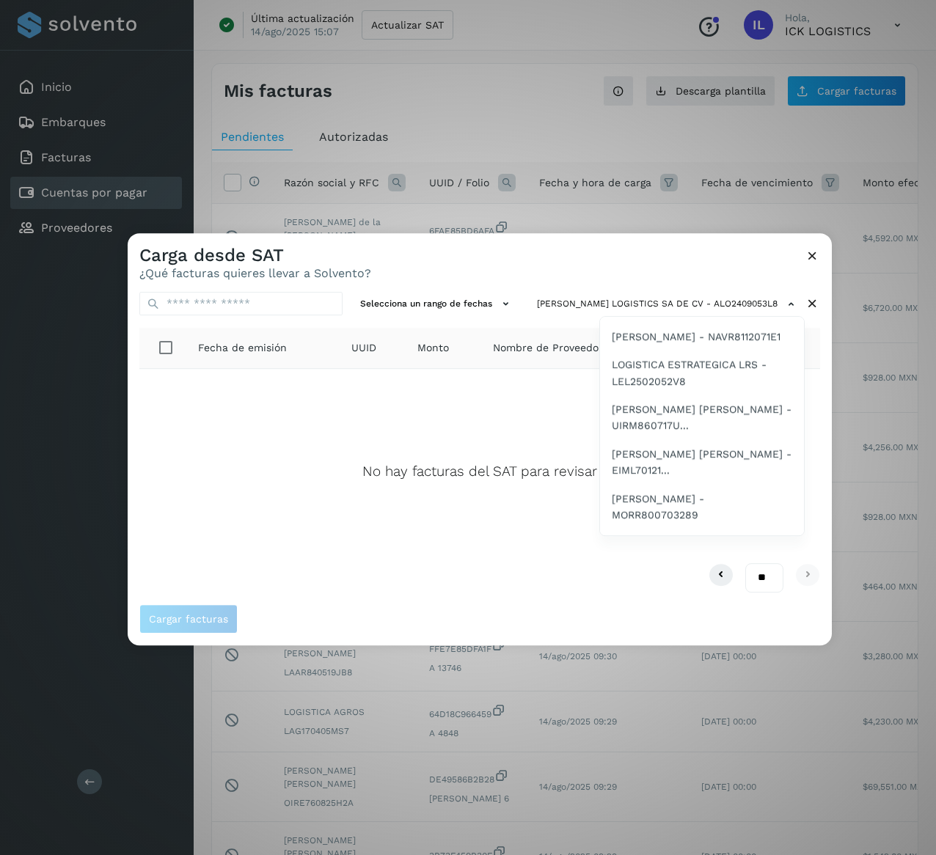
scroll to position [1949, 0]
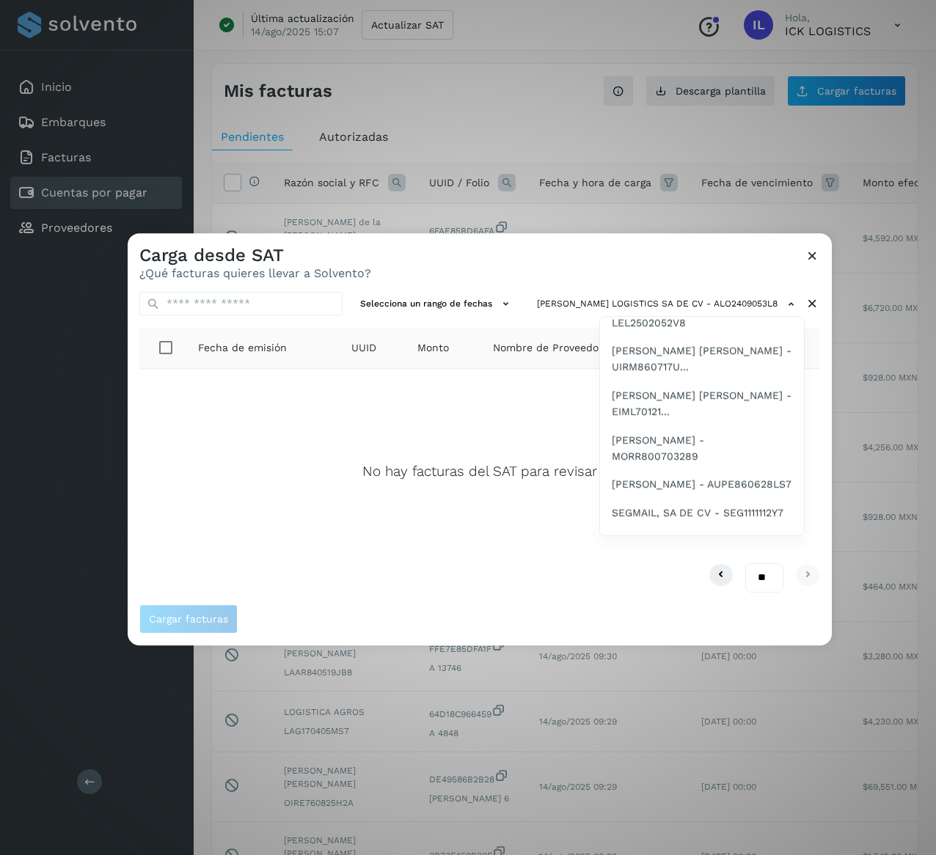
click at [681, 80] on span "[PERSON_NAME] - GARP770512PE2" at bounding box center [700, 72] width 176 height 16
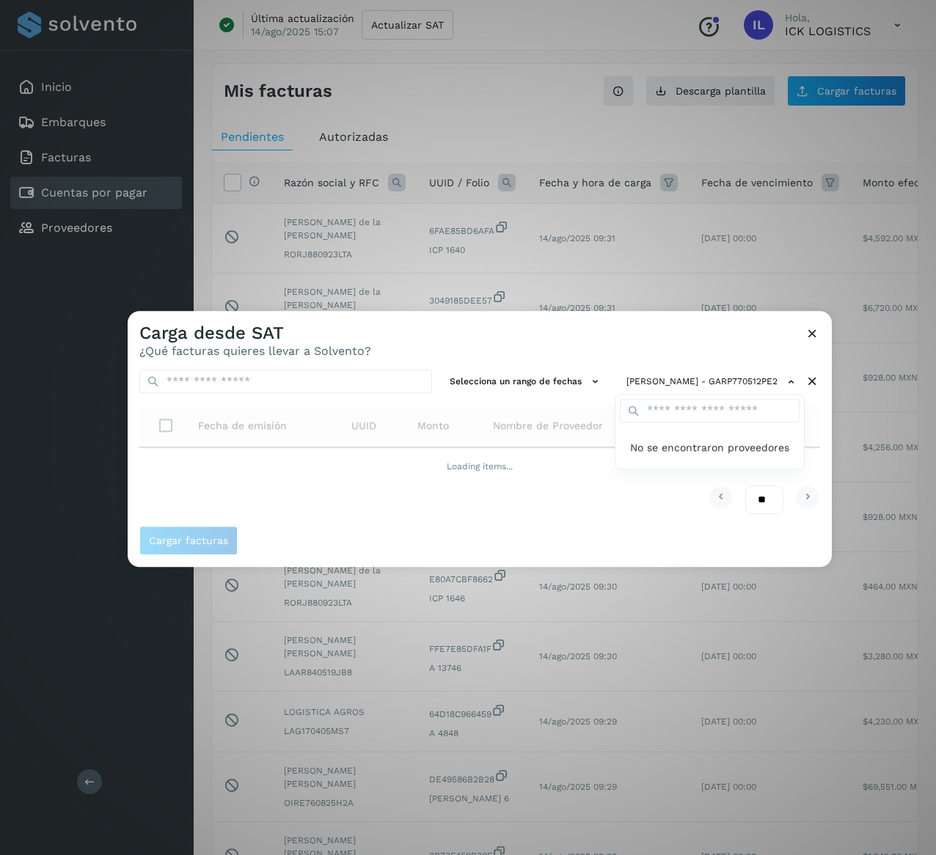
scroll to position [0, 0]
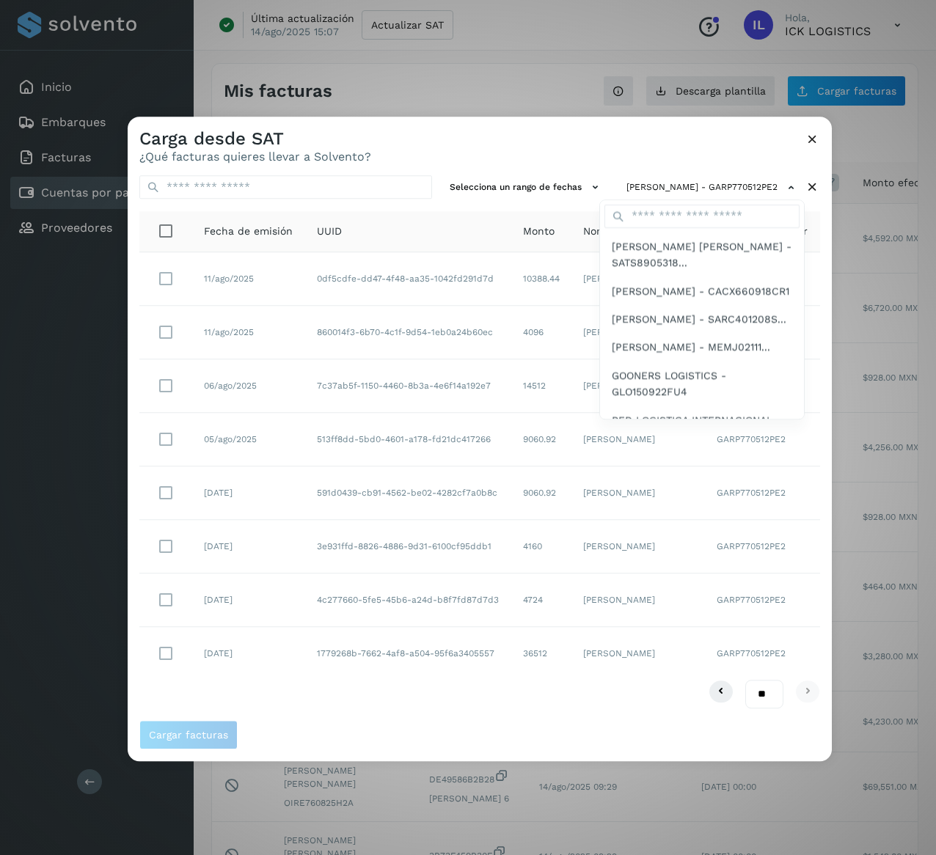
click at [400, 693] on div at bounding box center [596, 544] width 936 height 855
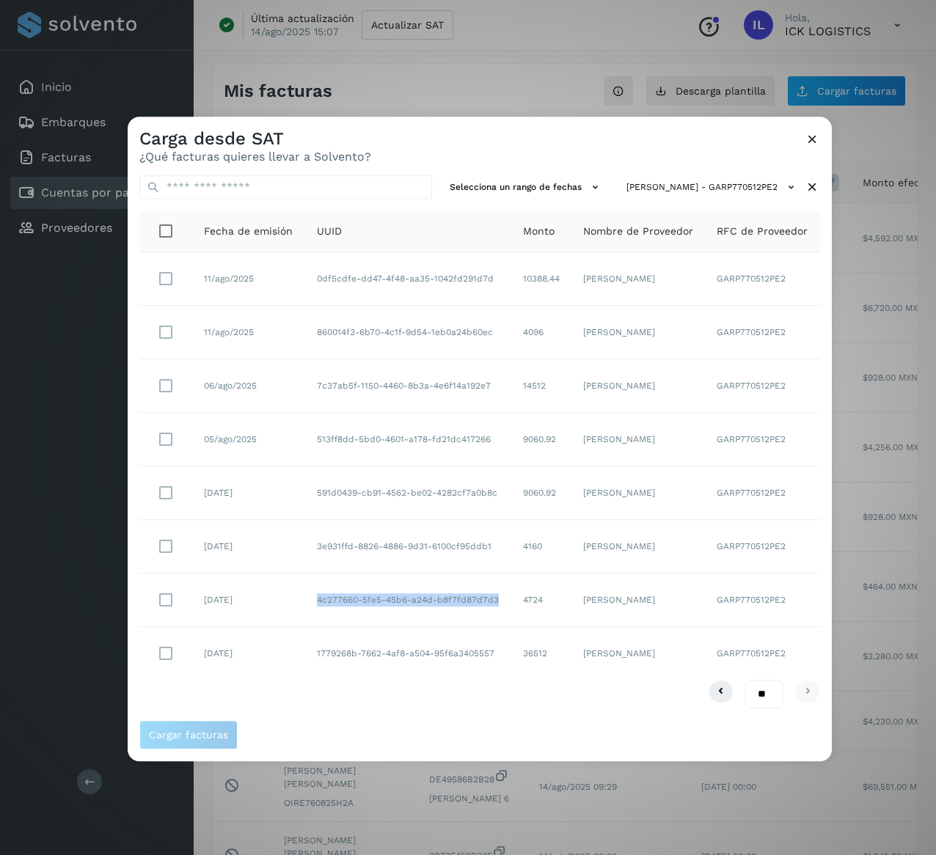
drag, startPoint x: 502, startPoint y: 608, endPoint x: 308, endPoint y: 594, distance: 194.2
click at [308, 594] on td "4c277660-5fe5-45b6-a24d-b8f7fd87d7d3" at bounding box center [408, 601] width 206 height 54
copy td "4c277660-5fe5-45b6-a24d-b8f7fd87d7d3"
drag, startPoint x: 500, startPoint y: 552, endPoint x: 286, endPoint y: 561, distance: 213.7
click at [286, 561] on tr "[DATE] 3e931ffd-8826-4886-9d31-6100cf95ddb1 4160 [PERSON_NAME] GARP770512PE2" at bounding box center [479, 547] width 681 height 54
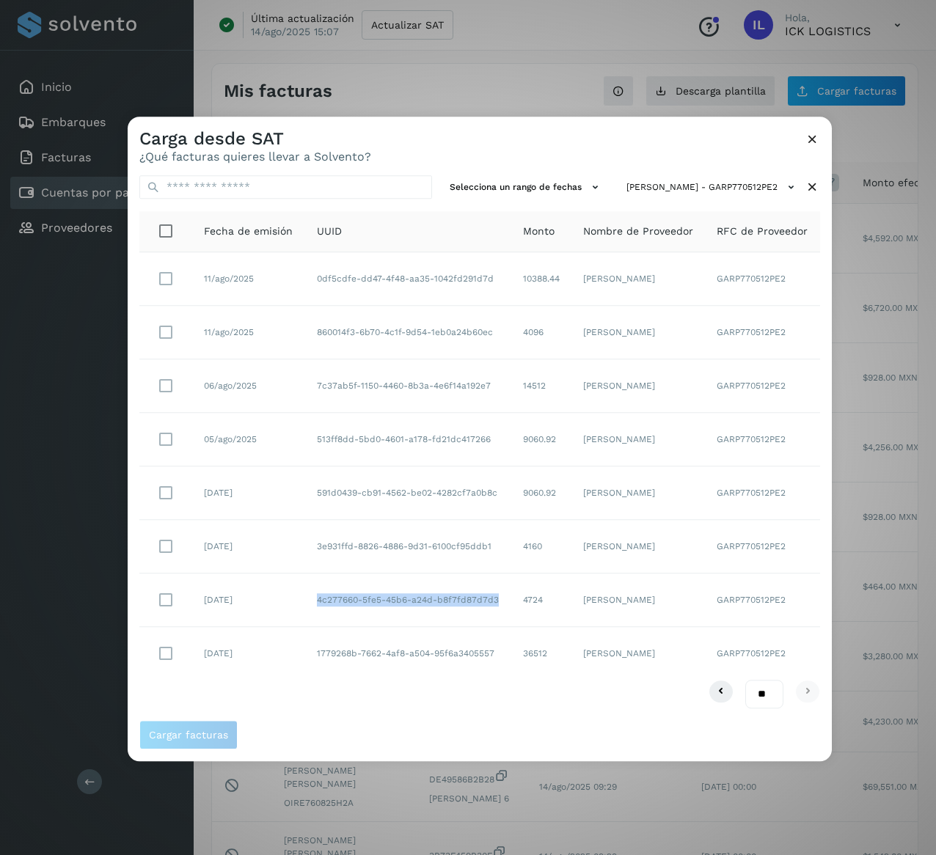
copy tr "3e931ffd-8826-4886-9d31-6100cf95ddb1"
drag, startPoint x: 500, startPoint y: 495, endPoint x: 206, endPoint y: 490, distance: 293.5
click at [302, 495] on tr "[DATE] 591d0439-cb91-4562-be02-4282cf7a0b8c 9060.92 [PERSON_NAME] GARP770512PE2" at bounding box center [479, 494] width 681 height 54
copy tr "591d0439-cb91-4562-be02-4282cf7a0b8c"
drag, startPoint x: 497, startPoint y: 430, endPoint x: 274, endPoint y: 450, distance: 224.0
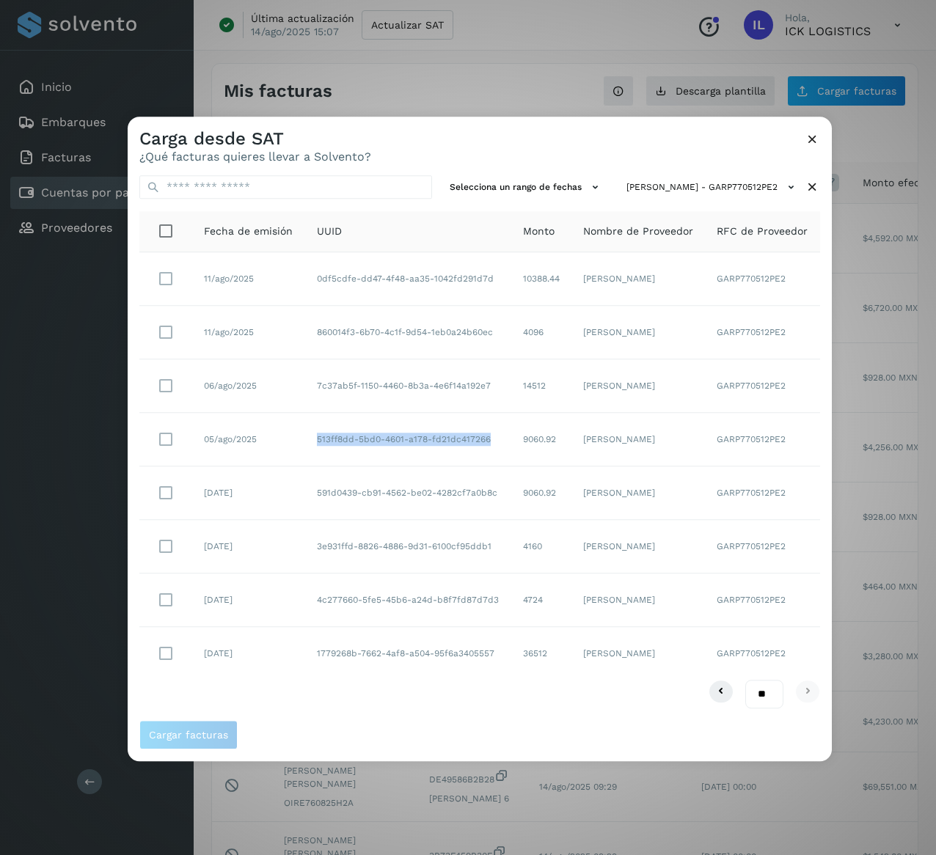
click at [288, 450] on tr "05/ago/2025 513ff8dd-5bd0-4601-a178-fd21dc417266 9060.92 [PERSON_NAME] GARP7705…" at bounding box center [479, 440] width 681 height 54
copy tr "513ff8dd-5bd0-4601-a178-fd21dc417266"
drag, startPoint x: 497, startPoint y: 383, endPoint x: 311, endPoint y: 414, distance: 188.9
click at [311, 414] on tbody "11/ago/2025 0df5cdfe-dd47-4f48-aa35-1042fd291d7d 10388.44 [PERSON_NAME] GARP770…" at bounding box center [479, 466] width 681 height 428
click at [408, 385] on td "7c37ab5f-1150-4460-8b3a-4e6f14a192e7" at bounding box center [408, 387] width 206 height 54
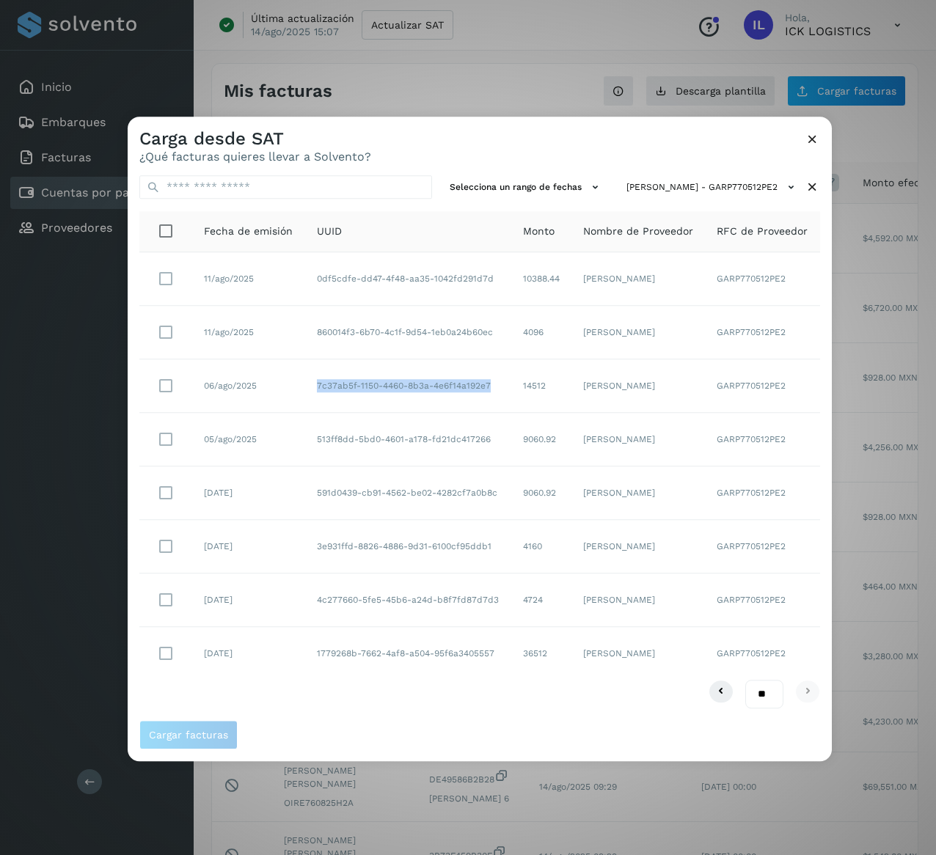
drag, startPoint x: 499, startPoint y: 384, endPoint x: 312, endPoint y: 387, distance: 187.1
click at [312, 387] on td "7c37ab5f-1150-4460-8b3a-4e6f14a192e7" at bounding box center [408, 387] width 206 height 54
copy td "7c37ab5f-1150-4460-8b3a-4e6f14a192e7"
drag, startPoint x: 508, startPoint y: 332, endPoint x: 296, endPoint y: 344, distance: 211.6
click at [296, 574] on tr "11/ago/2025 860014f3-6b70-4c1f-9d54-1eb0a24b60ec 4096 [PERSON_NAME] GARP770512P…" at bounding box center [479, 601] width 681 height 54
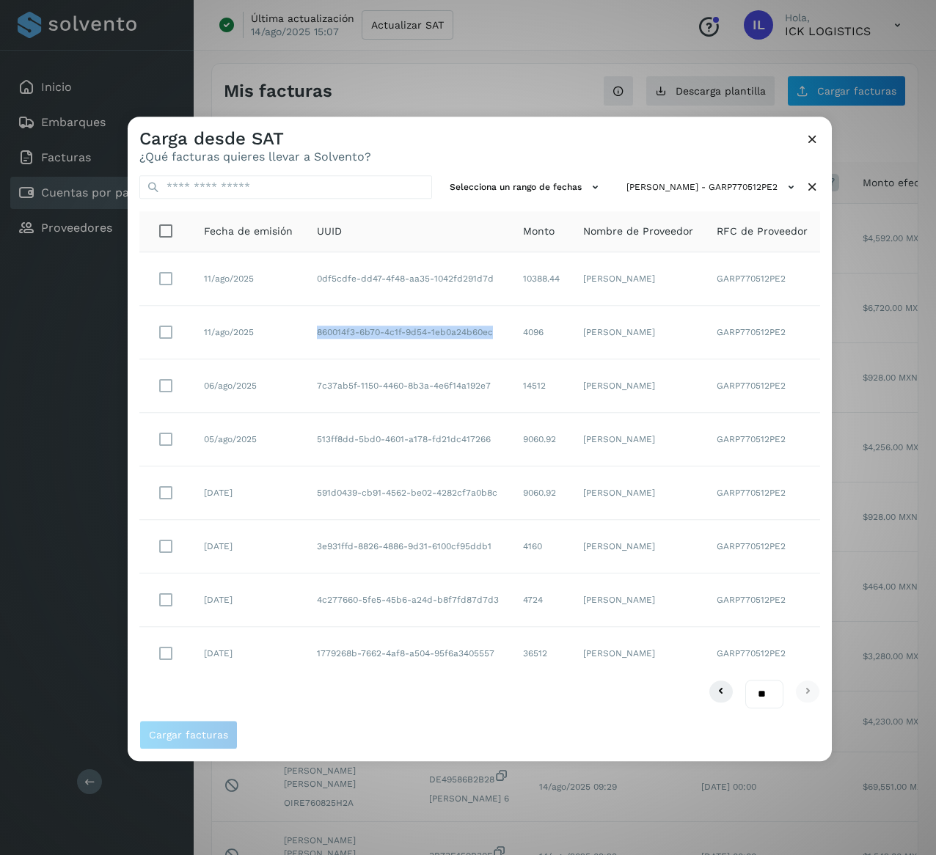
copy tr "860014f3-6b70-4c1f-9d54-1eb0a24b60ec"
drag, startPoint x: 497, startPoint y: 283, endPoint x: 311, endPoint y: 296, distance: 186.8
click at [311, 296] on td "0df5cdfe-dd47-4f48-aa35-1042fd291d7d" at bounding box center [408, 279] width 206 height 54
drag, startPoint x: 561, startPoint y: 280, endPoint x: 518, endPoint y: 285, distance: 42.9
click at [518, 285] on td "10388.44" at bounding box center [541, 279] width 60 height 54
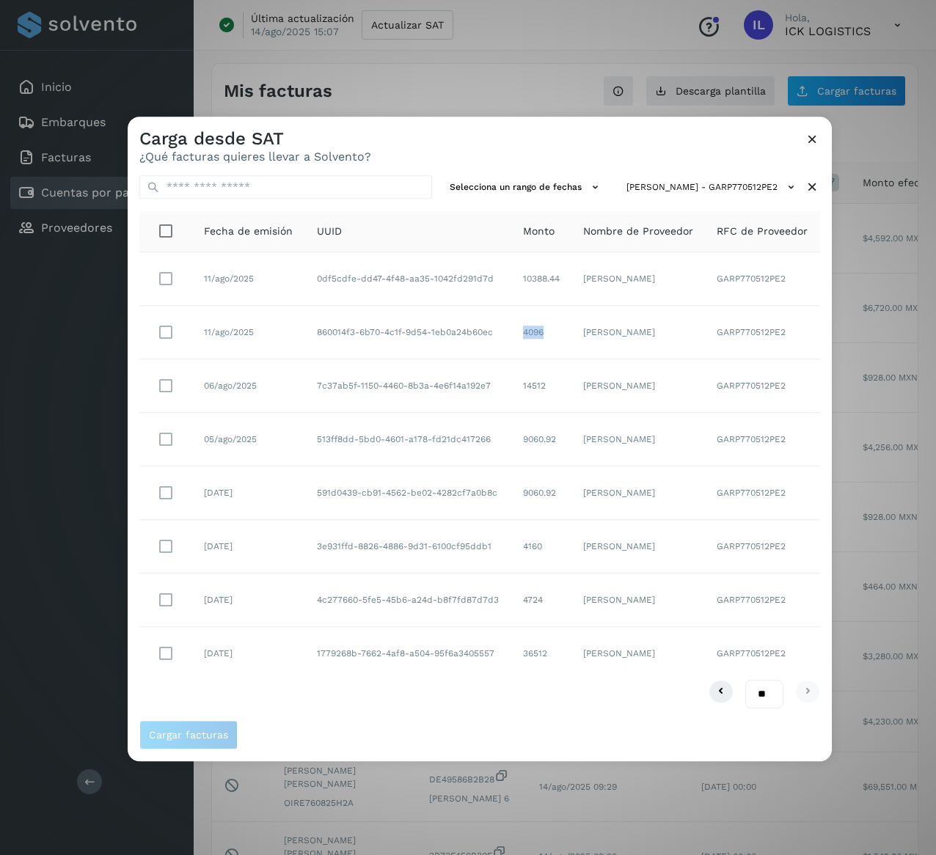
drag, startPoint x: 539, startPoint y: 337, endPoint x: 500, endPoint y: 345, distance: 38.9
click at [500, 574] on tr "11/ago/2025 860014f3-6b70-4c1f-9d54-1eb0a24b60ec 4096 [PERSON_NAME] GARP770512P…" at bounding box center [479, 601] width 681 height 54
drag, startPoint x: 558, startPoint y: 373, endPoint x: 500, endPoint y: 382, distance: 59.4
click at [500, 382] on tr "06/ago/2025 7c37ab5f-1150-4460-8b3a-4e6f14a192e7 14512 [PERSON_NAME] GARP770512…" at bounding box center [479, 387] width 681 height 54
drag, startPoint x: 564, startPoint y: 433, endPoint x: 506, endPoint y: 452, distance: 61.0
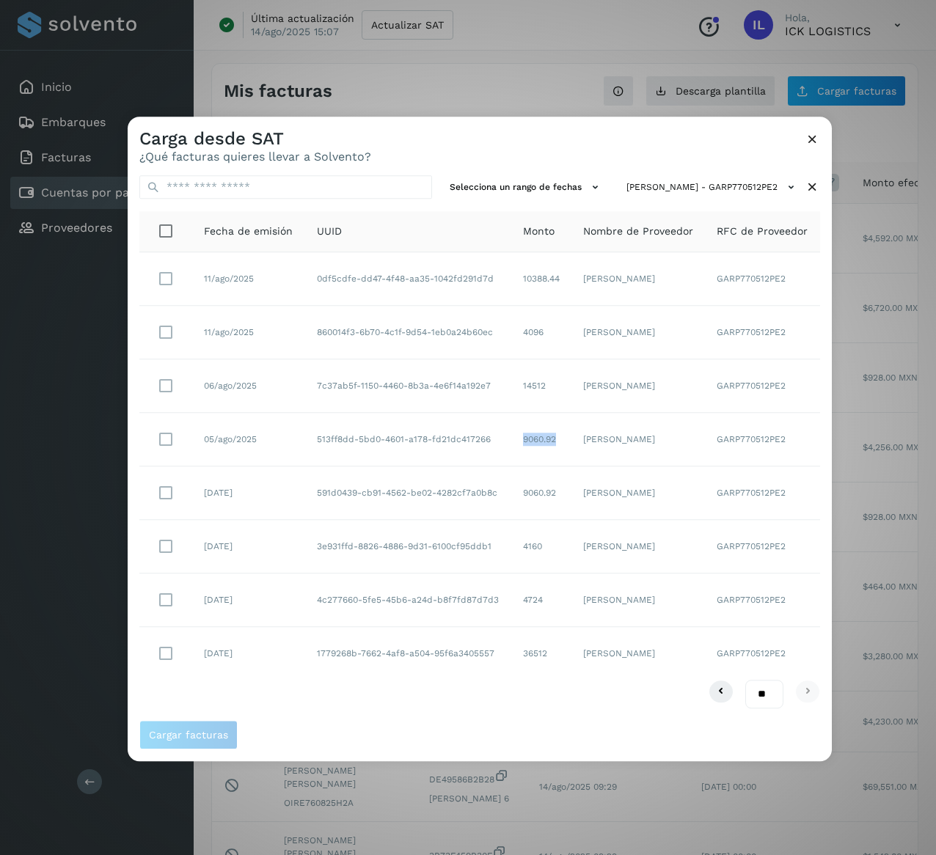
click at [506, 452] on tr "05/ago/2025 513ff8dd-5bd0-4601-a178-fd21dc417266 9060.92 [PERSON_NAME] GARP7705…" at bounding box center [479, 440] width 681 height 54
drag, startPoint x: 561, startPoint y: 489, endPoint x: 514, endPoint y: 494, distance: 47.2
click at [514, 494] on td "9060.92" at bounding box center [541, 494] width 60 height 54
drag, startPoint x: 546, startPoint y: 543, endPoint x: 508, endPoint y: 546, distance: 37.5
click at [508, 546] on tr "[DATE] 3e931ffd-8826-4886-9d31-6100cf95ddb1 4160 [PERSON_NAME] GARP770512PE2" at bounding box center [479, 547] width 681 height 54
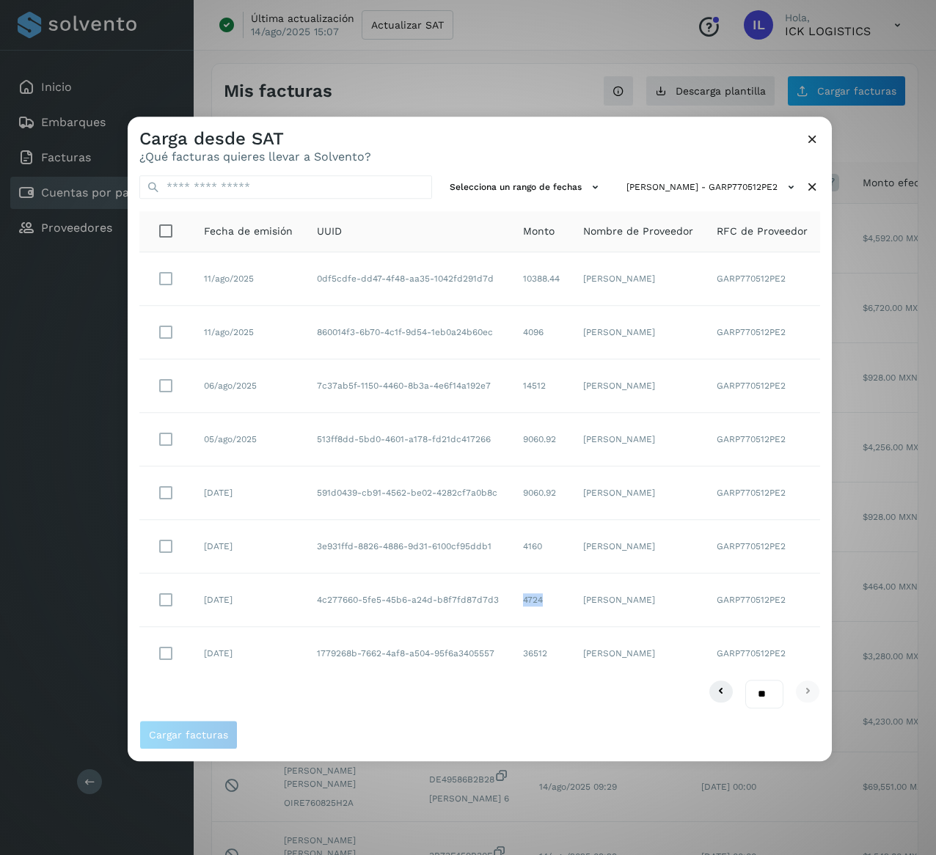
drag, startPoint x: 547, startPoint y: 597, endPoint x: 514, endPoint y: 597, distance: 32.3
click at [514, 597] on td "4724" at bounding box center [541, 601] width 60 height 54
click at [814, 183] on icon at bounding box center [812, 187] width 15 height 15
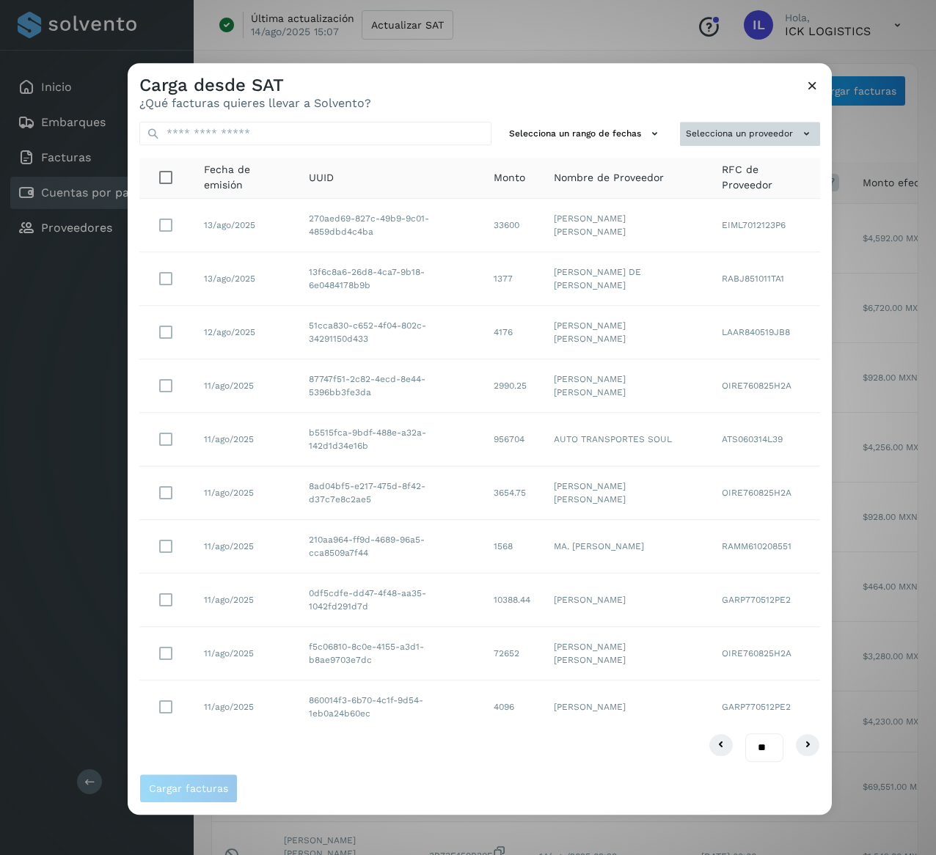
click at [764, 133] on button "Selecciona un proveedor" at bounding box center [750, 134] width 140 height 24
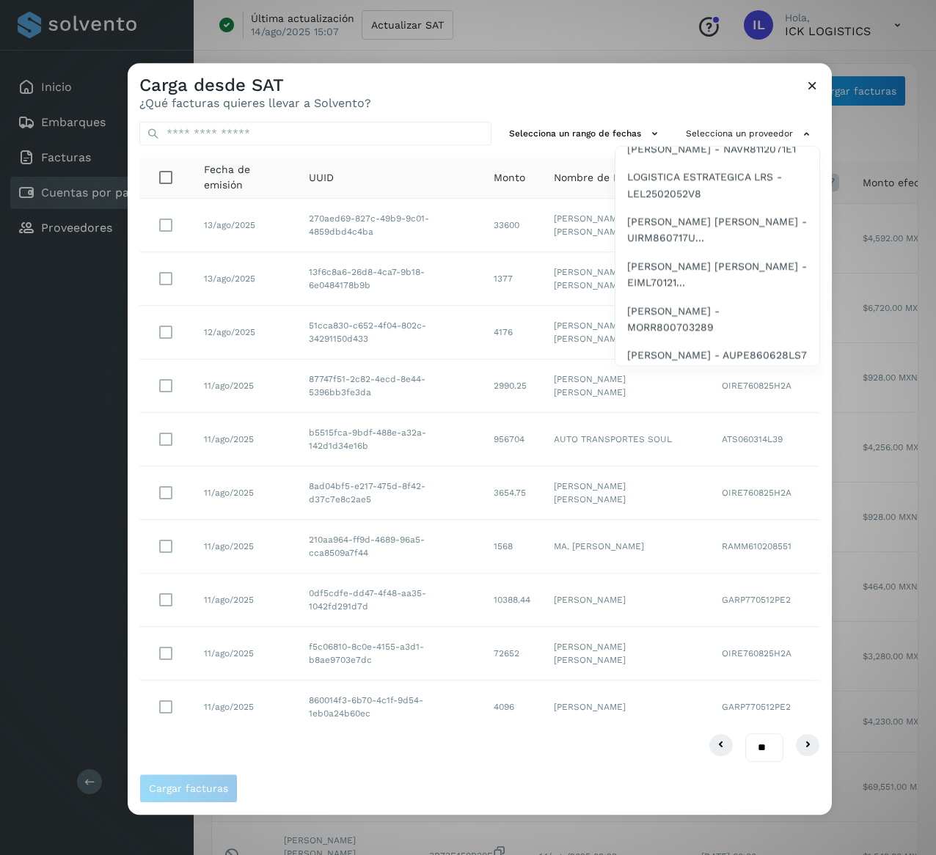
scroll to position [1966, 0]
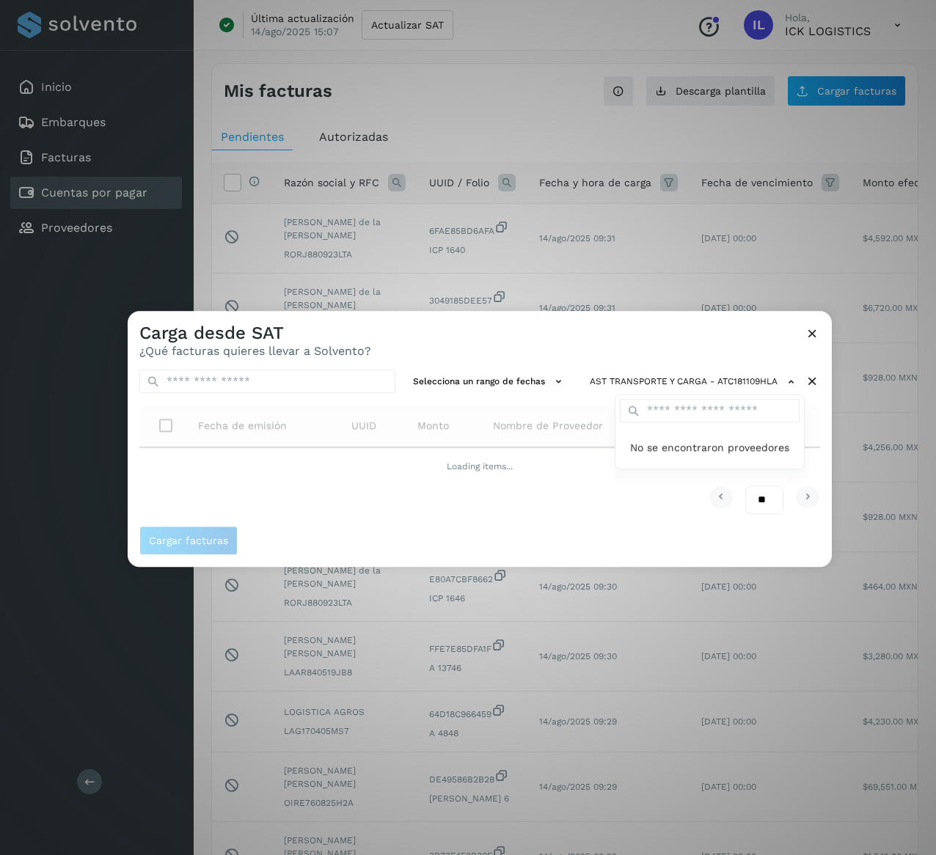
scroll to position [0, 0]
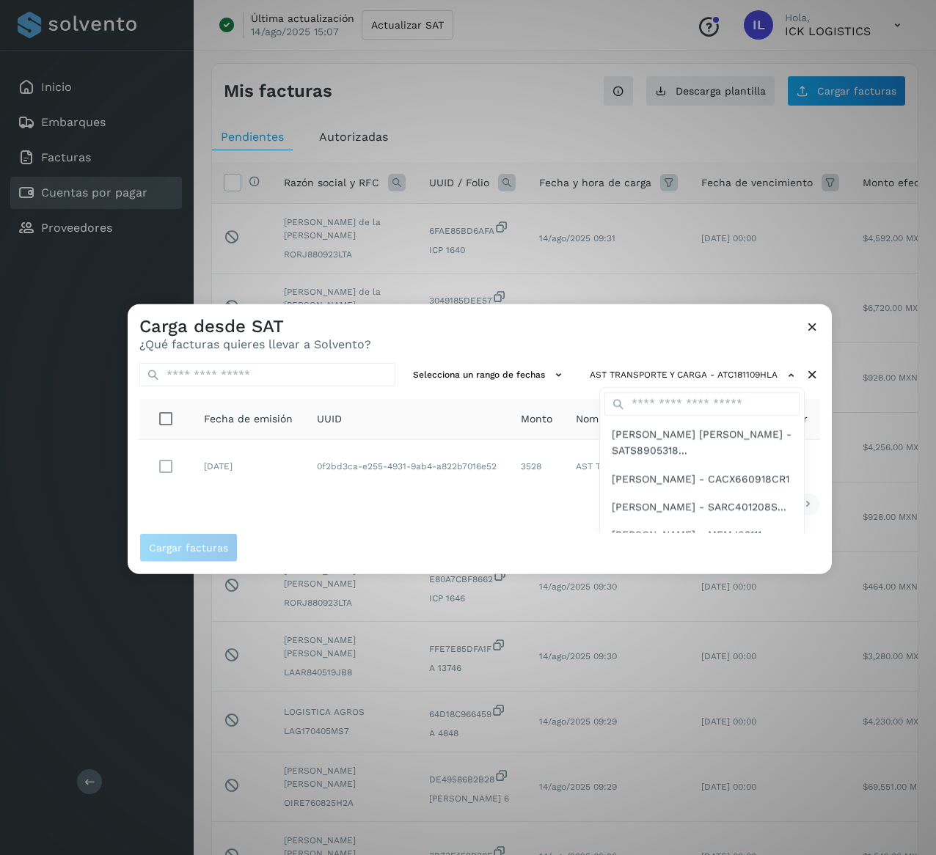
click at [567, 350] on div at bounding box center [596, 731] width 936 height 855
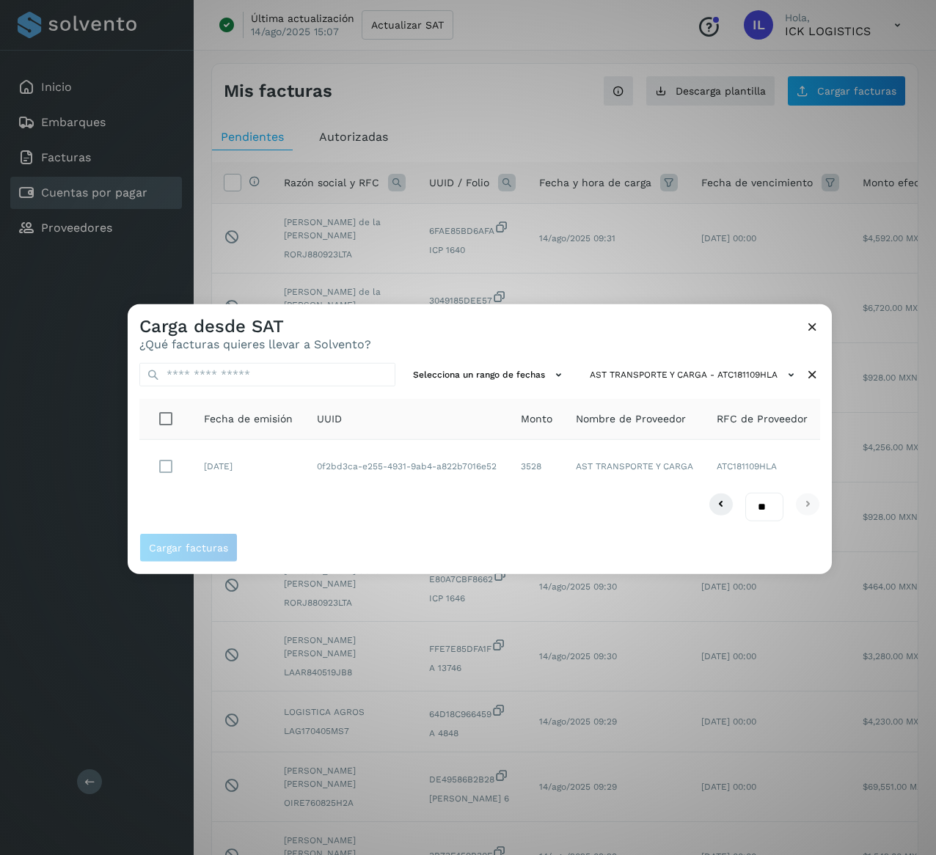
click at [809, 371] on icon at bounding box center [812, 375] width 15 height 15
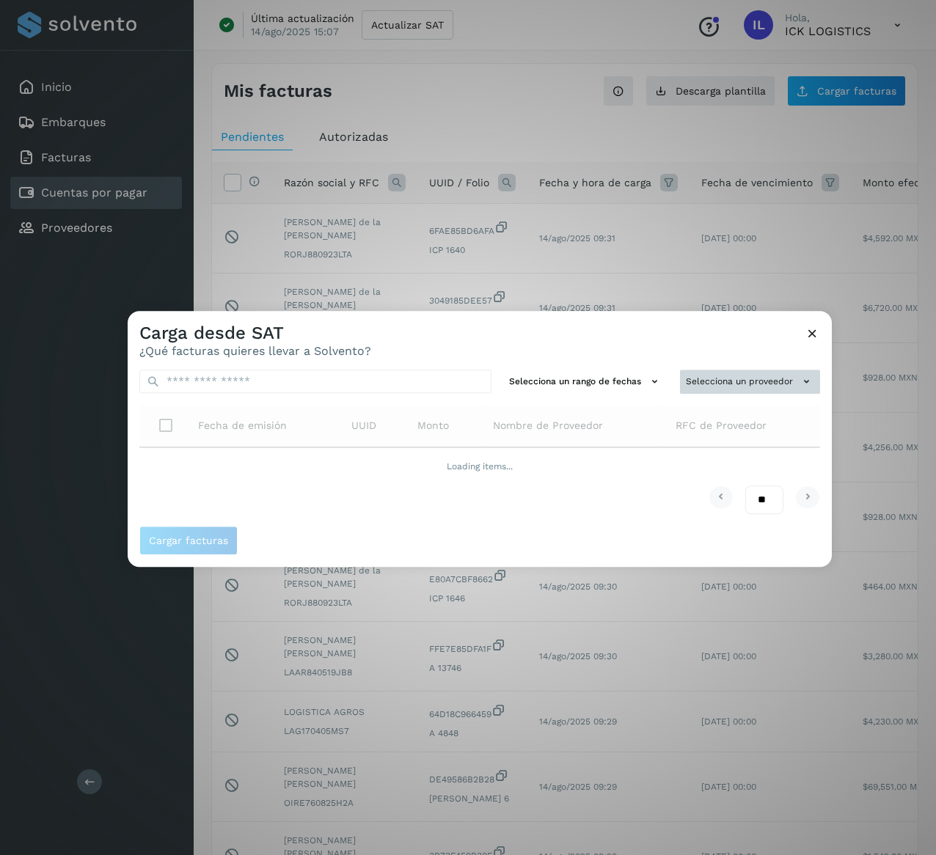
click at [805, 371] on button "Selecciona un proveedor" at bounding box center [750, 382] width 140 height 24
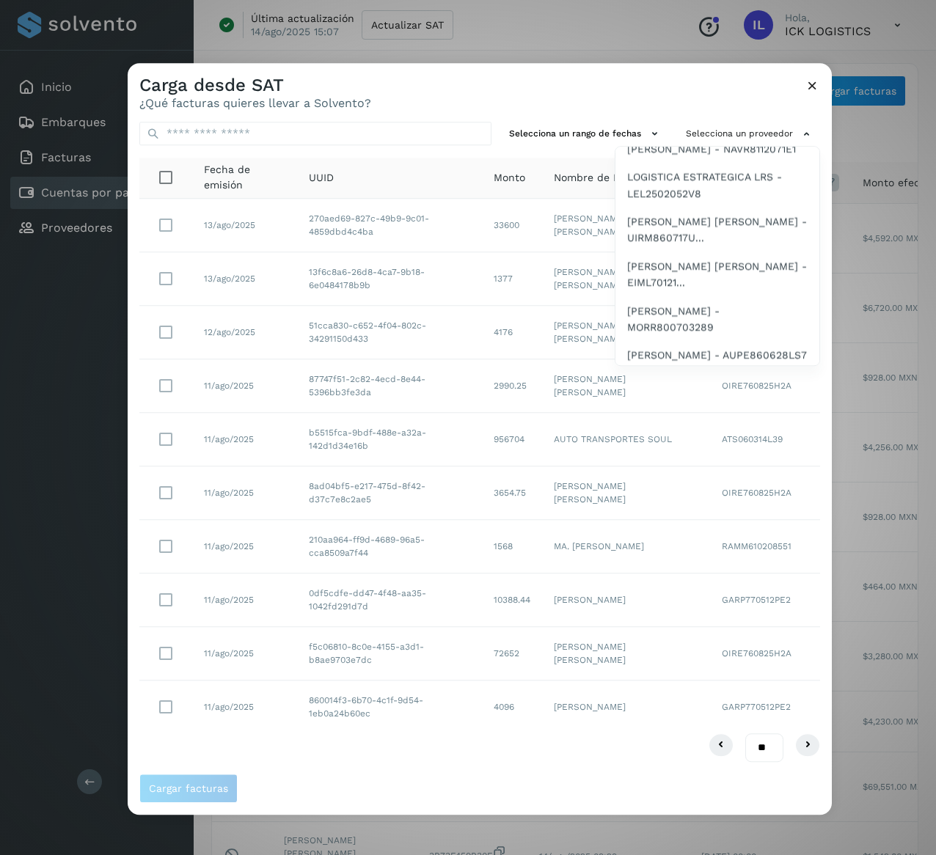
scroll to position [2054, 0]
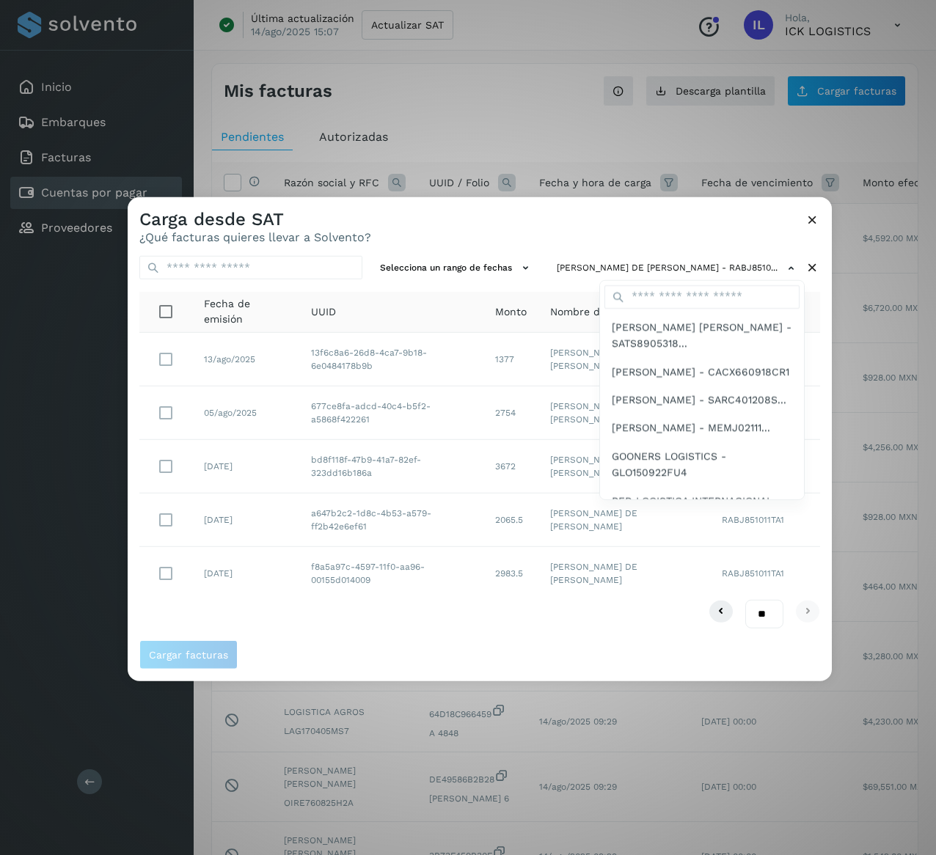
click at [433, 599] on div at bounding box center [596, 624] width 936 height 855
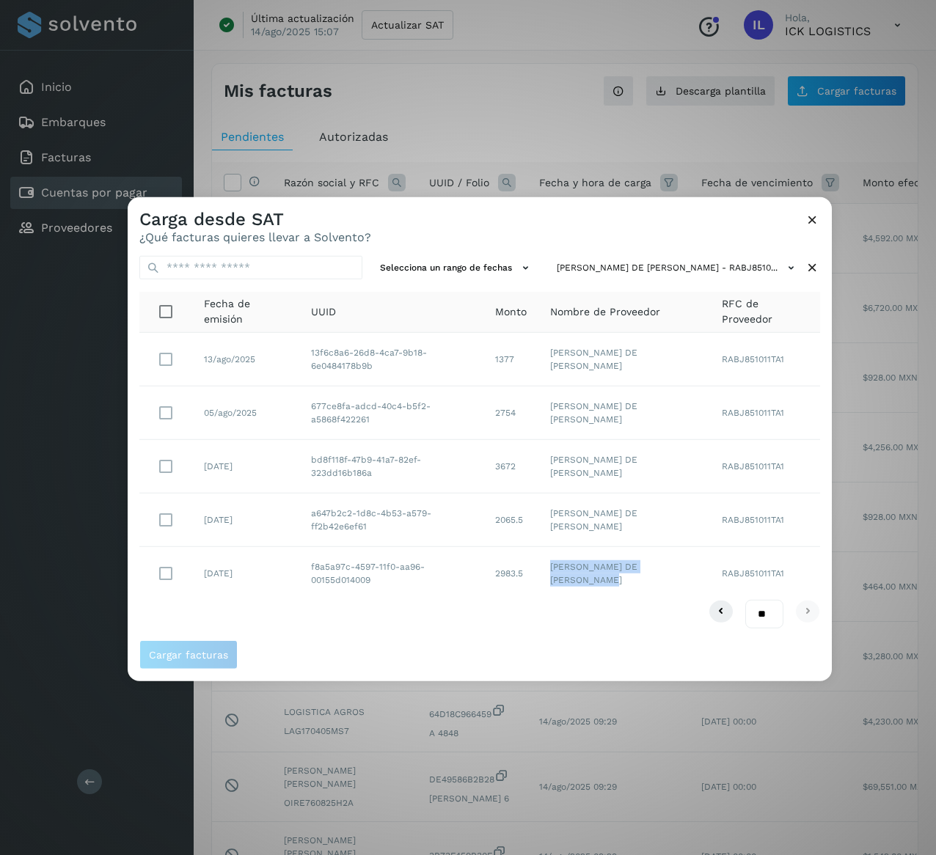
drag, startPoint x: 605, startPoint y: 584, endPoint x: 550, endPoint y: 565, distance: 57.5
click at [550, 565] on td "[PERSON_NAME] DE [PERSON_NAME]" at bounding box center [625, 573] width 172 height 53
drag, startPoint x: 382, startPoint y: 479, endPoint x: 291, endPoint y: 459, distance: 92.6
click at [291, 459] on tr "[DATE] bd8f118f-47b9-41a7-82ef-323dd16b186a 3672 [PERSON_NAME] DE [PERSON_NAME]…" at bounding box center [479, 467] width 681 height 54
drag, startPoint x: 529, startPoint y: 472, endPoint x: 492, endPoint y: 473, distance: 37.4
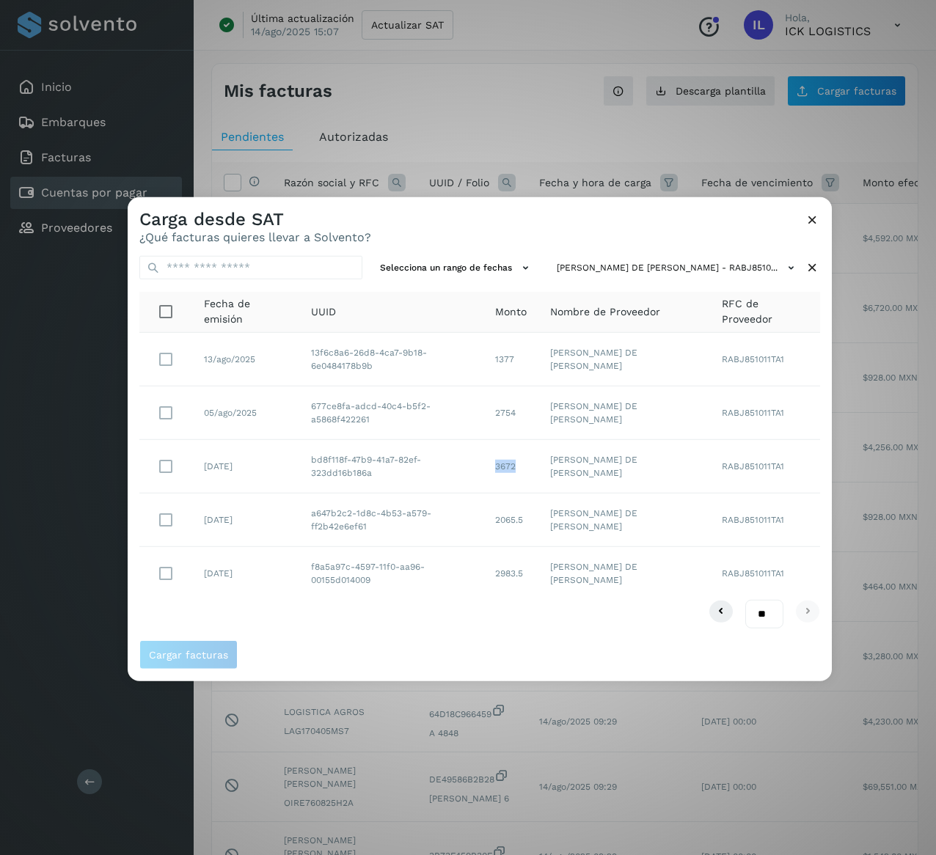
click at [492, 473] on td "3672" at bounding box center [510, 467] width 55 height 54
drag, startPoint x: 386, startPoint y: 420, endPoint x: 303, endPoint y: 404, distance: 84.6
click at [303, 404] on td "677ce8fa-adcd-40c4-b5f2-a5868f422261" at bounding box center [391, 414] width 184 height 54
drag, startPoint x: 525, startPoint y: 412, endPoint x: 495, endPoint y: 412, distance: 30.8
click at [495, 412] on td "2754" at bounding box center [510, 414] width 55 height 54
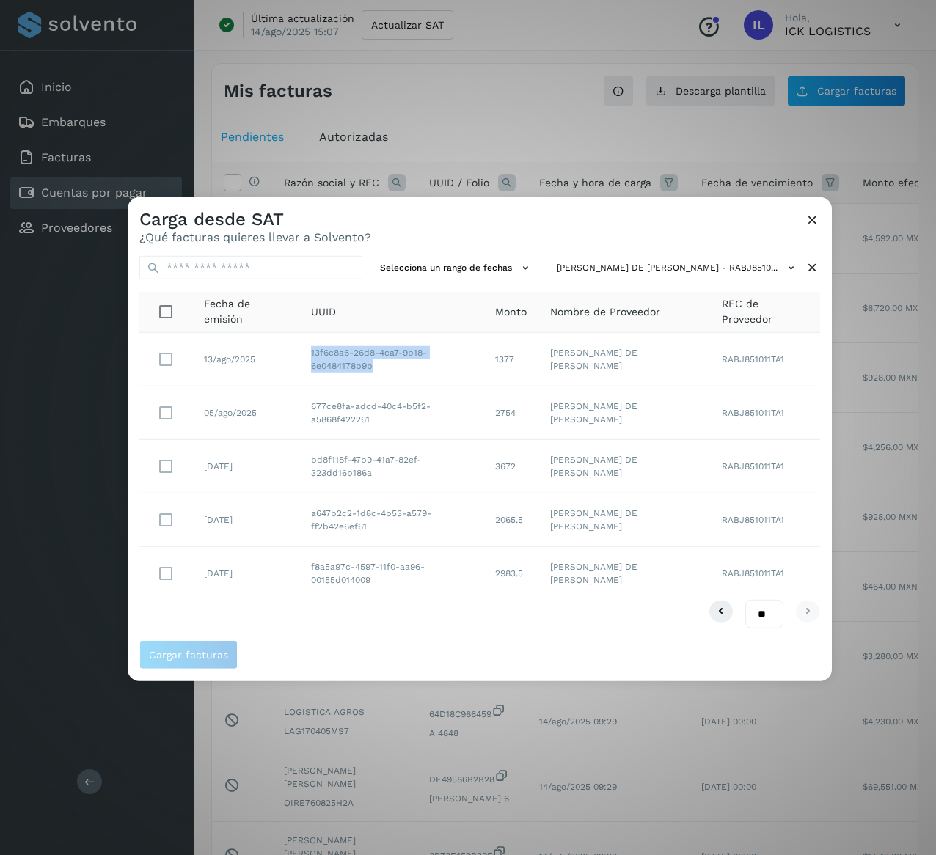
drag, startPoint x: 376, startPoint y: 362, endPoint x: 303, endPoint y: 345, distance: 75.5
click at [303, 345] on td "13f6c8a6-26d8-4ca7-9b18-6e0484178b9b" at bounding box center [391, 360] width 184 height 54
drag, startPoint x: 525, startPoint y: 365, endPoint x: 503, endPoint y: 362, distance: 22.9
click at [503, 362] on td "1377" at bounding box center [510, 360] width 55 height 54
click at [817, 267] on icon at bounding box center [812, 267] width 15 height 15
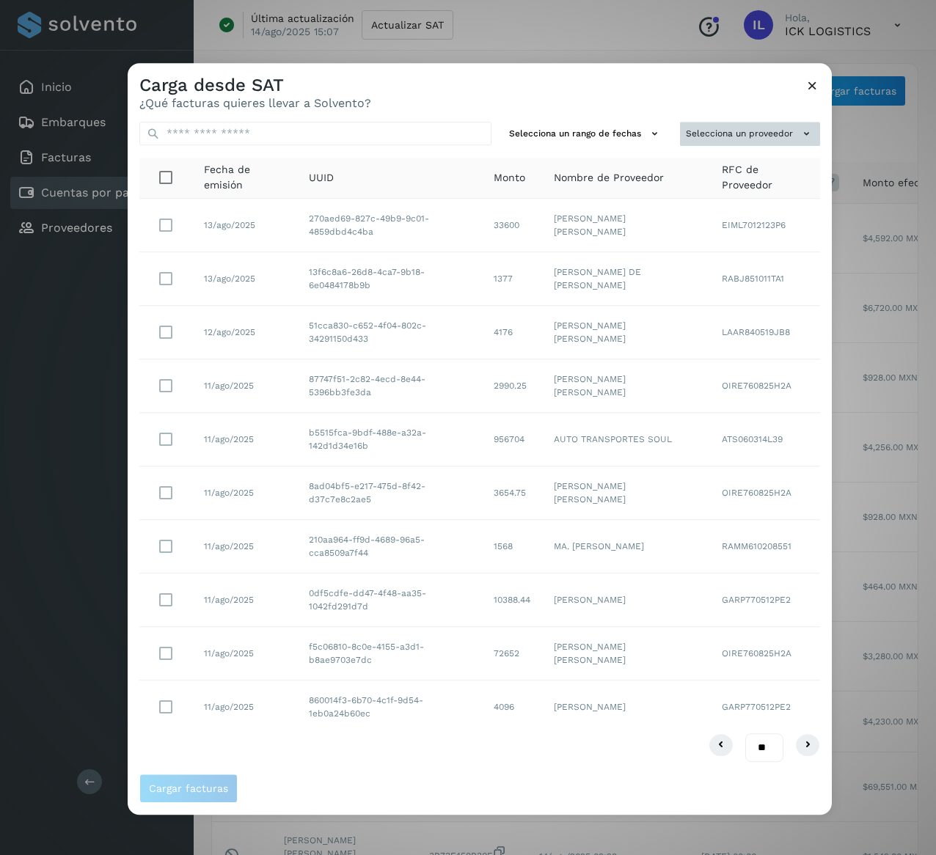
click at [764, 122] on button "Selecciona un proveedor" at bounding box center [750, 134] width 140 height 24
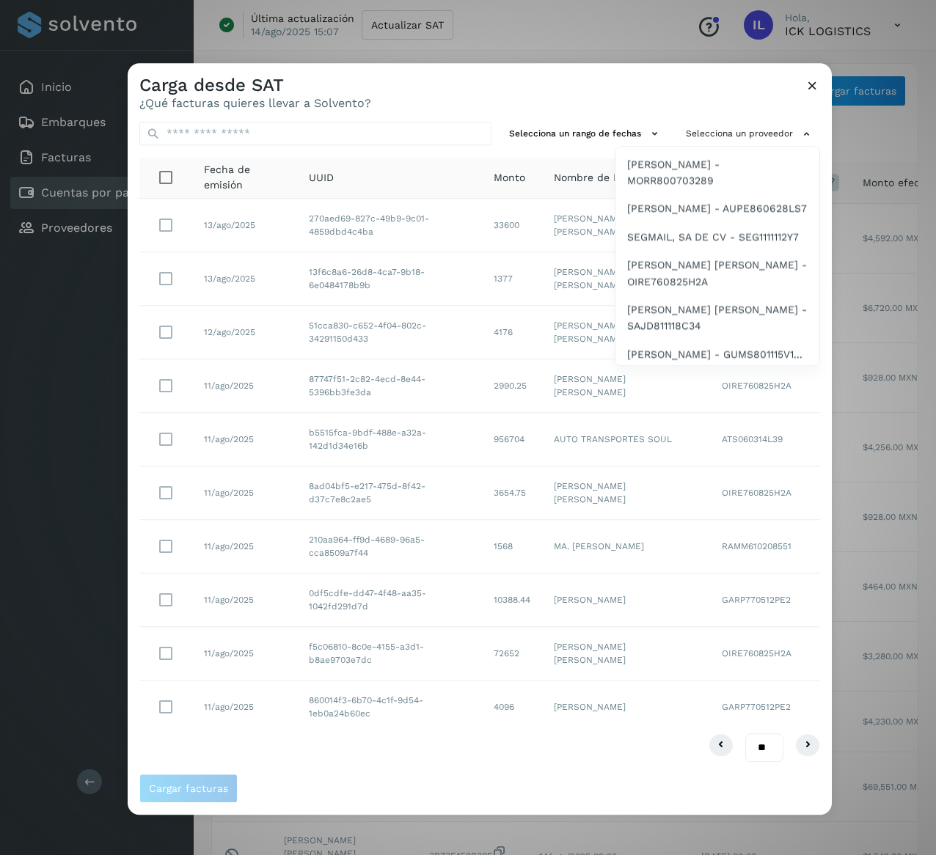
scroll to position [1996, 0]
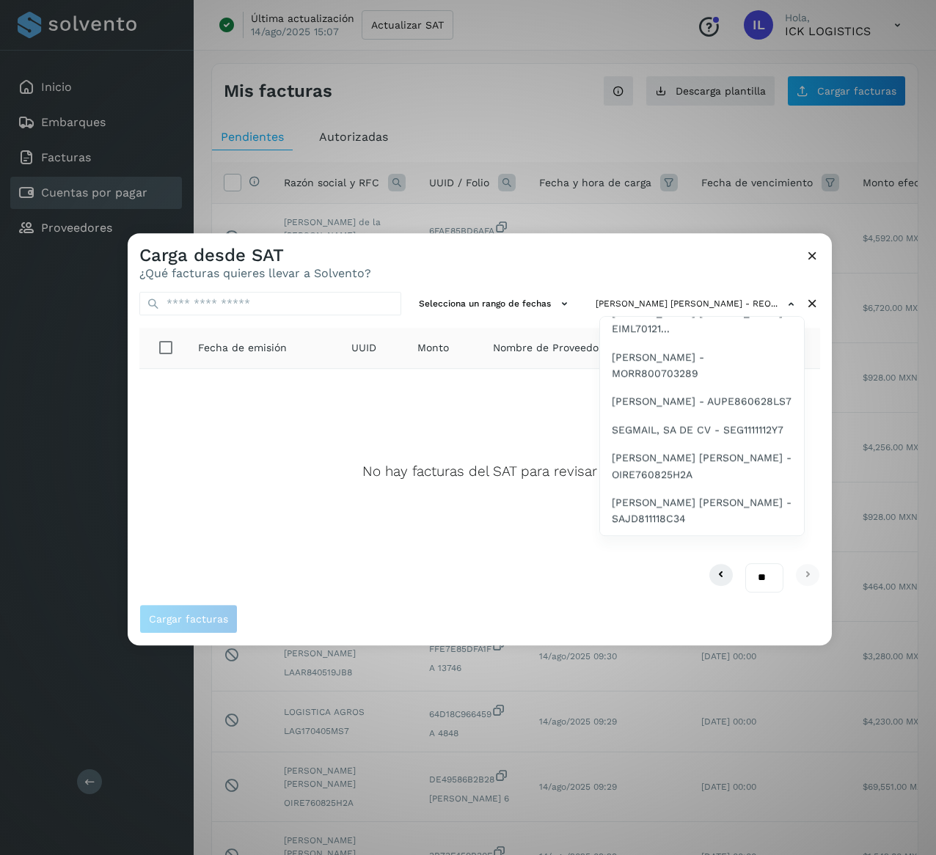
scroll to position [2053, 0]
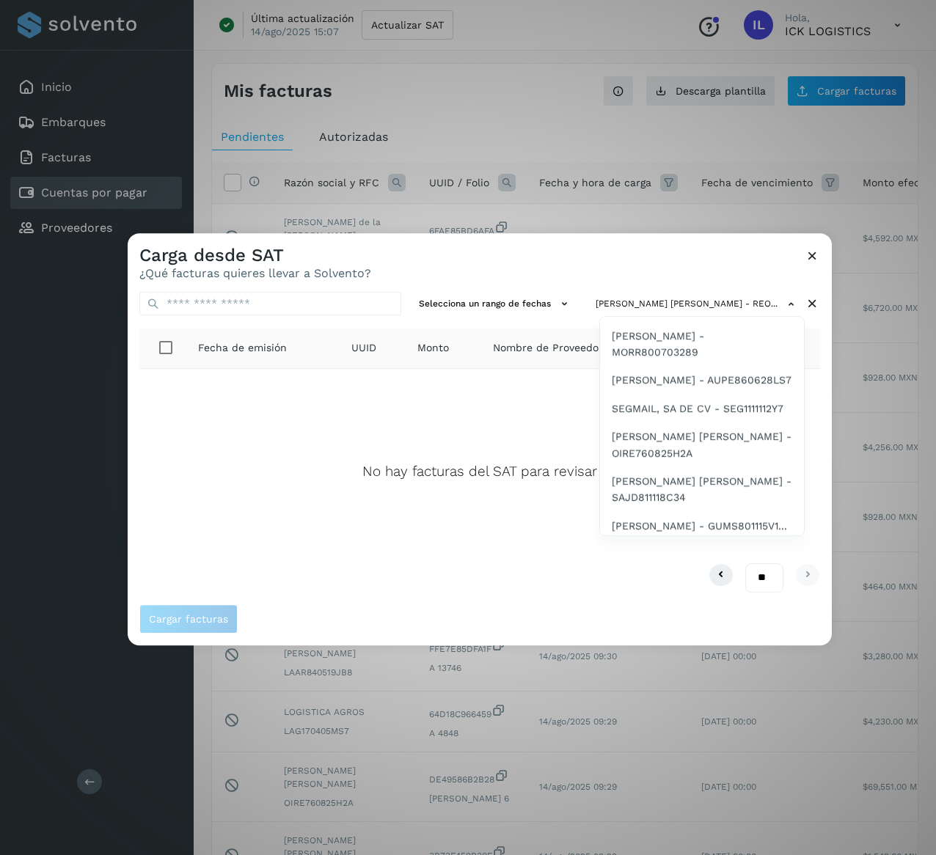
click at [714, 154] on span "SERVICIOS CONSTRUCTIVOS E INGENIERIA LRS..." at bounding box center [702, 137] width 180 height 33
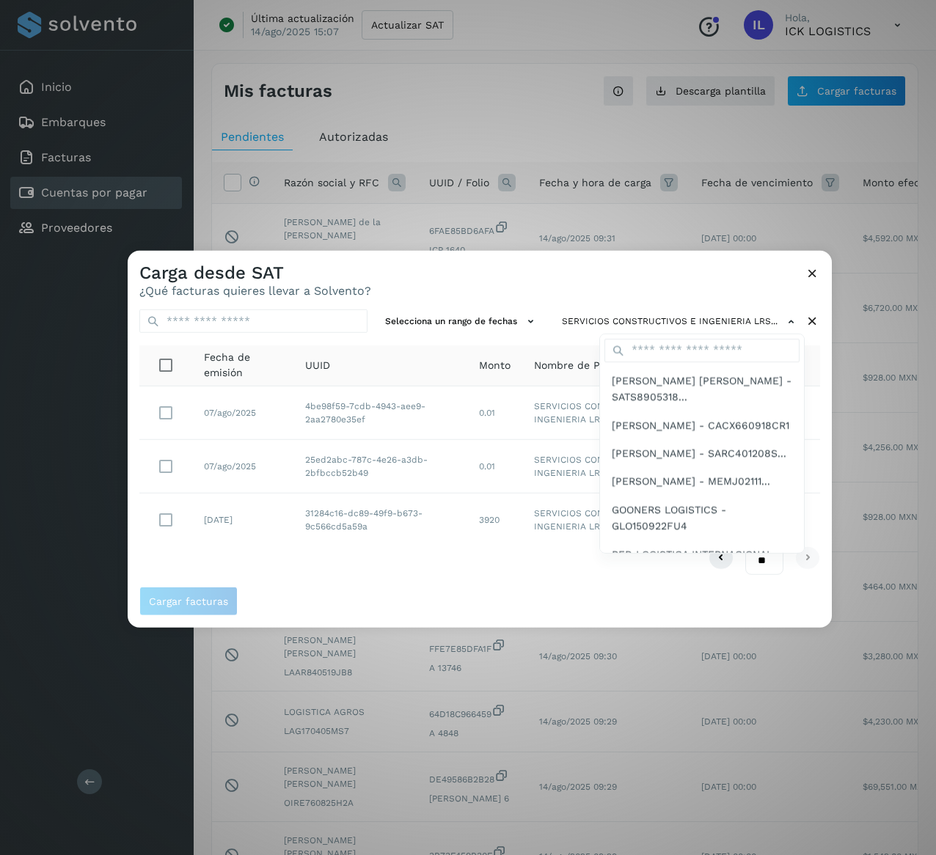
click at [418, 580] on div at bounding box center [596, 678] width 936 height 855
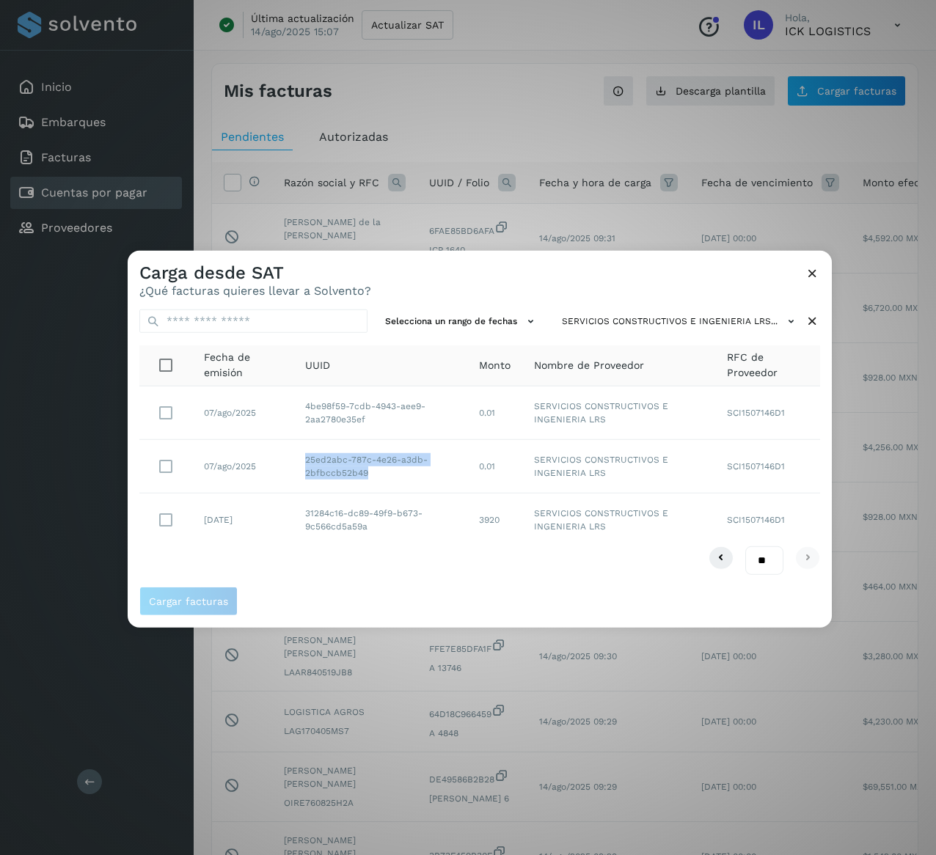
drag, startPoint x: 374, startPoint y: 476, endPoint x: 295, endPoint y: 456, distance: 81.7
click at [295, 456] on td "25ed2abc-787c-4e26-a3db-2bfbccb52b49" at bounding box center [379, 467] width 173 height 54
drag, startPoint x: 368, startPoint y: 423, endPoint x: 296, endPoint y: 401, distance: 75.4
click at [296, 401] on td "4be98f59-7cdb-4943-aee9-2aa2780e35ef" at bounding box center [379, 414] width 173 height 54
click at [820, 324] on icon at bounding box center [812, 321] width 15 height 15
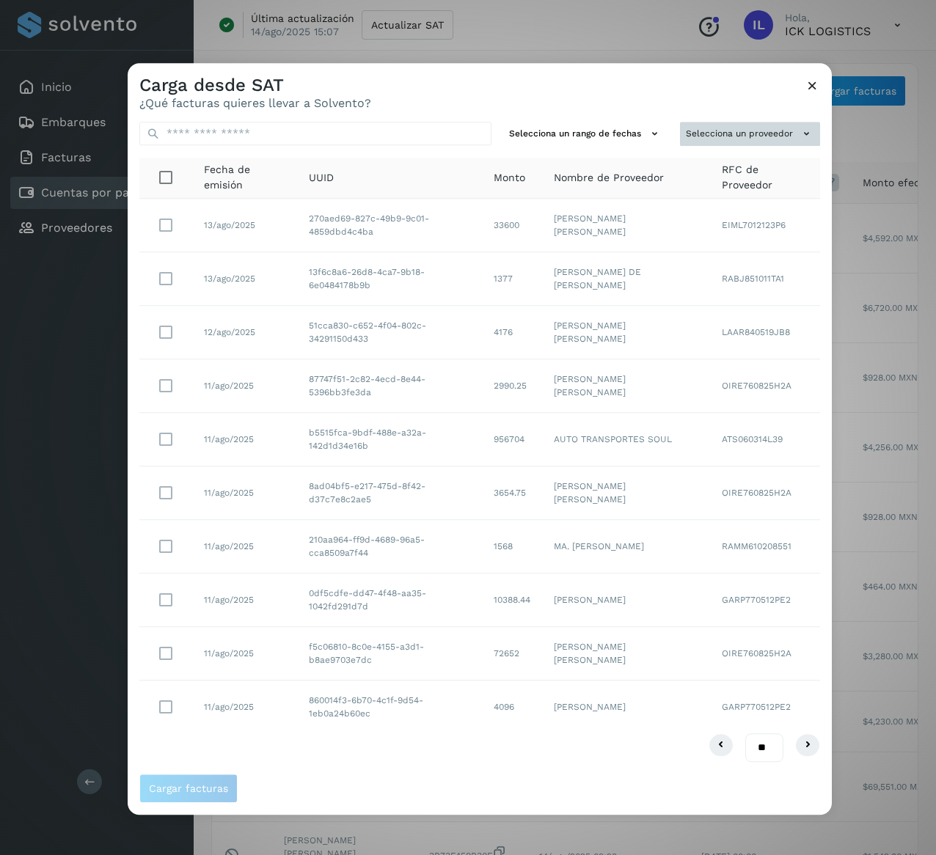
click at [801, 136] on icon at bounding box center [806, 133] width 15 height 15
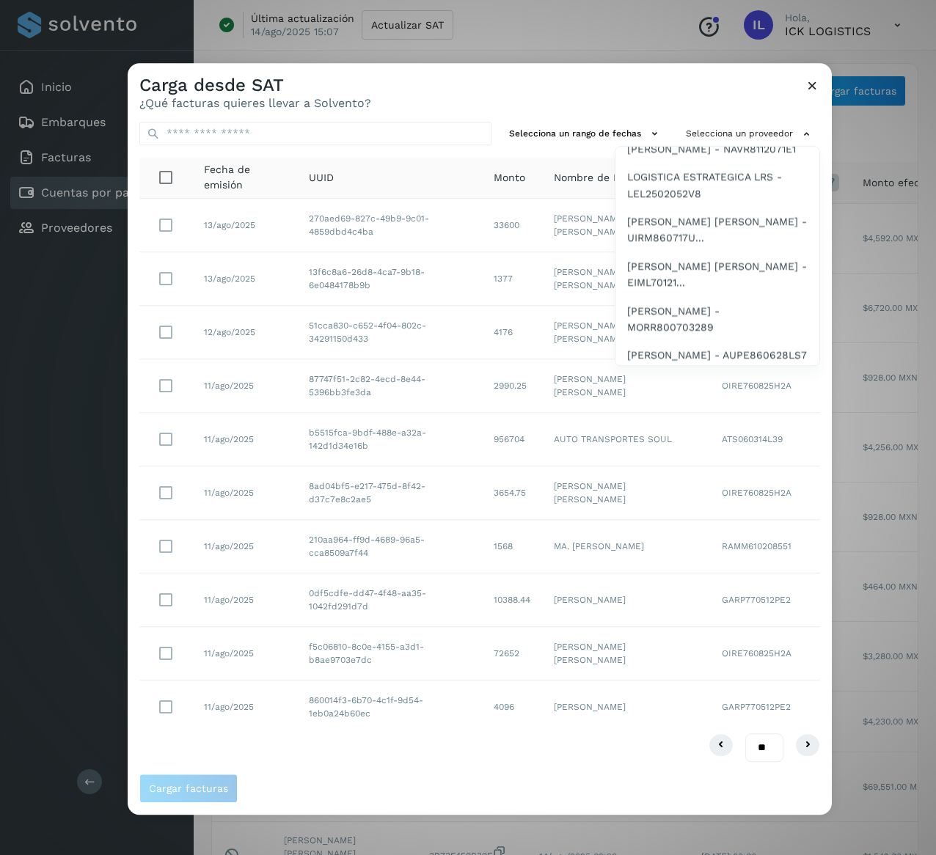
scroll to position [2054, 0]
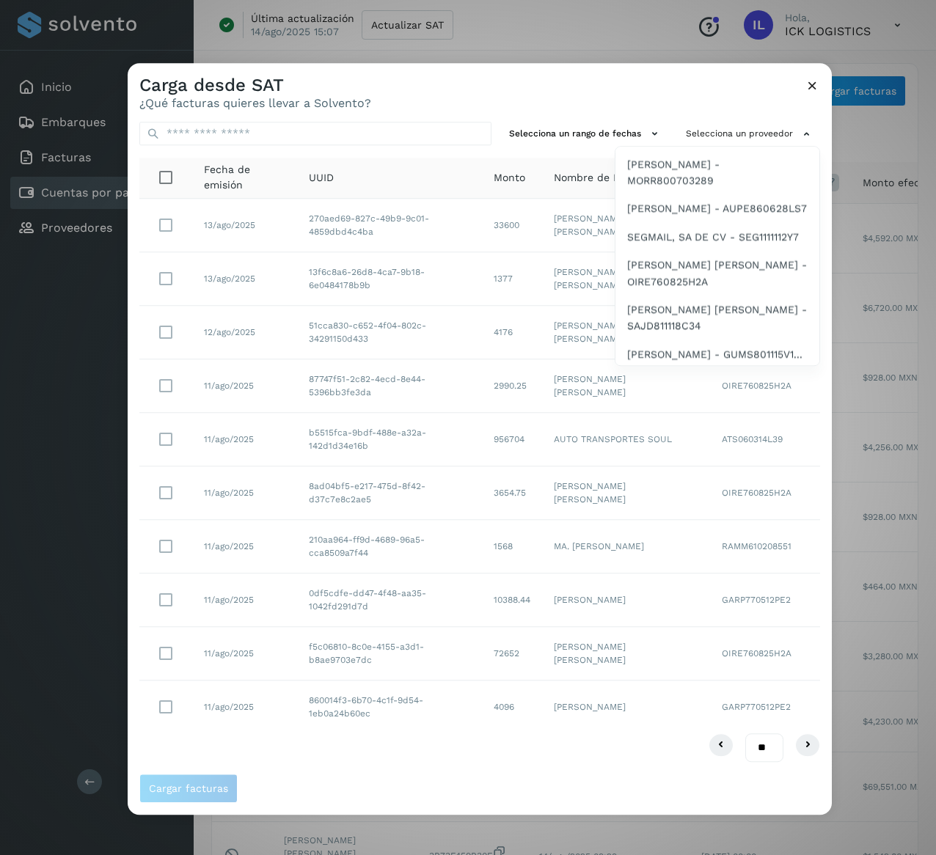
click at [717, 10] on span "[PERSON_NAME] - NAVR8112071E1" at bounding box center [711, 2] width 169 height 16
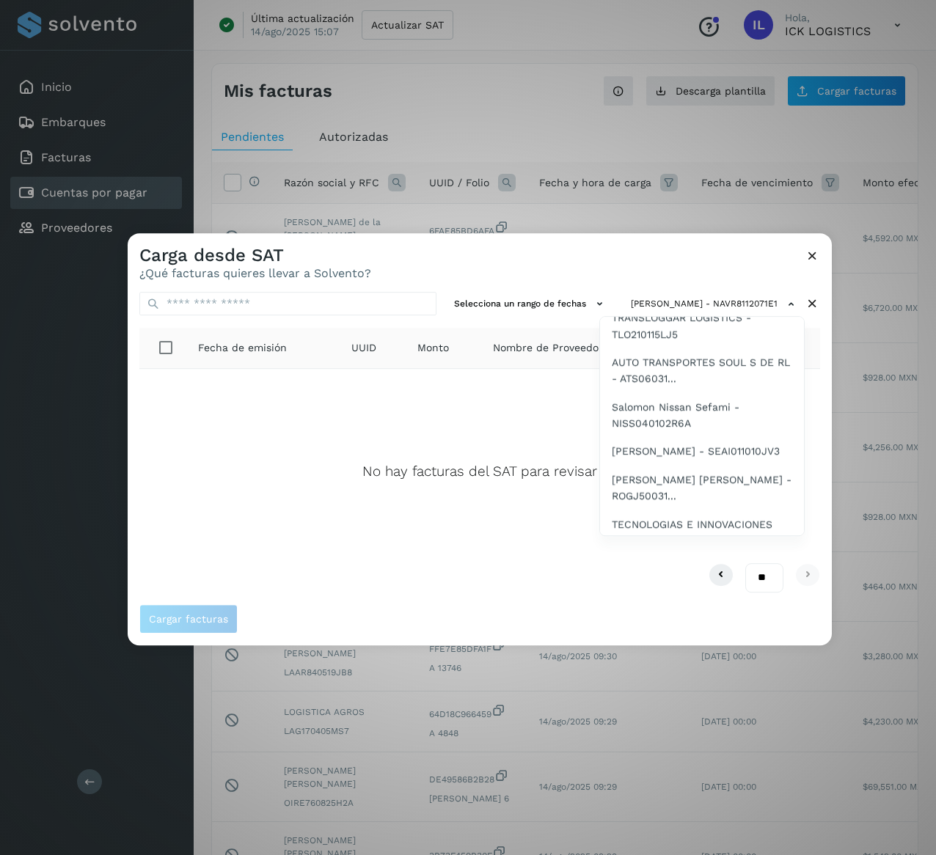
scroll to position [2230, 0]
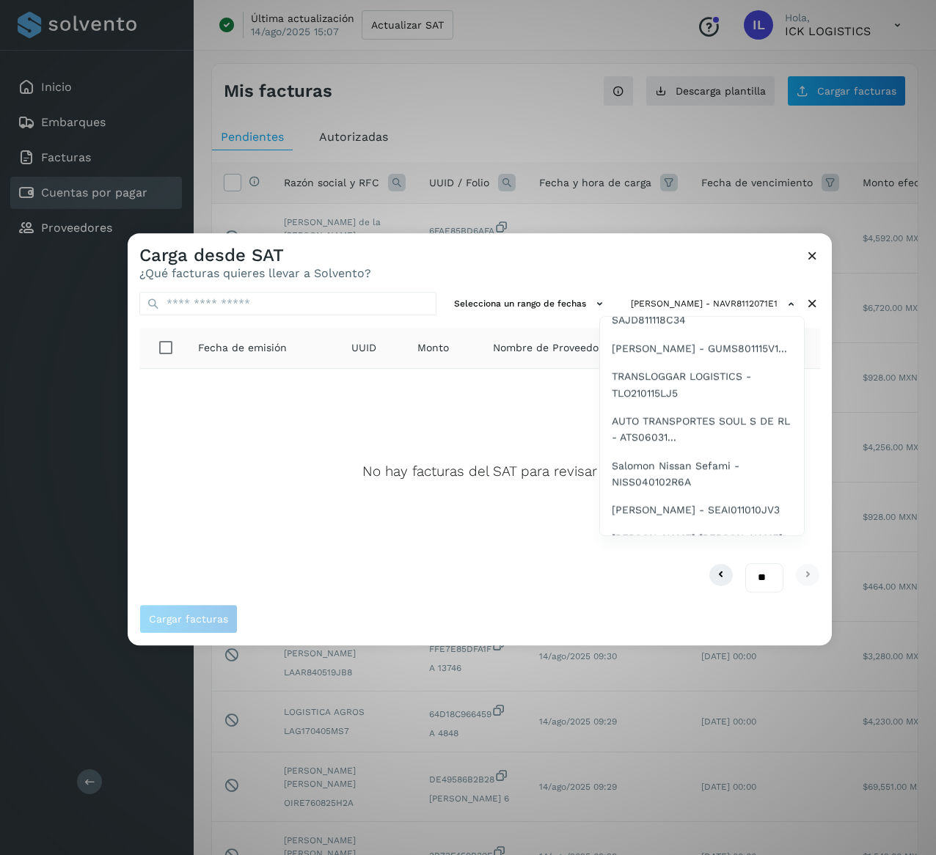
click at [691, 49] on span "LOGISTICA ESTRATEGICA LRS - LEL2502052V8" at bounding box center [702, 32] width 180 height 33
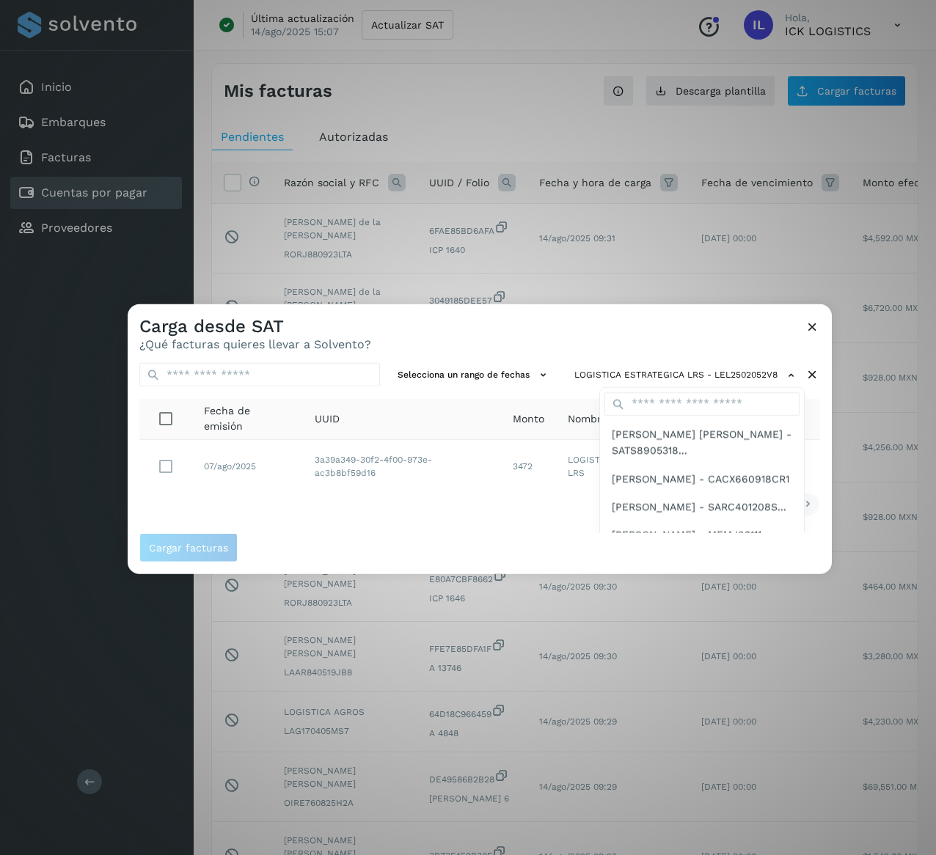
click at [431, 508] on div at bounding box center [596, 731] width 936 height 855
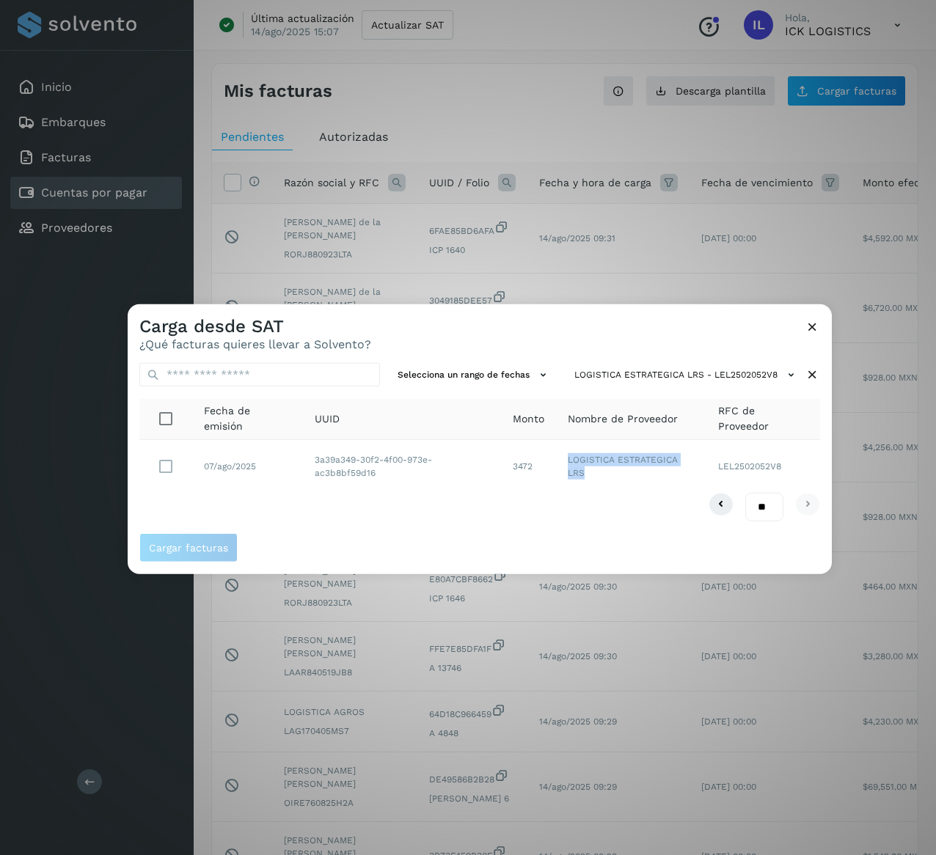
drag, startPoint x: 602, startPoint y: 480, endPoint x: 555, endPoint y: 467, distance: 48.8
click at [555, 467] on tr "07/ago/2025 3a39a349-30f2-4f00-973e-ac3b8bf59d16 3472 LOGISTICA ESTRATEGICA LRS…" at bounding box center [479, 466] width 681 height 53
drag, startPoint x: 382, startPoint y: 478, endPoint x: 282, endPoint y: 449, distance: 103.3
click at [283, 449] on tr "07/ago/2025 3a39a349-30f2-4f00-973e-ac3b8bf59d16 3472 LOGISTICA ESTRATEGICA LRS…" at bounding box center [479, 466] width 681 height 53
click at [814, 377] on icon at bounding box center [812, 375] width 15 height 15
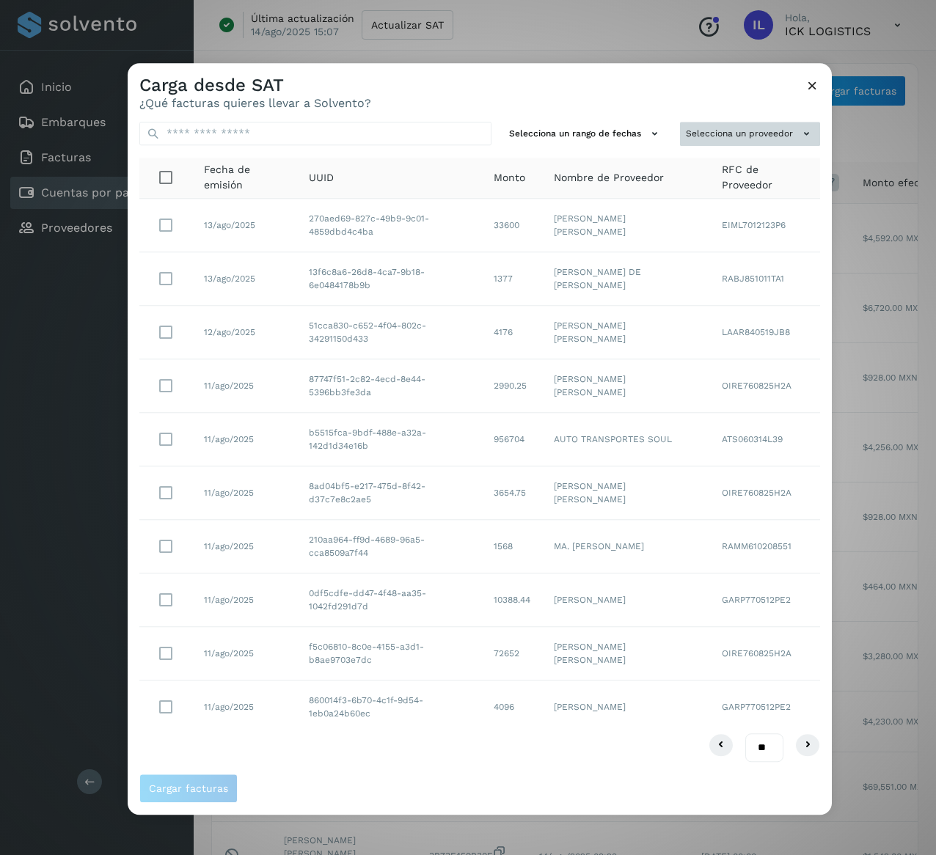
click at [785, 134] on button "Selecciona un proveedor" at bounding box center [750, 134] width 140 height 24
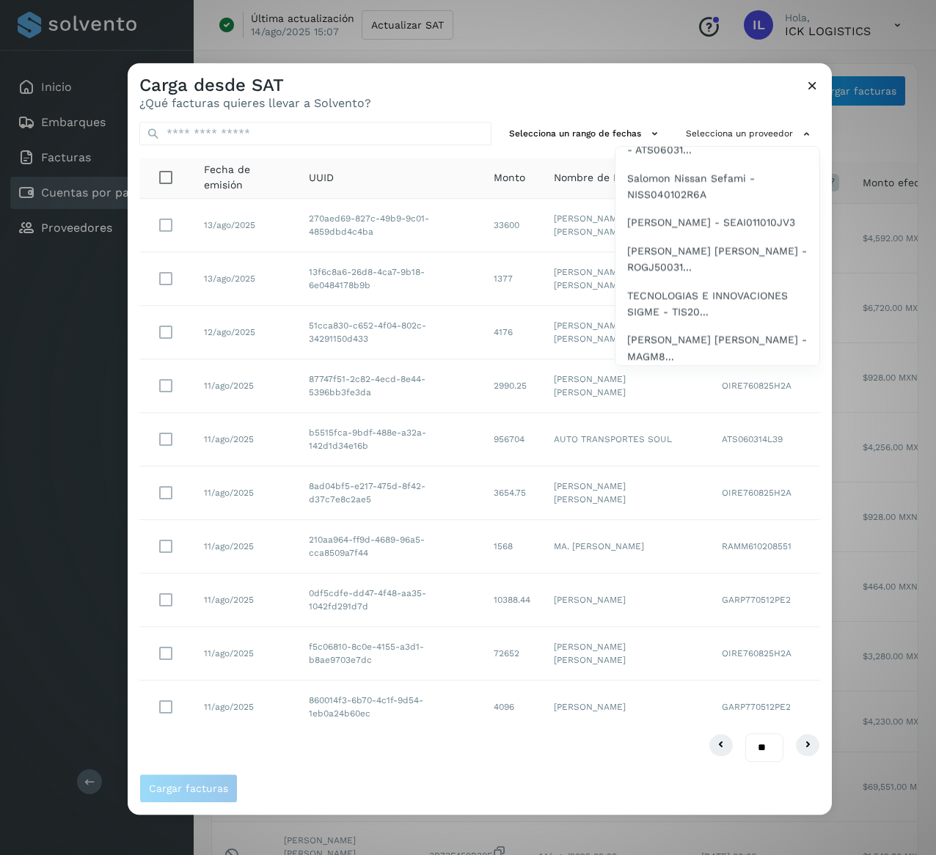
scroll to position [2201, 0]
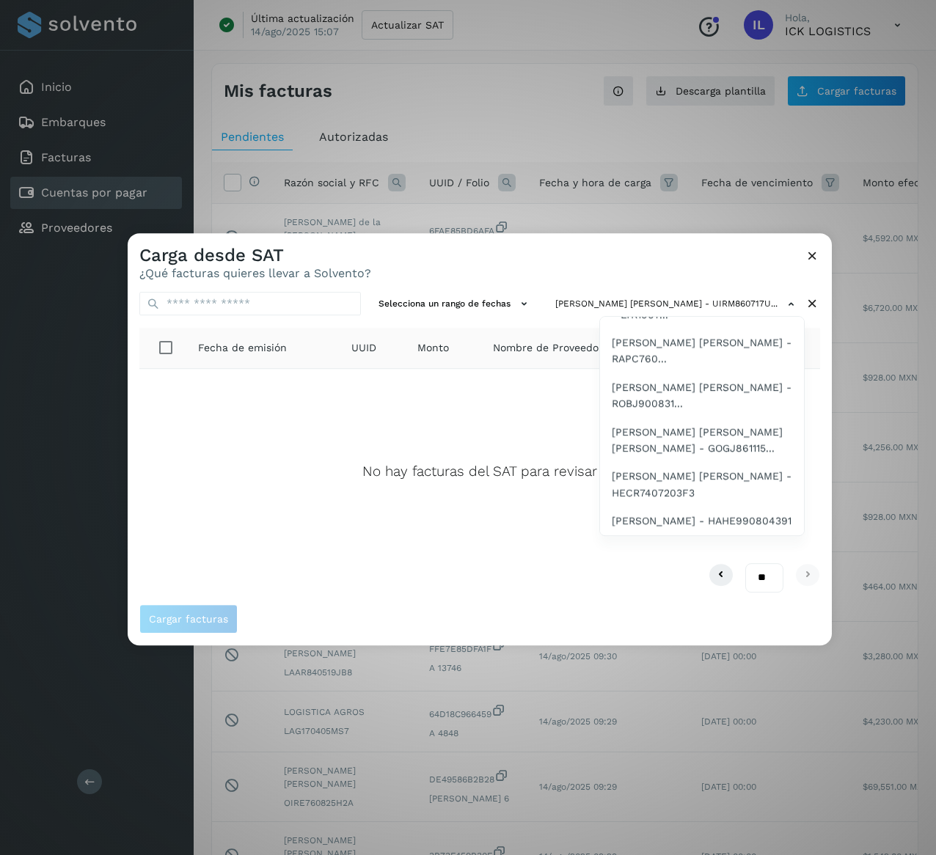
scroll to position [3011, 0]
click at [793, 307] on div at bounding box center [596, 660] width 936 height 855
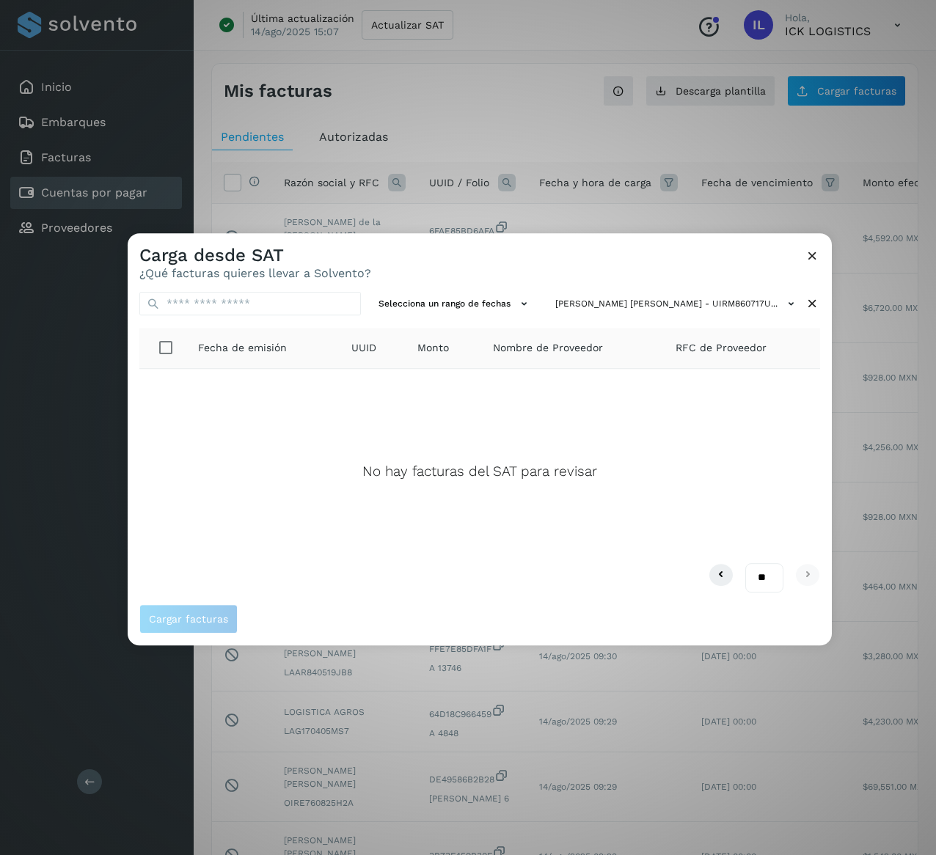
click at [793, 307] on icon at bounding box center [791, 303] width 15 height 15
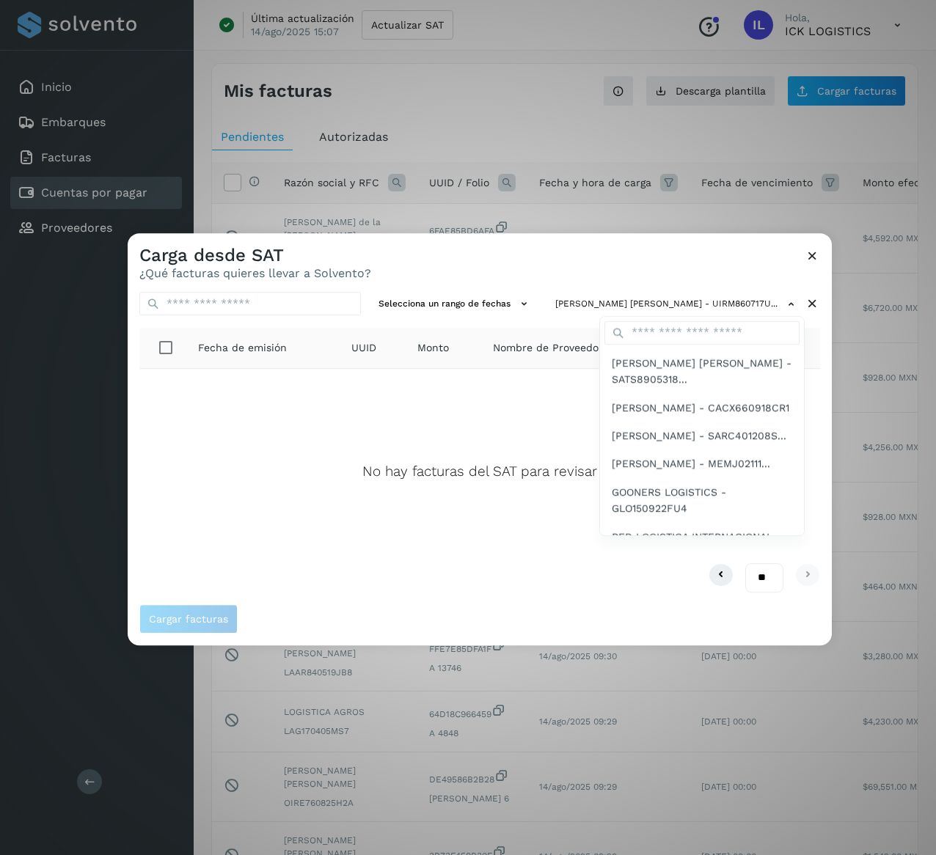
click at [814, 308] on div at bounding box center [596, 660] width 936 height 855
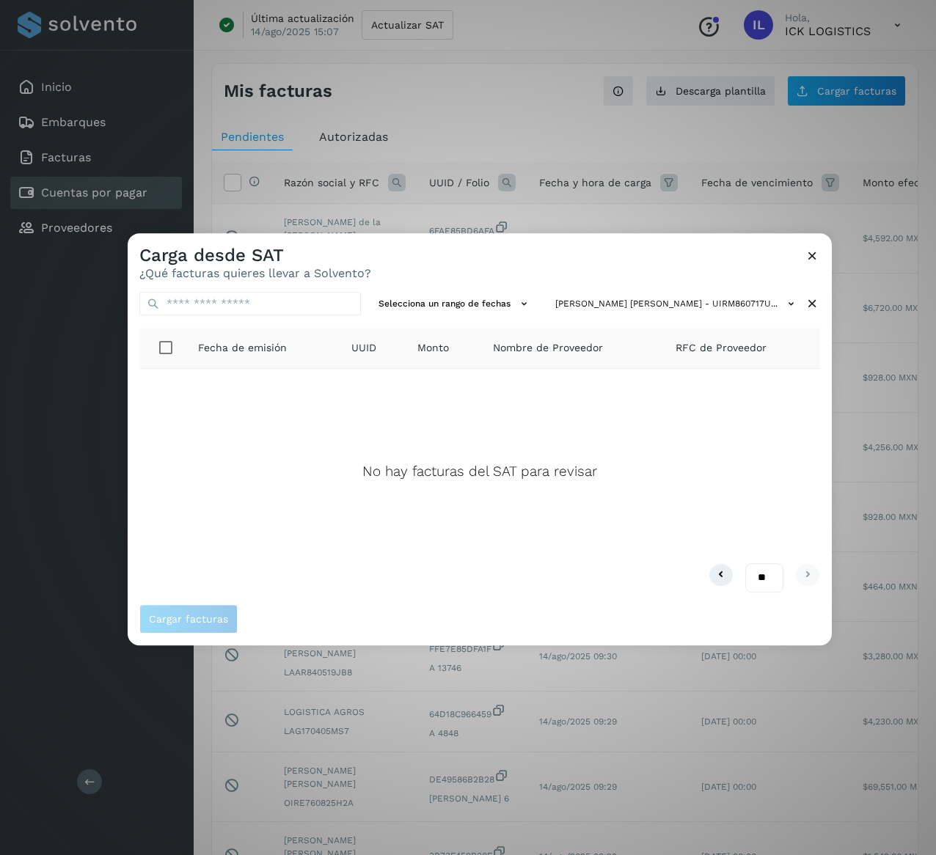
click at [787, 288] on div "Selecciona un rango de fechas [PERSON_NAME] [PERSON_NAME] - UIRM860717U... Fech…" at bounding box center [480, 442] width 704 height 324
click at [811, 311] on icon at bounding box center [812, 303] width 15 height 15
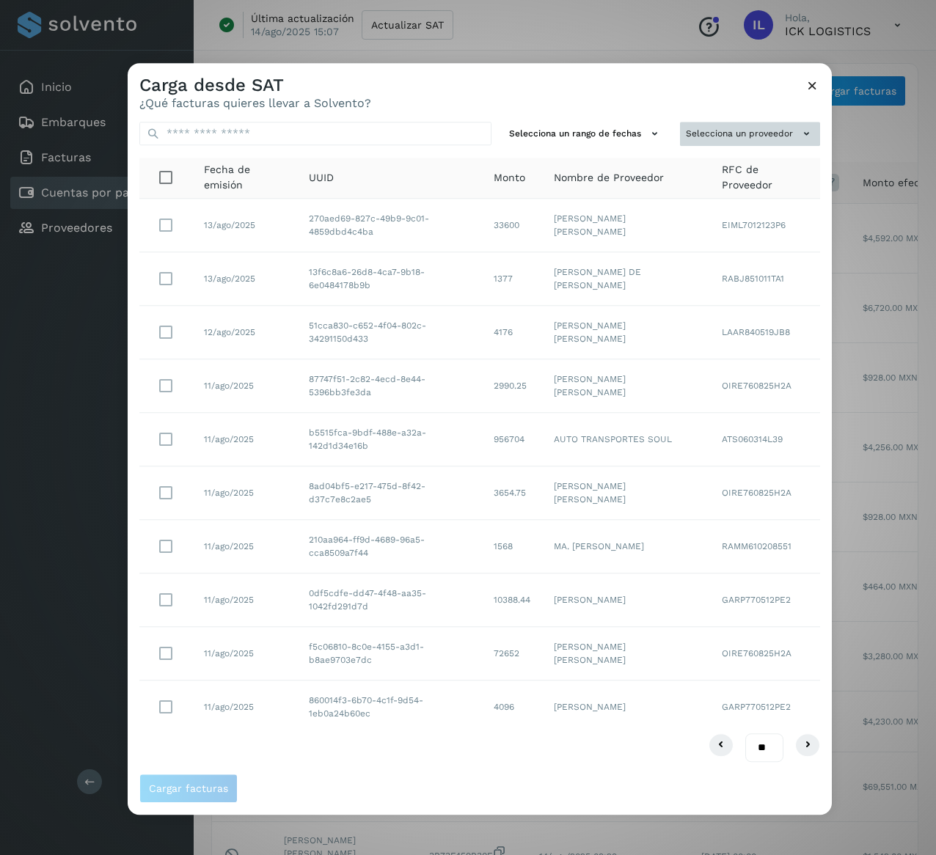
click at [795, 135] on button "Selecciona un proveedor" at bounding box center [750, 134] width 140 height 24
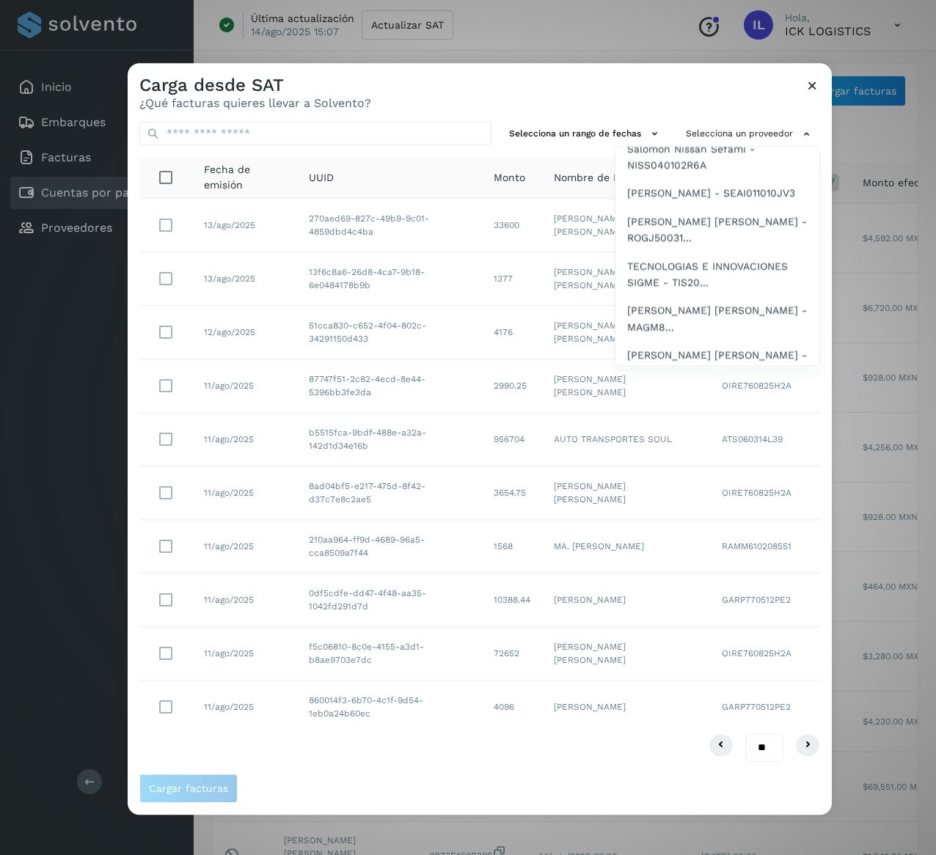
scroll to position [2318, 0]
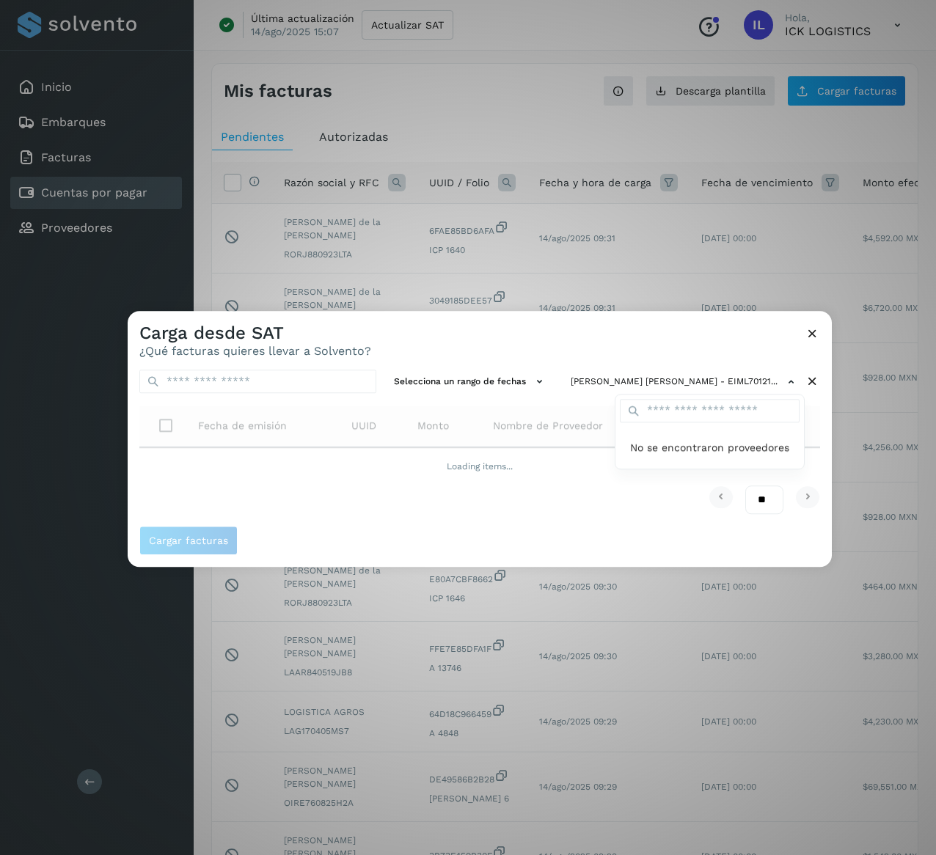
scroll to position [0, 0]
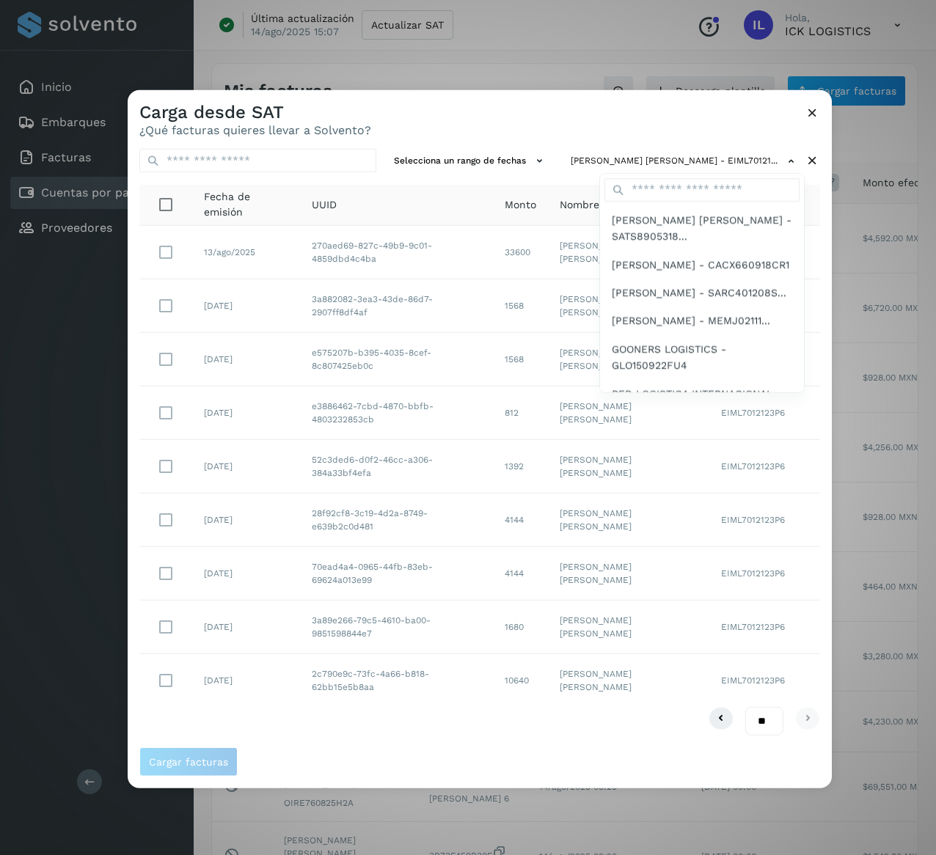
click at [487, 734] on div at bounding box center [596, 517] width 936 height 855
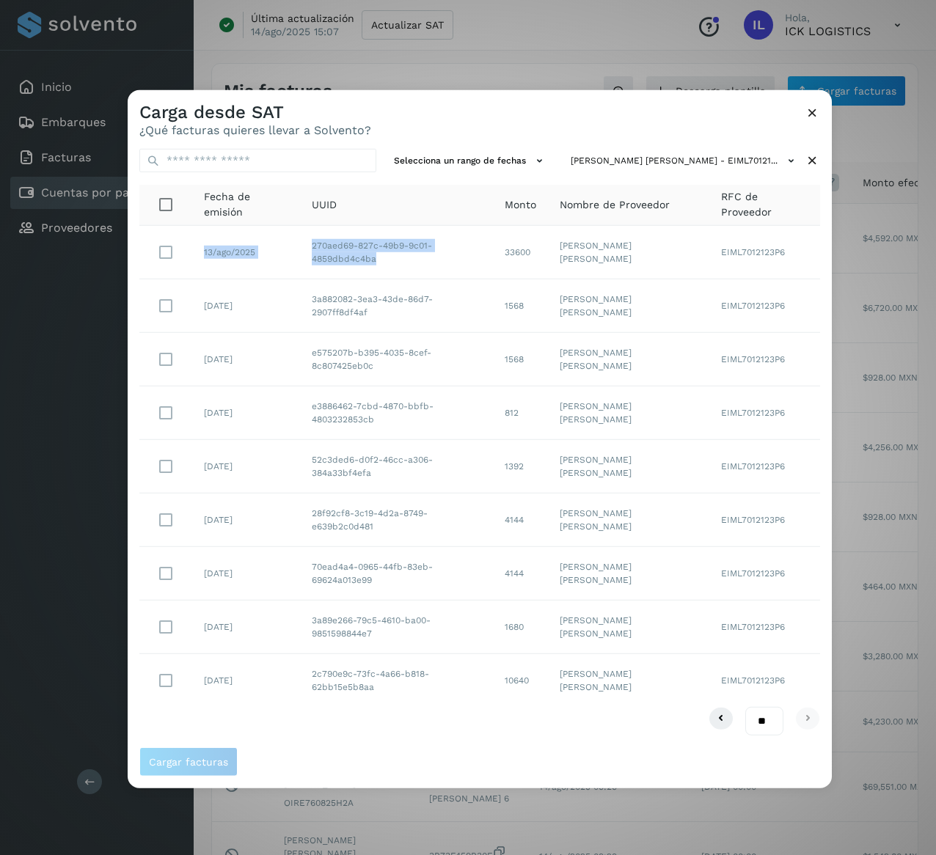
drag, startPoint x: 379, startPoint y: 258, endPoint x: 280, endPoint y: 221, distance: 105.2
click at [280, 221] on table "Fecha de emisión UUID Monto Nombre de Proveedor RFC de Proveedor 13/ago/2025 27…" at bounding box center [479, 446] width 681 height 522
click at [404, 261] on td "270aed69-827c-49b9-9c01-4859dbd4c4ba" at bounding box center [397, 253] width 194 height 54
drag, startPoint x: 382, startPoint y: 261, endPoint x: 297, endPoint y: 227, distance: 91.8
click at [298, 387] on tr "13/ago/2025 270aed69-827c-49b9-9c01-4859dbd4c4ba 33600 [PERSON_NAME] [PERSON_NA…" at bounding box center [479, 414] width 681 height 54
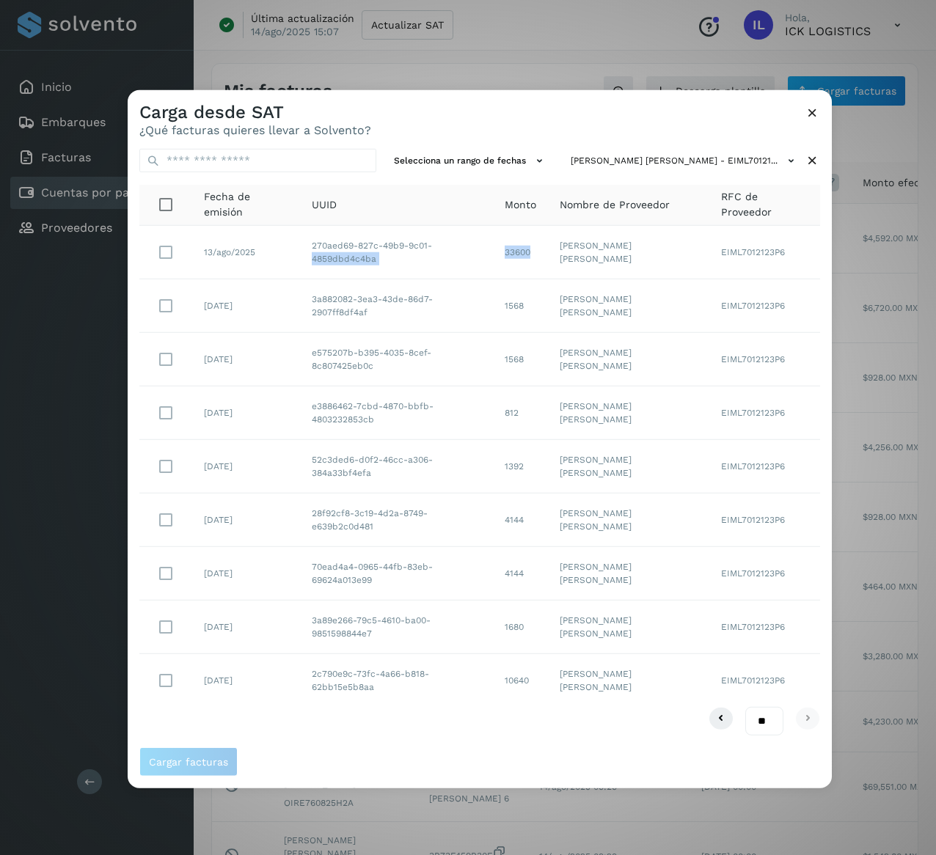
drag, startPoint x: 540, startPoint y: 250, endPoint x: 492, endPoint y: 250, distance: 48.4
click at [492, 387] on tr "13/ago/2025 270aed69-827c-49b9-9c01-4859dbd4c4ba 33600 [PERSON_NAME] [PERSON_NA…" at bounding box center [479, 414] width 681 height 54
click at [570, 241] on td "[PERSON_NAME] [PERSON_NAME]" at bounding box center [628, 253] width 161 height 54
drag, startPoint x: 541, startPoint y: 251, endPoint x: 506, endPoint y: 255, distance: 35.5
click at [506, 255] on td "33600" at bounding box center [520, 253] width 55 height 54
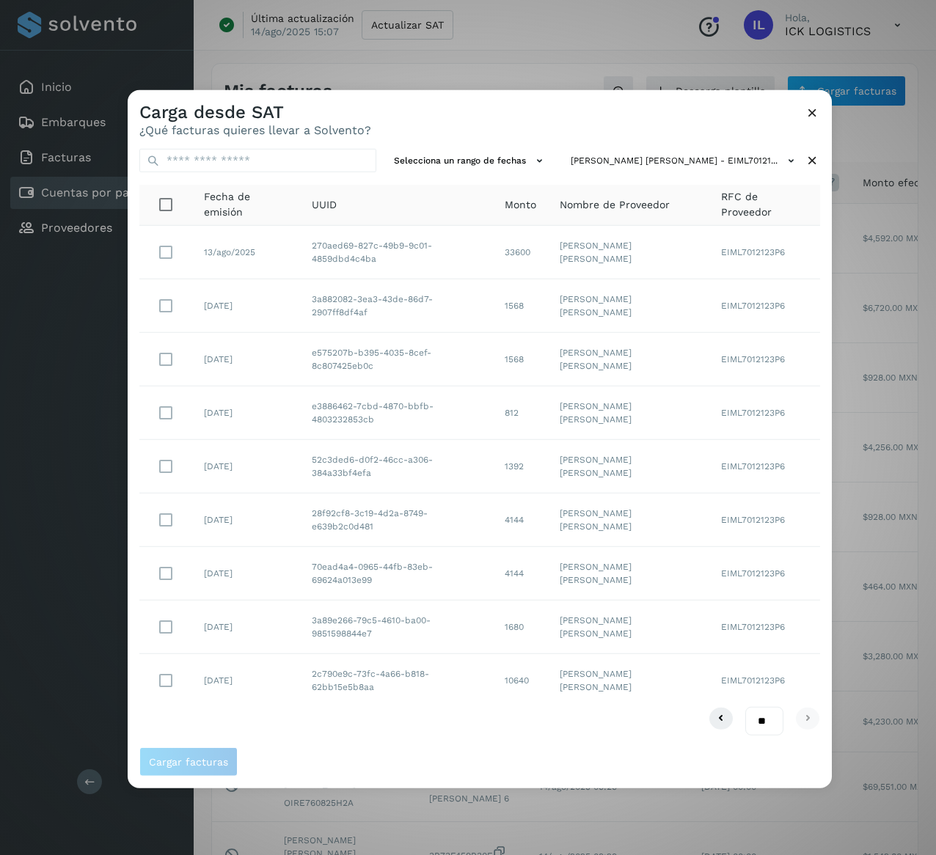
click at [808, 154] on icon at bounding box center [812, 160] width 15 height 15
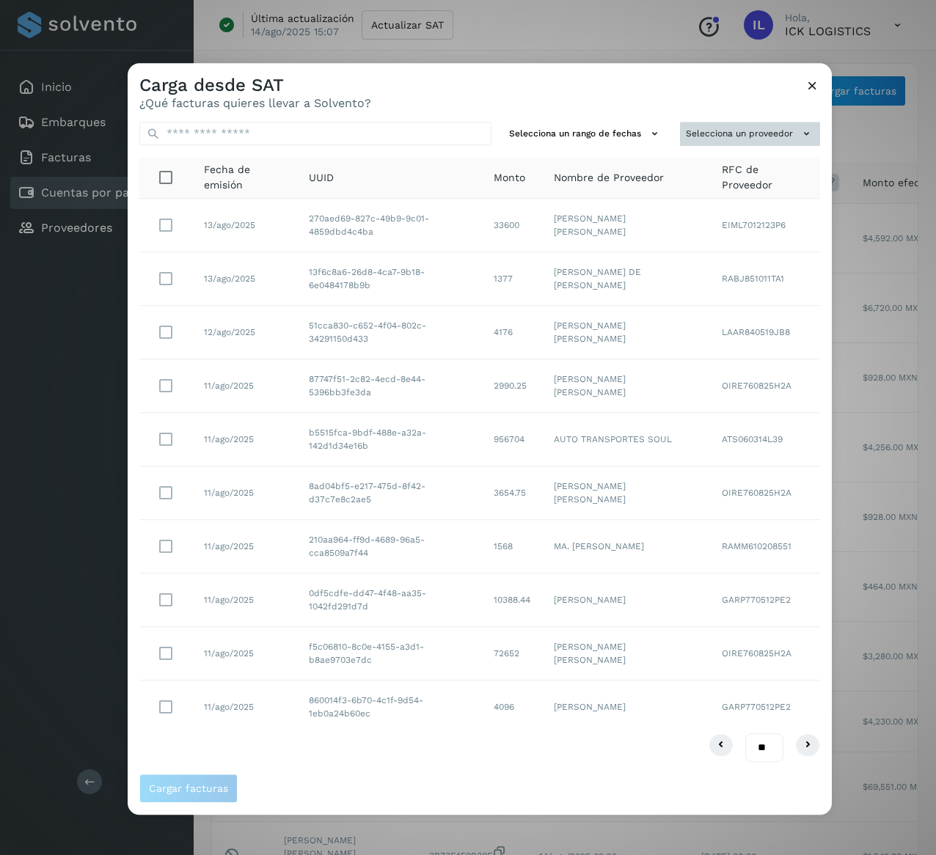
click at [781, 134] on button "Selecciona un proveedor" at bounding box center [750, 134] width 140 height 24
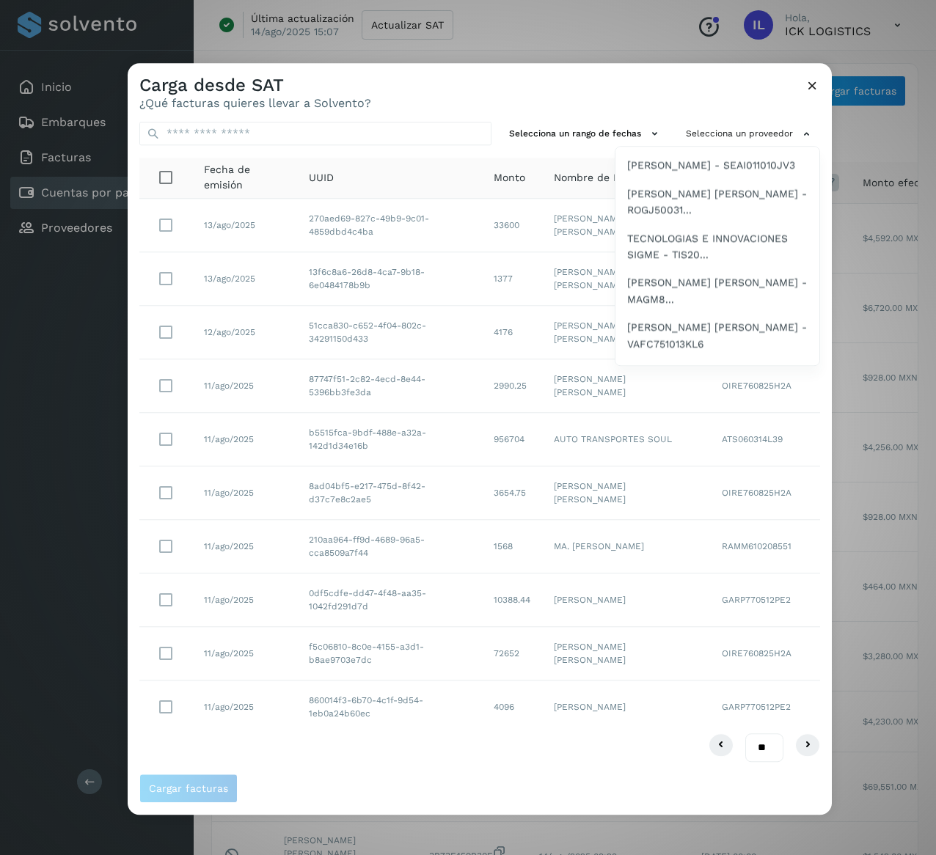
scroll to position [2346, 0]
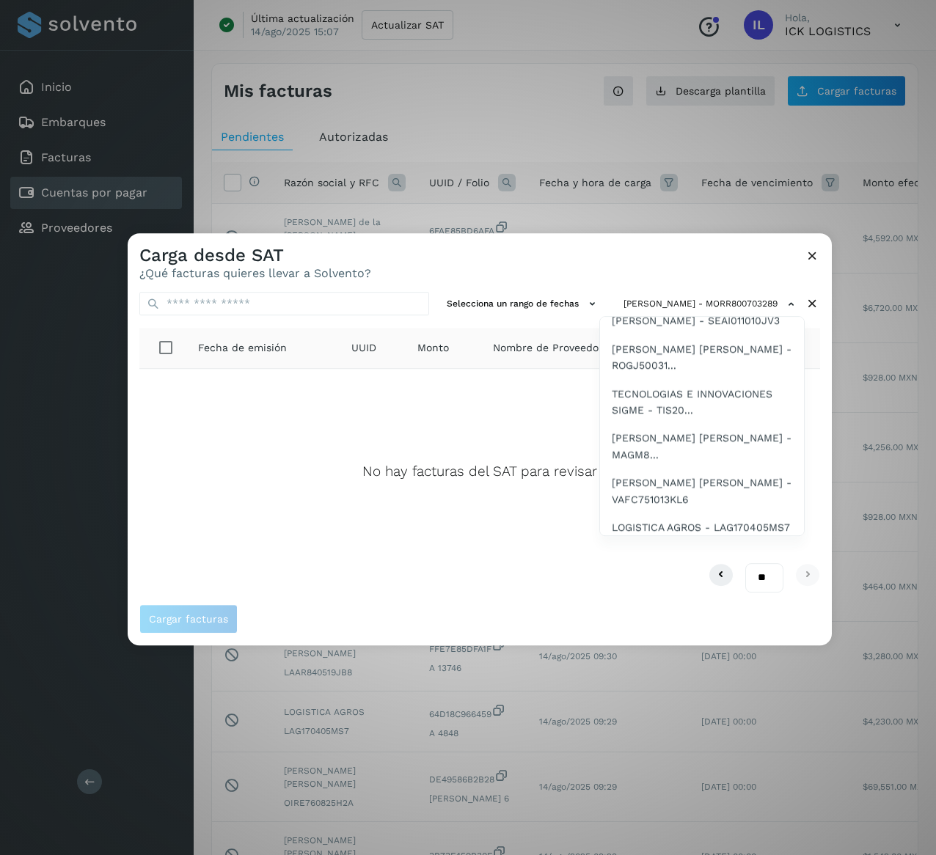
scroll to position [2361, 0]
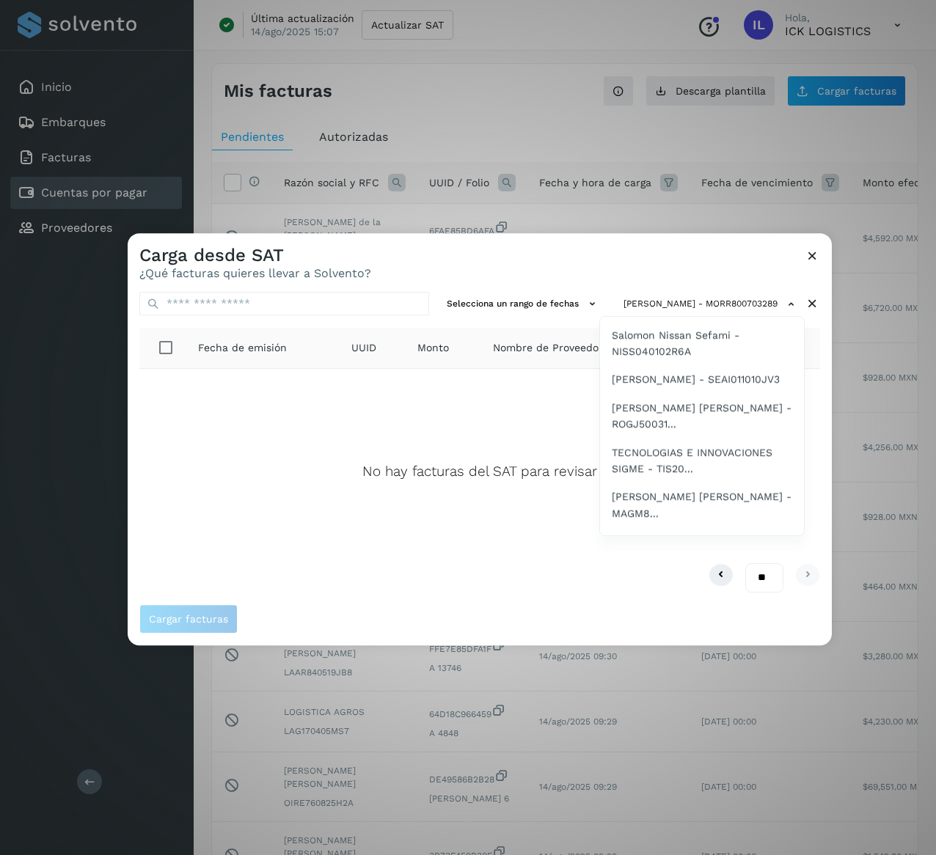
click at [703, 81] on span "[PERSON_NAME] - AUPE860628LS7" at bounding box center [702, 73] width 180 height 16
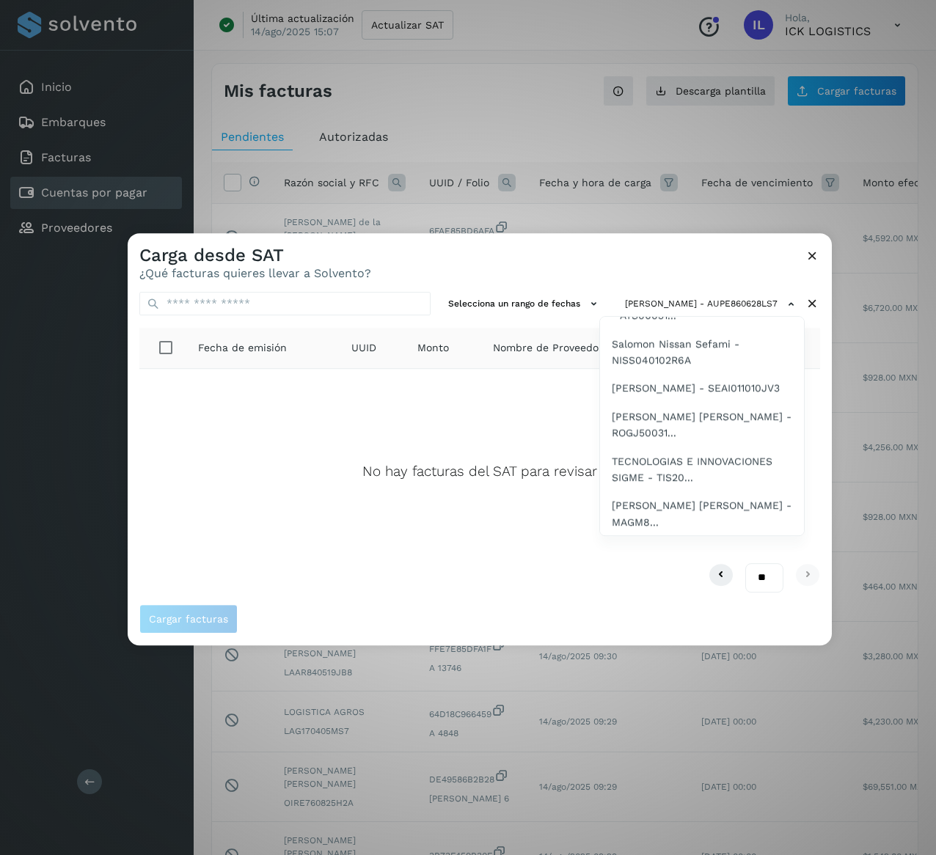
scroll to position [2411, 0]
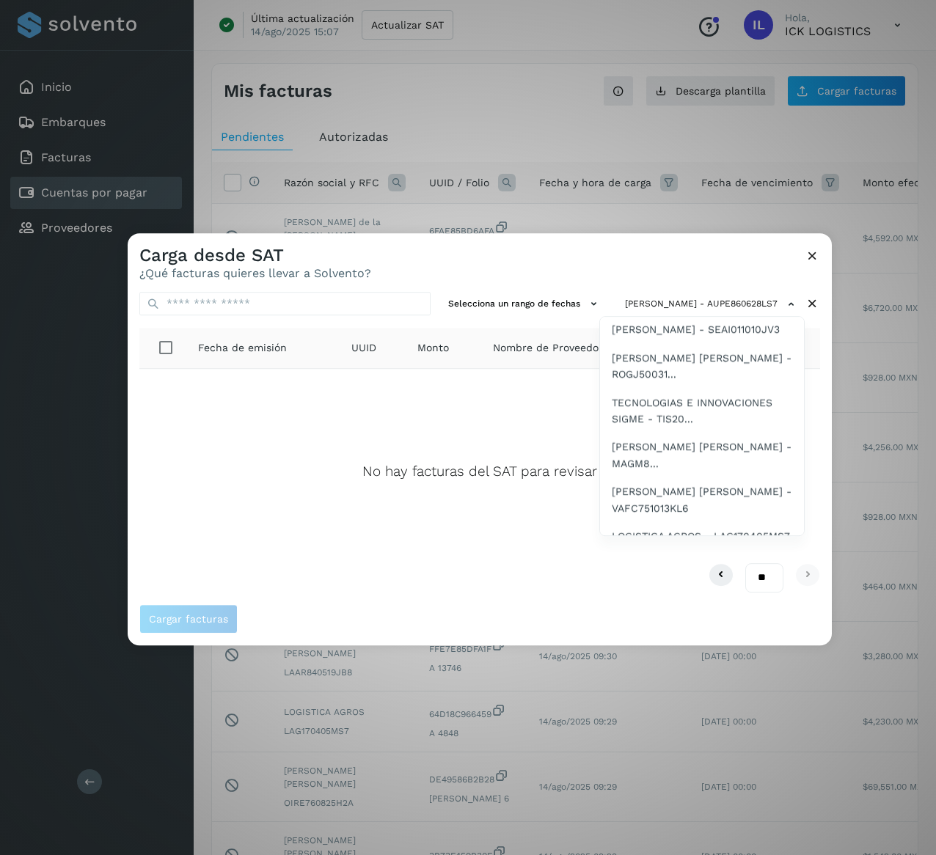
click at [711, 59] on span "SEGMAIL, SA DE CV - SEG1111112Y7" at bounding box center [698, 51] width 172 height 16
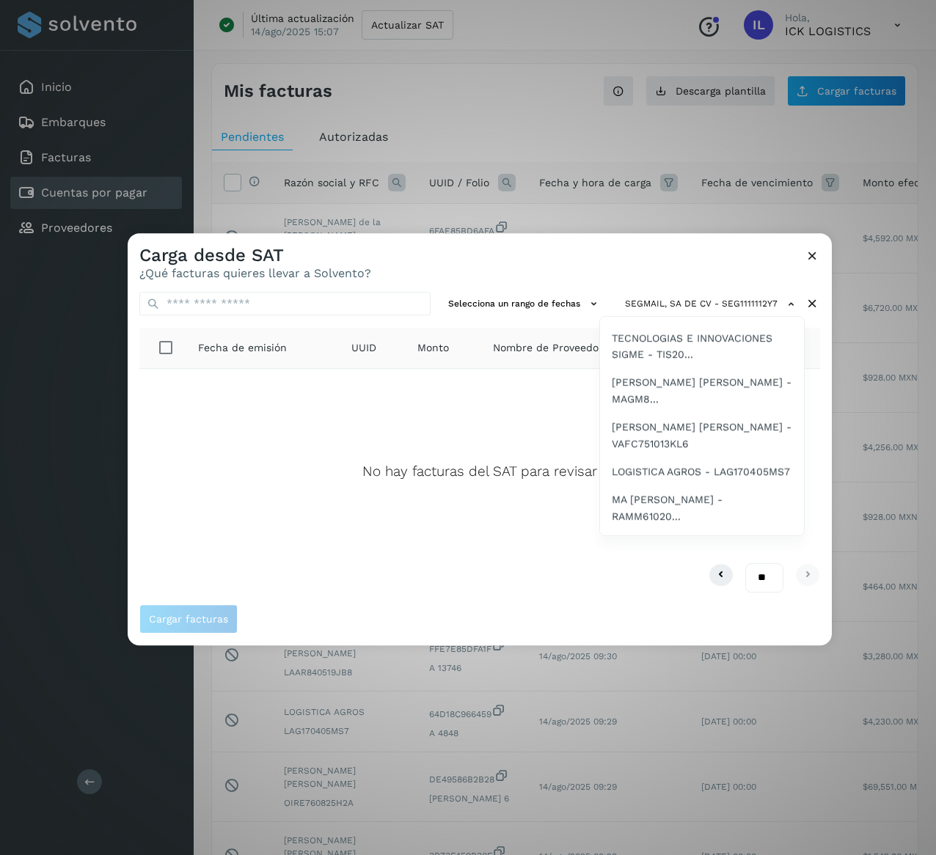
scroll to position [2417, 0]
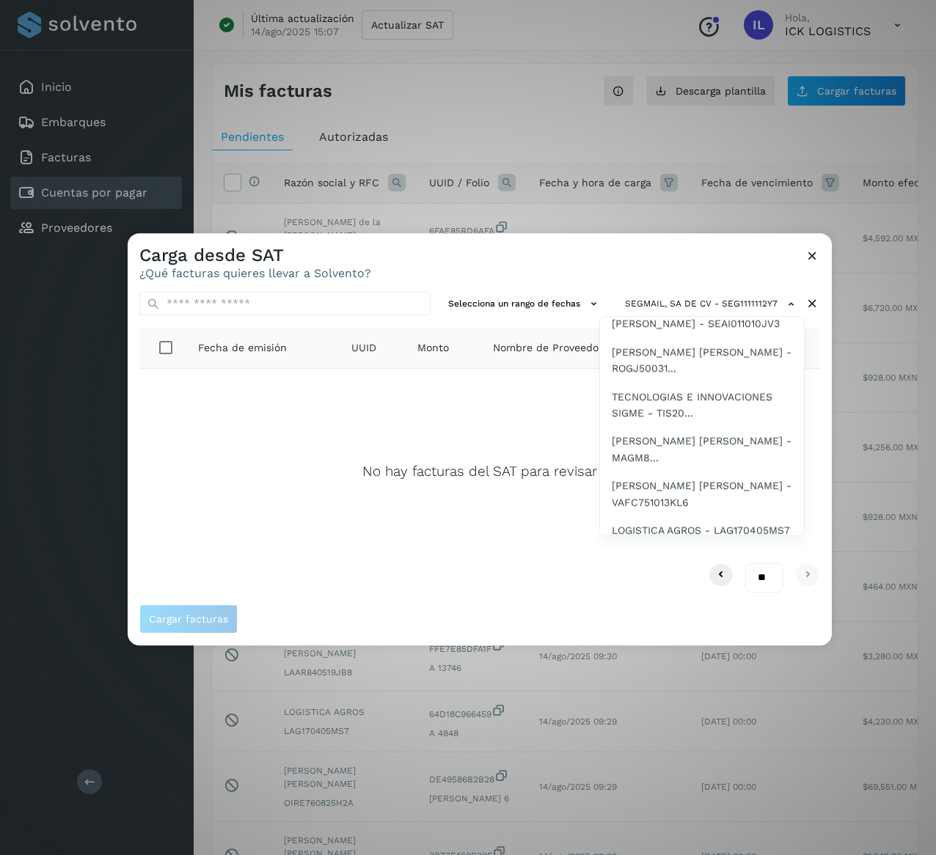
click at [705, 98] on span "[PERSON_NAME] [PERSON_NAME] - OIRE760825H2A" at bounding box center [702, 81] width 180 height 33
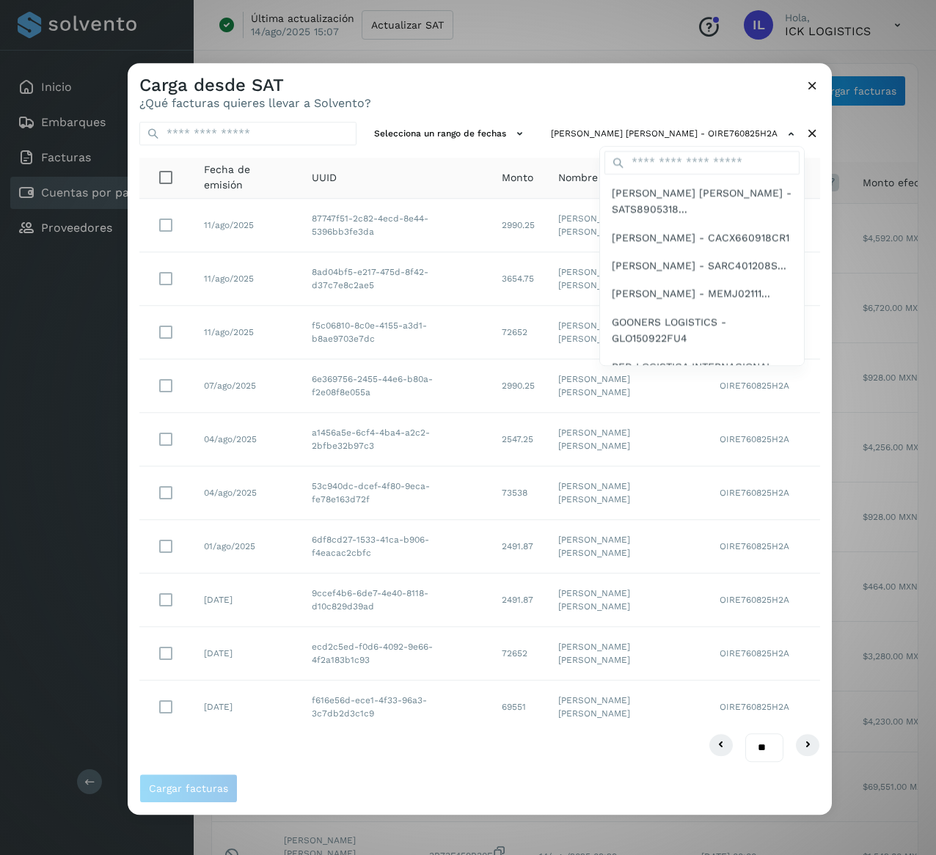
click at [444, 722] on div at bounding box center [596, 490] width 936 height 855
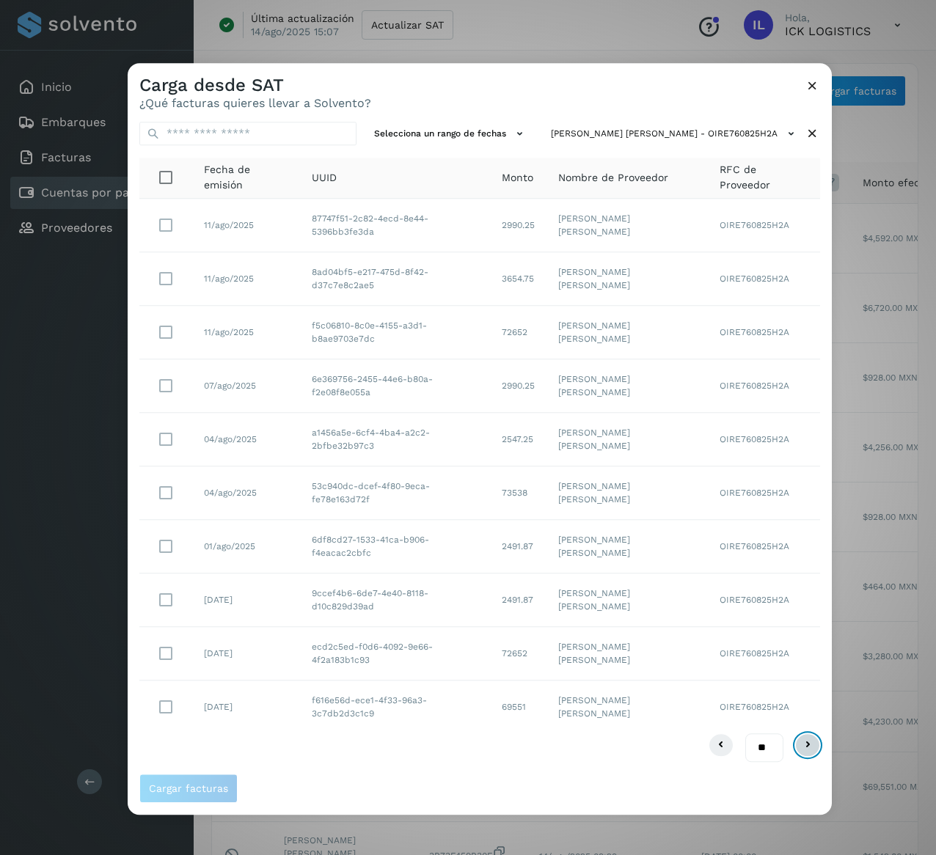
click at [806, 743] on icon at bounding box center [808, 746] width 18 height 18
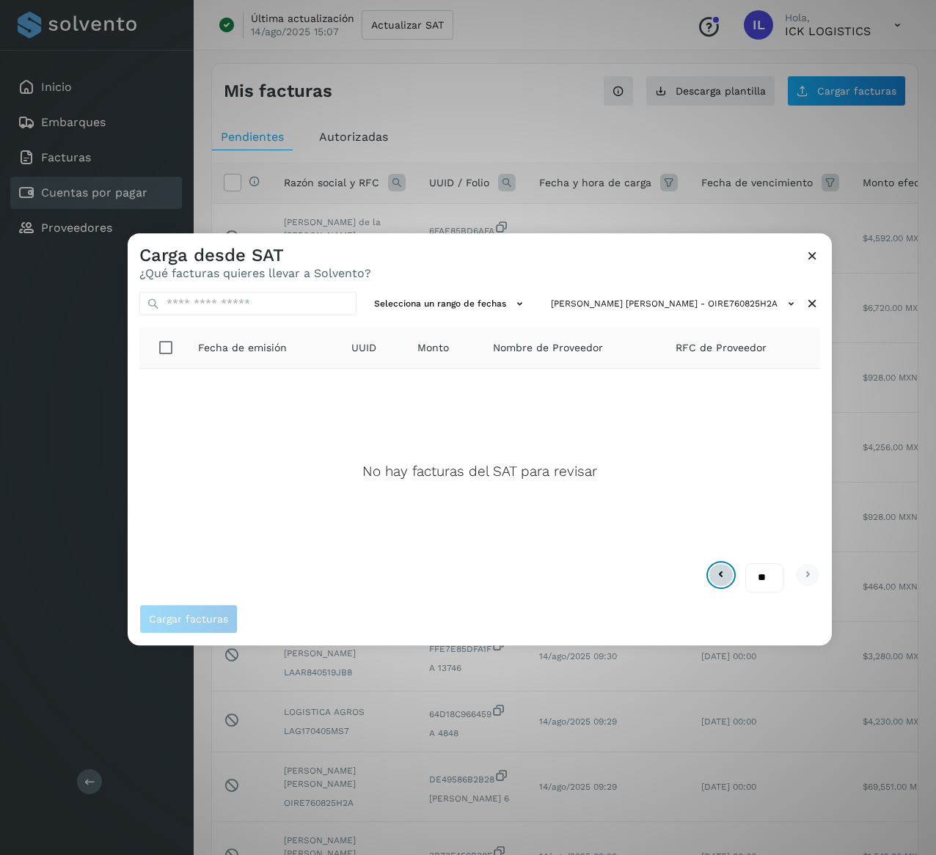
click at [713, 576] on icon at bounding box center [721, 575] width 18 height 18
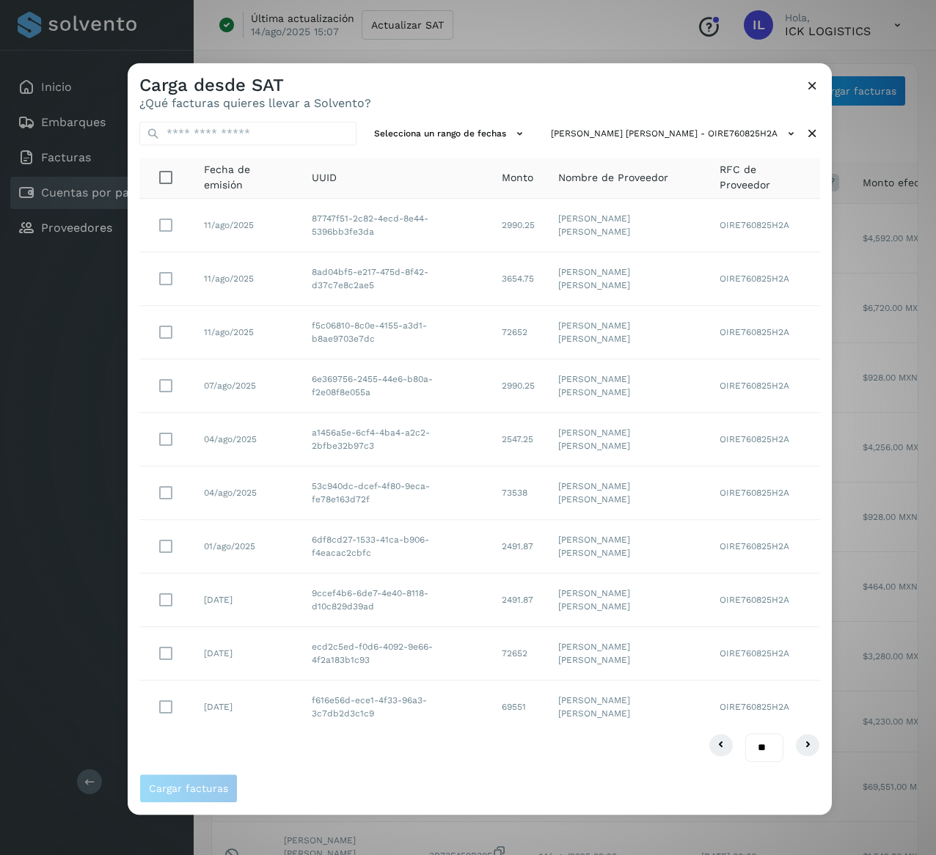
drag, startPoint x: 506, startPoint y: 653, endPoint x: 286, endPoint y: 653, distance: 220.1
click at [286, 653] on tr "[DATE] ecd2c5ed-f0d6-4092-9e66-4f2a183b1c93 72652 [PERSON_NAME] [PERSON_NAME] O…" at bounding box center [479, 654] width 681 height 54
drag, startPoint x: 503, startPoint y: 599, endPoint x: 304, endPoint y: 599, distance: 198.8
click at [304, 599] on td "9ccef4b6-6de7-4e40-8118-d10c829d39ad" at bounding box center [395, 601] width 190 height 54
drag, startPoint x: 499, startPoint y: 547, endPoint x: 306, endPoint y: 547, distance: 193.0
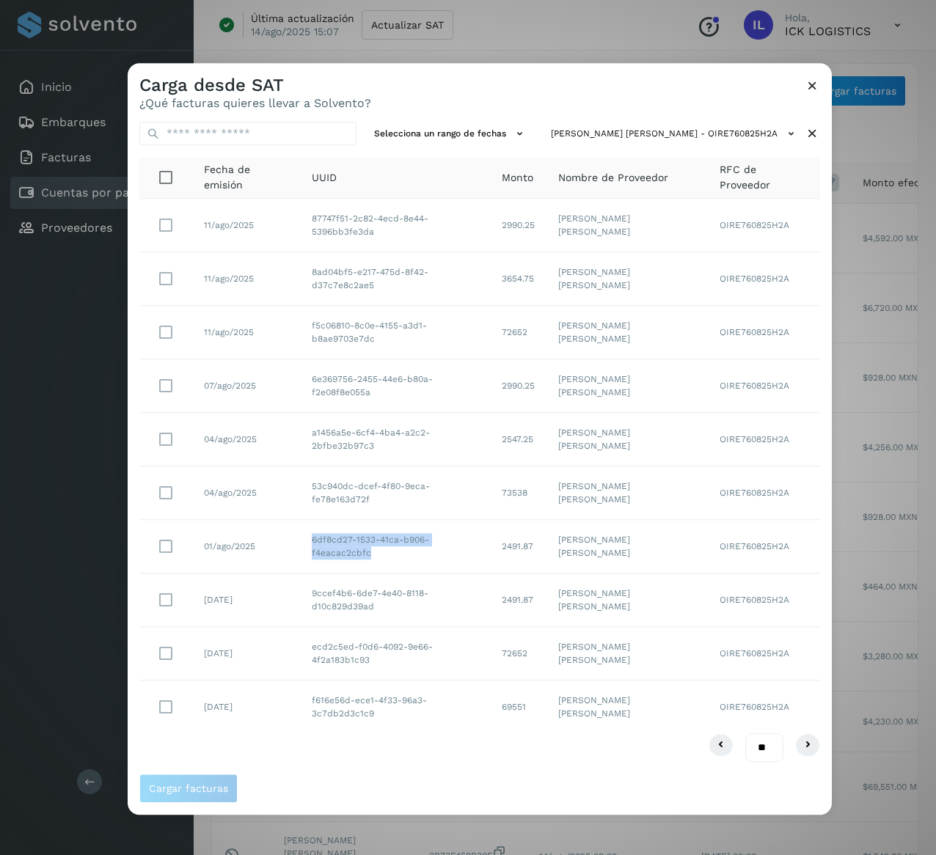
click at [306, 547] on td "6df8cd27-1533-41ca-b906-f4eacac2cbfc" at bounding box center [395, 547] width 190 height 54
drag, startPoint x: 494, startPoint y: 494, endPoint x: 310, endPoint y: 493, distance: 184.2
click at [310, 493] on td "53c940dc-dcef-4f80-9eca-fe78e163d72f" at bounding box center [395, 494] width 190 height 54
drag, startPoint x: 497, startPoint y: 441, endPoint x: 306, endPoint y: 450, distance: 191.7
click at [306, 450] on td "a1456a5e-6cf4-4ba4-a2c2-2bfbe32b97c3" at bounding box center [395, 440] width 190 height 54
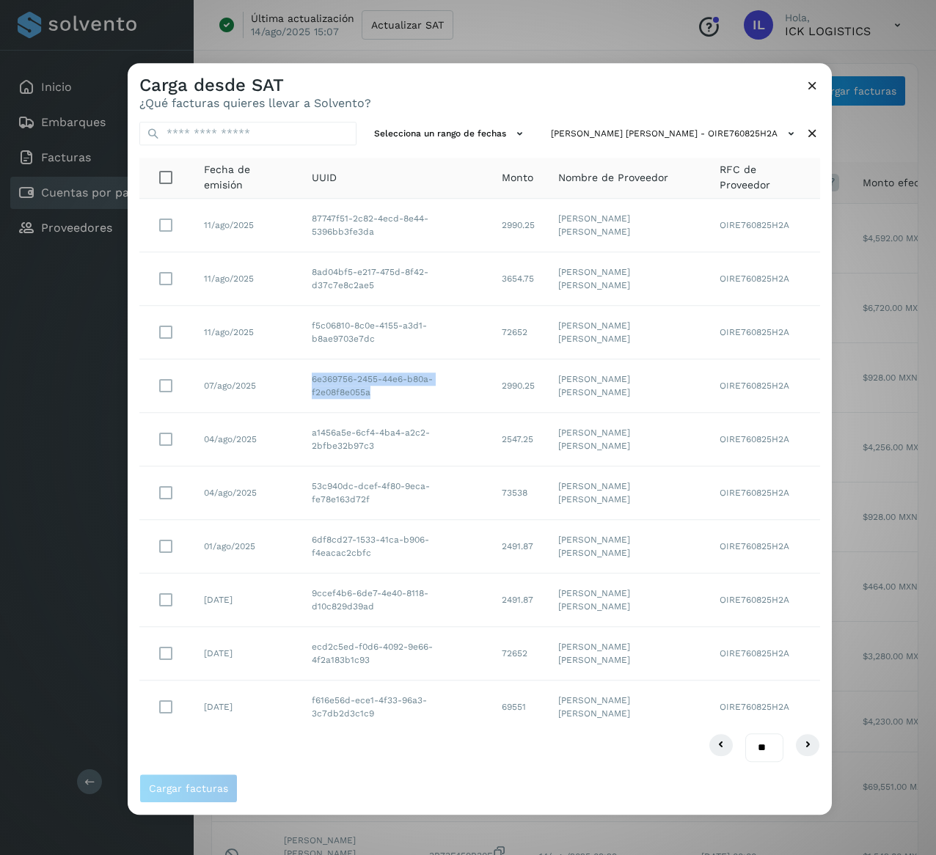
drag, startPoint x: 506, startPoint y: 383, endPoint x: 294, endPoint y: 406, distance: 213.3
click at [294, 406] on tr "07/ago/2025 6e369756-2455-44e6-b80a-f2e08f8e055a 2990.25 [PERSON_NAME] [PERSON_…" at bounding box center [479, 387] width 681 height 54
drag, startPoint x: 505, startPoint y: 324, endPoint x: 313, endPoint y: 343, distance: 193.2
click at [313, 343] on td "f5c06810-8c0e-4155-a3d1-b8ae9703e7dc" at bounding box center [395, 333] width 190 height 54
drag, startPoint x: 505, startPoint y: 279, endPoint x: 309, endPoint y: 277, distance: 195.9
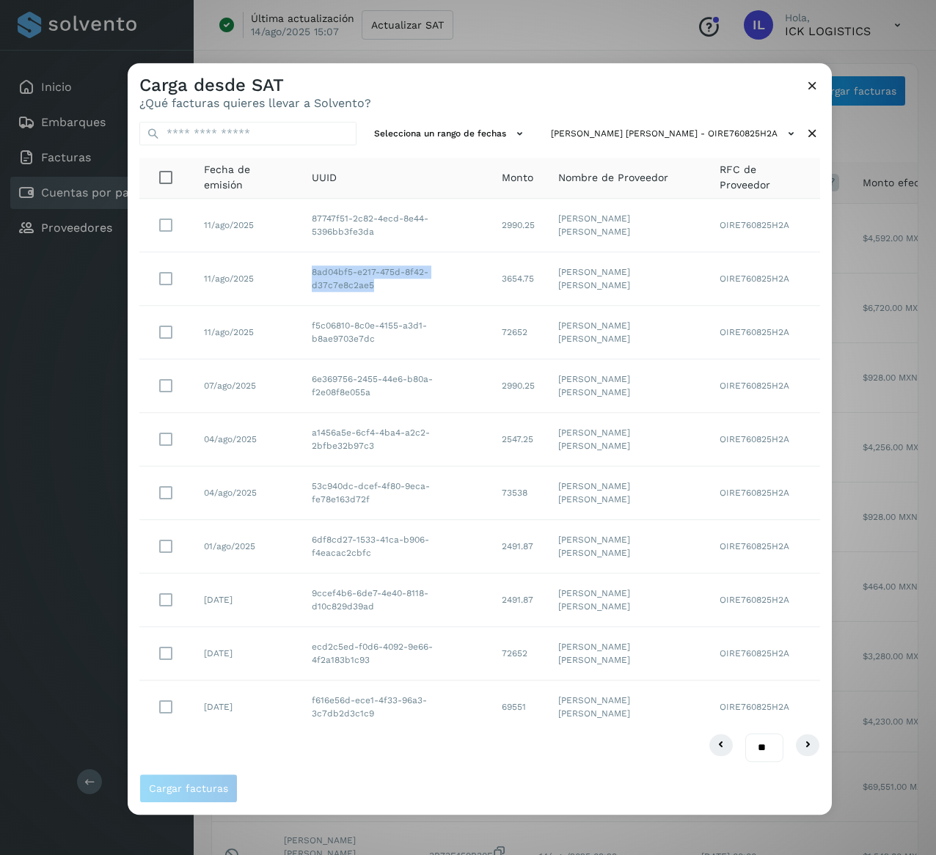
click at [309, 277] on td "8ad04bf5-e217-475d-8f42-d37c7e8c2ae5" at bounding box center [395, 279] width 190 height 54
drag, startPoint x: 499, startPoint y: 220, endPoint x: 277, endPoint y: 241, distance: 223.3
click at [277, 360] on tr "11/ago/2025 87747f51-2c82-4ecd-8e44-5396bb3fe3da 2990.25 [PERSON_NAME] [PERSON_…" at bounding box center [479, 387] width 681 height 54
drag, startPoint x: 561, startPoint y: 226, endPoint x: 514, endPoint y: 227, distance: 47.0
click at [514, 227] on td "2990.25" at bounding box center [518, 226] width 56 height 54
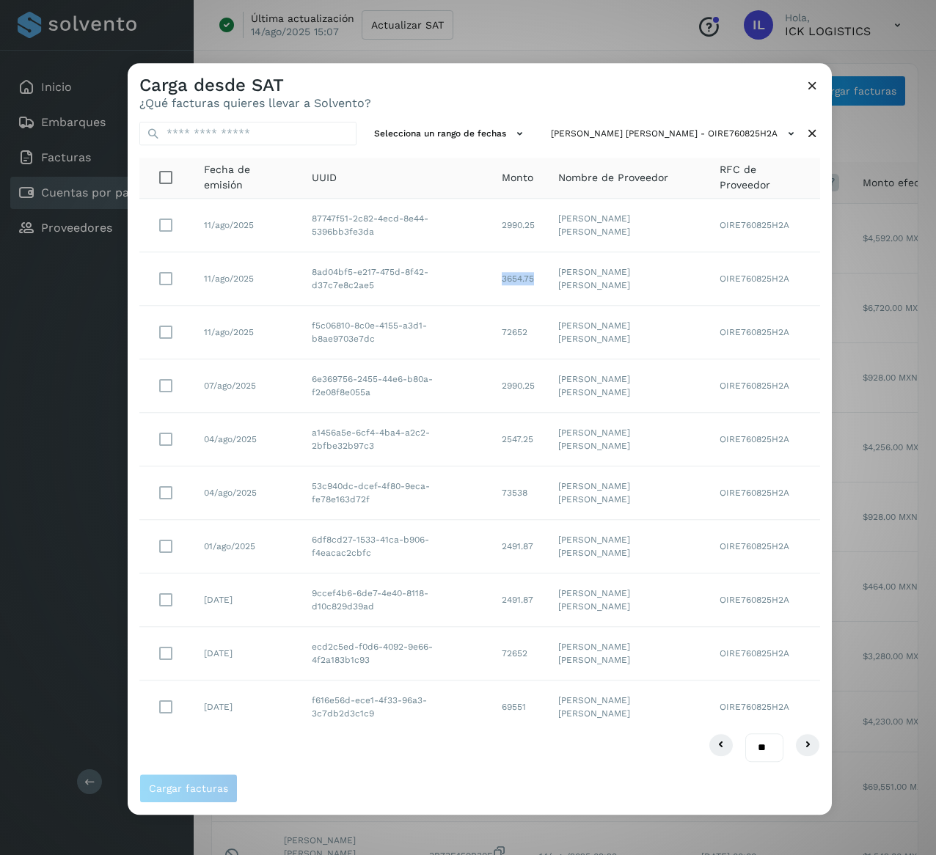
drag, startPoint x: 561, startPoint y: 282, endPoint x: 522, endPoint y: 285, distance: 38.3
click at [522, 285] on td "3654.75" at bounding box center [518, 279] width 56 height 54
drag, startPoint x: 553, startPoint y: 327, endPoint x: 521, endPoint y: 338, distance: 34.1
click at [521, 338] on td "72652" at bounding box center [518, 333] width 56 height 54
drag, startPoint x: 570, startPoint y: 379, endPoint x: 500, endPoint y: 394, distance: 71.2
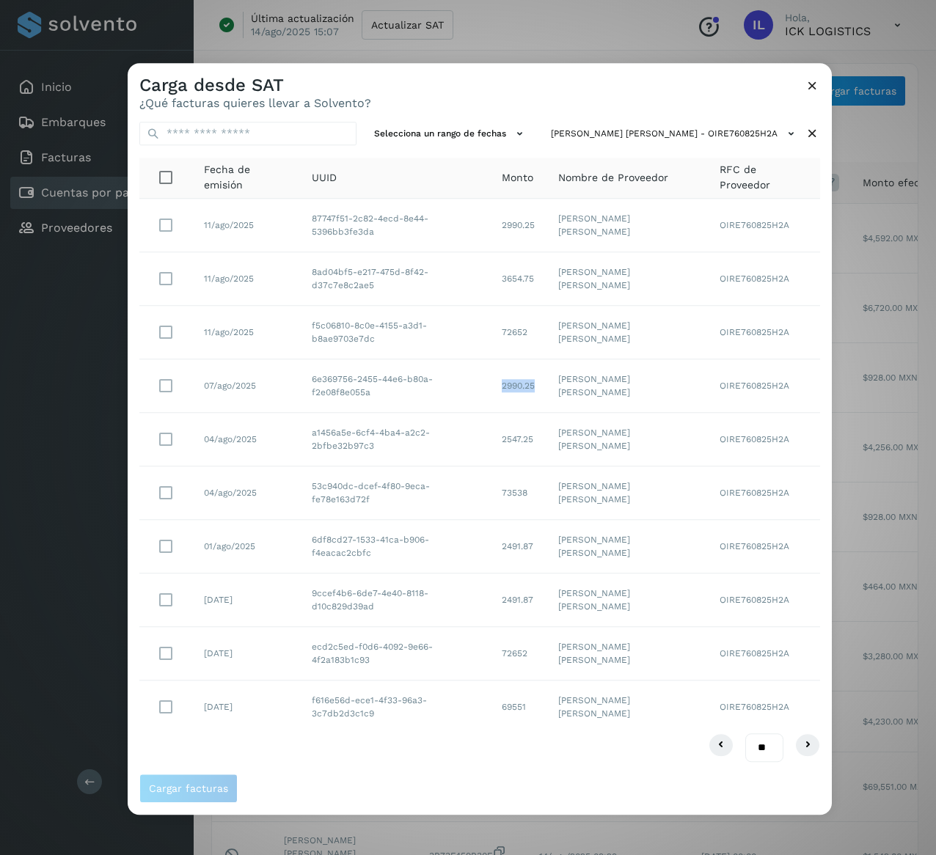
click at [500, 394] on tr "07/ago/2025 6e369756-2455-44e6-b80a-f2e08f8e055a 2990.25 [PERSON_NAME] [PERSON_…" at bounding box center [479, 387] width 681 height 54
drag, startPoint x: 547, startPoint y: 440, endPoint x: 517, endPoint y: 441, distance: 29.4
click at [517, 441] on td "2547.25" at bounding box center [518, 440] width 56 height 54
drag, startPoint x: 550, startPoint y: 497, endPoint x: 512, endPoint y: 494, distance: 38.3
click at [512, 494] on td "73538" at bounding box center [518, 494] width 56 height 54
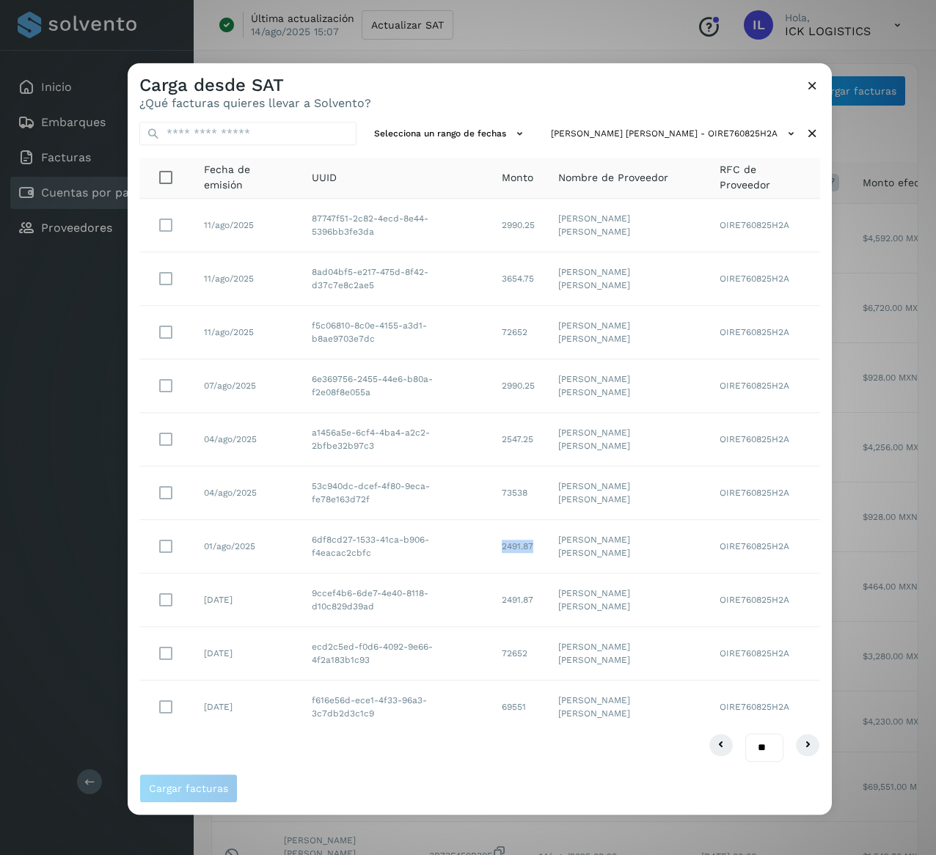
drag, startPoint x: 558, startPoint y: 552, endPoint x: 511, endPoint y: 552, distance: 46.2
click at [511, 552] on td "2491.87" at bounding box center [518, 547] width 56 height 54
drag, startPoint x: 556, startPoint y: 600, endPoint x: 518, endPoint y: 605, distance: 38.5
click at [518, 605] on td "2491.87" at bounding box center [518, 601] width 56 height 54
click at [547, 660] on td "72652" at bounding box center [518, 654] width 56 height 54
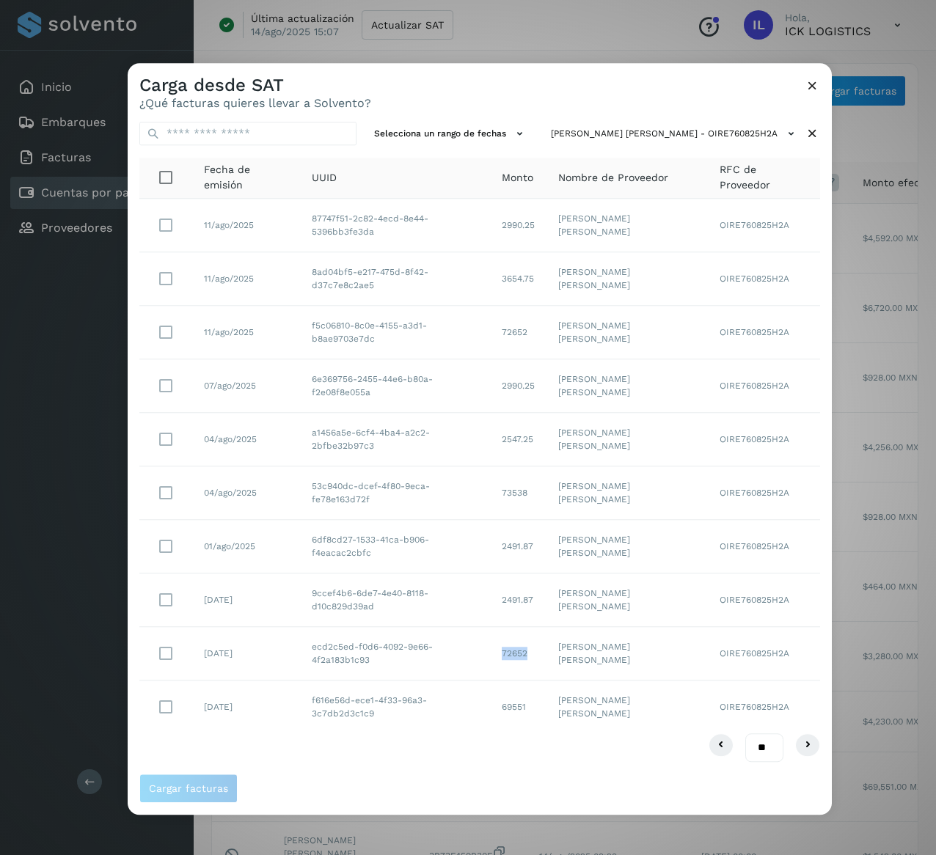
drag, startPoint x: 556, startPoint y: 655, endPoint x: 511, endPoint y: 657, distance: 45.5
click at [511, 657] on tr "[DATE] ecd2c5ed-f0d6-4092-9e66-4f2a183b1c93 72652 [PERSON_NAME] [PERSON_NAME] O…" at bounding box center [479, 654] width 681 height 54
click at [811, 127] on icon at bounding box center [812, 133] width 15 height 15
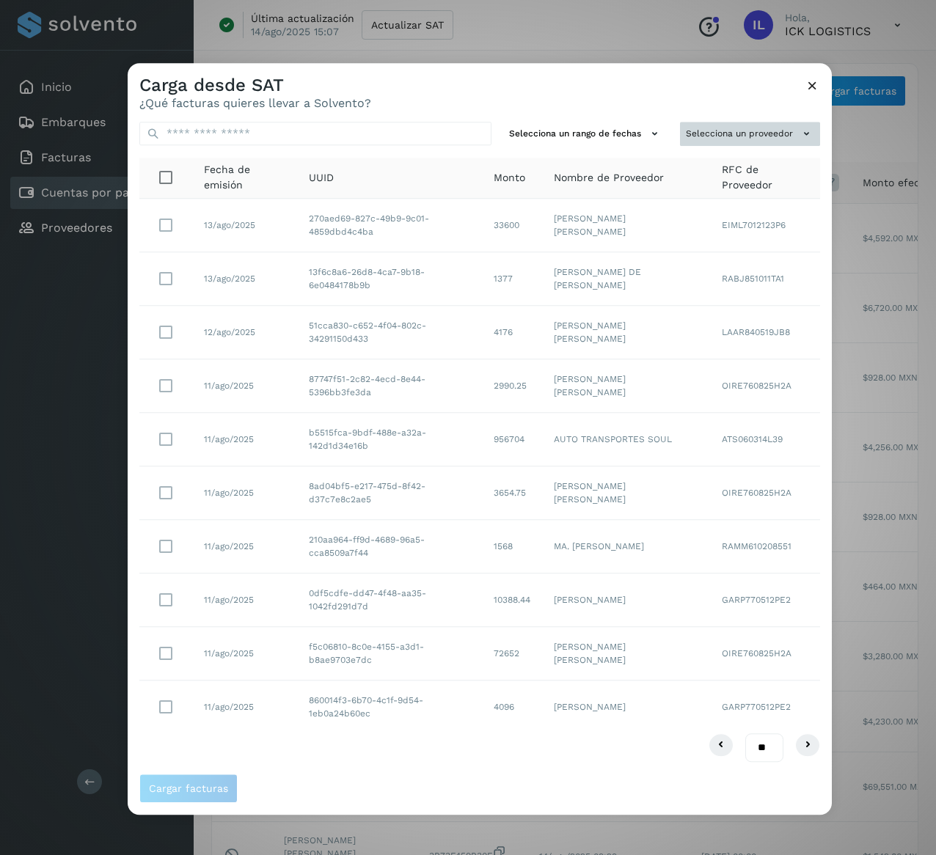
click at [816, 135] on button "Selecciona un proveedor" at bounding box center [750, 134] width 140 height 24
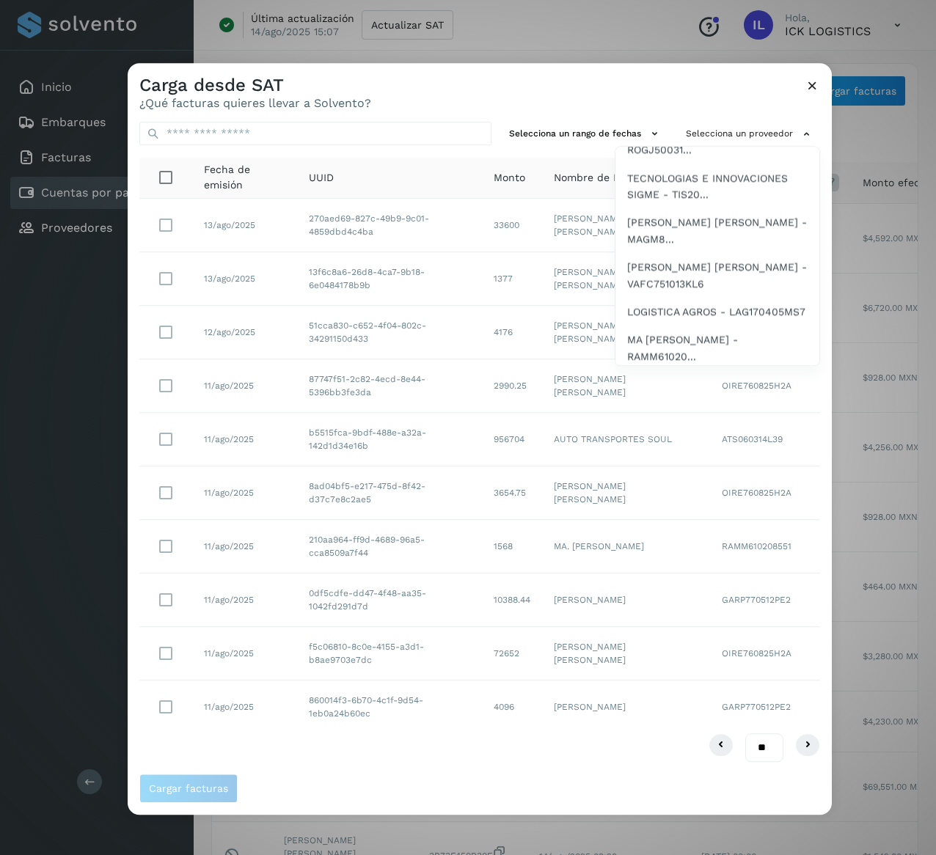
scroll to position [2524, 0]
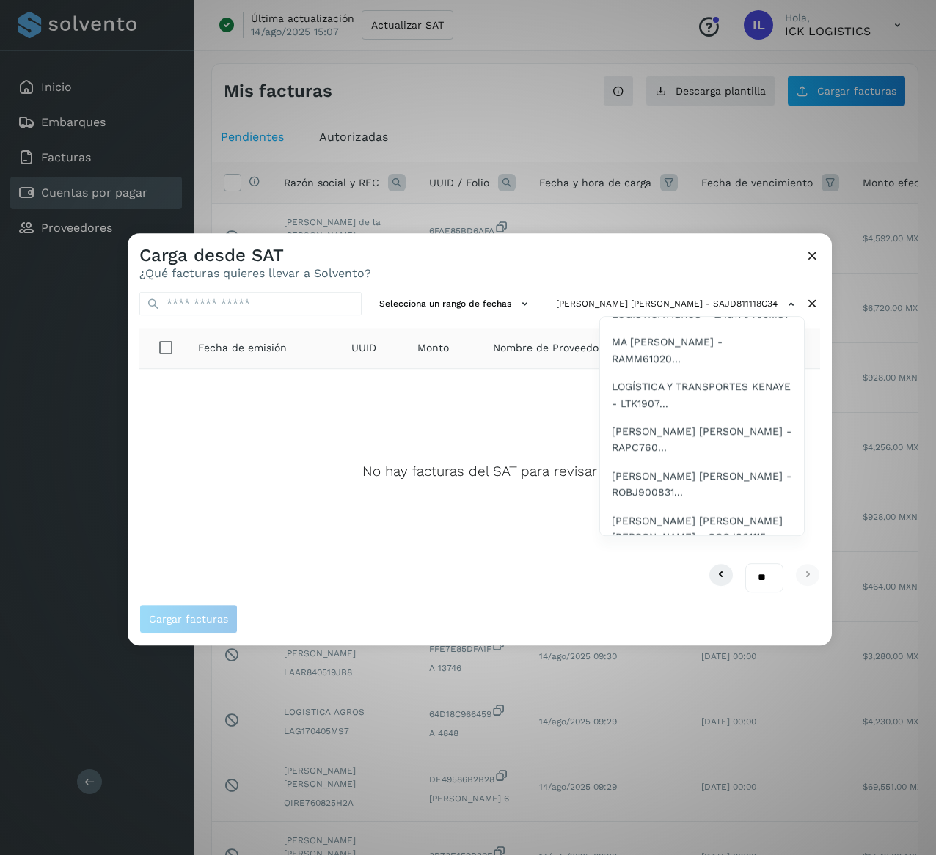
scroll to position [2575, 0]
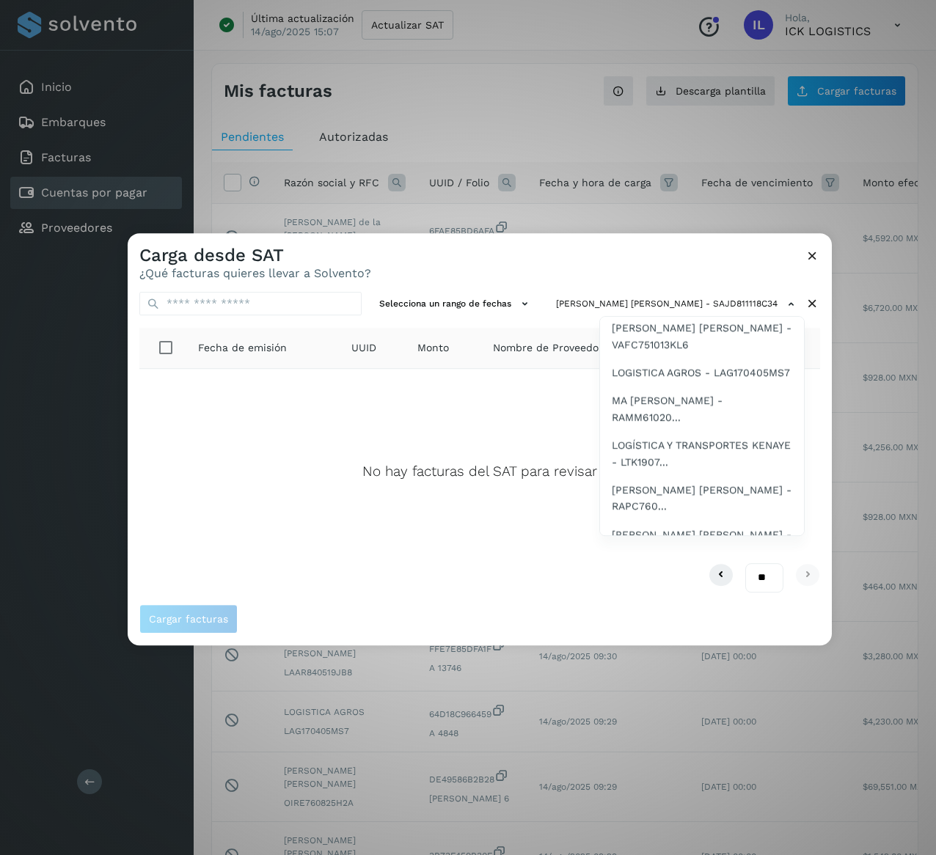
click at [694, 12] on span "[PERSON_NAME] - GUMS801115V1..." at bounding box center [699, 4] width 175 height 16
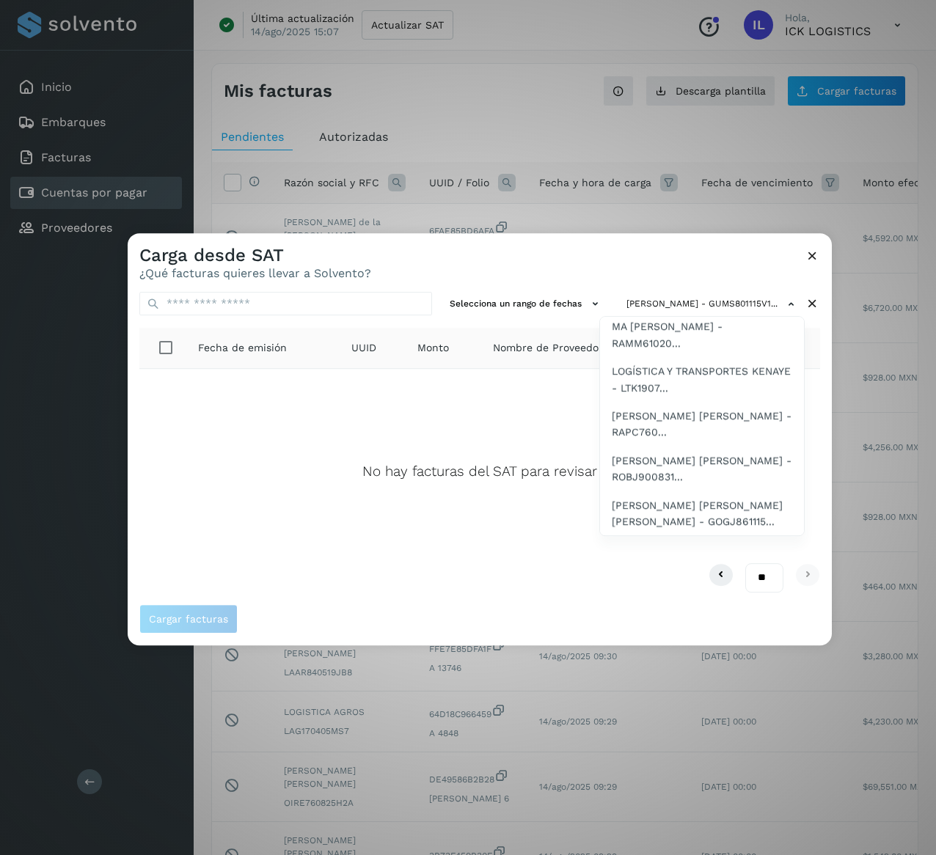
scroll to position [2590, 0]
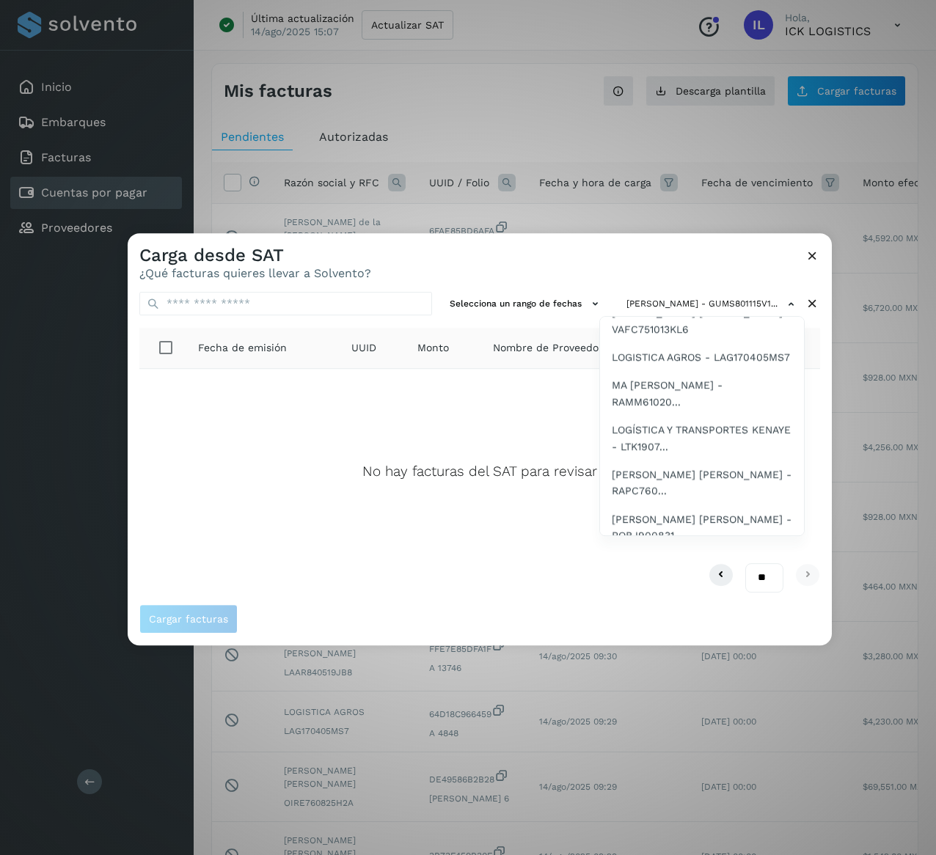
click at [697, 42] on span "TRANSLOGGAR LOGISTICS - TLO210115LJ5" at bounding box center [702, 25] width 180 height 33
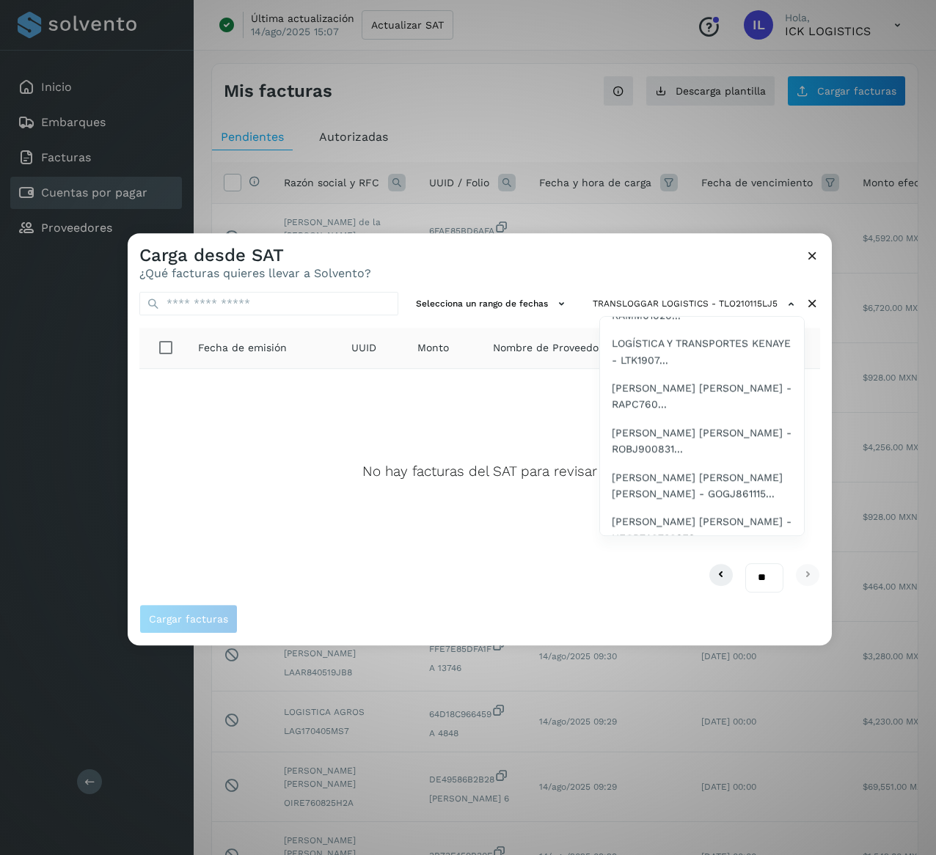
scroll to position [2618, 0]
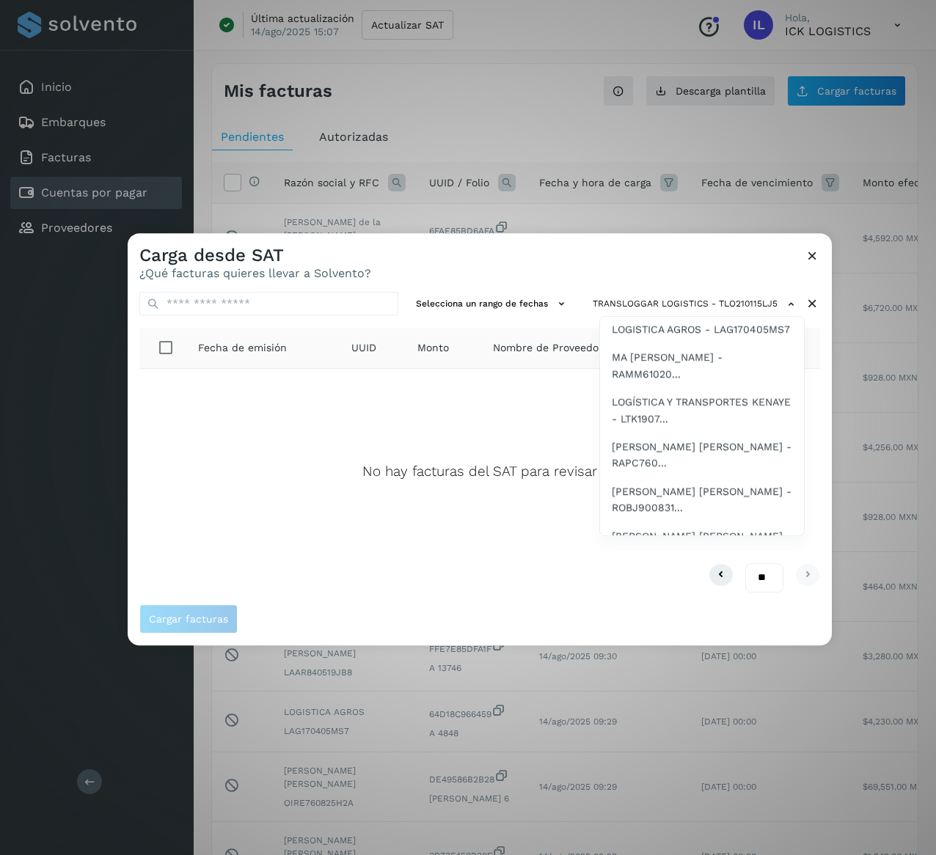
click at [688, 59] on span "AUTO TRANSPORTES SOUL S DE RL - ATS06031..." at bounding box center [702, 42] width 180 height 33
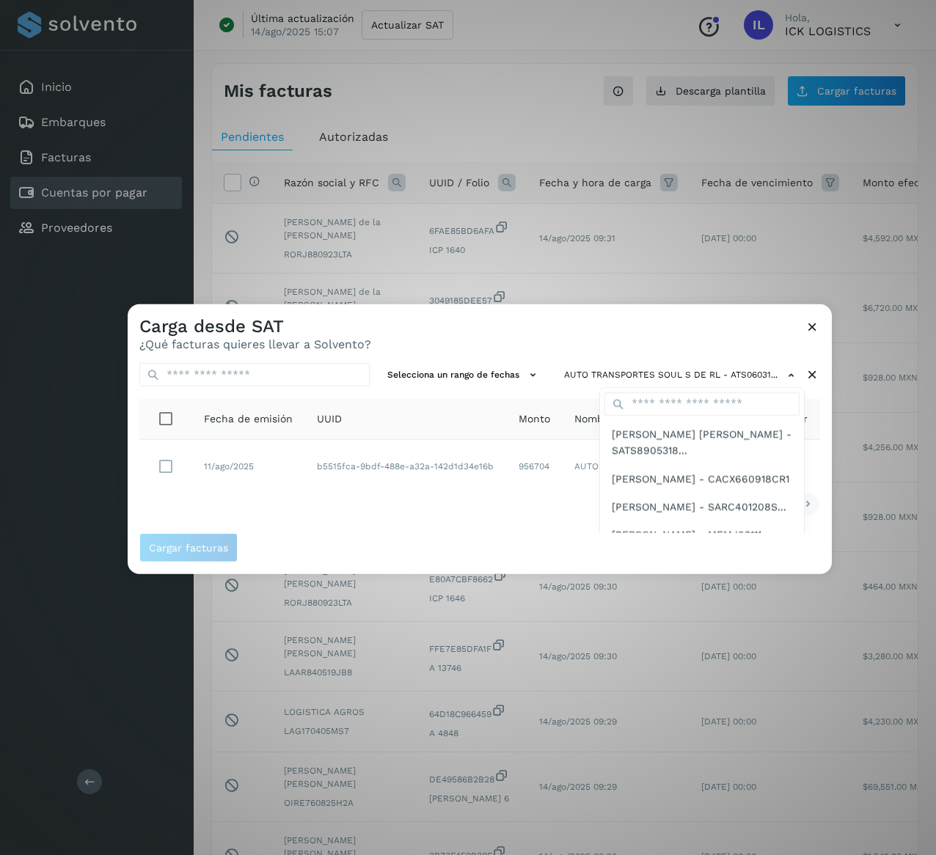
click at [441, 512] on div at bounding box center [596, 731] width 936 height 855
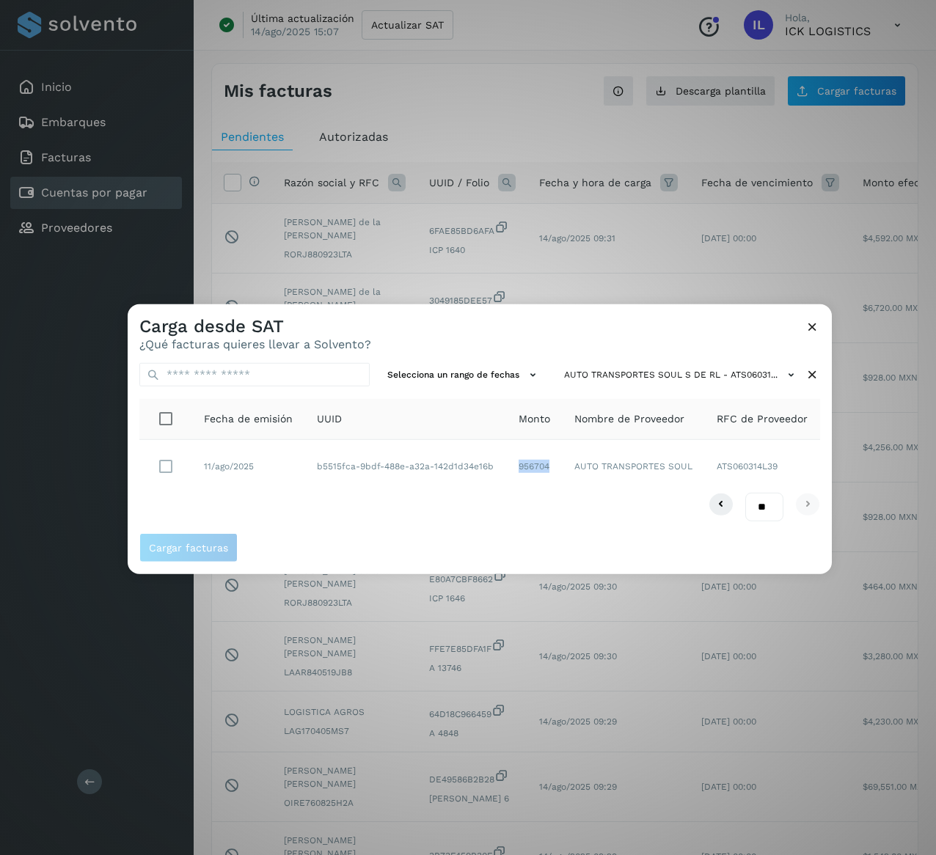
drag, startPoint x: 558, startPoint y: 470, endPoint x: 499, endPoint y: 473, distance: 58.8
click at [499, 473] on tr "11/ago/2025 b5515fca-9bdf-488e-a32a-142d1d34e16b 956704 AUTO TRANSPORTES SOUL A…" at bounding box center [479, 466] width 681 height 53
click at [508, 540] on span "Cargar facturas" at bounding box center [479, 547] width 681 height 29
click at [817, 373] on icon at bounding box center [812, 375] width 15 height 15
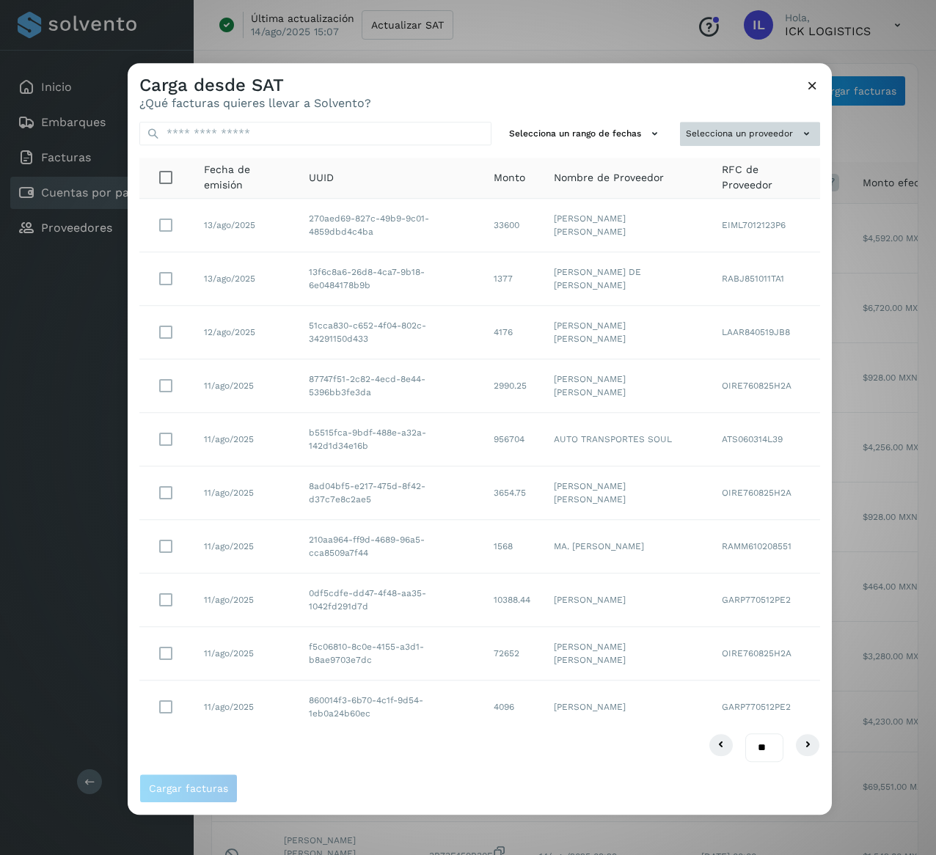
click at [806, 138] on icon at bounding box center [806, 133] width 15 height 15
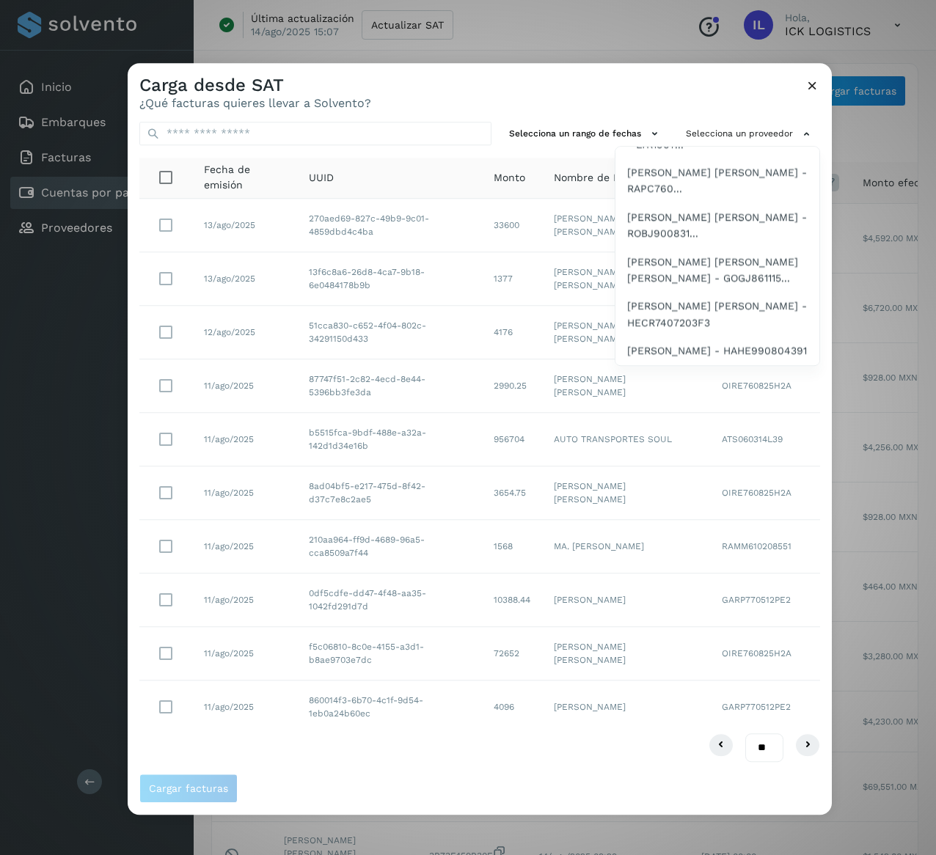
scroll to position [2729, 0]
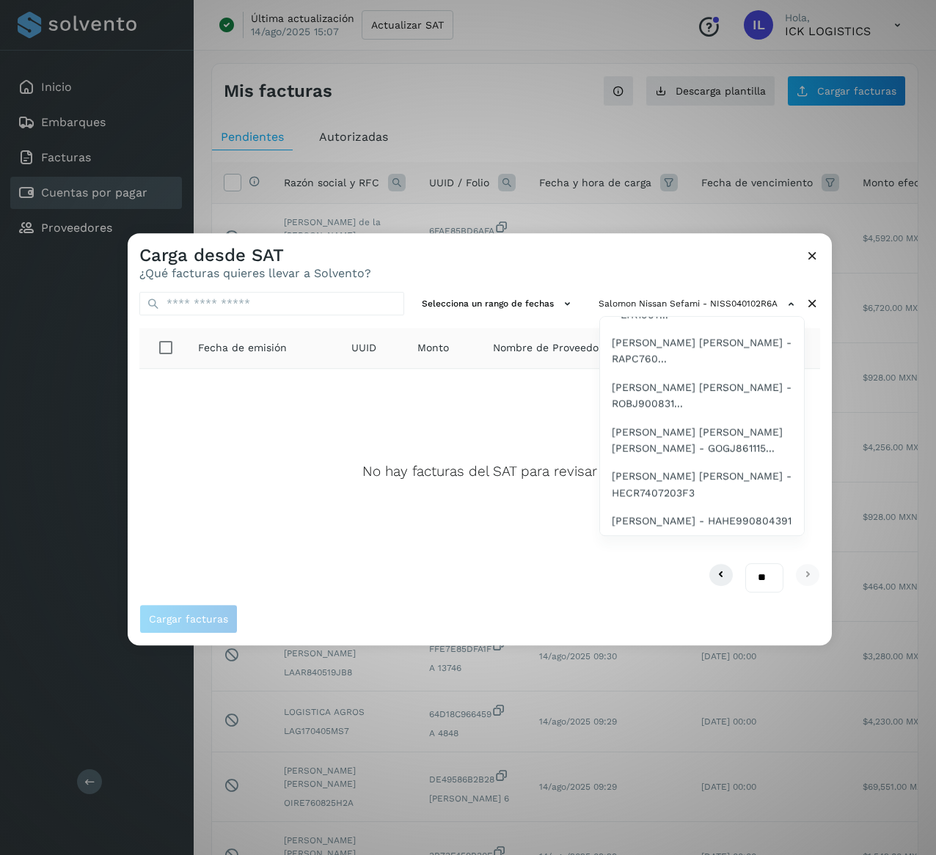
click at [734, 27] on span "[PERSON_NAME] - SEAI011010JV3" at bounding box center [696, 19] width 168 height 16
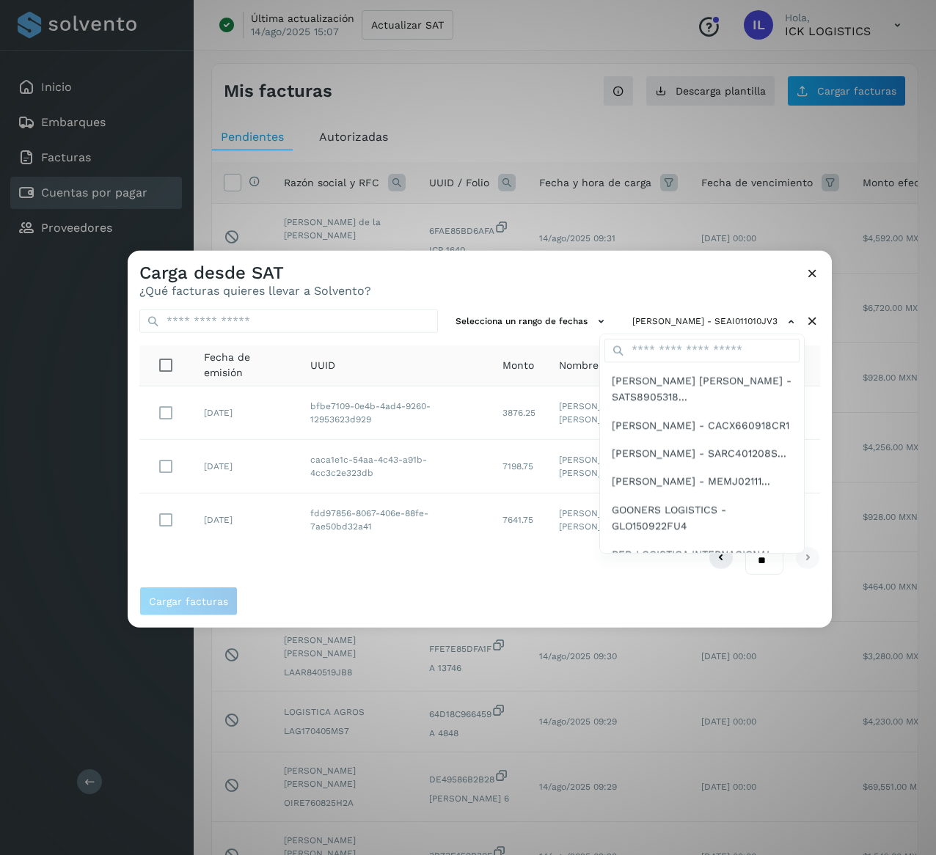
click at [453, 573] on div at bounding box center [596, 678] width 936 height 855
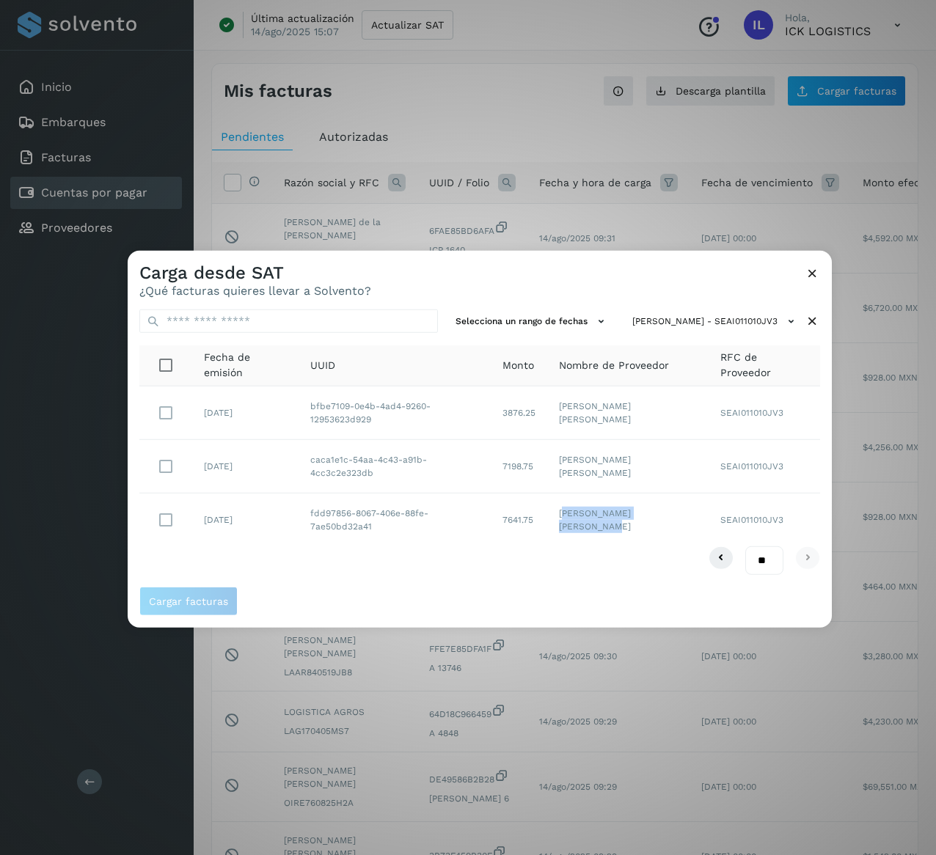
drag, startPoint x: 602, startPoint y: 531, endPoint x: 574, endPoint y: 517, distance: 31.2
click at [574, 517] on td "[PERSON_NAME] [PERSON_NAME]" at bounding box center [628, 520] width 162 height 53
drag, startPoint x: 386, startPoint y: 530, endPoint x: 310, endPoint y: 514, distance: 78.0
click at [310, 514] on td "fdd97856-8067-406e-88fe-7ae50bd32a41" at bounding box center [394, 520] width 191 height 53
drag, startPoint x: 499, startPoint y: 465, endPoint x: 288, endPoint y: 465, distance: 211.3
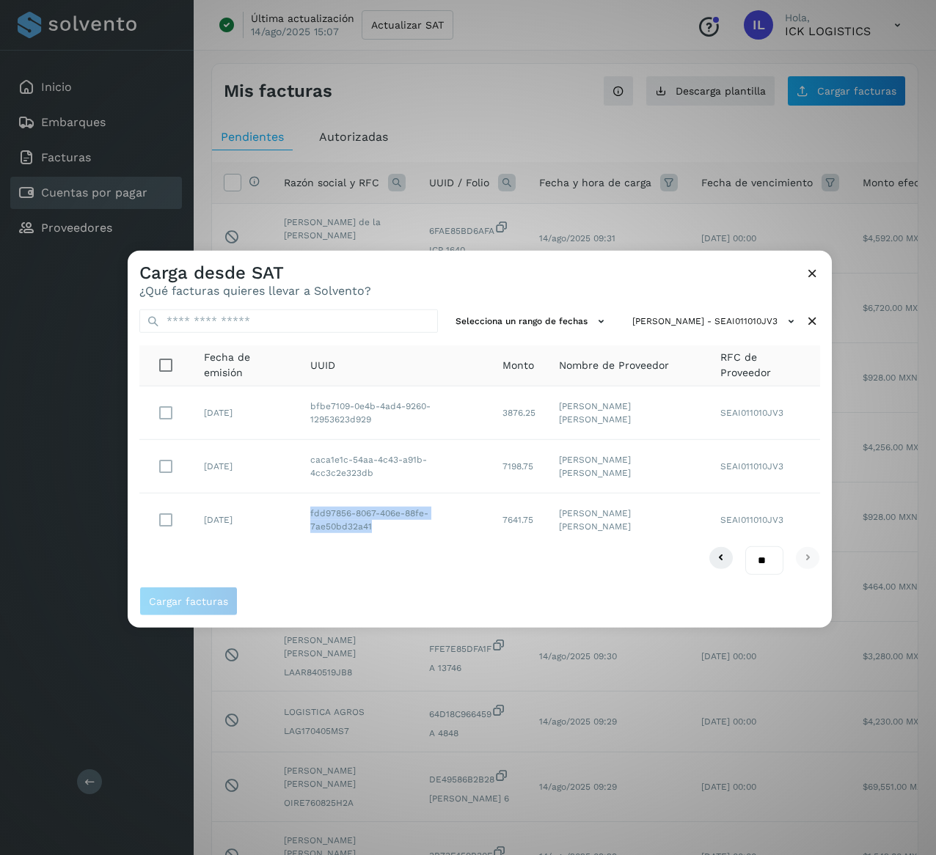
click at [288, 465] on tr "[DATE] caca1e1c-54aa-4c43-a91b-4cc3c2e323db 7198.75 [PERSON_NAME] [PERSON_NAME]…" at bounding box center [479, 467] width 681 height 54
drag, startPoint x: 360, startPoint y: 421, endPoint x: 286, endPoint y: 408, distance: 74.5
click at [286, 408] on tr "[DATE] bfbe7109-0e4b-4ad4-9260-12953623d929 3876.25 [PERSON_NAME] [PERSON_NAME]…" at bounding box center [479, 414] width 681 height 54
drag, startPoint x: 552, startPoint y: 417, endPoint x: 512, endPoint y: 417, distance: 39.6
click at [512, 417] on td "3876.25" at bounding box center [519, 414] width 56 height 54
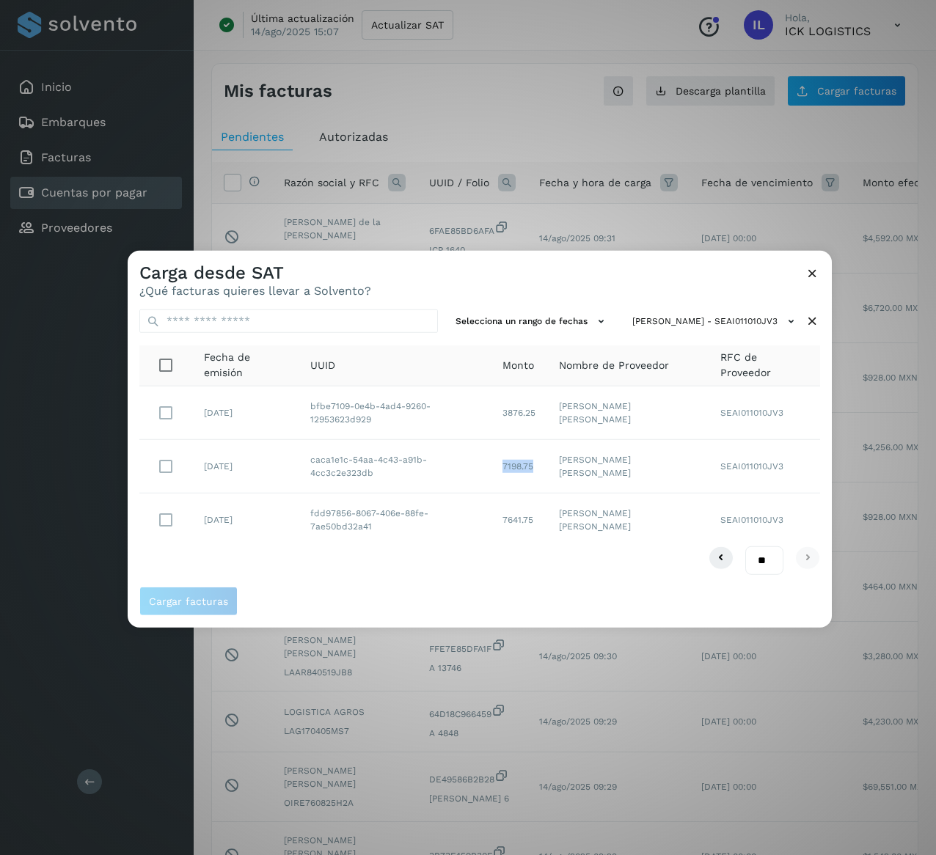
drag, startPoint x: 558, startPoint y: 470, endPoint x: 502, endPoint y: 470, distance: 55.8
click at [502, 470] on td "7198.75" at bounding box center [519, 467] width 56 height 54
drag, startPoint x: 555, startPoint y: 523, endPoint x: 509, endPoint y: 525, distance: 45.5
click at [509, 525] on td "7641.75" at bounding box center [519, 520] width 56 height 53
click at [814, 315] on icon at bounding box center [812, 321] width 15 height 15
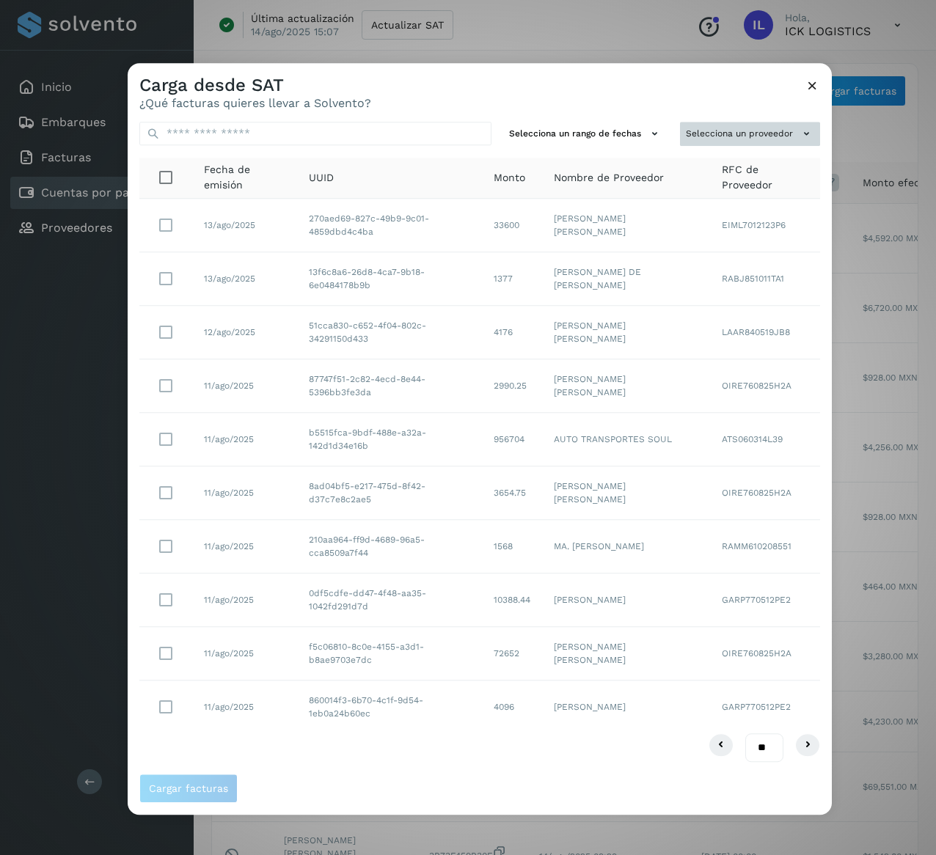
click at [790, 139] on button "Selecciona un proveedor" at bounding box center [750, 134] width 140 height 24
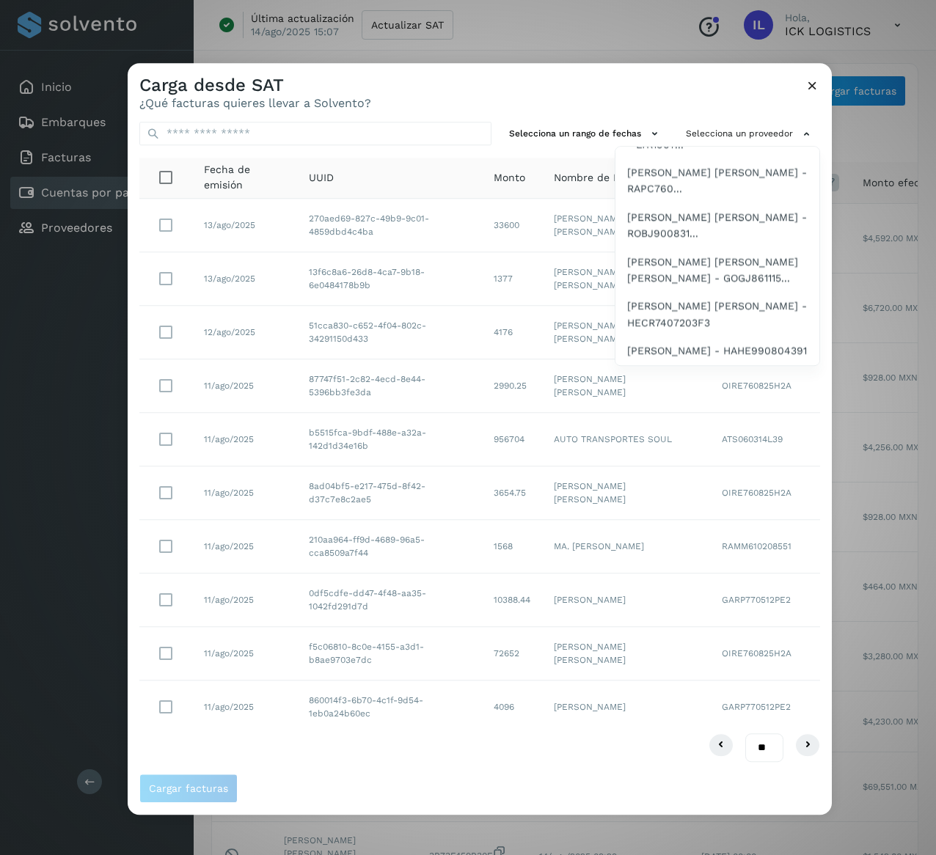
scroll to position [2757, 0]
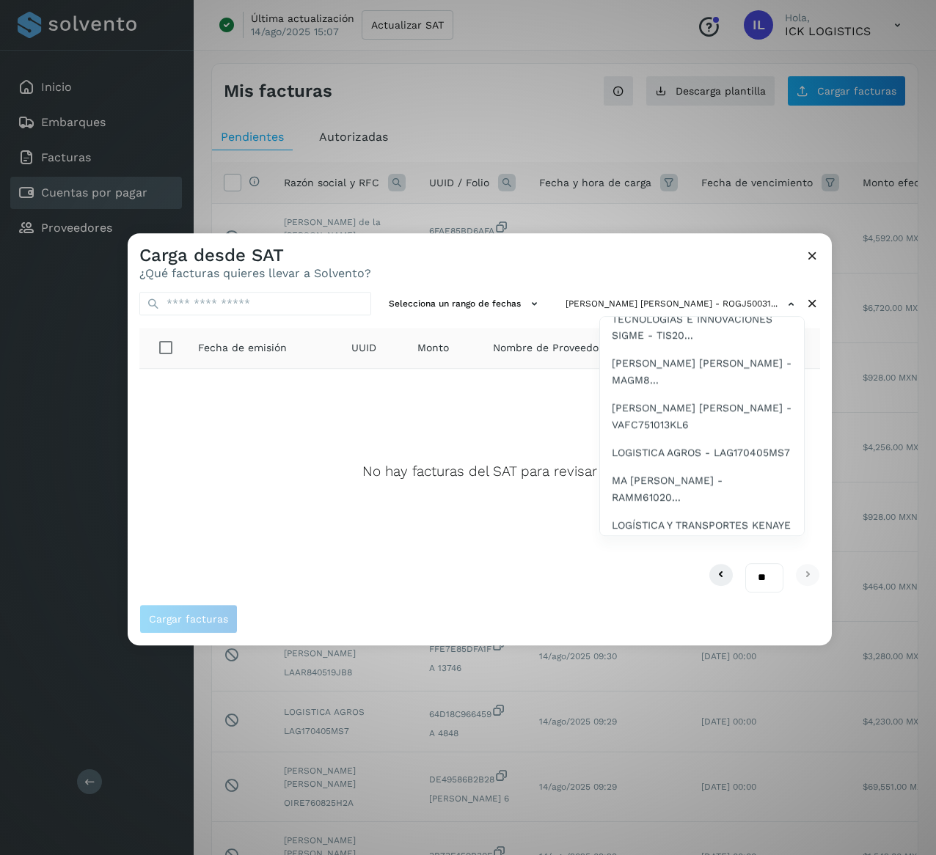
scroll to position [2788, 0]
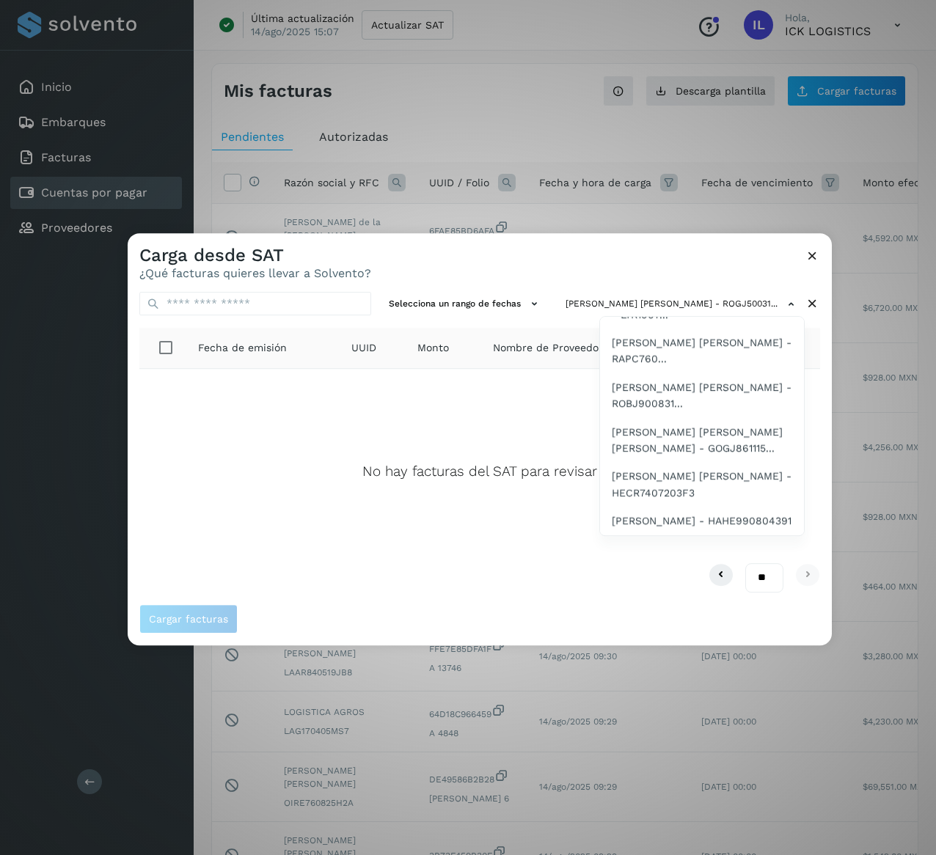
click at [722, 117] on span "TECNOLOGIAS E INNOVACIONES SIGME - TIS20..." at bounding box center [702, 100] width 180 height 33
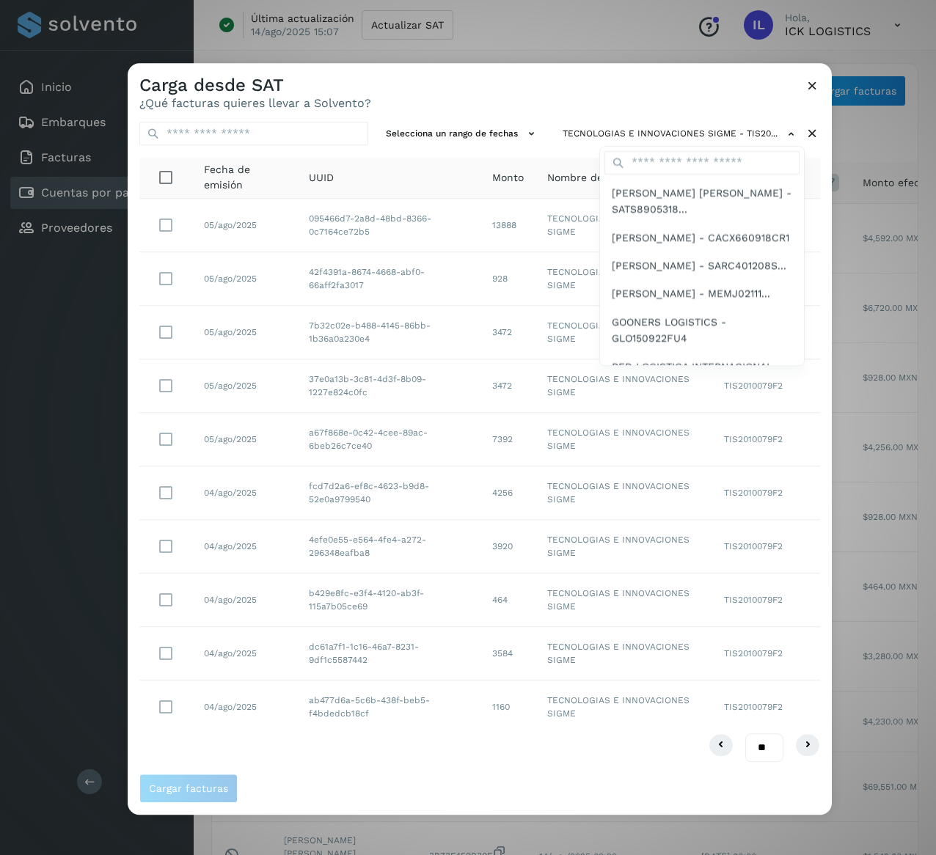
click at [816, 751] on div at bounding box center [596, 490] width 936 height 855
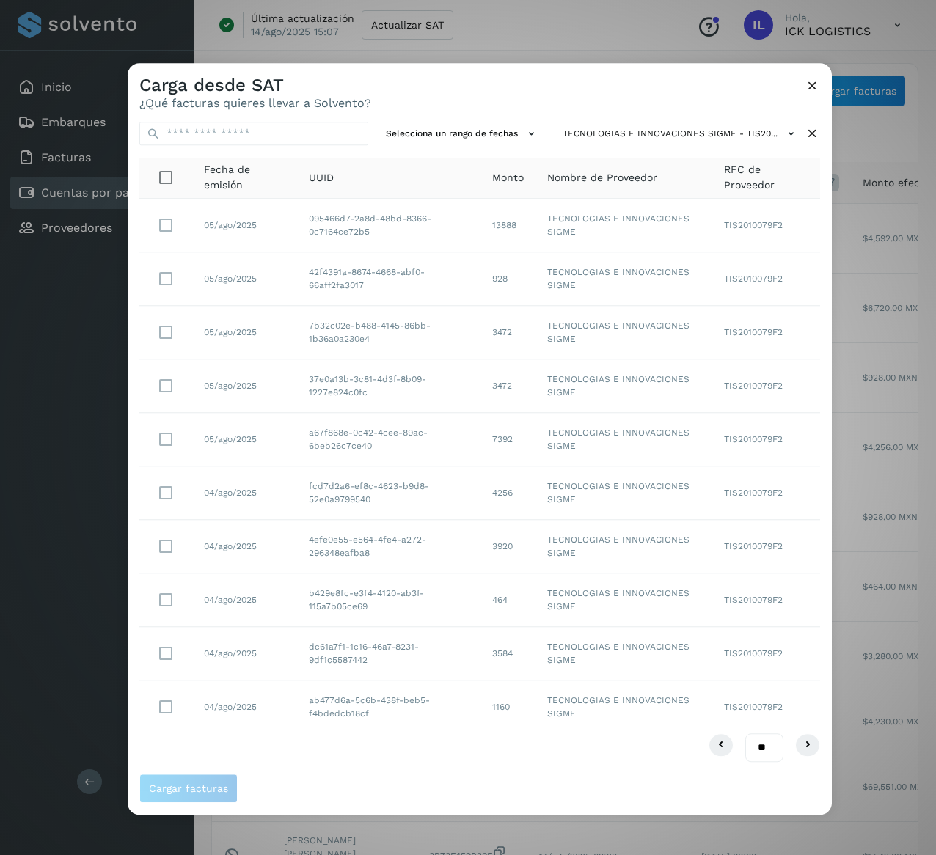
click at [813, 748] on div at bounding box center [596, 490] width 936 height 855
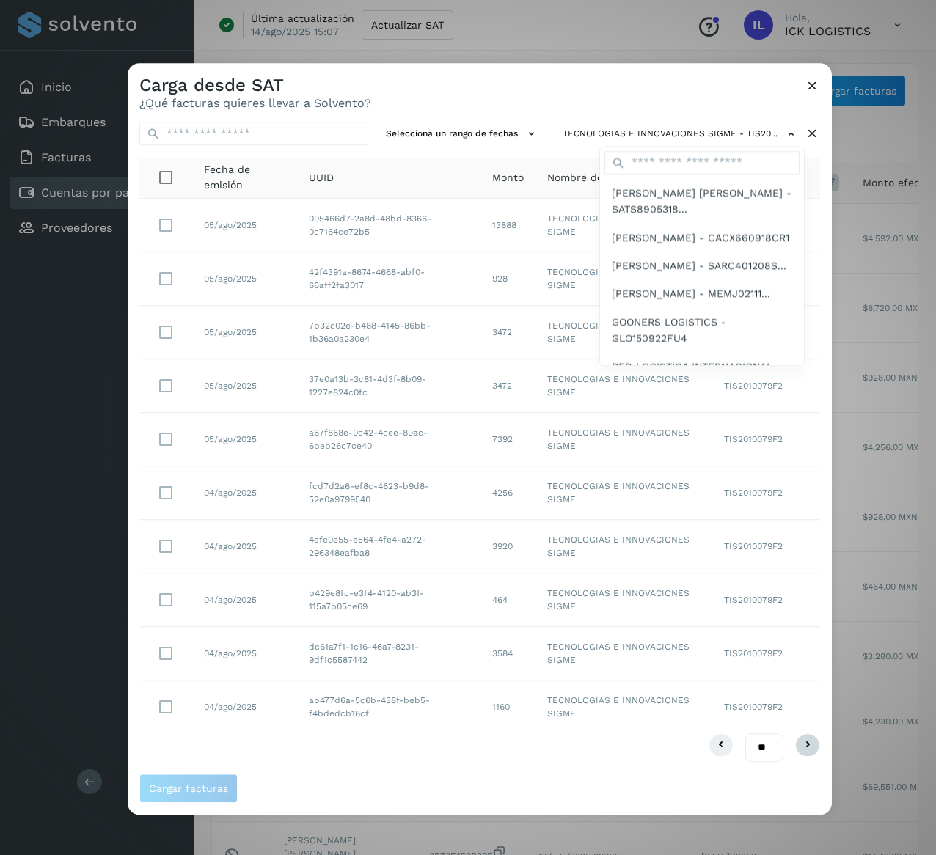
click at [809, 748] on div at bounding box center [596, 490] width 936 height 855
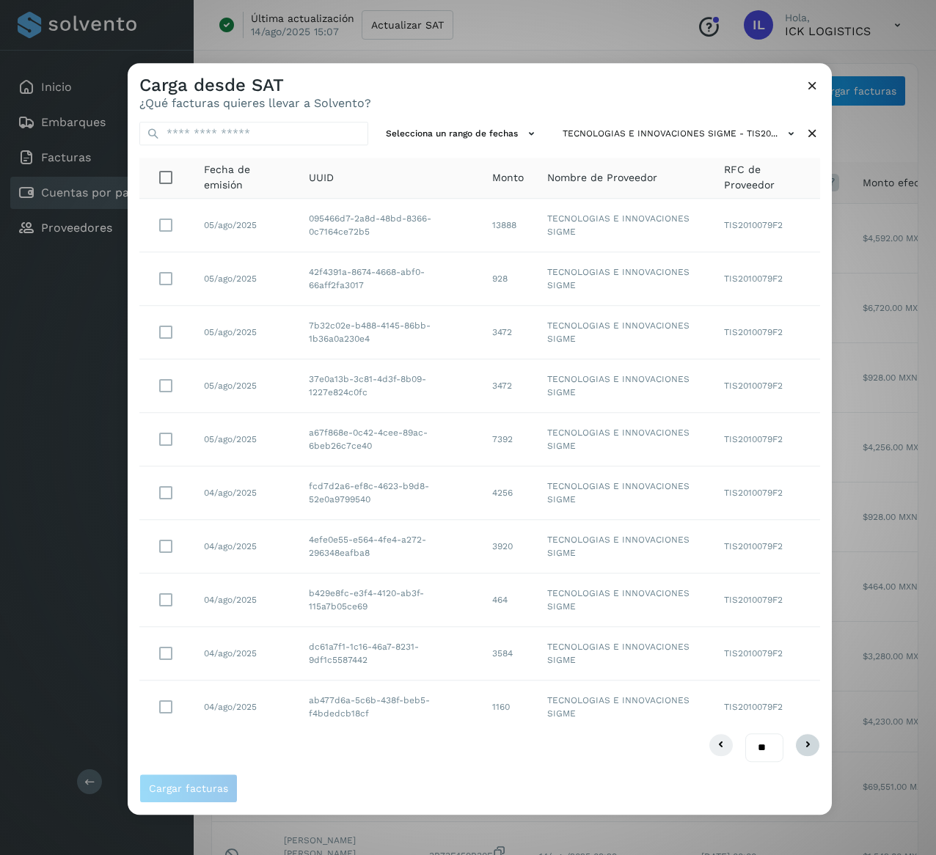
drag, startPoint x: 796, startPoint y: 754, endPoint x: 809, endPoint y: 754, distance: 12.5
click at [796, 755] on div "** ** **" at bounding box center [479, 748] width 681 height 29
click at [810, 753] on icon at bounding box center [808, 746] width 18 height 18
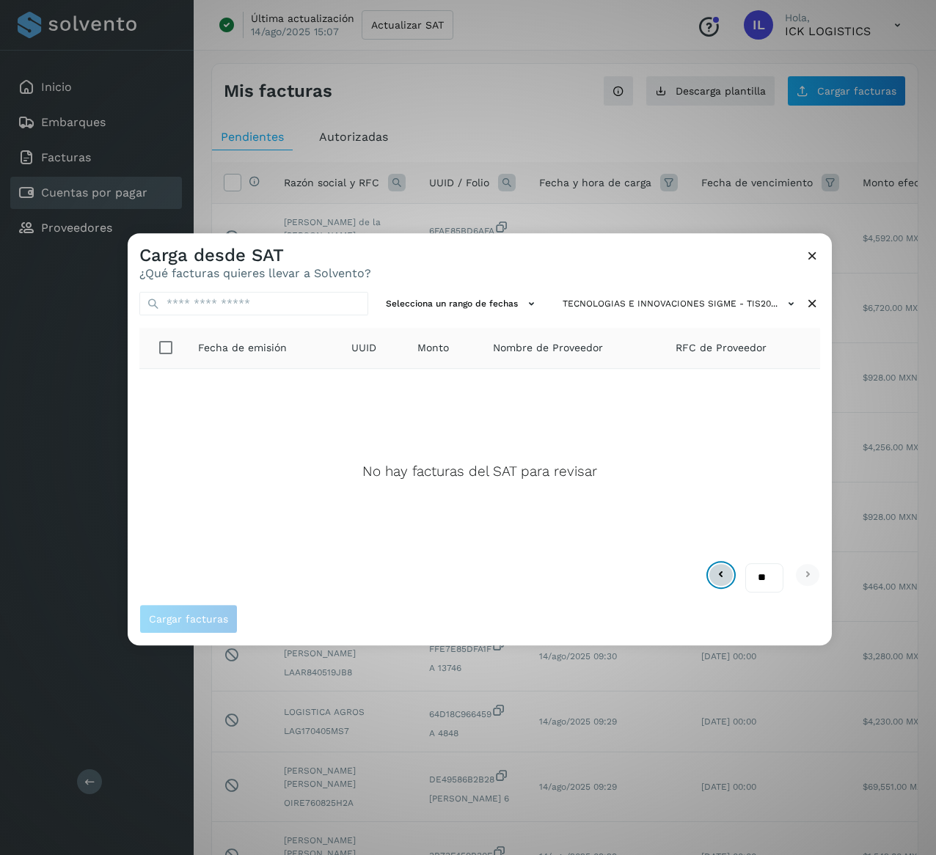
click at [725, 579] on icon at bounding box center [721, 575] width 18 height 18
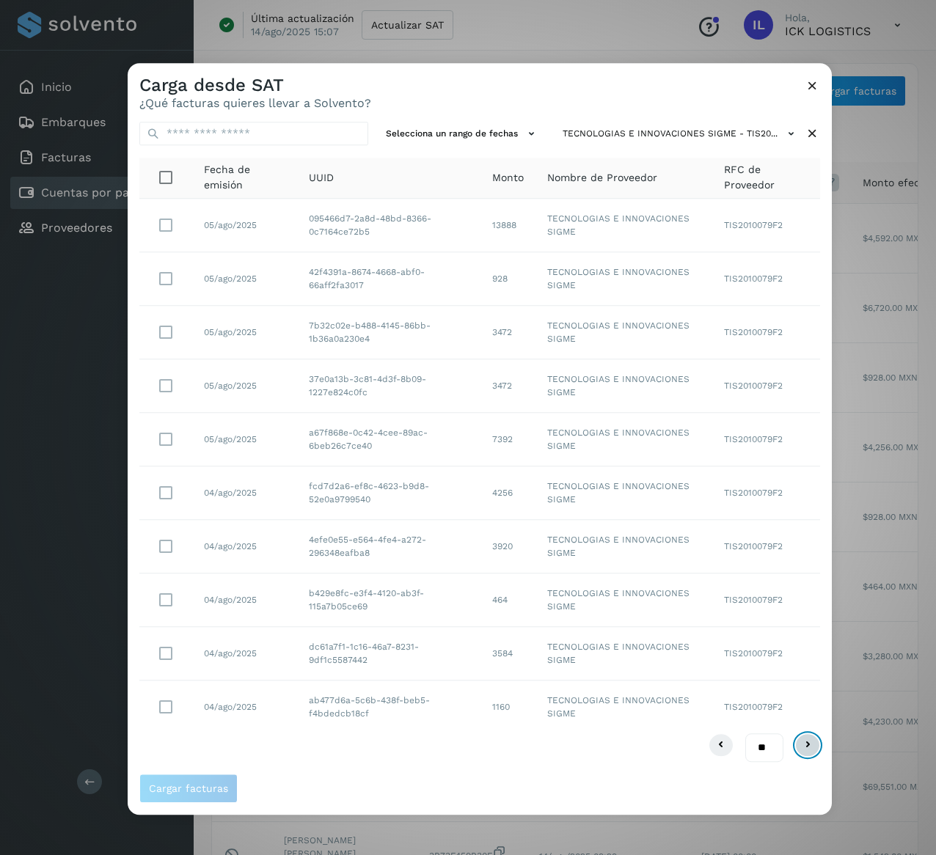
click at [809, 741] on icon at bounding box center [808, 746] width 18 height 18
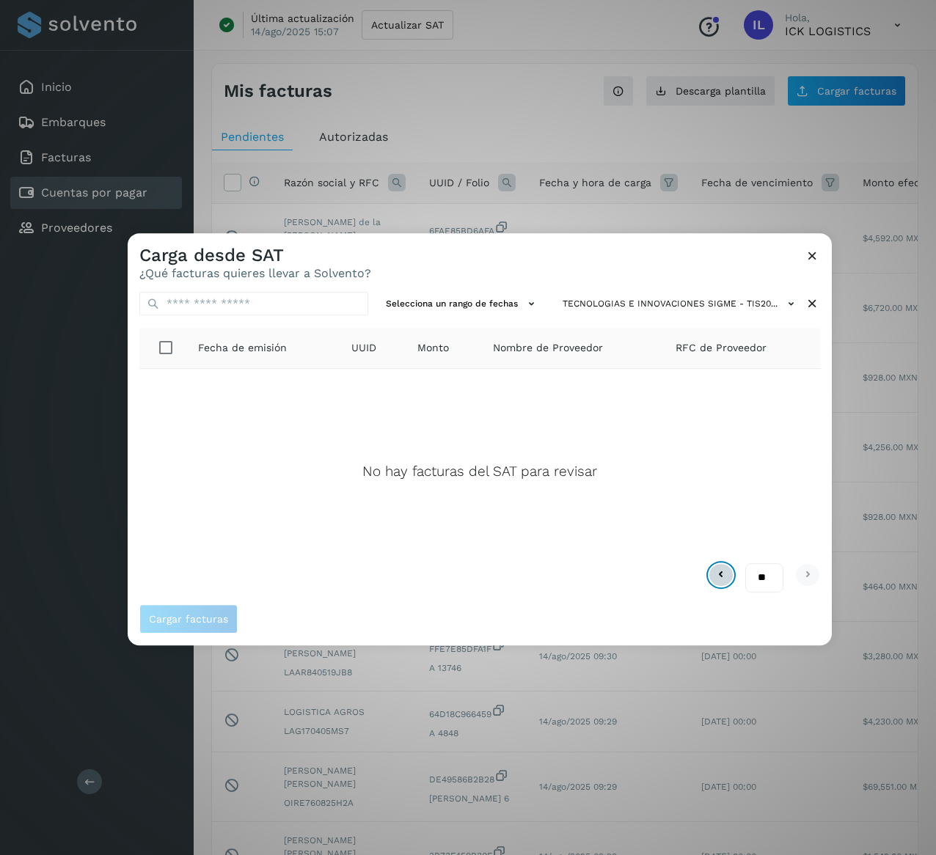
click at [720, 576] on icon at bounding box center [721, 575] width 18 height 18
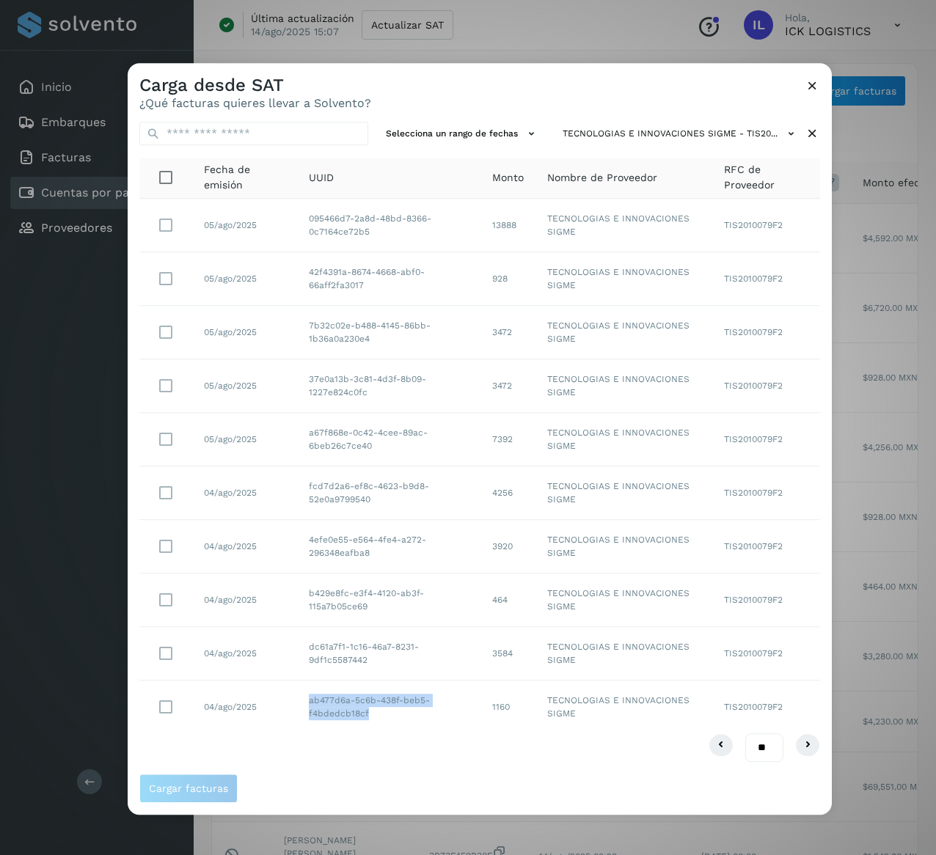
drag, startPoint x: 383, startPoint y: 726, endPoint x: 301, endPoint y: 704, distance: 85.1
click at [301, 704] on td "ab477d6a-5c6b-438f-beb5-f4bdedcb18cf" at bounding box center [388, 707] width 183 height 53
drag, startPoint x: 371, startPoint y: 666, endPoint x: 294, endPoint y: 650, distance: 78.7
click at [294, 650] on tr "04/ago/2025 dc61a7f1-1c16-46a7-8231-9df1c5587442 3584 TECNOLOGIAS E INNOVACIONE…" at bounding box center [479, 654] width 681 height 54
drag, startPoint x: 379, startPoint y: 610, endPoint x: 300, endPoint y: 599, distance: 79.4
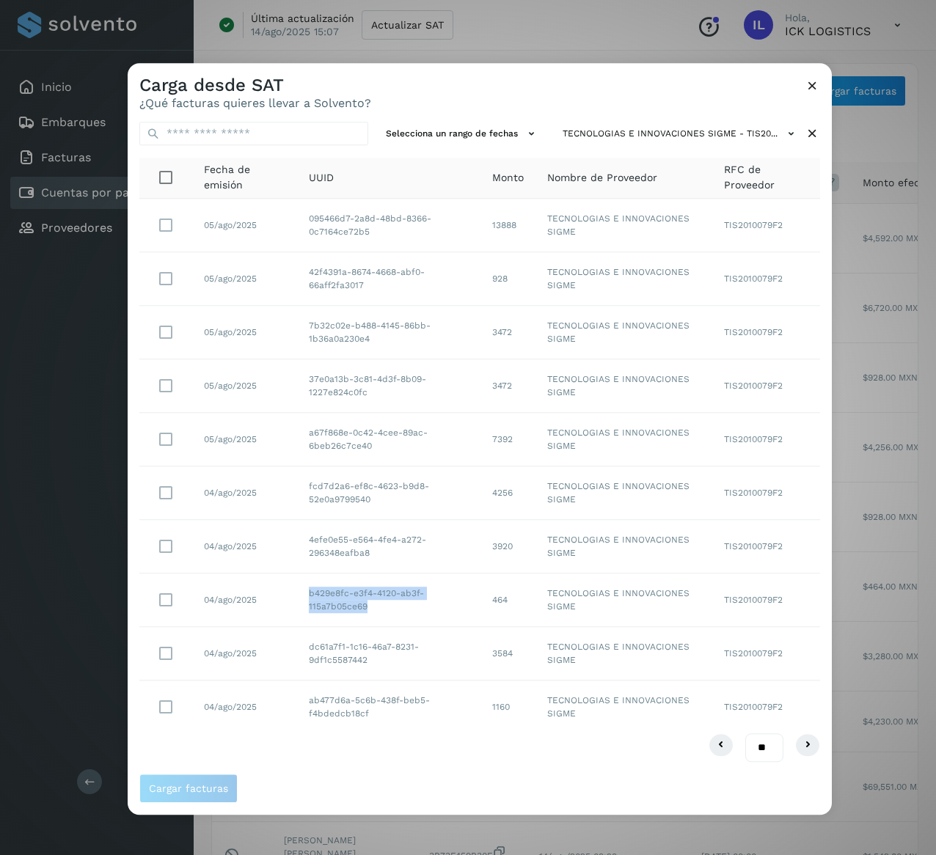
click at [300, 599] on td "b429e8fc-e3f4-4120-ab3f-115a7b05ce69" at bounding box center [388, 601] width 183 height 54
drag, startPoint x: 382, startPoint y: 552, endPoint x: 305, endPoint y: 533, distance: 78.7
click at [305, 533] on td "4efe0e55-e564-4fe4-a272-296348eafba8" at bounding box center [388, 547] width 183 height 54
drag, startPoint x: 382, startPoint y: 506, endPoint x: 291, endPoint y: 488, distance: 92.7
click at [291, 488] on tr "04/ago/2025 fcd7d2a6-ef8c-4623-b9d8-52e0a9799540 4256 TECNOLOGIAS E INNOVACIONE…" at bounding box center [479, 494] width 681 height 54
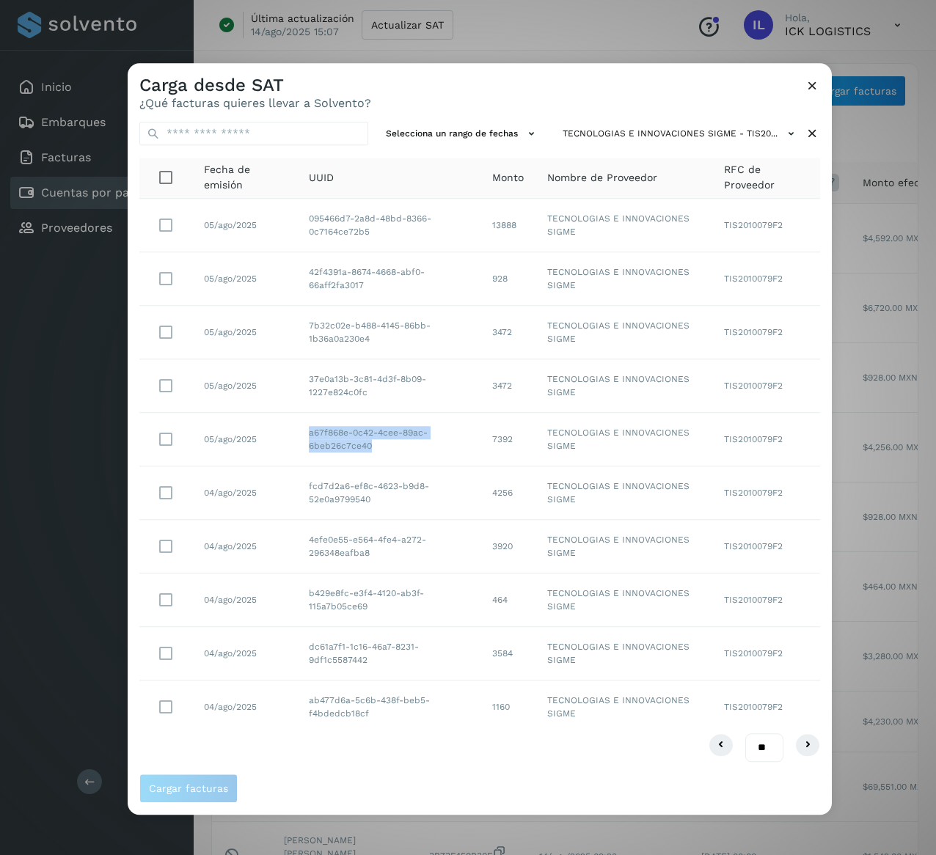
drag, startPoint x: 383, startPoint y: 450, endPoint x: 197, endPoint y: 470, distance: 186.7
click at [298, 435] on td "a67f868e-0c42-4cee-89ac-6beb26c7ce40" at bounding box center [388, 440] width 183 height 54
drag, startPoint x: 376, startPoint y: 397, endPoint x: 291, endPoint y: 373, distance: 88.3
click at [292, 373] on tr "05/ago/2025 37e0a13b-3c81-4d3f-8b09-1227e824c0fc 3472 TECNOLOGIAS E INNOVACIONE…" at bounding box center [479, 387] width 681 height 54
drag, startPoint x: 387, startPoint y: 337, endPoint x: 282, endPoint y: 323, distance: 105.9
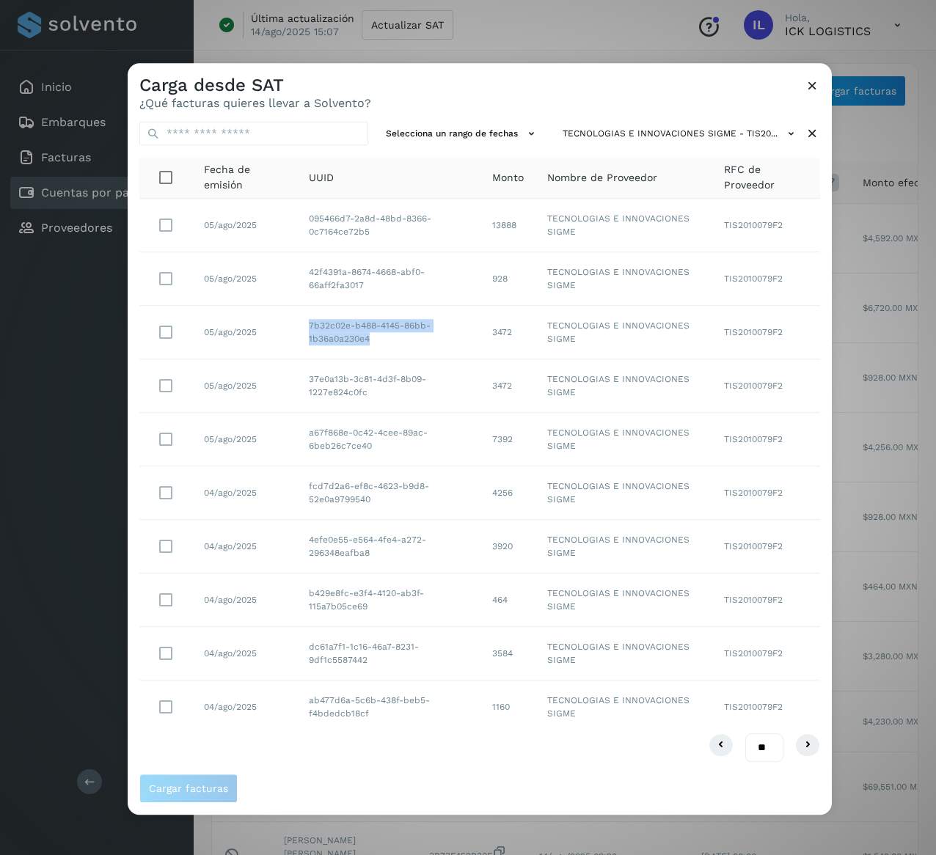
click at [282, 681] on tr "05/ago/2025 7b32c02e-b488-4145-86bb-1b36a0a230e4 3472 TECNOLOGIAS E INNOVACIONE…" at bounding box center [479, 707] width 681 height 53
drag, startPoint x: 373, startPoint y: 288, endPoint x: 285, endPoint y: 268, distance: 89.7
click at [285, 520] on tr "05/ago/2025 42f4391a-8674-4668-abf0-66aff2fa3017 928 TECNOLOGIAS E INNOVACIONES…" at bounding box center [479, 547] width 681 height 54
drag, startPoint x: 374, startPoint y: 235, endPoint x: 180, endPoint y: 266, distance: 196.1
click at [301, 205] on td "095466d7-2a8d-48bd-8366-0c7164ce72b5" at bounding box center [388, 226] width 183 height 54
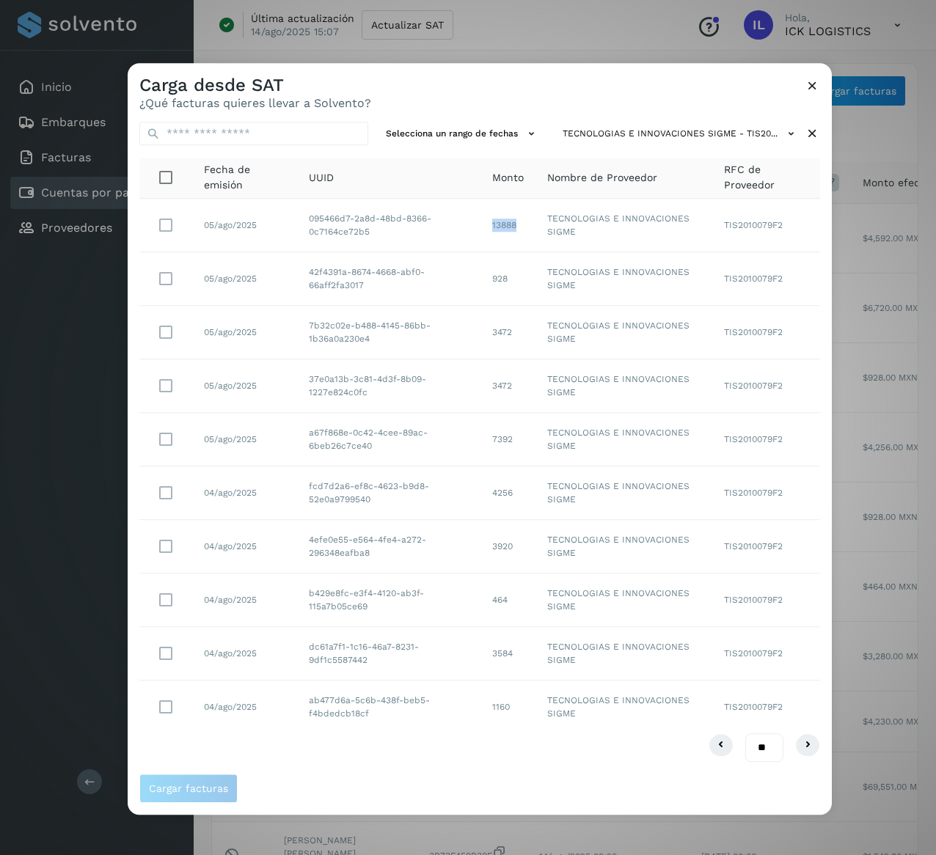
drag, startPoint x: 521, startPoint y: 230, endPoint x: 388, endPoint y: 229, distance: 132.8
click at [486, 223] on td "13888" at bounding box center [508, 226] width 55 height 54
click at [822, 127] on div "Selecciona un rango de fechas TECNOLOGIAS E INNOVACIONES SIGME - TIS20... Fecha…" at bounding box center [480, 442] width 704 height 664
click at [813, 130] on icon at bounding box center [812, 133] width 15 height 15
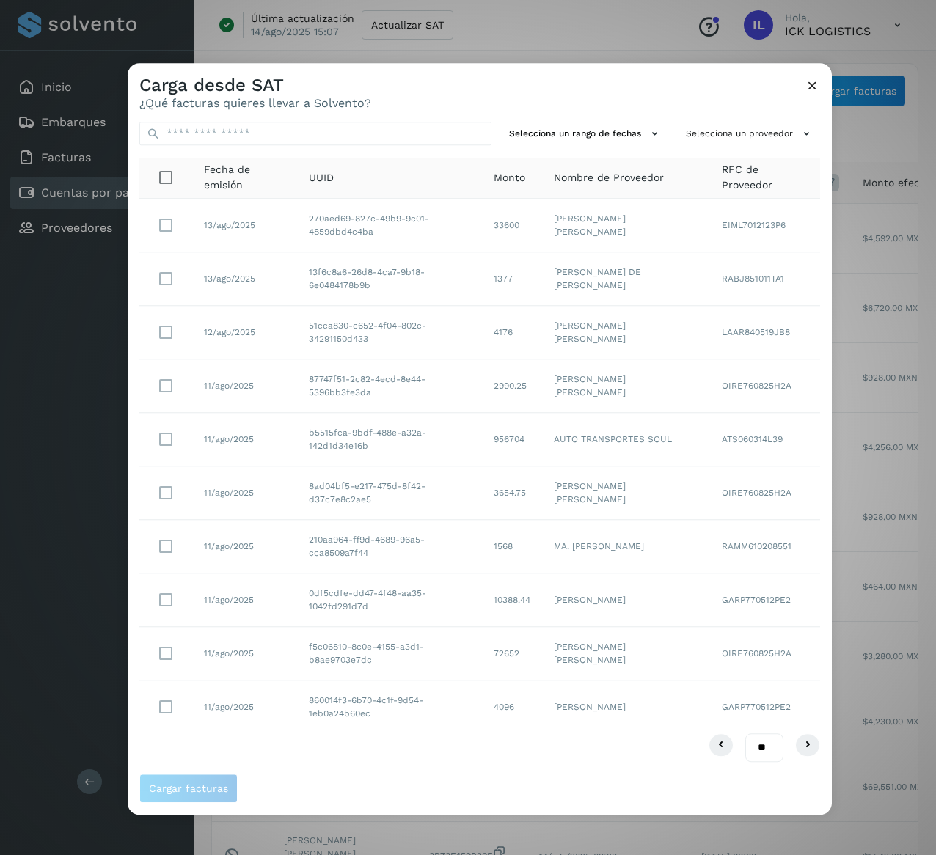
click at [794, 151] on div "Selecciona un rango de fechas Selecciona un proveedor Fecha de emisión UUID Mon…" at bounding box center [480, 442] width 704 height 664
click at [800, 139] on icon at bounding box center [806, 133] width 15 height 15
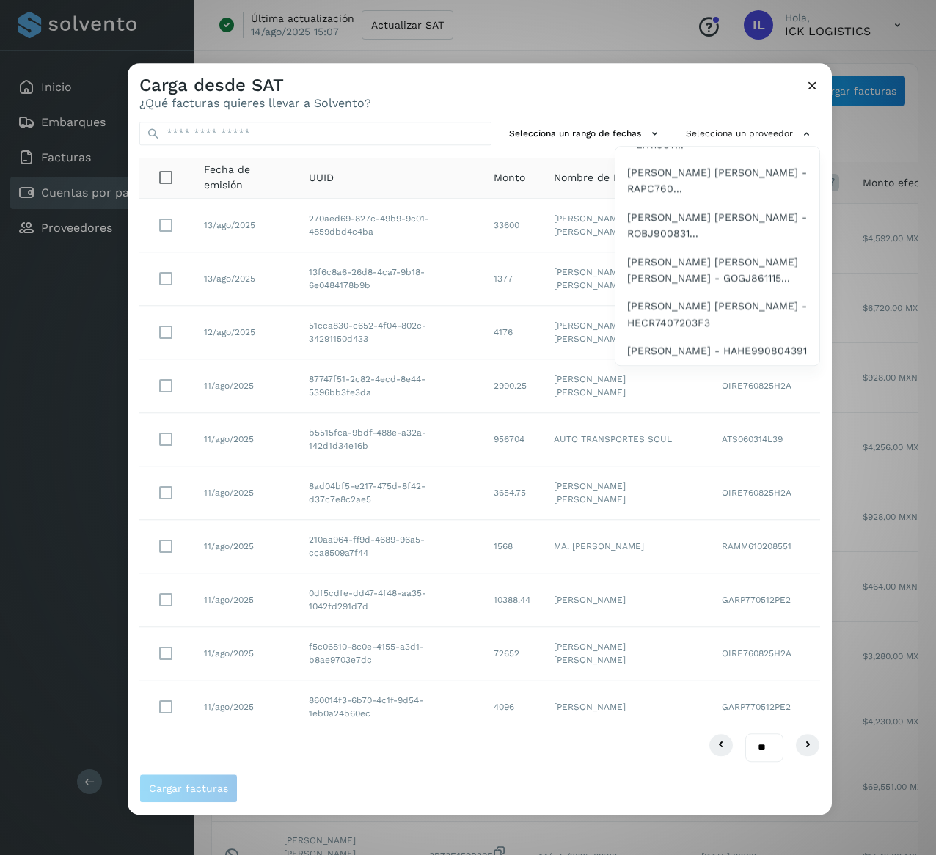
scroll to position [2847, 0]
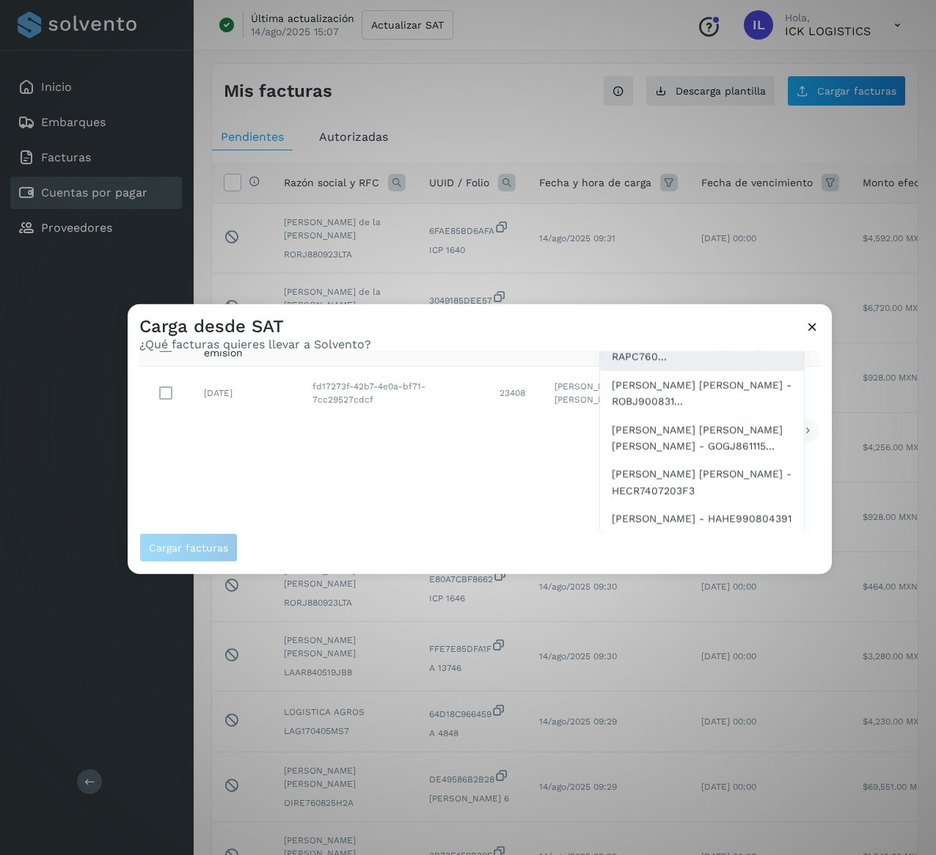
scroll to position [2905, 0]
click at [667, 203] on span "[PERSON_NAME] [PERSON_NAME] - VAFC751013KL6" at bounding box center [702, 186] width 180 height 33
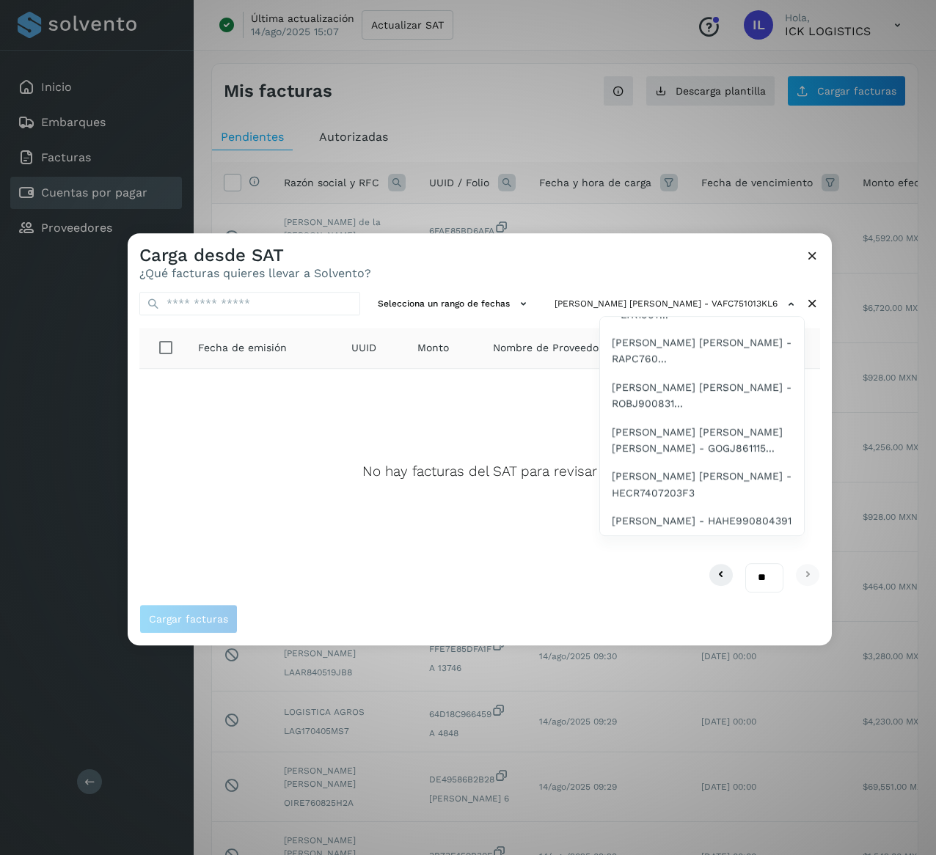
scroll to position [2964, 0]
click at [687, 233] on span "LOGISTICA AGROS - LAG170405MS7" at bounding box center [701, 225] width 178 height 16
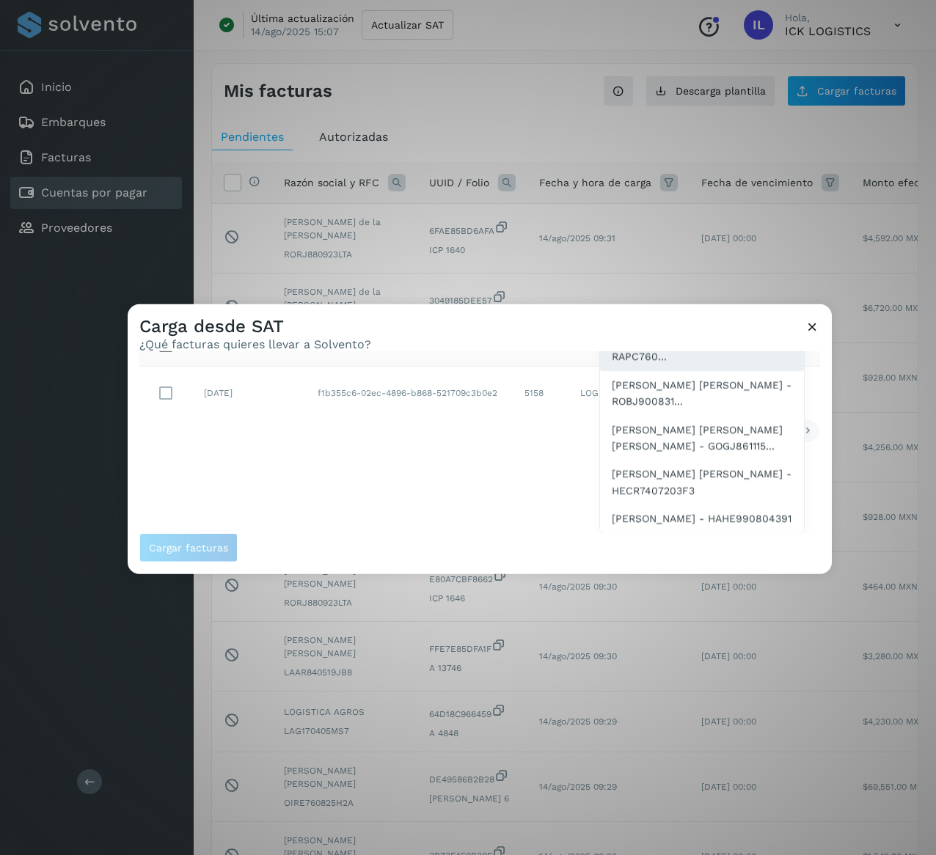
scroll to position [2905, 0]
click at [676, 276] on span "MA [PERSON_NAME] - RAMM61020..." at bounding box center [702, 259] width 180 height 33
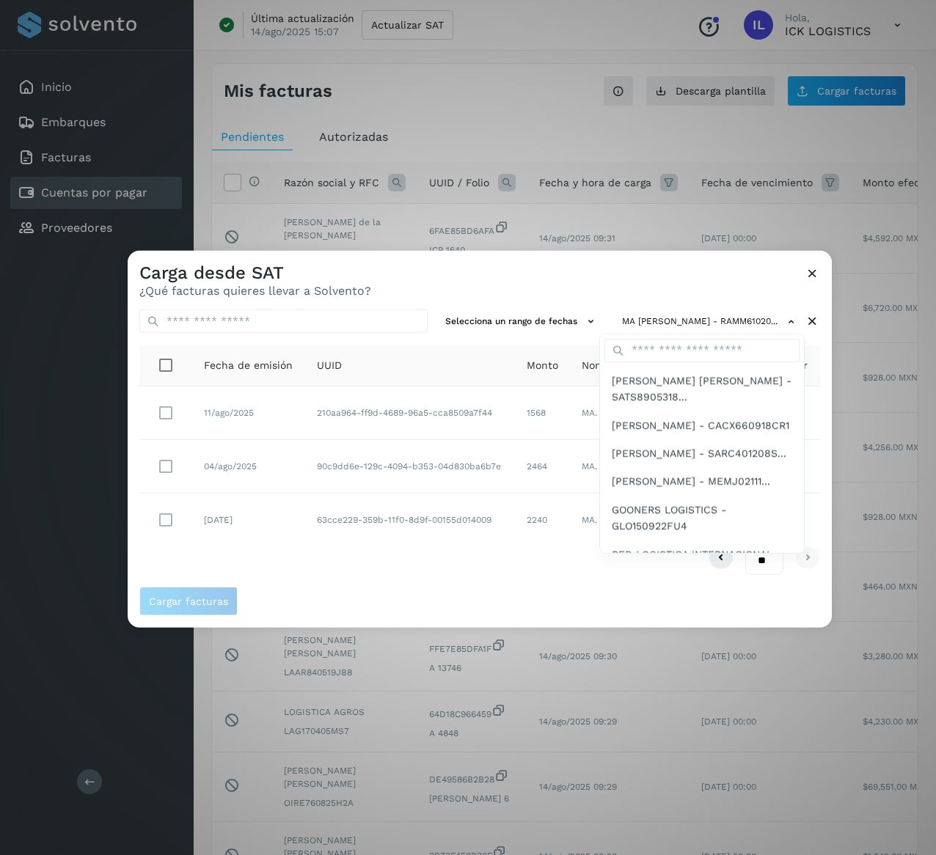
click at [388, 547] on div at bounding box center [596, 678] width 936 height 855
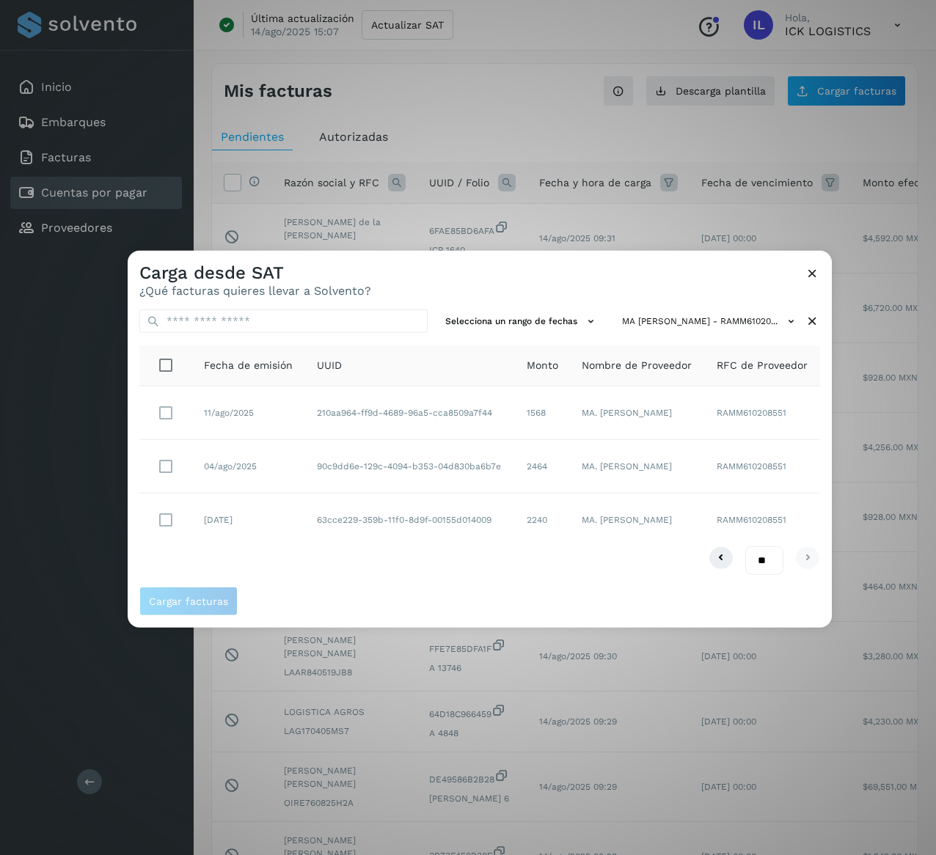
drag, startPoint x: 612, startPoint y: 530, endPoint x: 553, endPoint y: 511, distance: 61.5
click at [570, 511] on td "MA. [PERSON_NAME]" at bounding box center [637, 520] width 135 height 53
drag, startPoint x: 379, startPoint y: 417, endPoint x: 297, endPoint y: 397, distance: 83.8
click at [297, 397] on tr "11/ago/2025 210aa964-ff9d-4689-96a5-cca8509a7f44 1568 MA. [PERSON_NAME] RAMM610…" at bounding box center [479, 414] width 681 height 54
drag, startPoint x: 377, startPoint y: 474, endPoint x: 280, endPoint y: 448, distance: 101.1
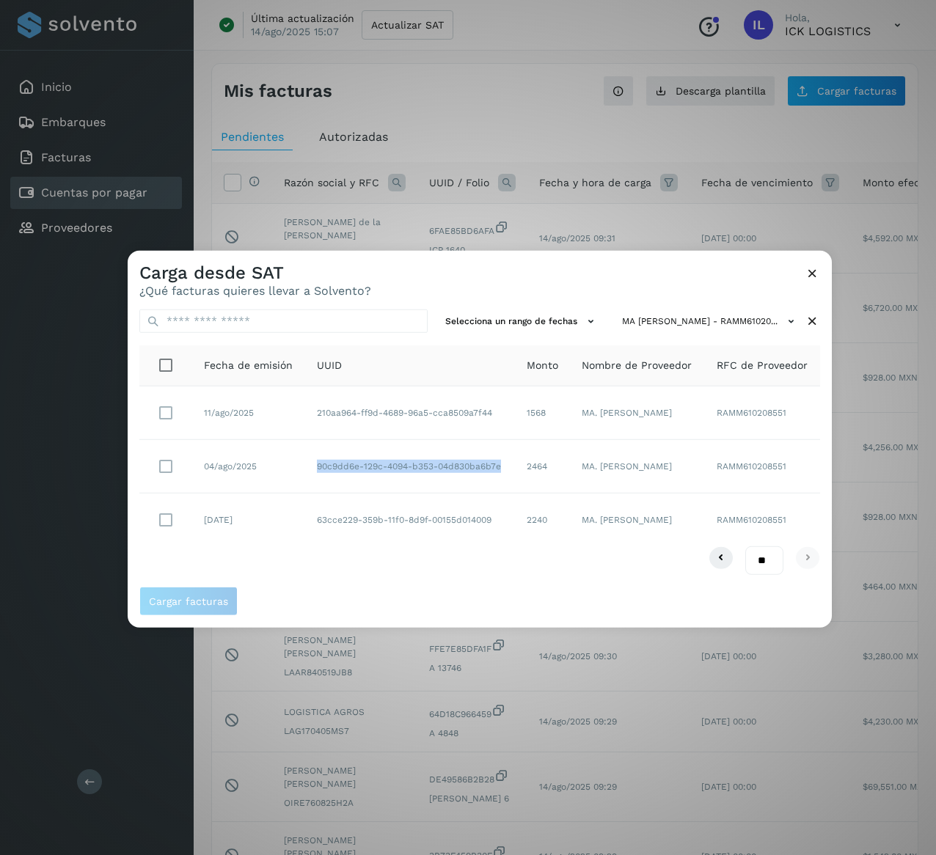
click at [280, 448] on tr "04/ago/2025 90c9dd6e-129c-4094-b353-04d830ba6b7e 2464 MA. [PERSON_NAME] RAMM610…" at bounding box center [479, 467] width 681 height 54
drag, startPoint x: 383, startPoint y: 530, endPoint x: 289, endPoint y: 517, distance: 94.7
click at [289, 517] on tr "[DATE] 63cce229-359b-11f0-8d9f-00155d014009 2240 MA. [PERSON_NAME] RAMM610208551" at bounding box center [479, 520] width 681 height 53
drag, startPoint x: 534, startPoint y: 409, endPoint x: 491, endPoint y: 418, distance: 44.2
click at [491, 418] on tr "11/ago/2025 210aa964-ff9d-4689-96a5-cca8509a7f44 1568 MA. [PERSON_NAME] RAMM610…" at bounding box center [479, 414] width 681 height 54
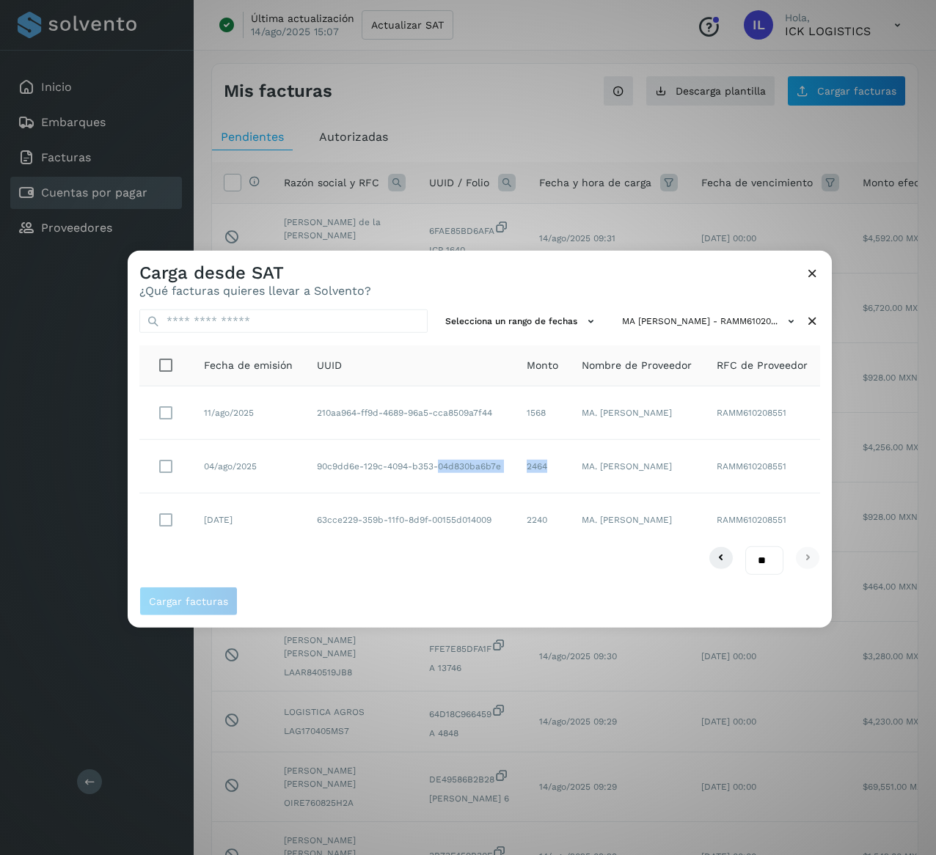
drag, startPoint x: 529, startPoint y: 456, endPoint x: 267, endPoint y: 468, distance: 262.2
click at [488, 456] on tr "04/ago/2025 90c9dd6e-129c-4094-b353-04d830ba6b7e 2464 MA. [PERSON_NAME] RAMM610…" at bounding box center [479, 467] width 681 height 54
click at [525, 471] on td "2464" at bounding box center [543, 467] width 56 height 54
drag, startPoint x: 534, startPoint y: 471, endPoint x: 497, endPoint y: 471, distance: 37.4
click at [515, 471] on td "2464" at bounding box center [543, 467] width 56 height 54
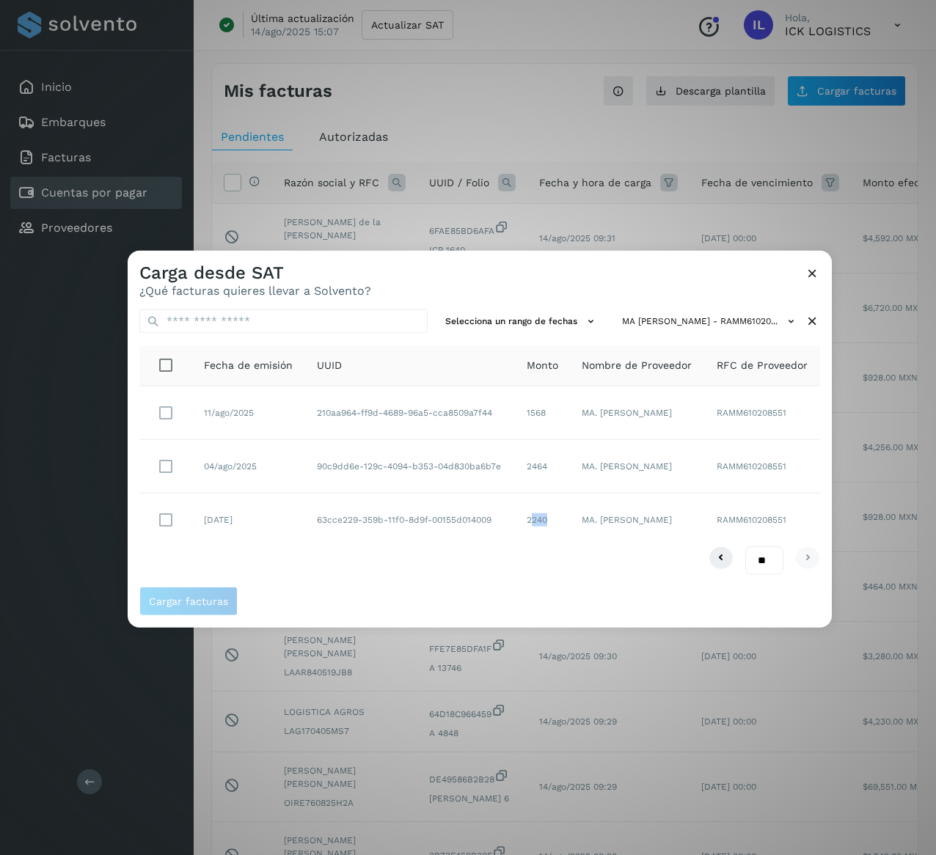
drag, startPoint x: 528, startPoint y: 522, endPoint x: 506, endPoint y: 524, distance: 22.1
click at [515, 524] on td "2240" at bounding box center [543, 520] width 56 height 53
click at [517, 535] on td "2240" at bounding box center [543, 520] width 56 height 53
drag, startPoint x: 534, startPoint y: 523, endPoint x: 497, endPoint y: 526, distance: 36.8
click at [515, 526] on td "2240" at bounding box center [543, 520] width 56 height 53
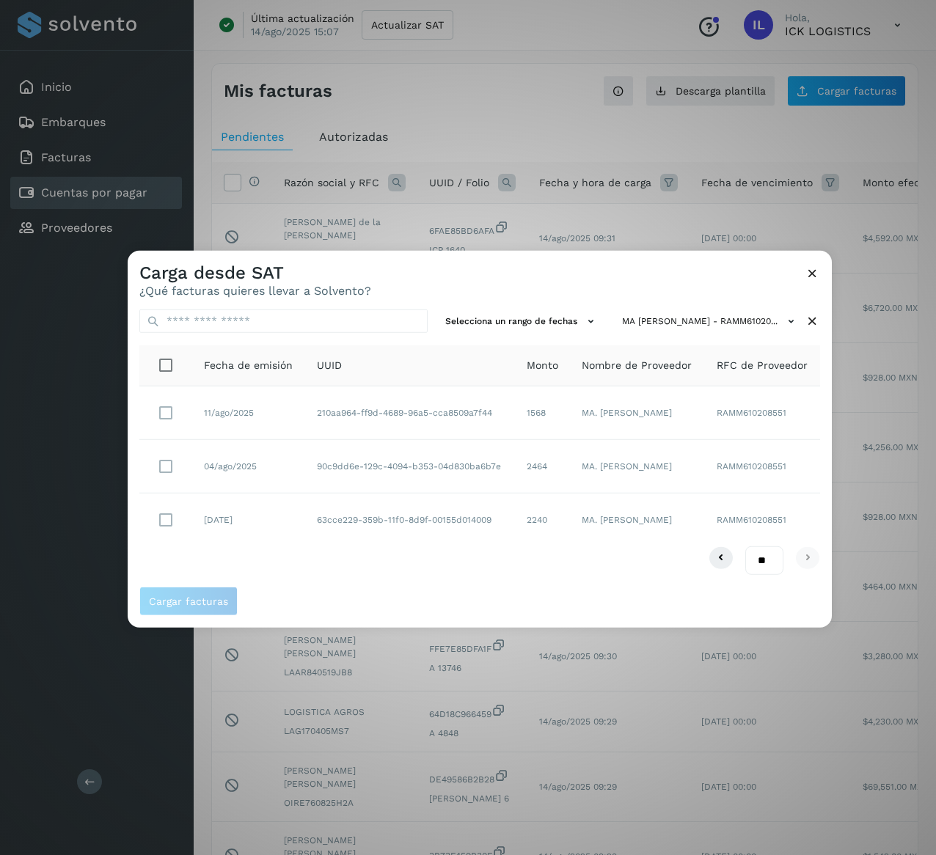
drag, startPoint x: 814, startPoint y: 321, endPoint x: 792, endPoint y: 303, distance: 28.1
click at [814, 321] on icon at bounding box center [812, 321] width 15 height 15
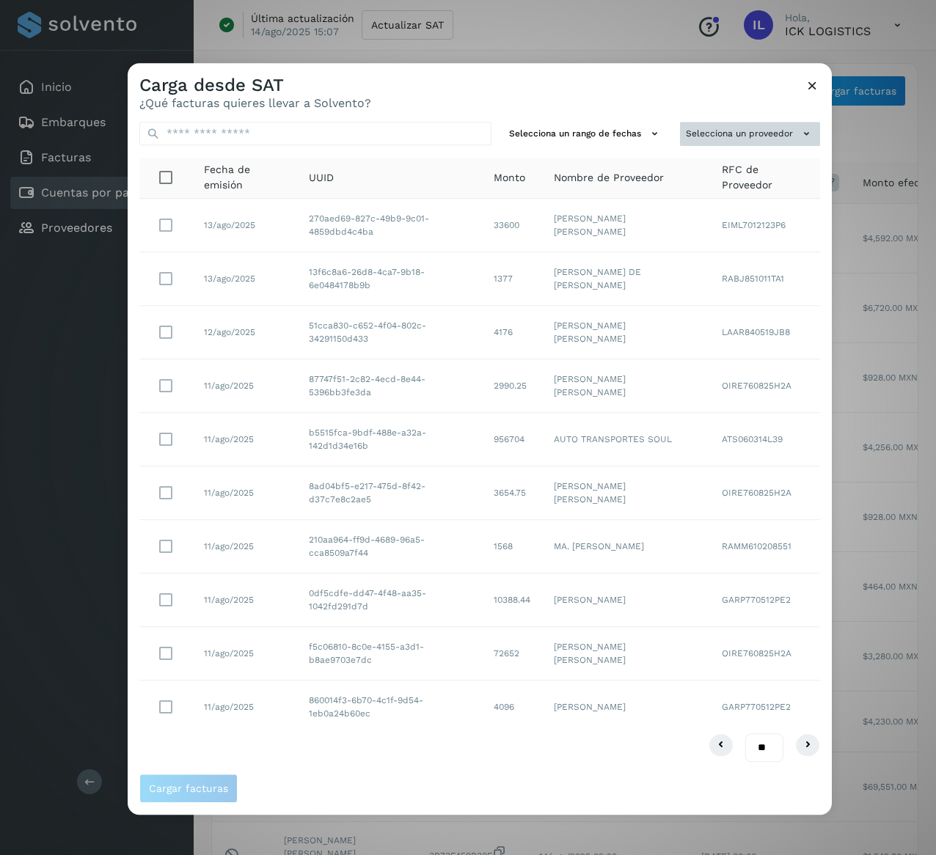
click at [751, 120] on div "Selecciona un rango de fechas Selecciona un proveedor Fecha de emisión UUID Mon…" at bounding box center [480, 442] width 704 height 664
click at [763, 132] on button "Selecciona un proveedor" at bounding box center [750, 134] width 140 height 24
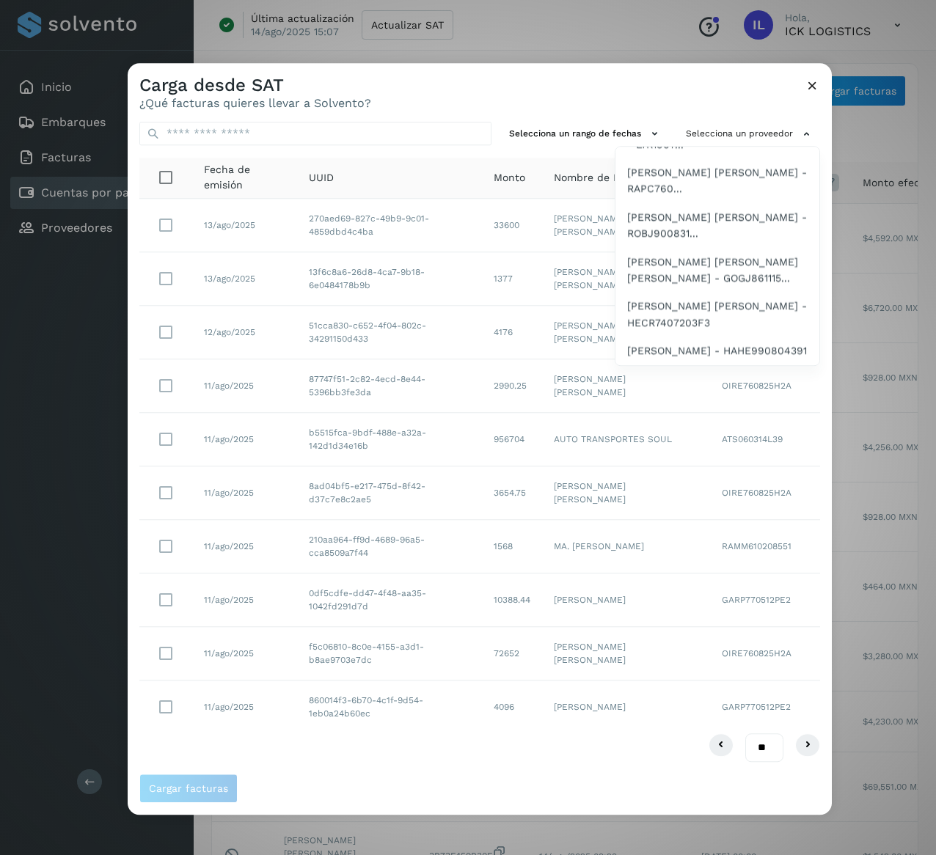
scroll to position [3081, 0]
click at [715, 197] on span "[PERSON_NAME] [PERSON_NAME] - RAPC760..." at bounding box center [717, 180] width 180 height 33
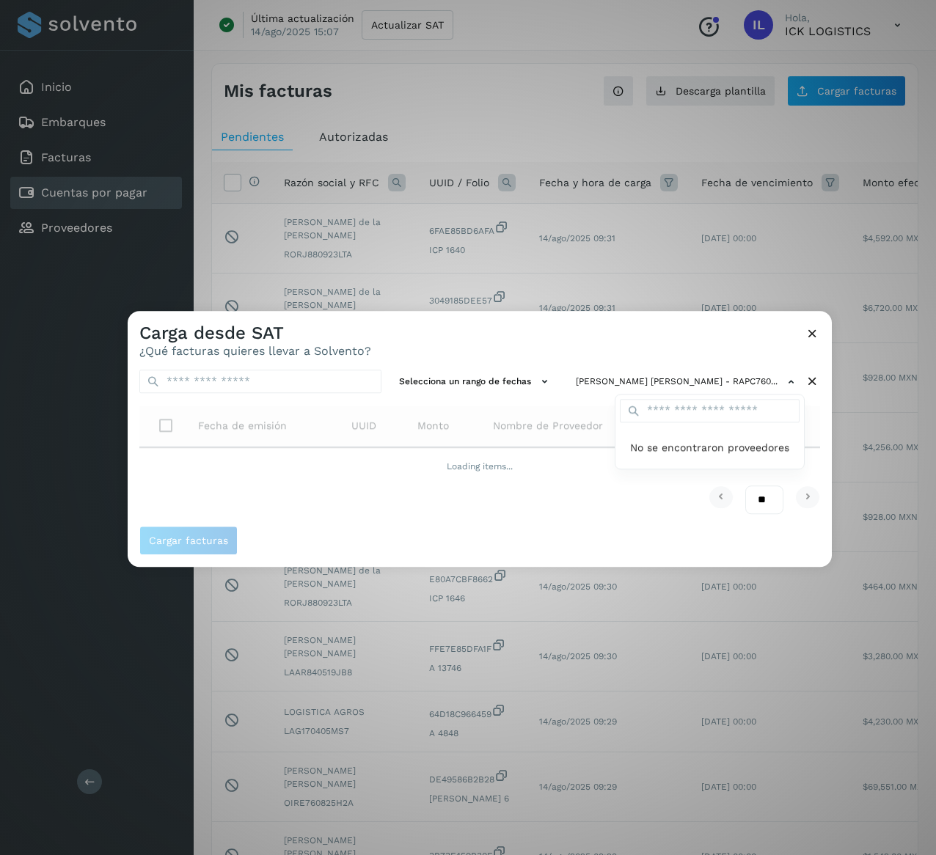
scroll to position [0, 0]
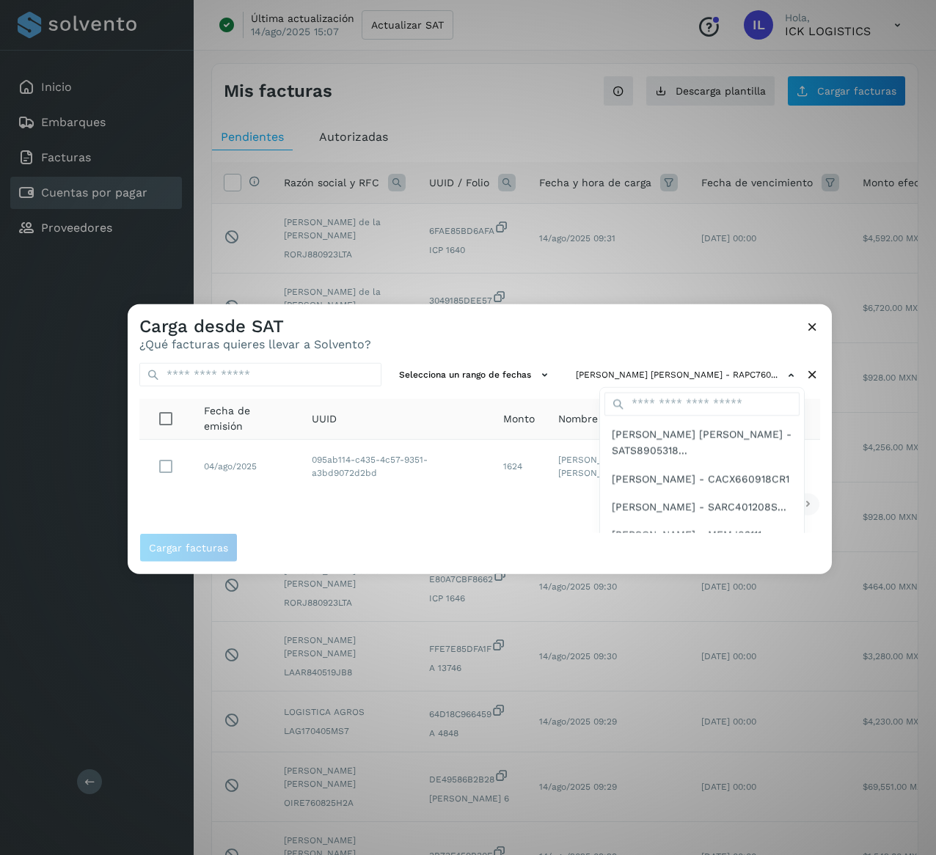
click at [358, 502] on div at bounding box center [596, 731] width 936 height 855
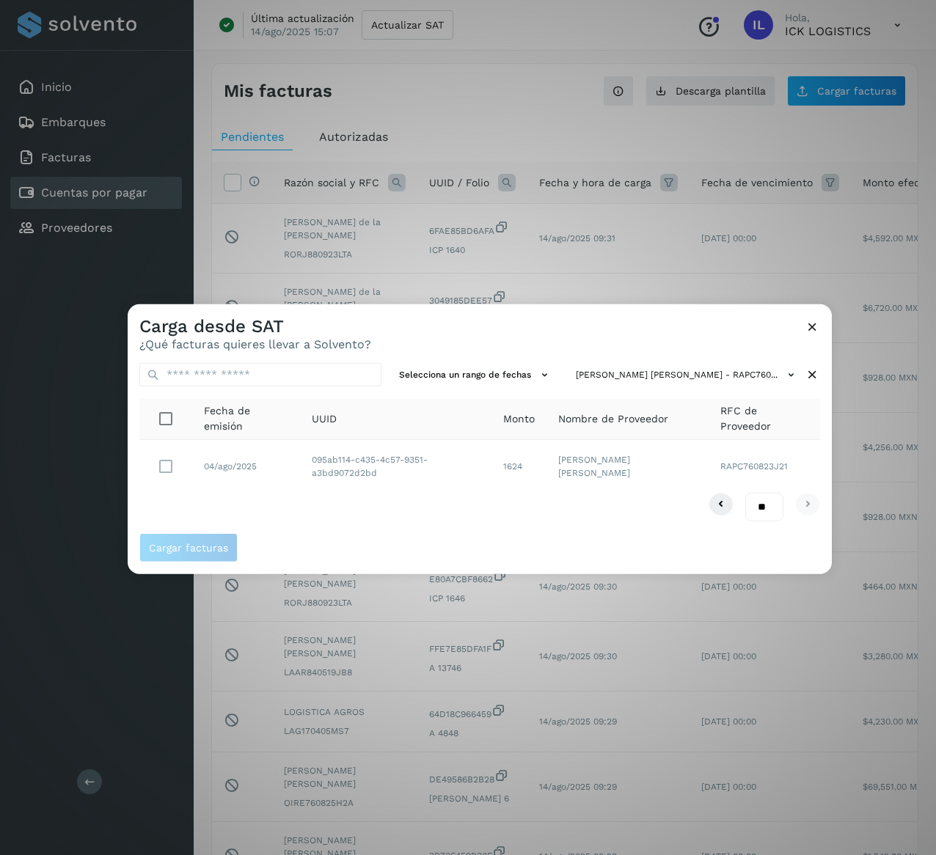
drag, startPoint x: 618, startPoint y: 479, endPoint x: 555, endPoint y: 455, distance: 67.6
click at [709, 455] on td "[PERSON_NAME] [PERSON_NAME]" at bounding box center [765, 466] width 112 height 53
drag, startPoint x: 380, startPoint y: 475, endPoint x: 298, endPoint y: 456, distance: 84.4
click at [298, 456] on tr "04/ago/2025 095ab114-c435-4c57-9351-a3bd9072d2bd 1624 [PERSON_NAME] [PERSON_NAM…" at bounding box center [479, 466] width 681 height 53
drag, startPoint x: 524, startPoint y: 467, endPoint x: 497, endPoint y: 471, distance: 26.7
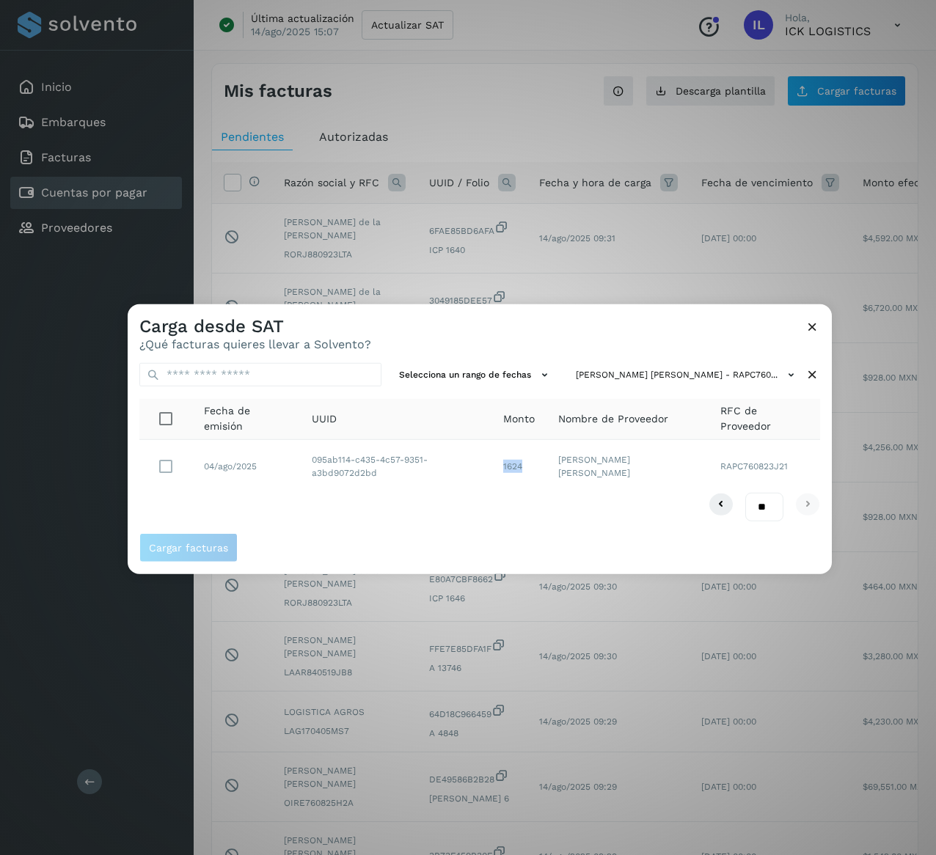
click at [547, 471] on td "1624" at bounding box center [627, 466] width 161 height 53
click at [817, 371] on icon at bounding box center [812, 375] width 15 height 15
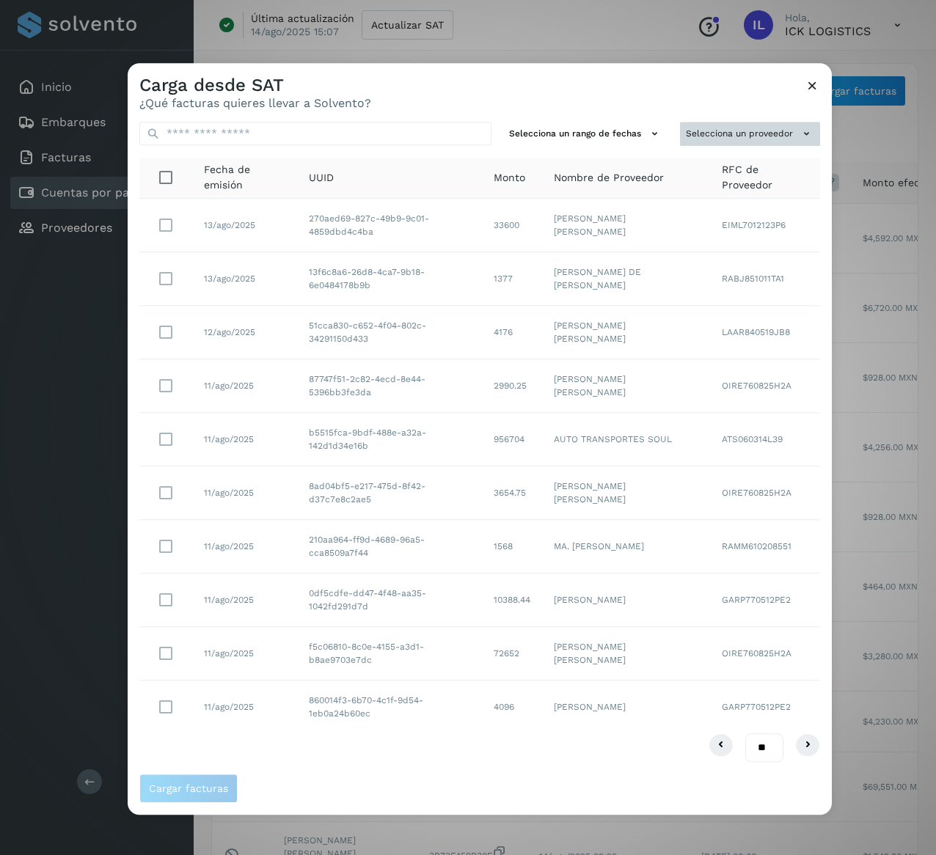
click at [787, 127] on button "Selecciona un proveedor" at bounding box center [750, 134] width 140 height 24
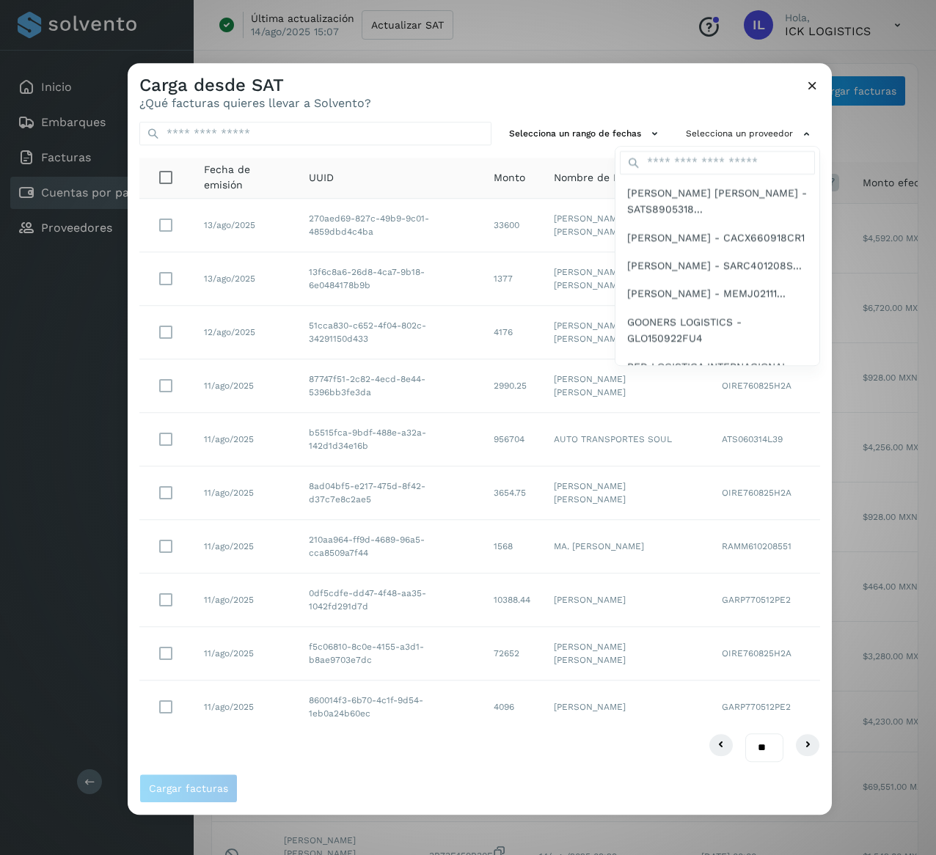
scroll to position [3199, 0]
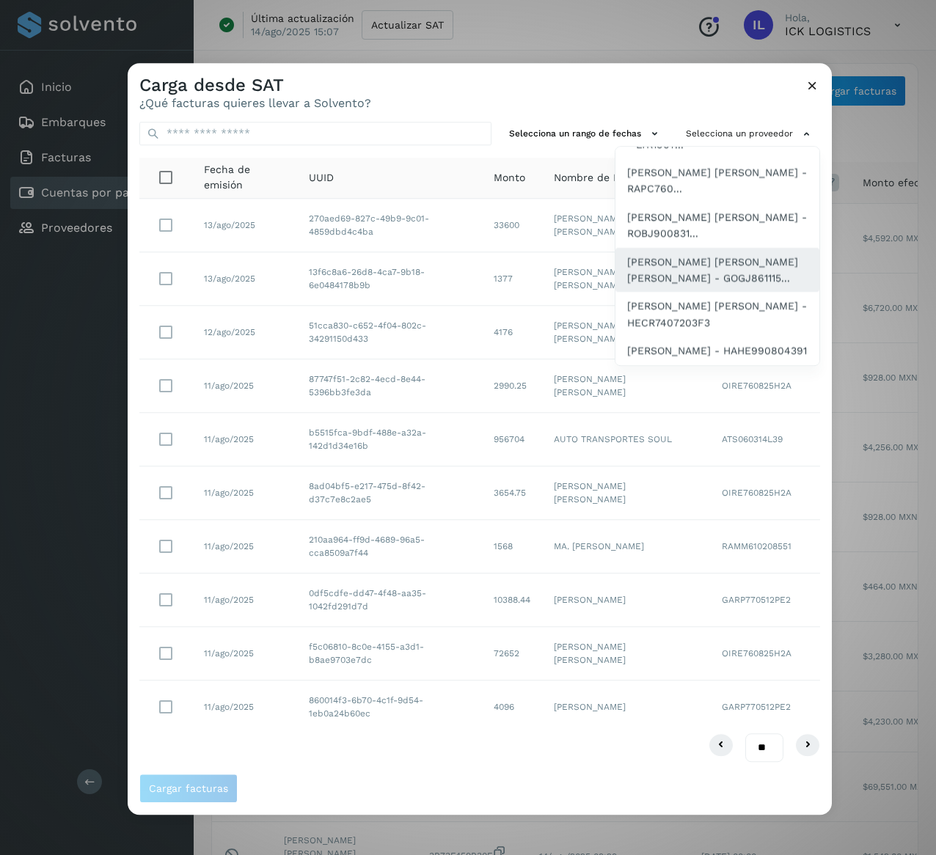
click at [740, 254] on span "[PERSON_NAME] [PERSON_NAME] [PERSON_NAME] - GOGJ861115..." at bounding box center [717, 270] width 180 height 33
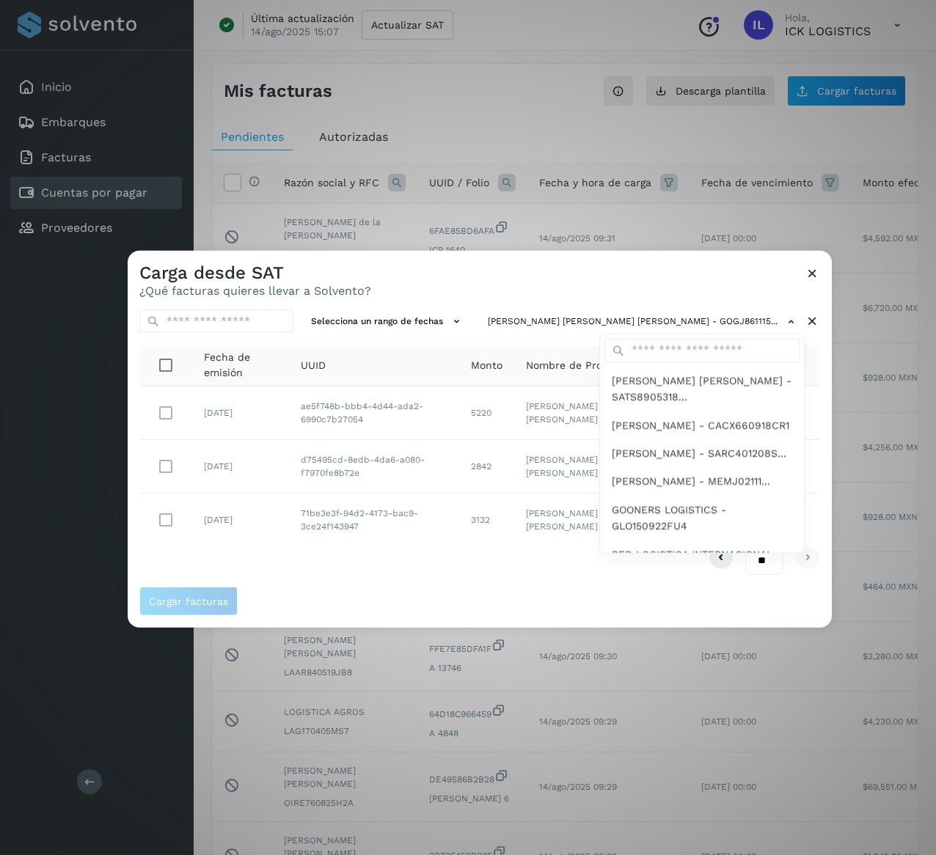
click at [630, 280] on div at bounding box center [596, 678] width 936 height 855
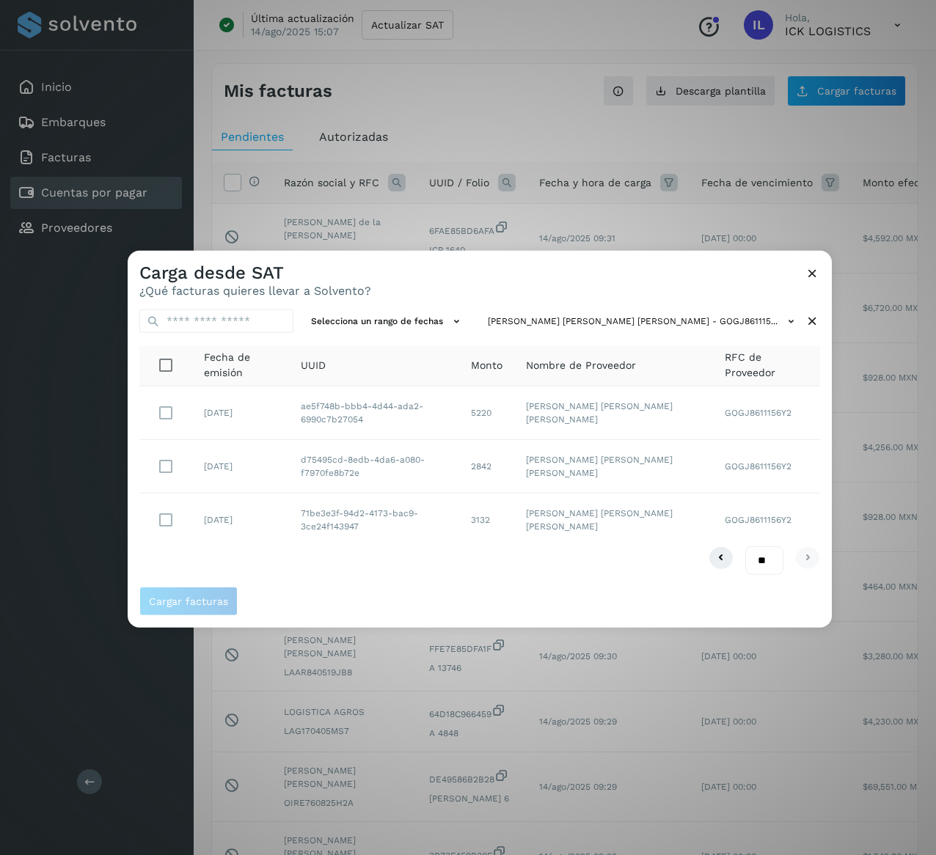
click at [806, 315] on icon at bounding box center [812, 321] width 15 height 15
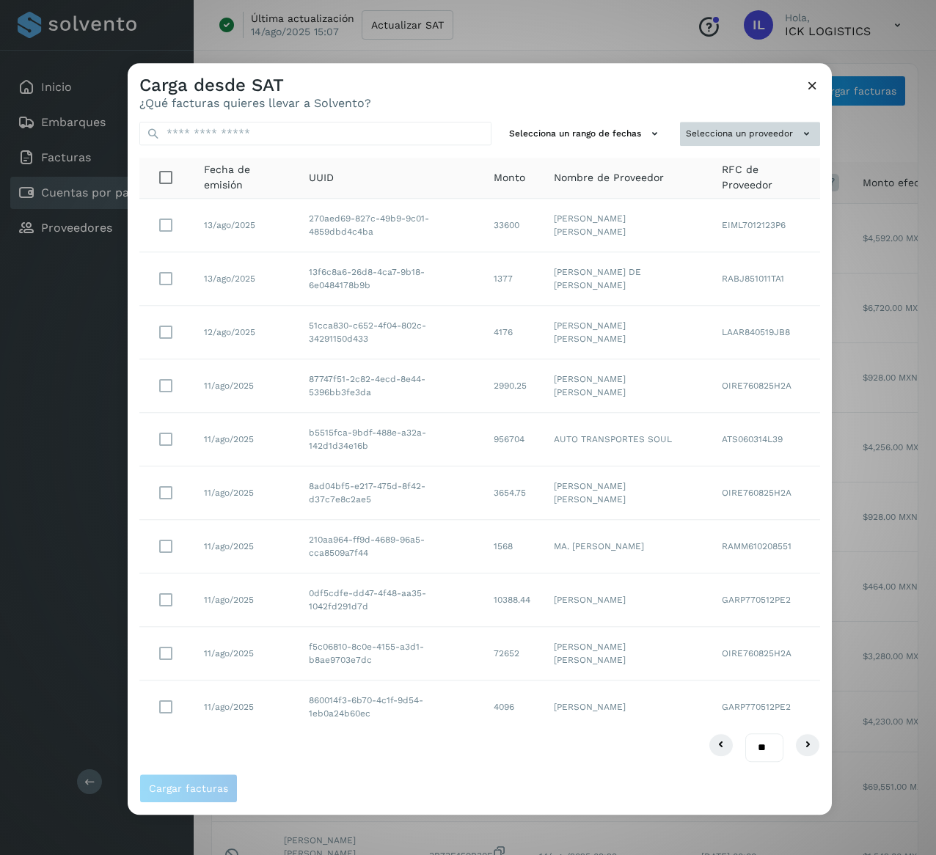
click at [782, 134] on button "Selecciona un proveedor" at bounding box center [750, 134] width 140 height 24
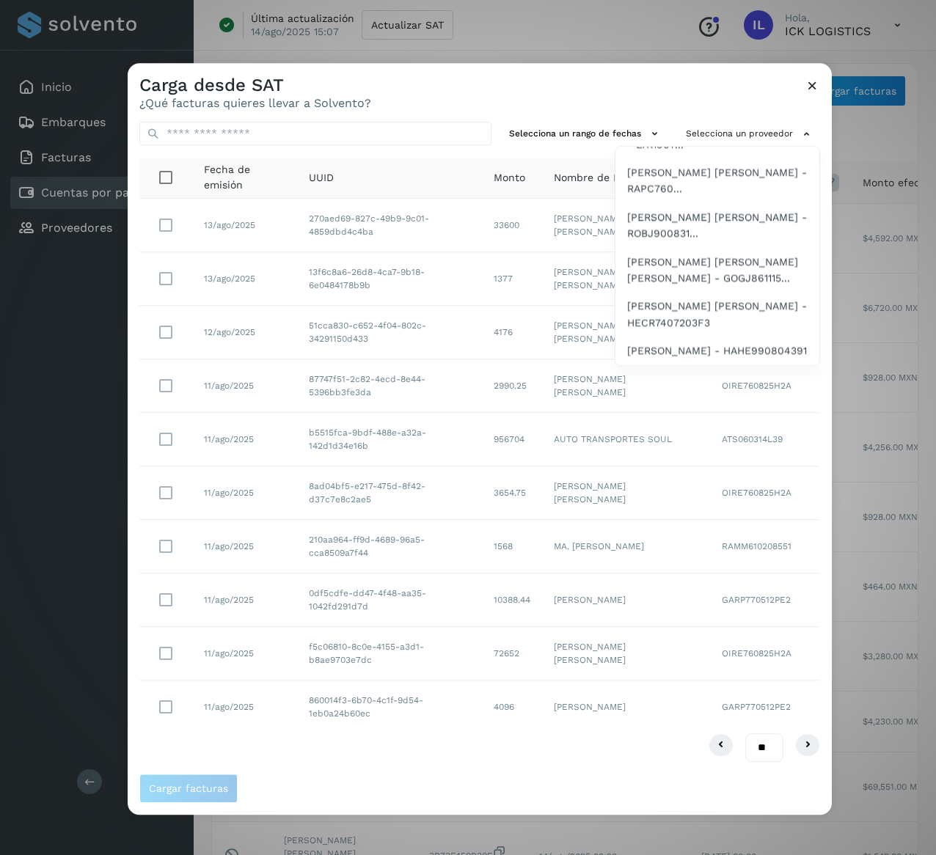
scroll to position [3199, 0]
click at [720, 299] on span "[PERSON_NAME] [PERSON_NAME] - HECR7407203F3" at bounding box center [717, 315] width 180 height 33
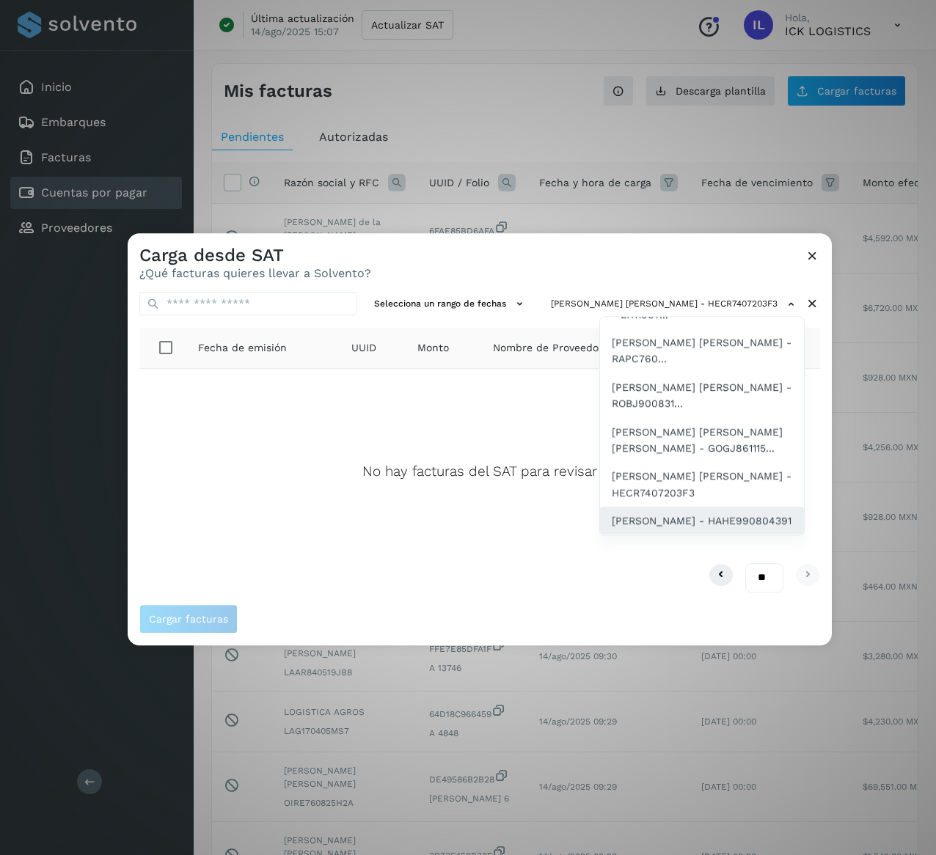
click at [687, 513] on span "[PERSON_NAME] - HAHE990804391" at bounding box center [702, 521] width 180 height 16
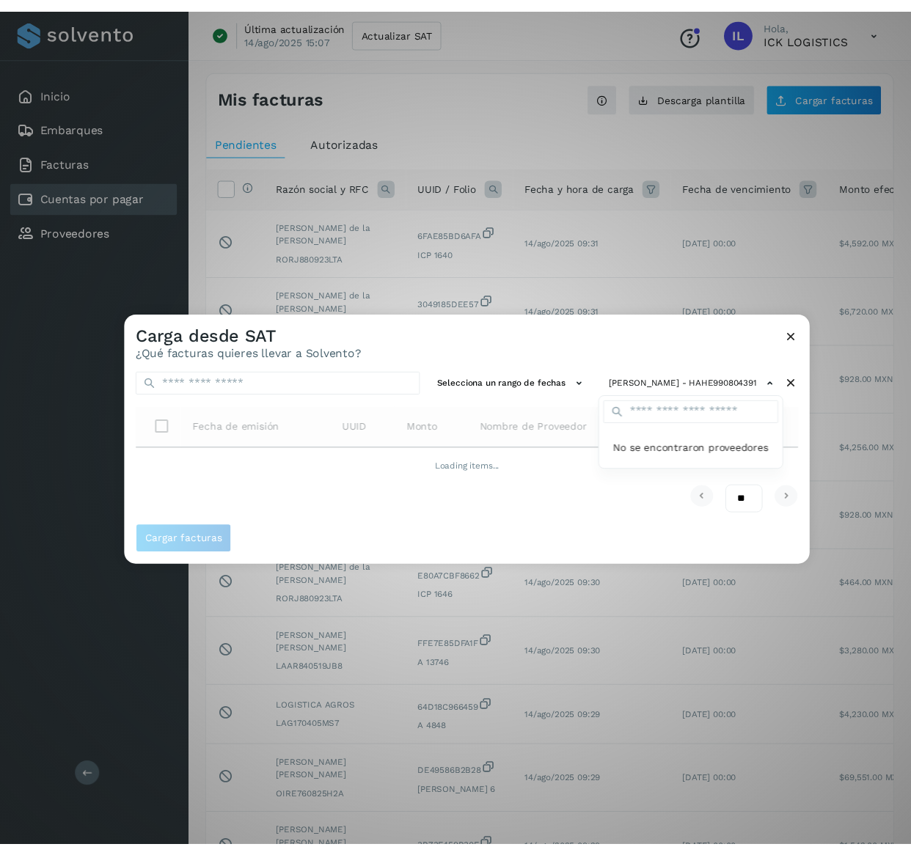
scroll to position [0, 0]
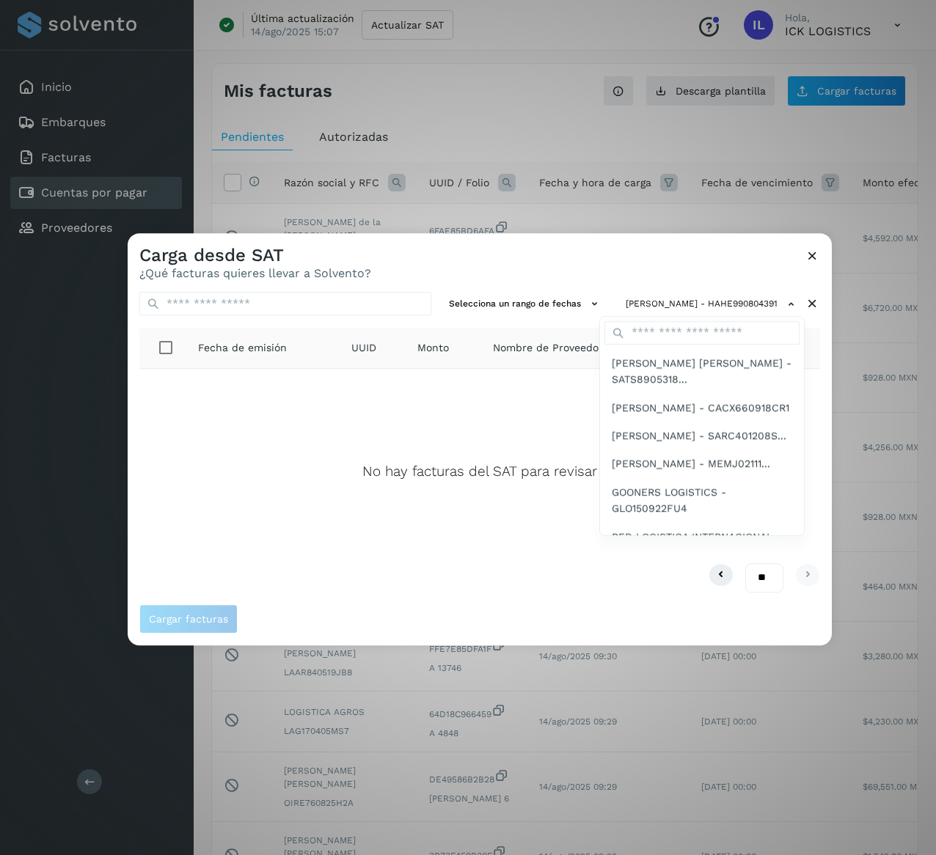
click at [814, 253] on div at bounding box center [596, 660] width 936 height 855
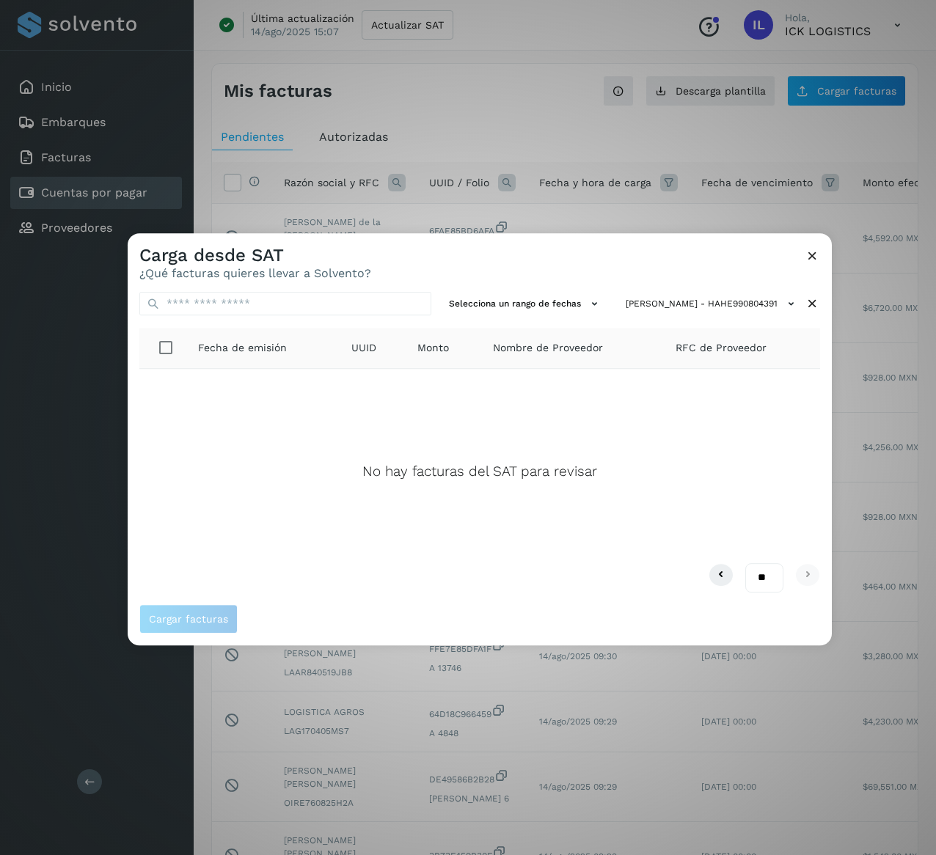
click at [811, 259] on icon at bounding box center [812, 255] width 15 height 15
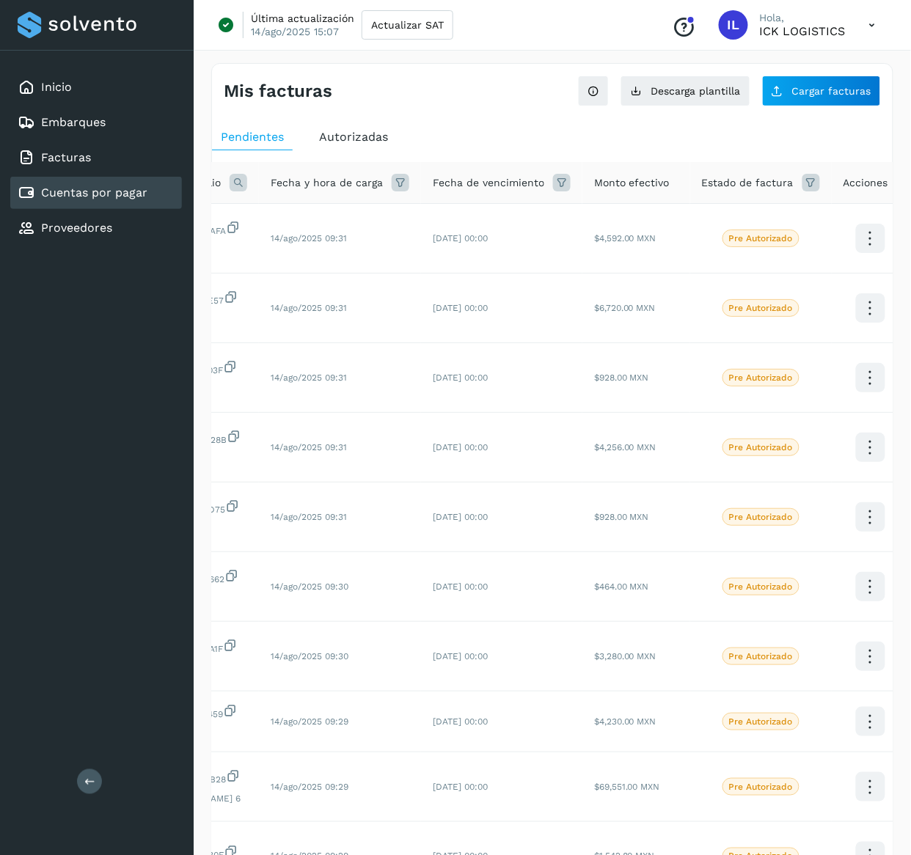
scroll to position [0, 277]
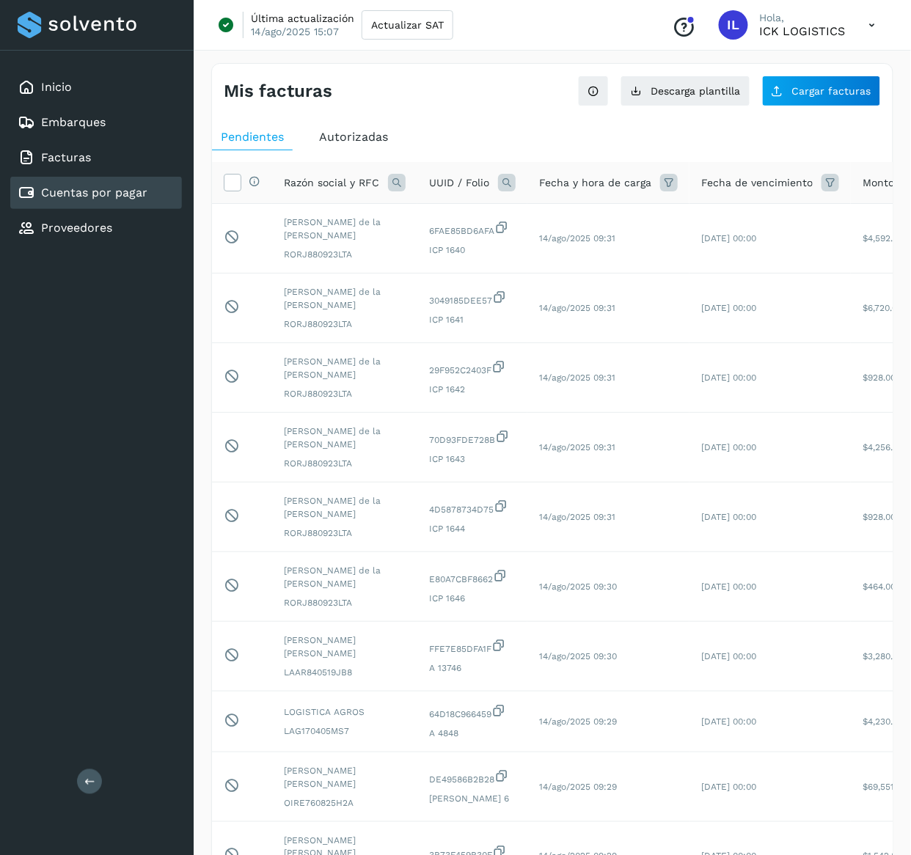
drag, startPoint x: 656, startPoint y: 855, endPoint x: 820, endPoint y: 853, distance: 164.4
click at [866, 852] on div "Selecciona todas las facturas disponibles para autorización Razón social y RFC …" at bounding box center [552, 577] width 681 height 831
